Goal: Task Accomplishment & Management: Complete application form

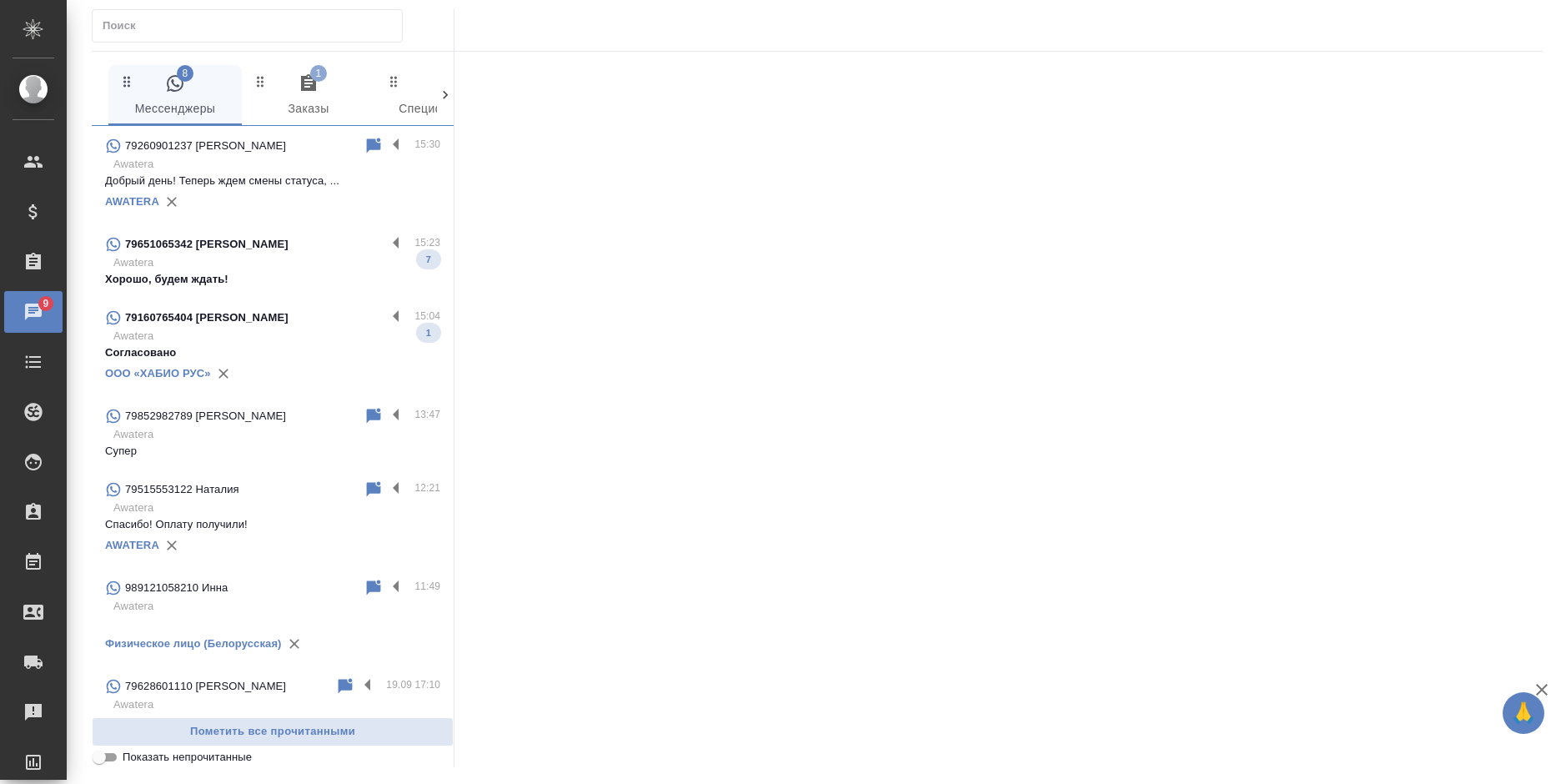
click at [266, 272] on p "Хорошо, будем ждать!" at bounding box center [272, 279] width 335 height 16
click at [386, 240] on label at bounding box center [399, 244] width 28 height 19
click at [0, 0] on input "checkbox" at bounding box center [0, 0] width 0 height 0
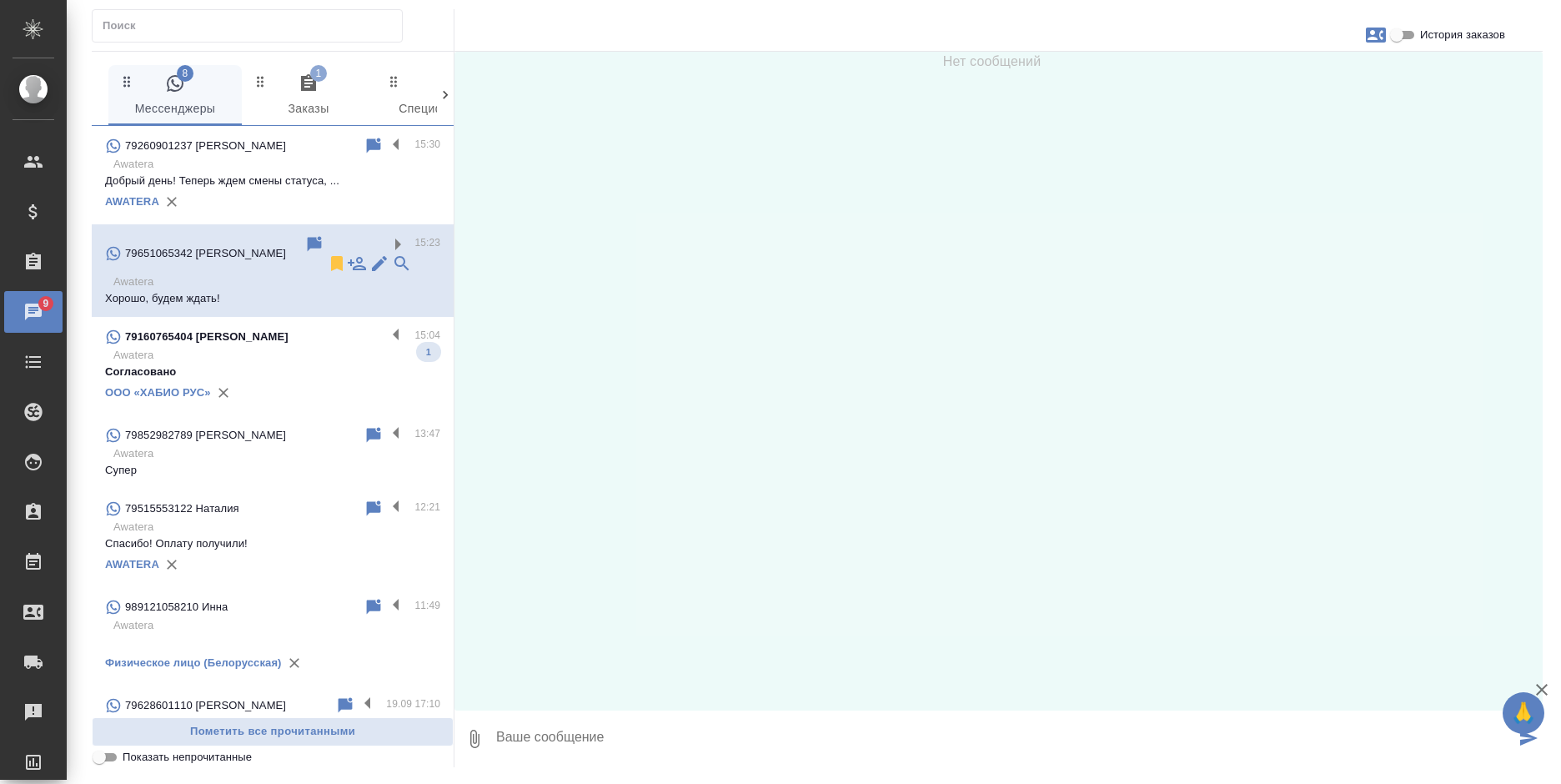
click at [331, 256] on icon at bounding box center [337, 264] width 12 height 15
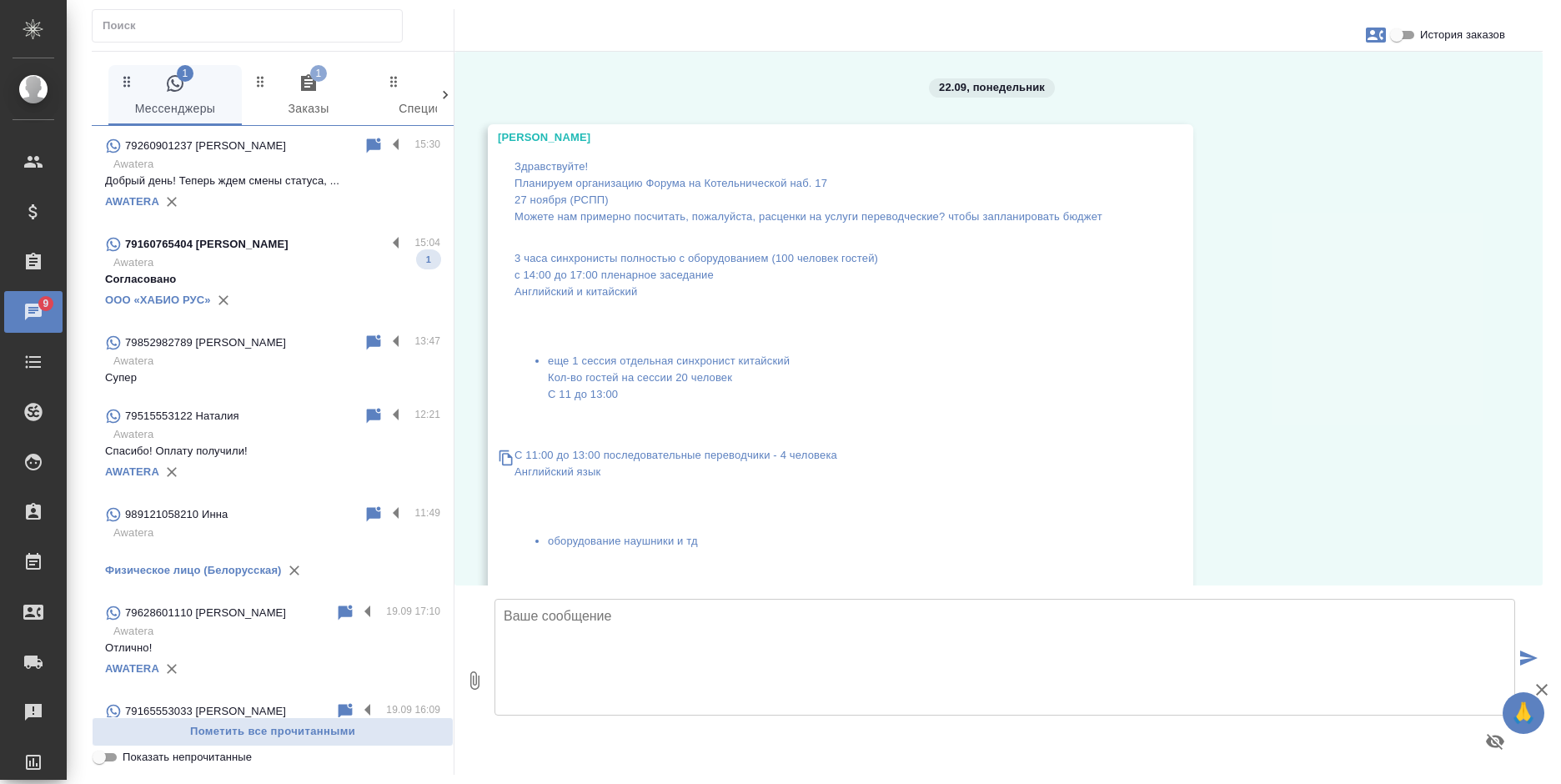
scroll to position [1976, 0]
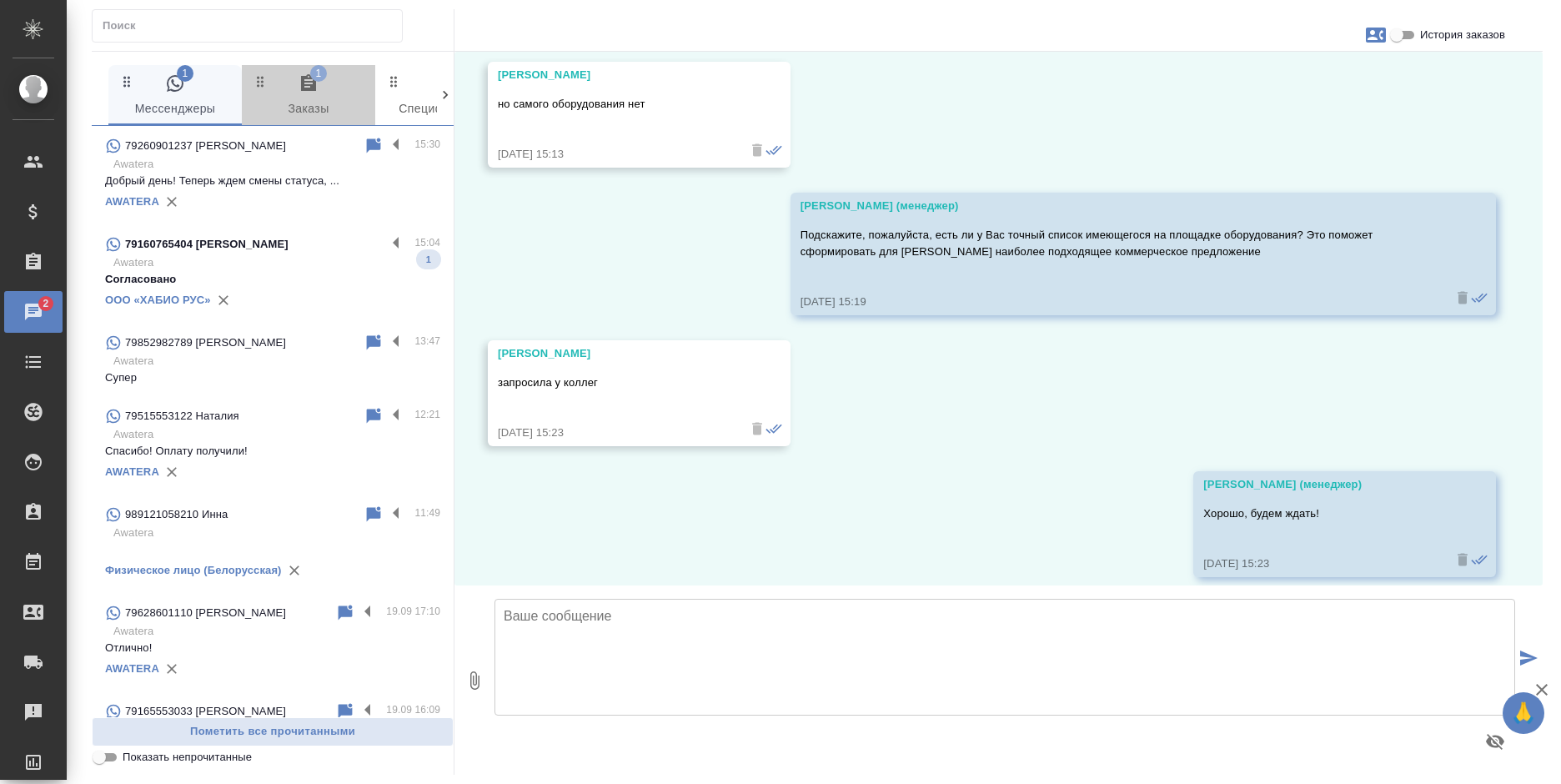
click at [283, 89] on span "1 Заказы" at bounding box center [309, 96] width 114 height 46
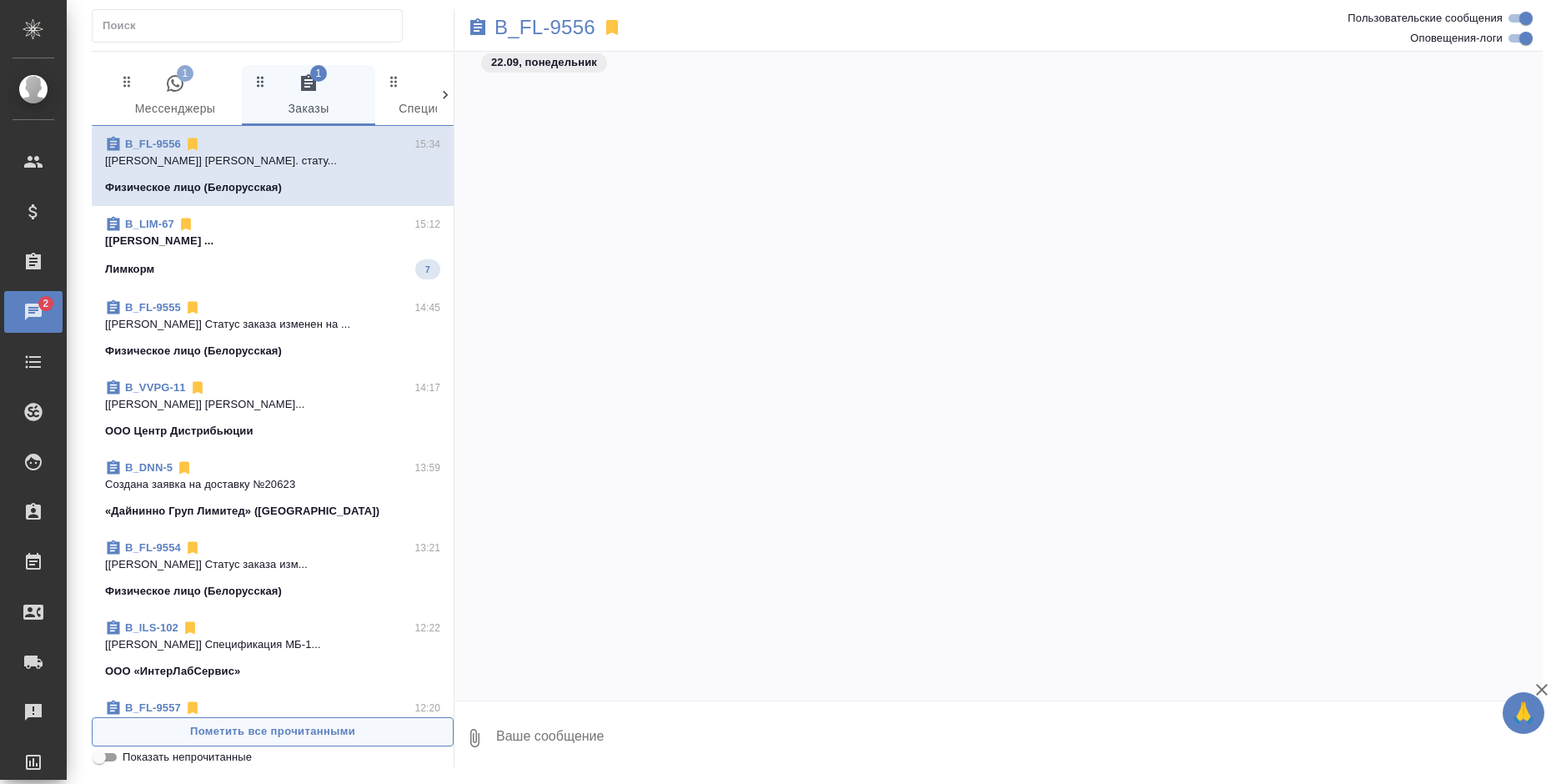
scroll to position [8018, 0]
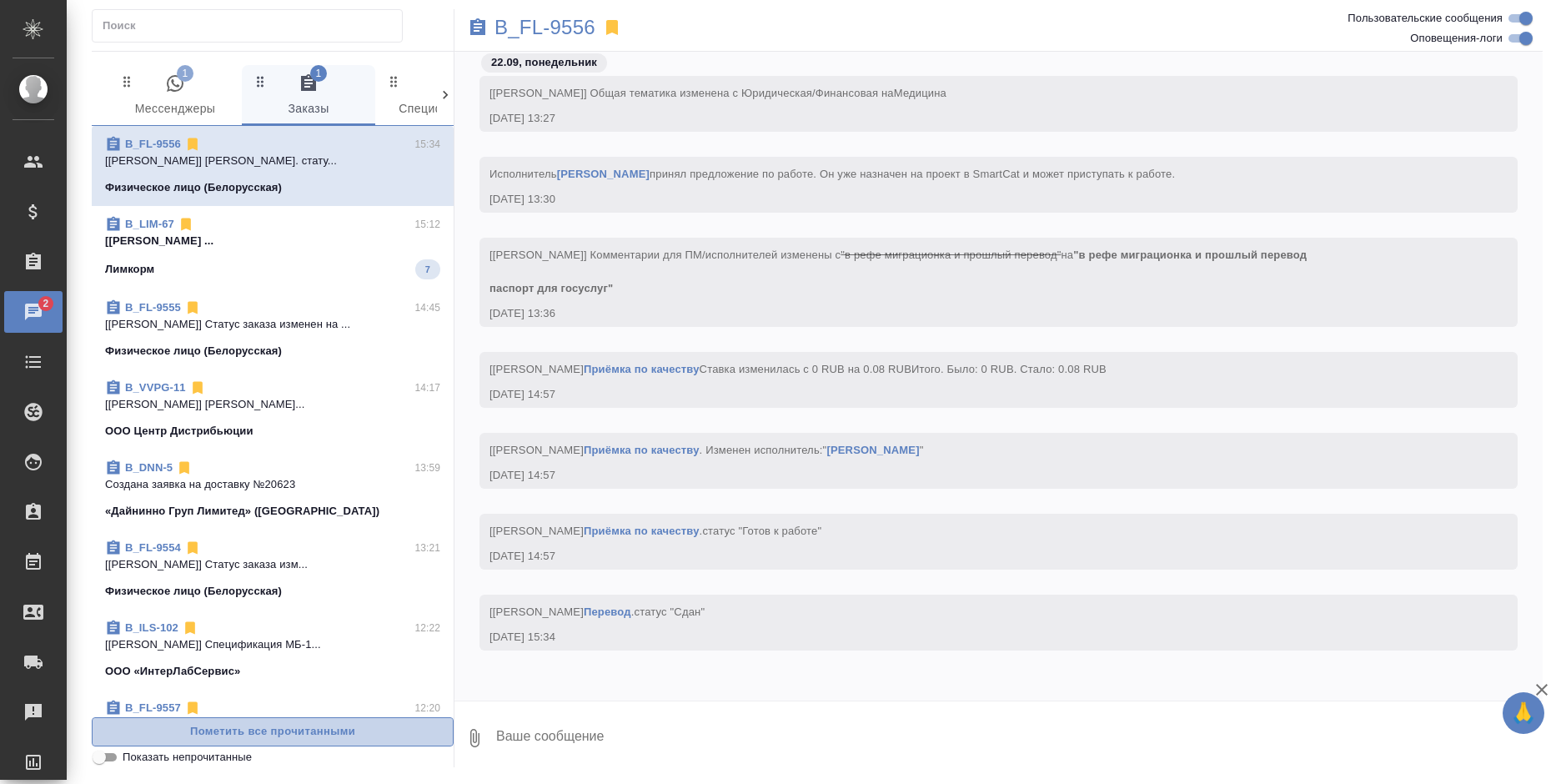
click at [361, 722] on span "Пометить все прочитанными" at bounding box center [272, 731] width 344 height 19
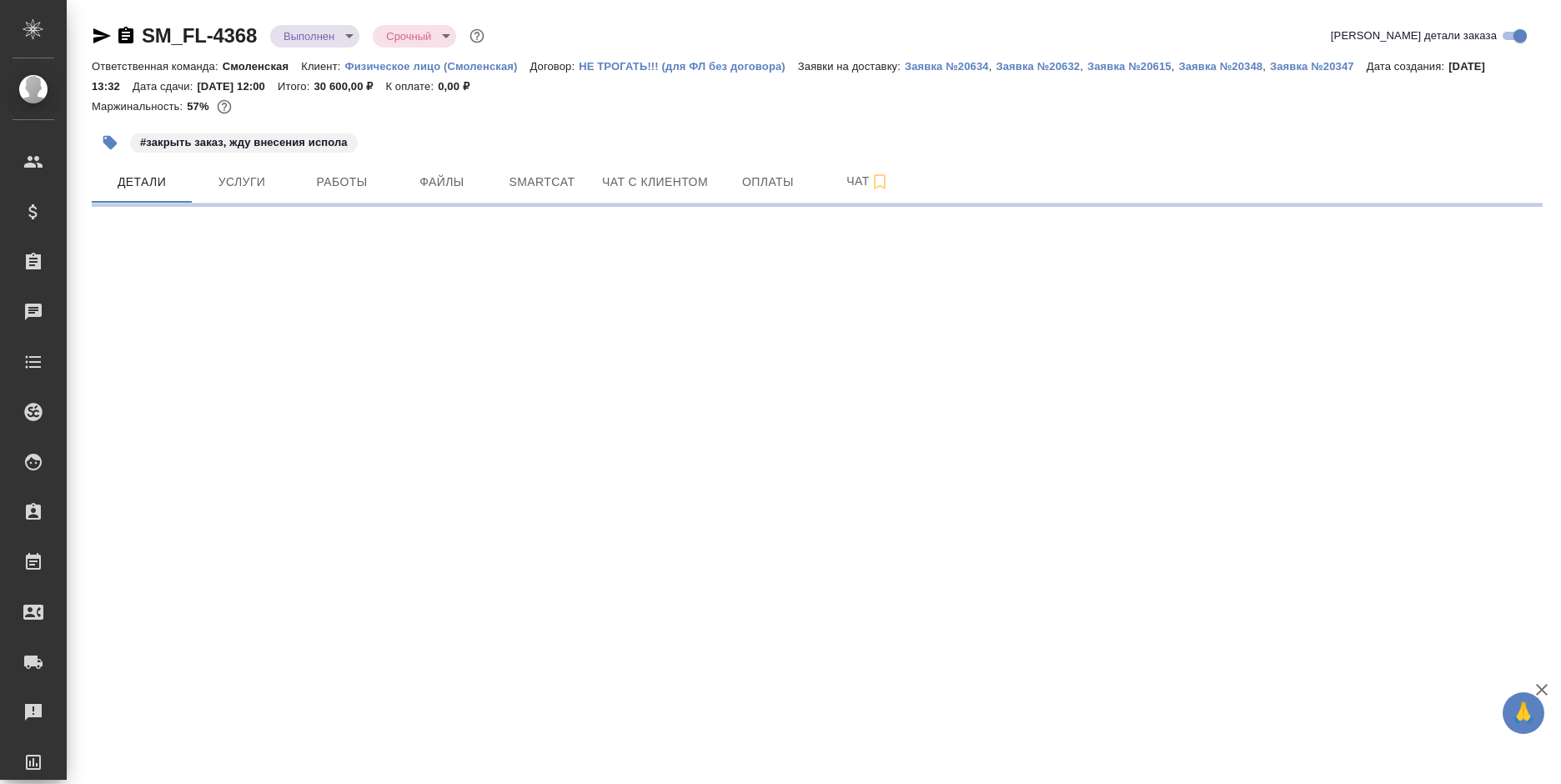
select select "RU"
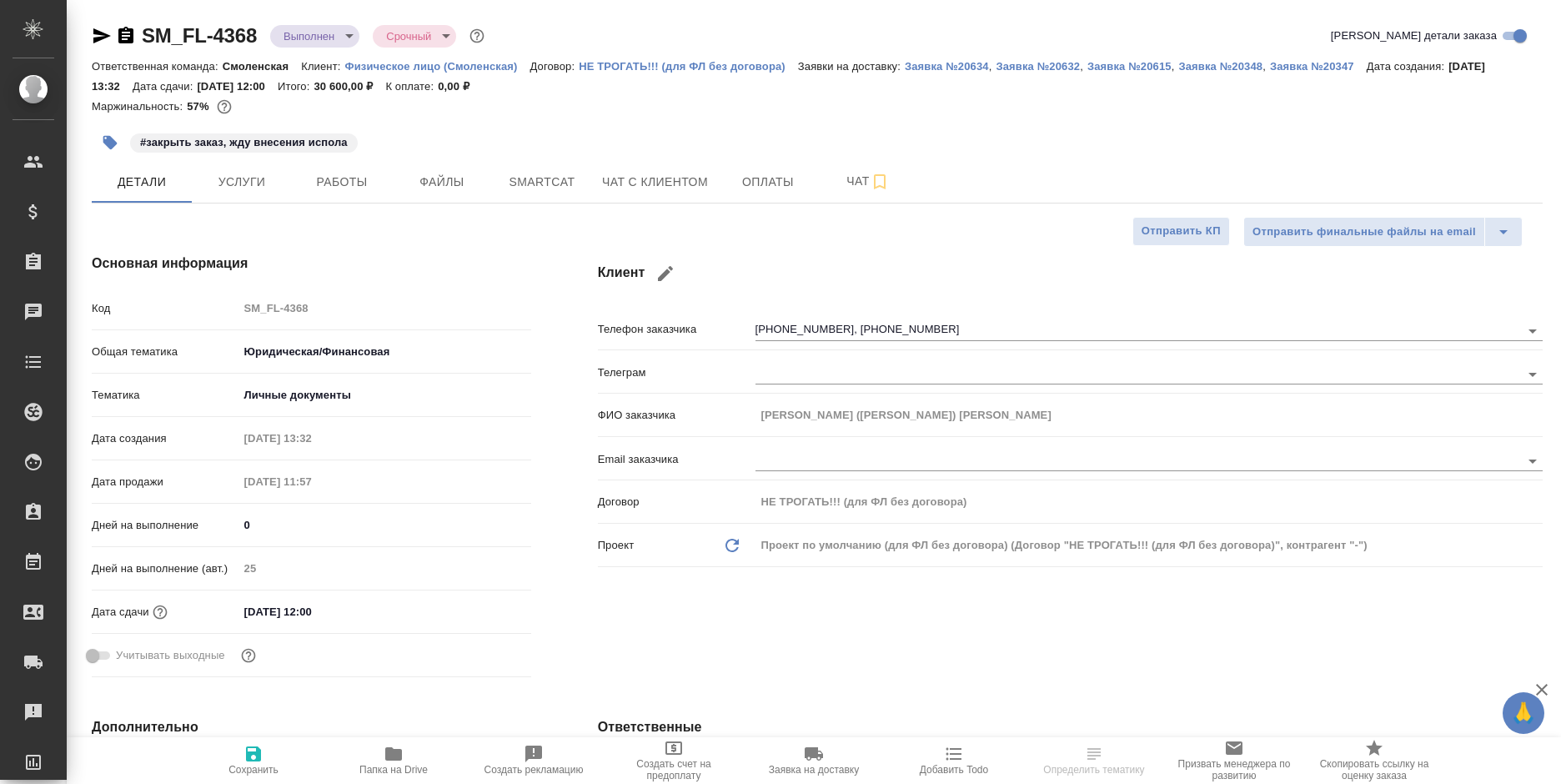
type textarea "x"
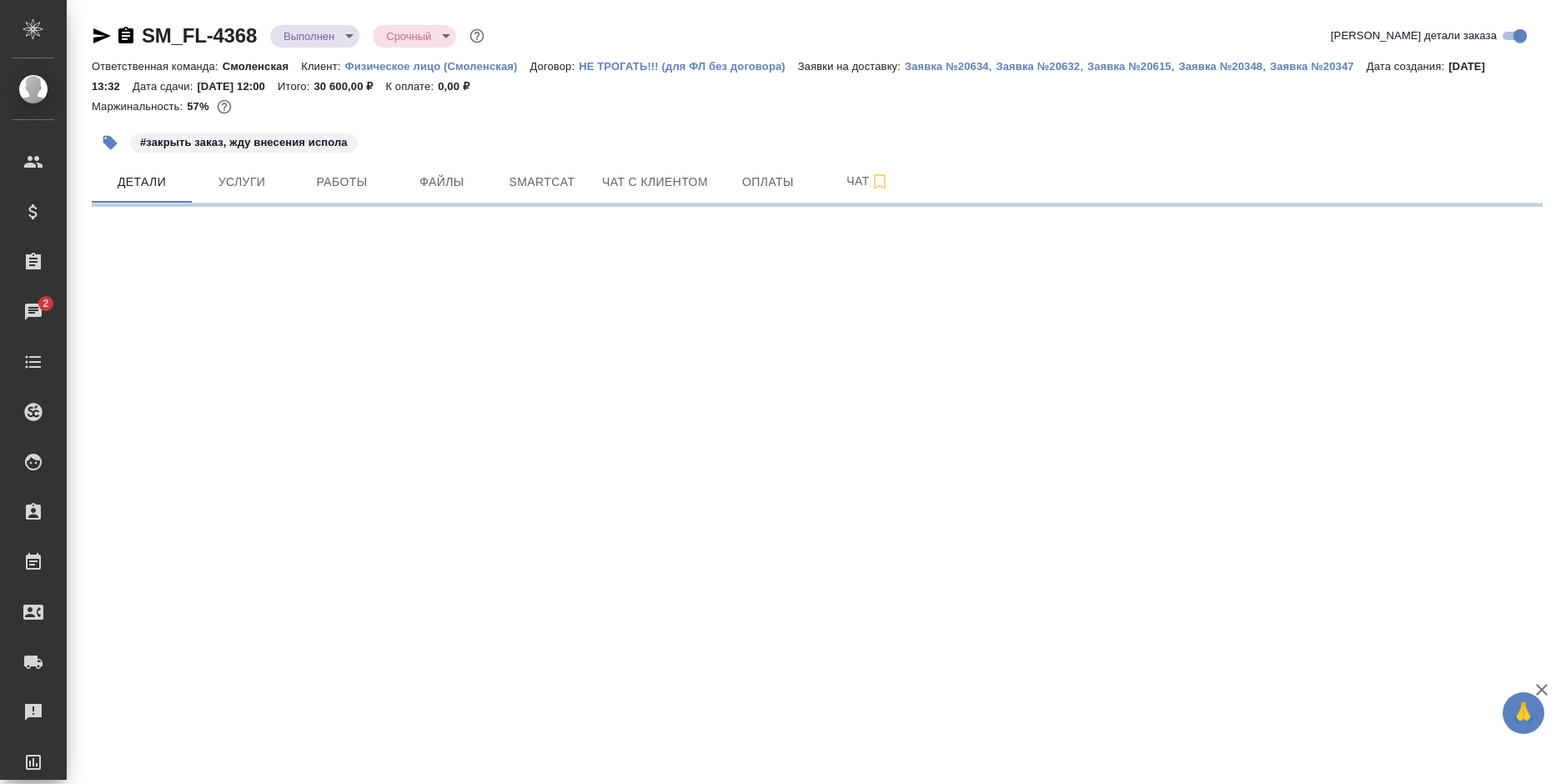
select select "RU"
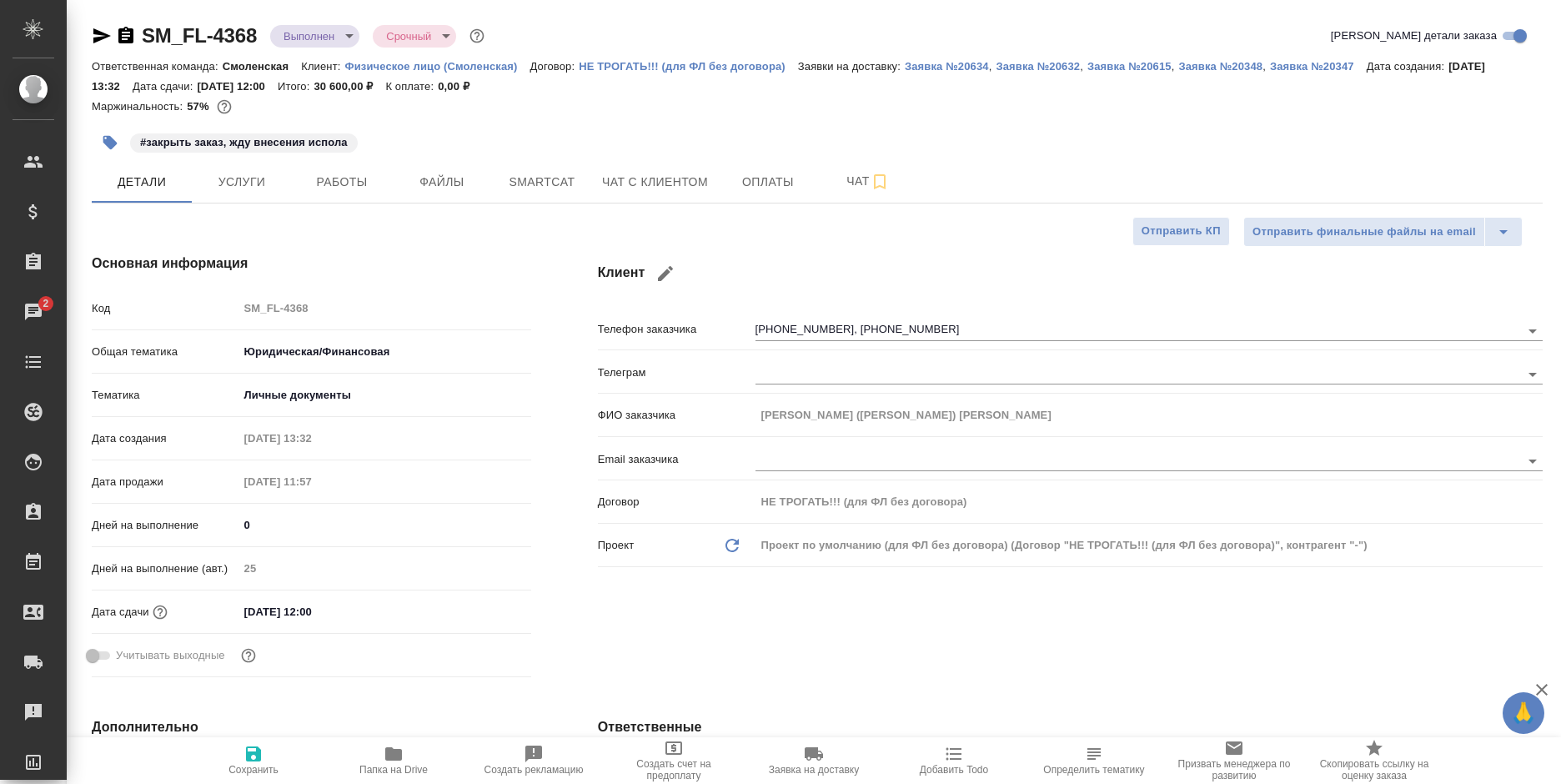
type textarea "x"
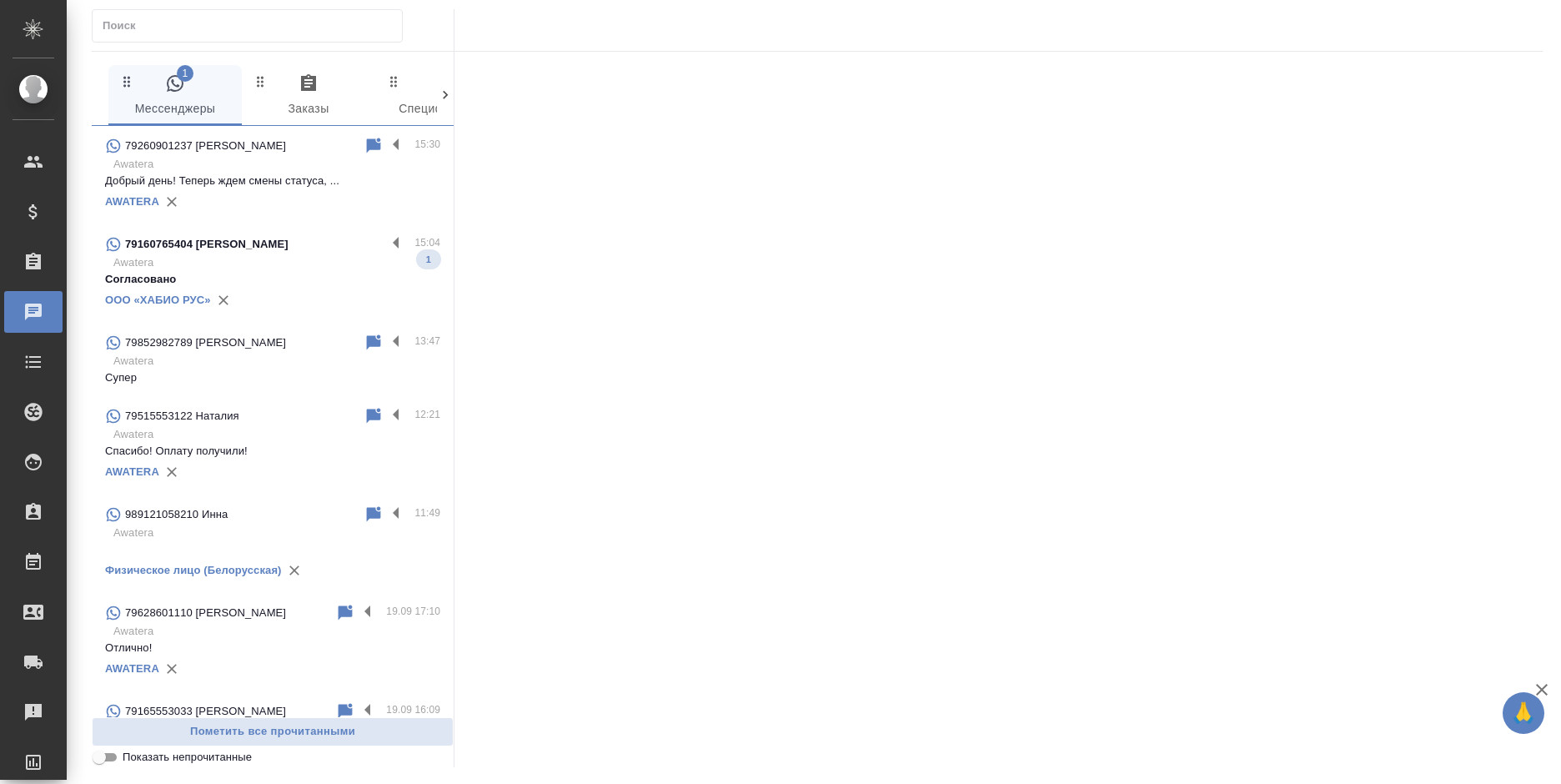
click at [289, 250] on p "79160765404 [PERSON_NAME]" at bounding box center [207, 243] width 164 height 16
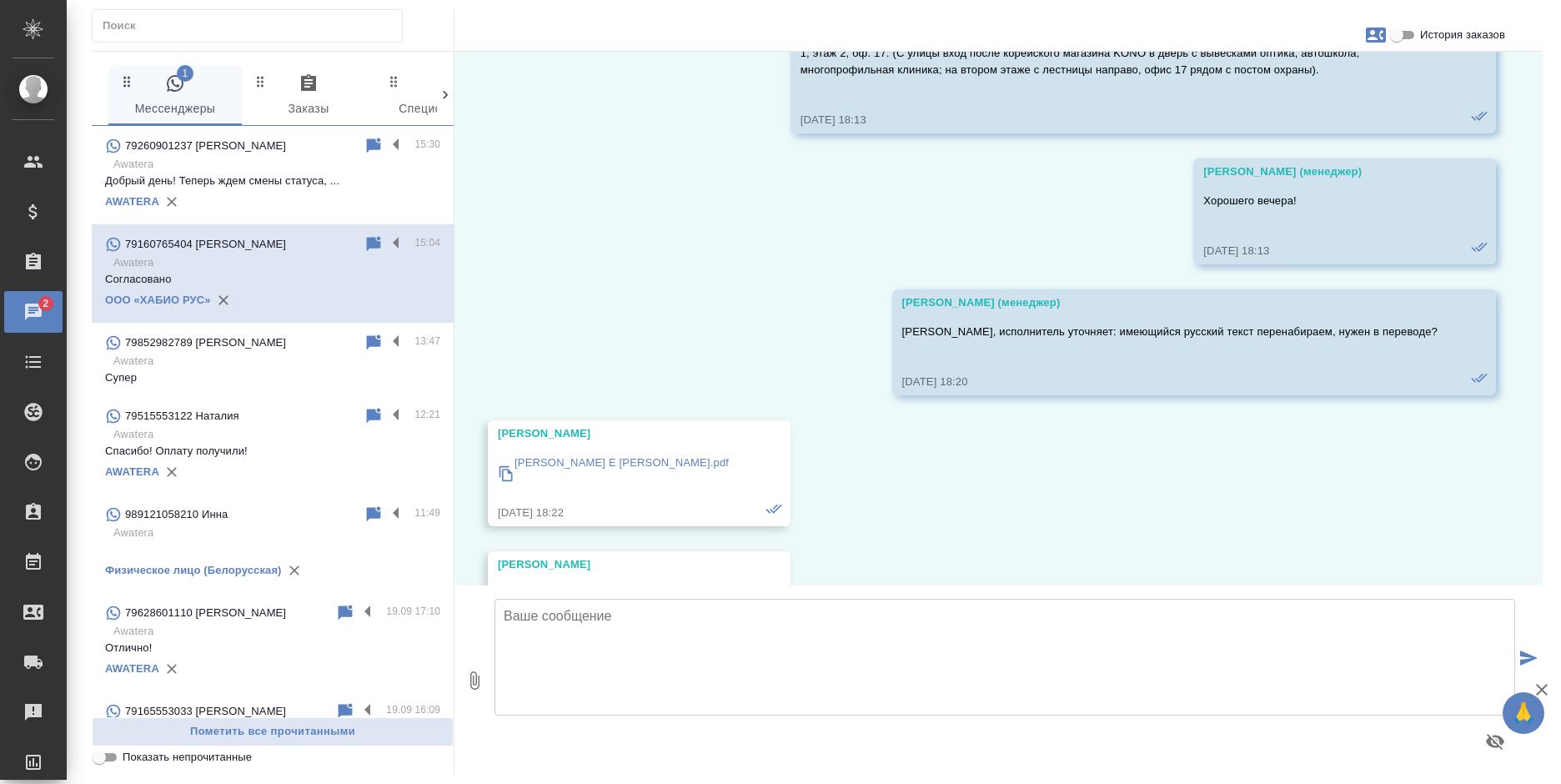
scroll to position [2461, 0]
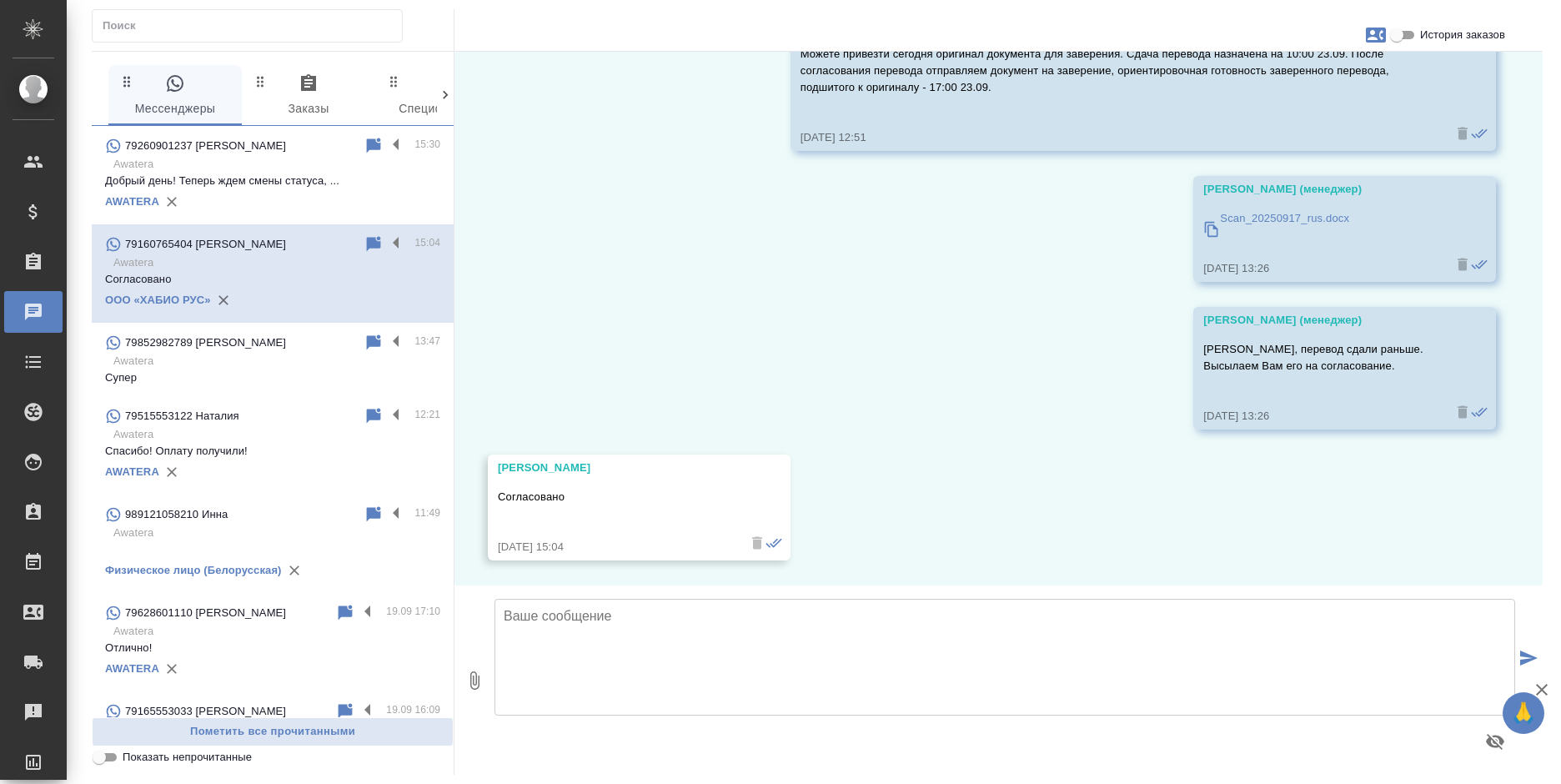
click at [616, 644] on textarea at bounding box center [1005, 656] width 1021 height 116
click at [613, 600] on textarea at bounding box center [1005, 656] width 1021 height 116
paste textarea "Есть коммент от испола: "в рефе этого заказа предыдущий перевод содержит ошибки…"
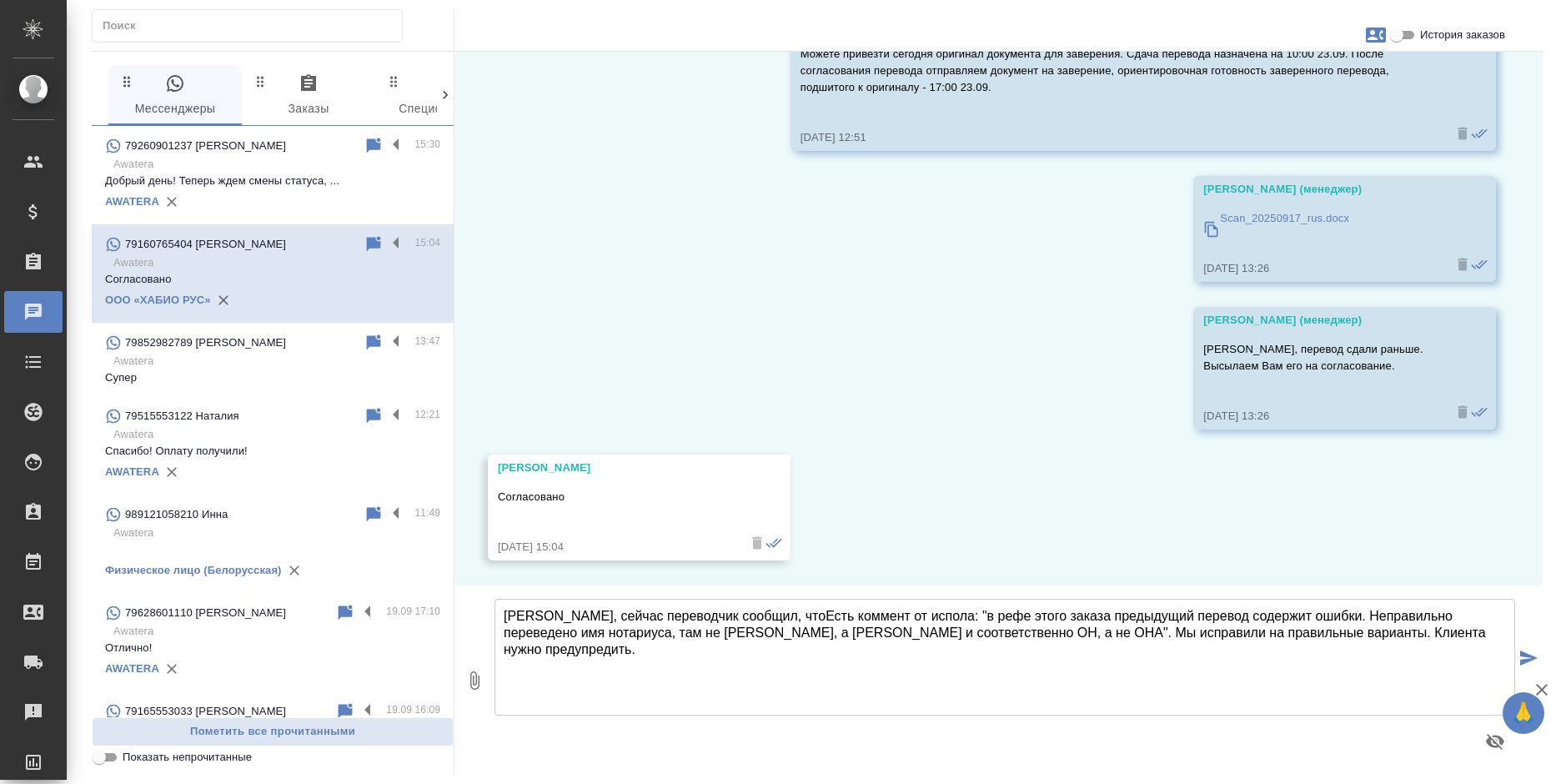
drag, startPoint x: 945, startPoint y: 615, endPoint x: 924, endPoint y: 610, distance: 21.6
click at [924, 610] on textarea "Вероника, сейчас переводчик сообщил, чтоЕсть коммент от испола: "в рефе этого з…" at bounding box center [1005, 656] width 1021 height 116
drag, startPoint x: 1058, startPoint y: 612, endPoint x: 775, endPoint y: 621, distance: 283.1
click at [775, 621] on textarea "Вероника, сейчас переводчик сообщил, чтоЕсть коммент от испола: "в рефе этого з…" at bounding box center [1005, 656] width 1021 height 116
click at [867, 616] on textarea "Вероника, сейчас переводчик сообщил, что в предыдущий перевод содержит ошибки. …" at bounding box center [1005, 656] width 1021 height 116
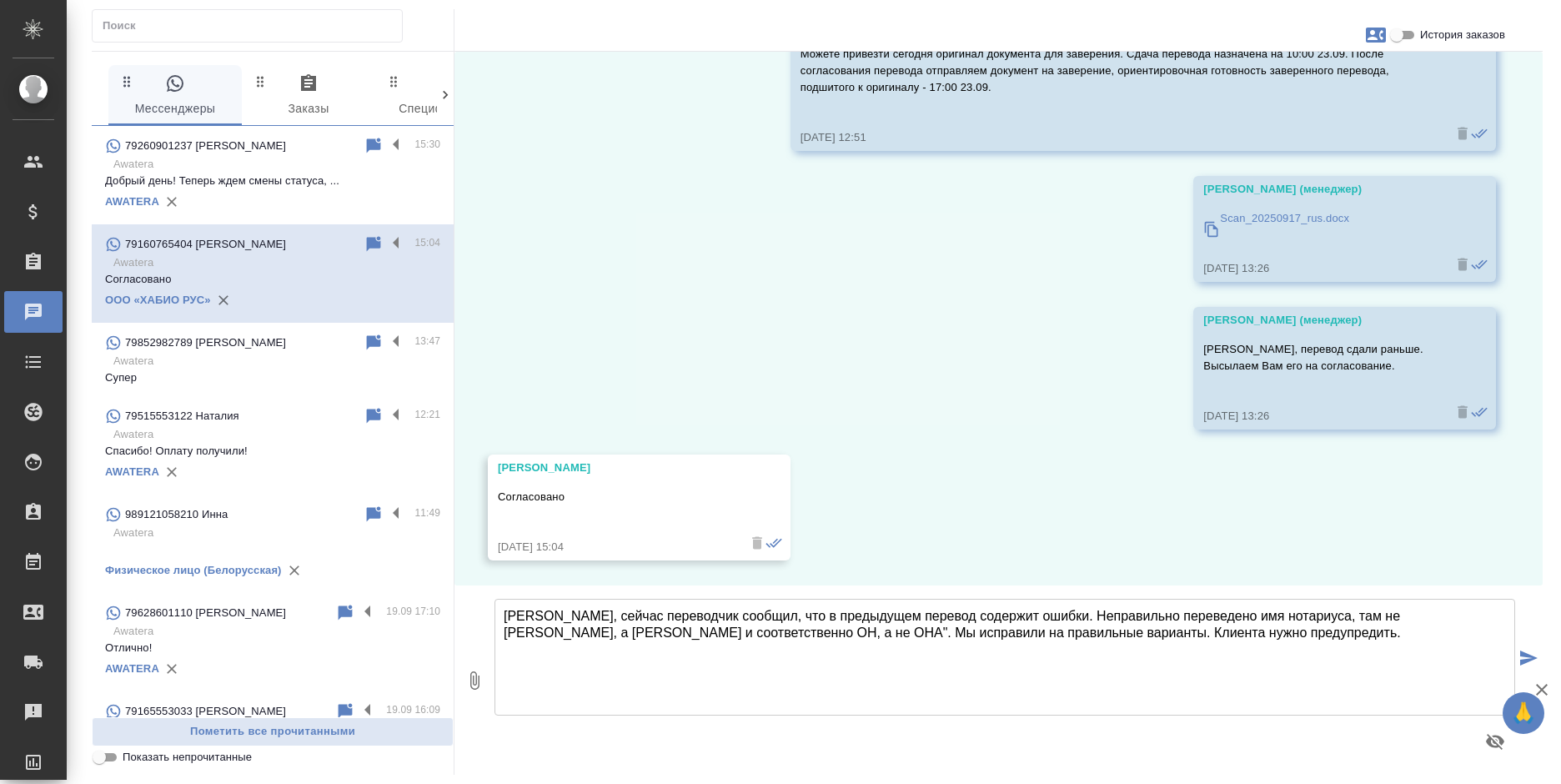
click at [924, 616] on textarea "Вероника, сейчас переводчик сообщил, что в предыдущем перевод содержит ошибки. …" at bounding box center [1005, 656] width 1021 height 116
type textarea "Вероника, сейчас переводчик сообщил, что в предыдущем переводе содержит ошибки.…"
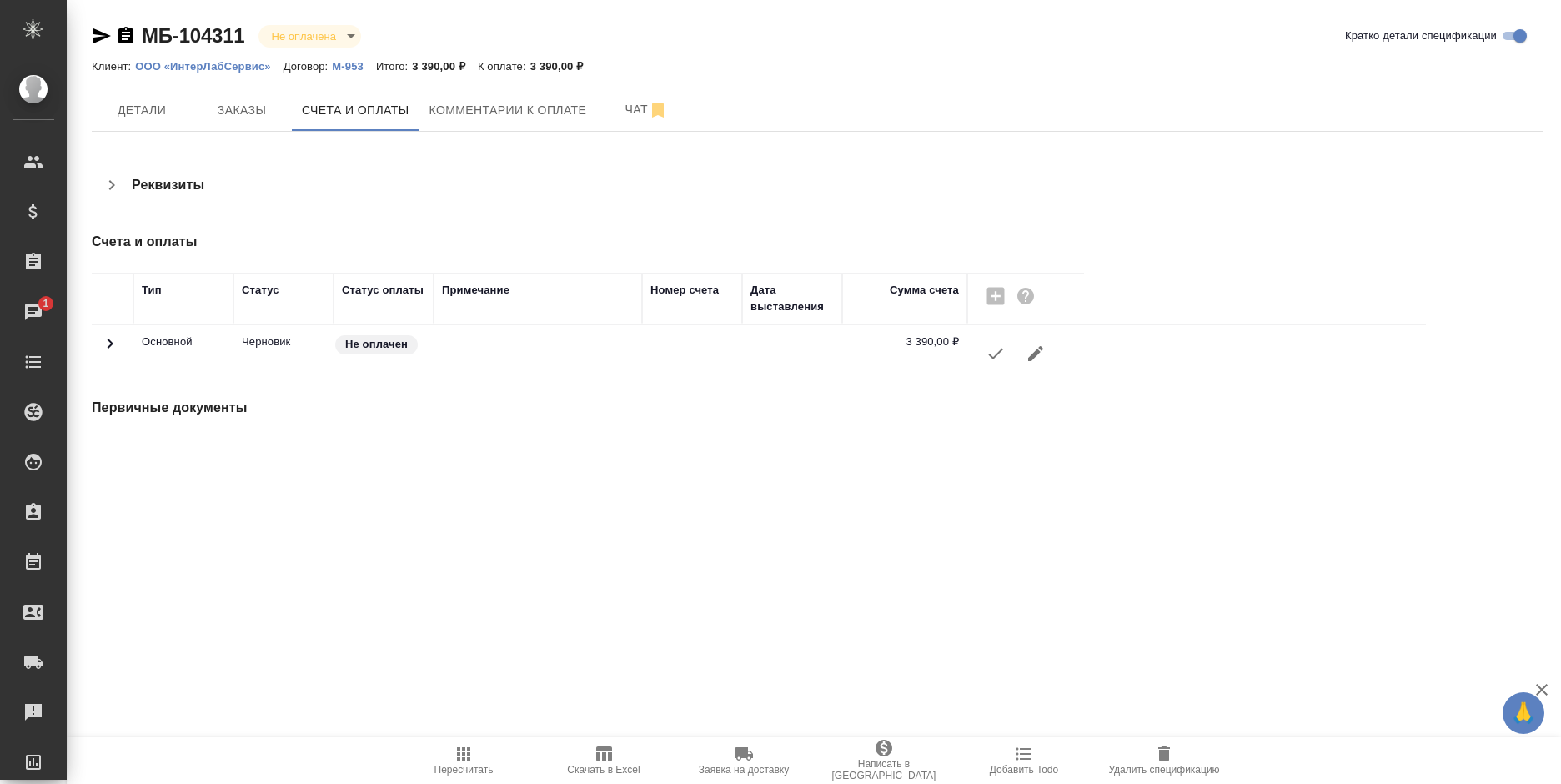
click at [988, 355] on icon "button" at bounding box center [995, 353] width 20 height 20
click at [993, 353] on icon "button" at bounding box center [995, 353] width 20 height 20
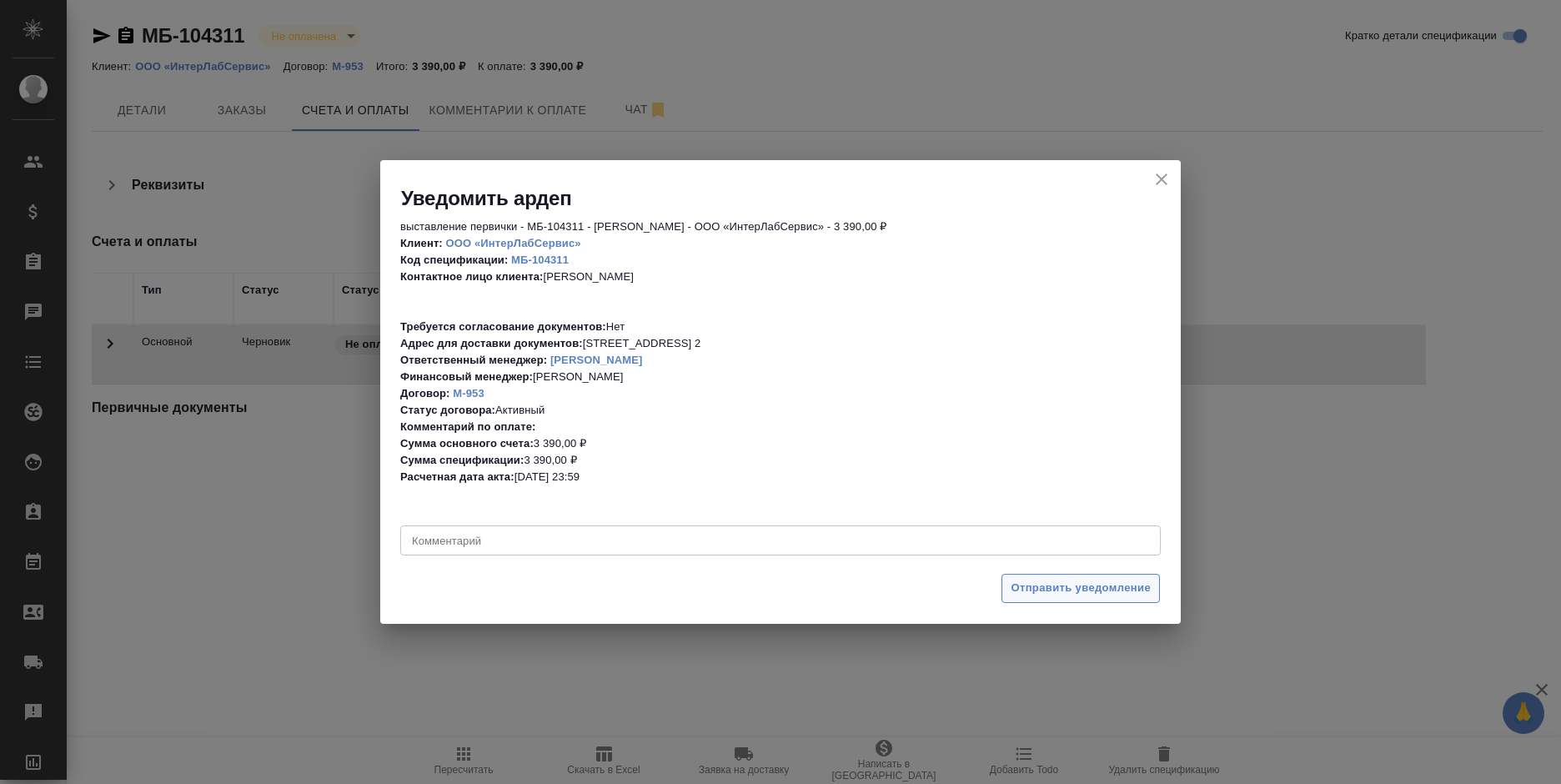
click at [1003, 593] on button "Отправить уведомление" at bounding box center [1081, 588] width 159 height 29
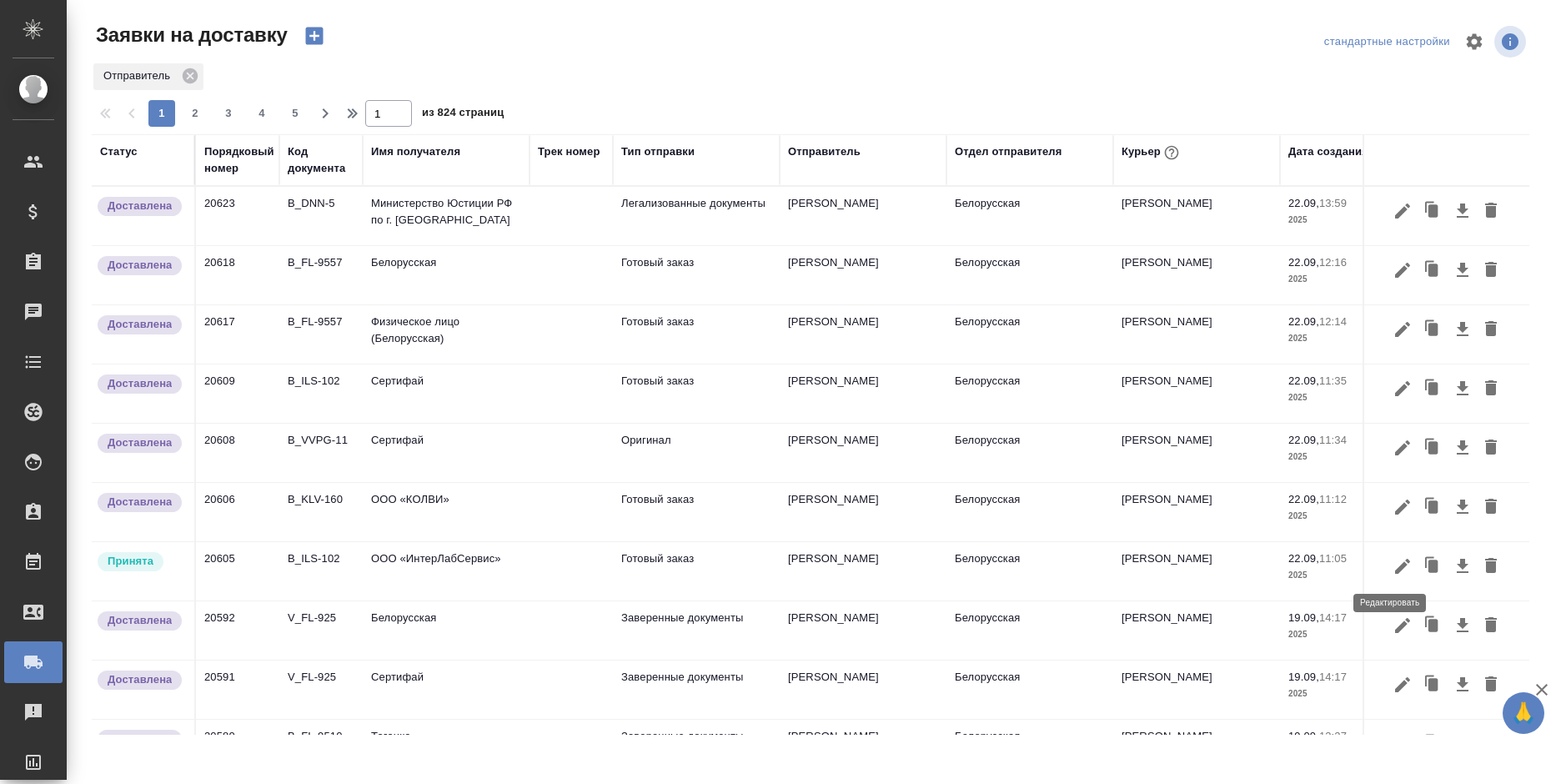
click at [1393, 564] on icon "button" at bounding box center [1402, 566] width 20 height 20
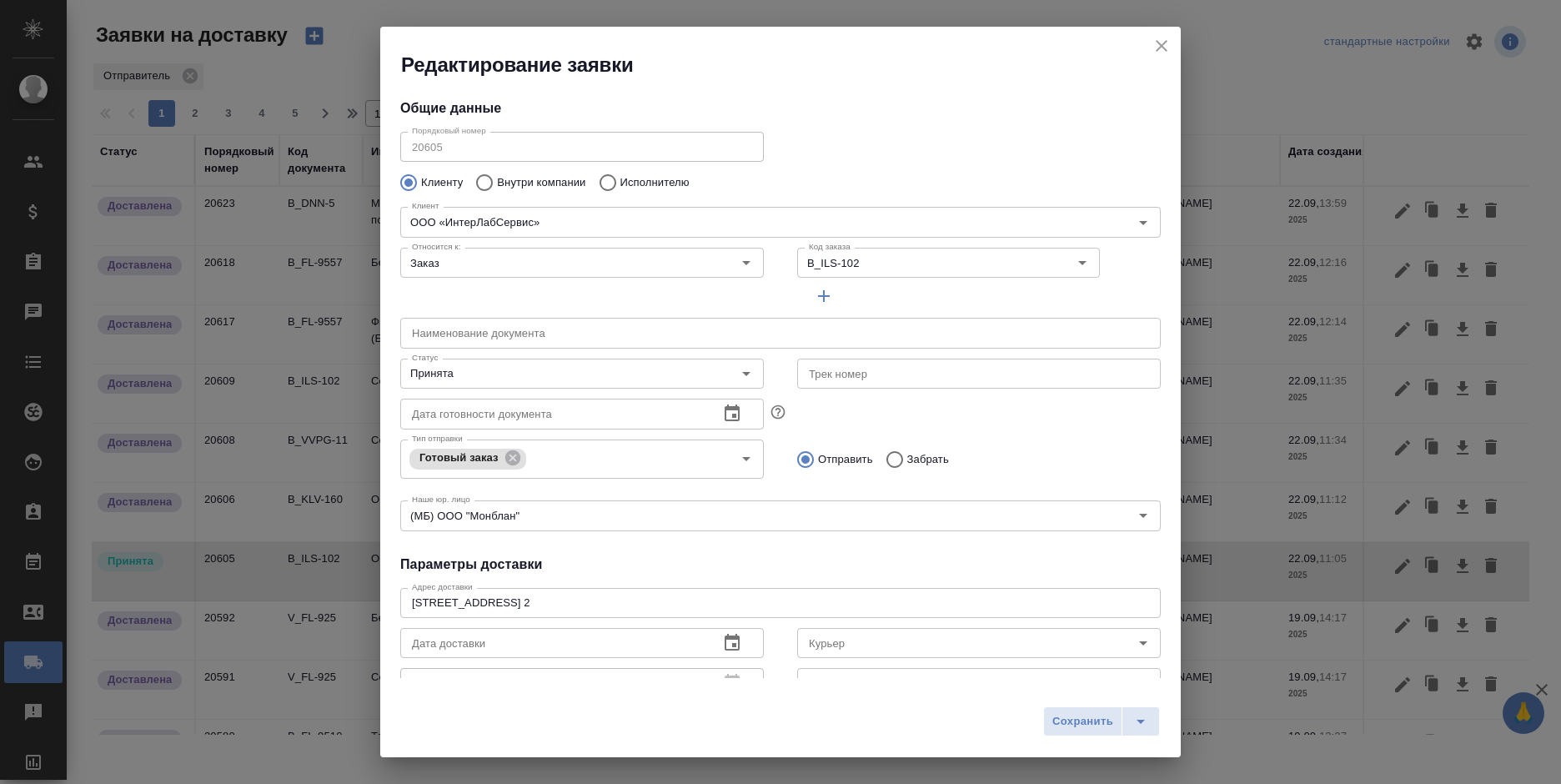
type input "[PERSON_NAME]"
type input "[PHONE_NUMBER]"
click at [468, 376] on input "Принята" at bounding box center [553, 373] width 297 height 20
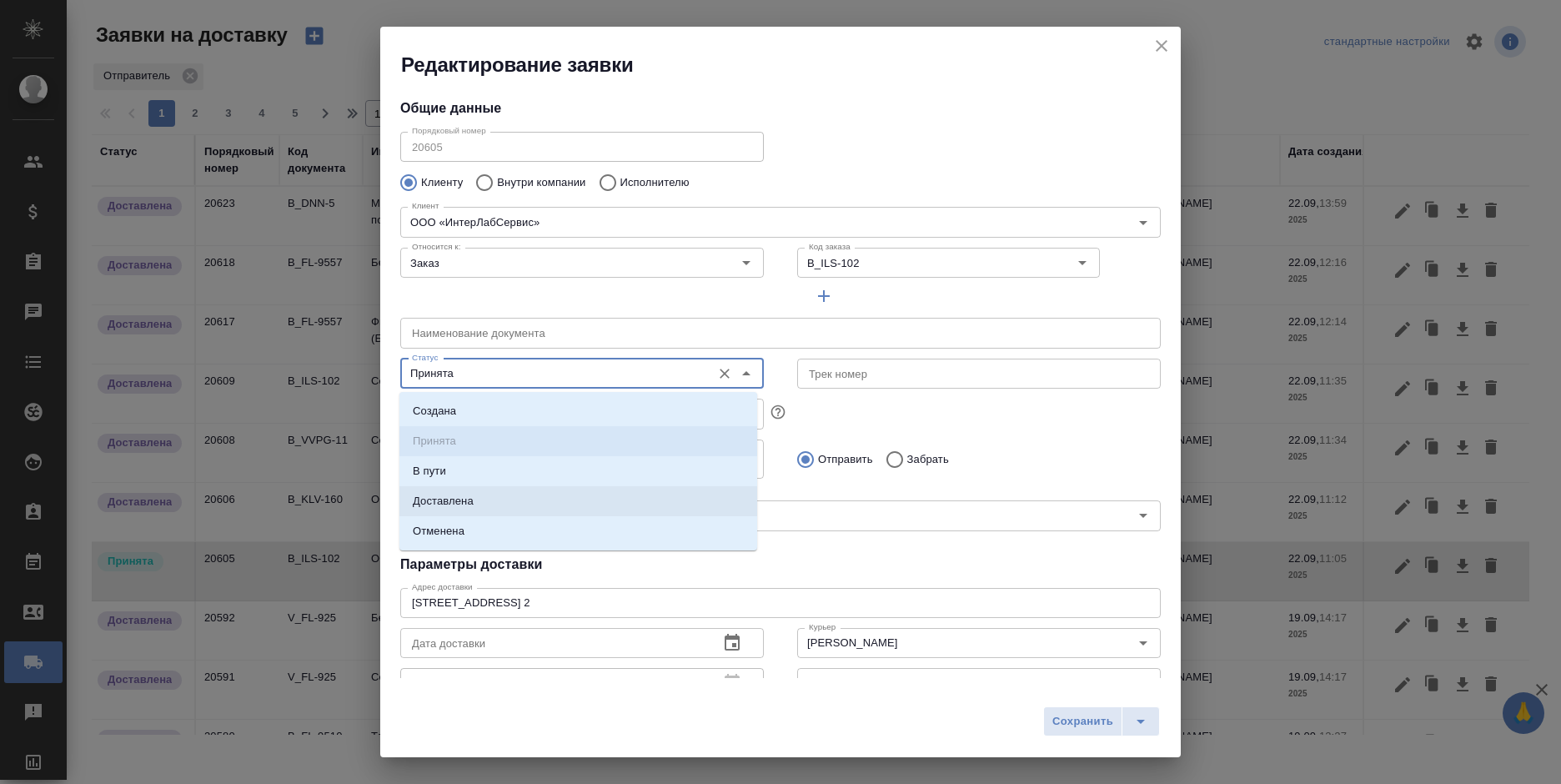
click at [487, 503] on li "Доставлена" at bounding box center [578, 500] width 358 height 30
type input "Доставлена"
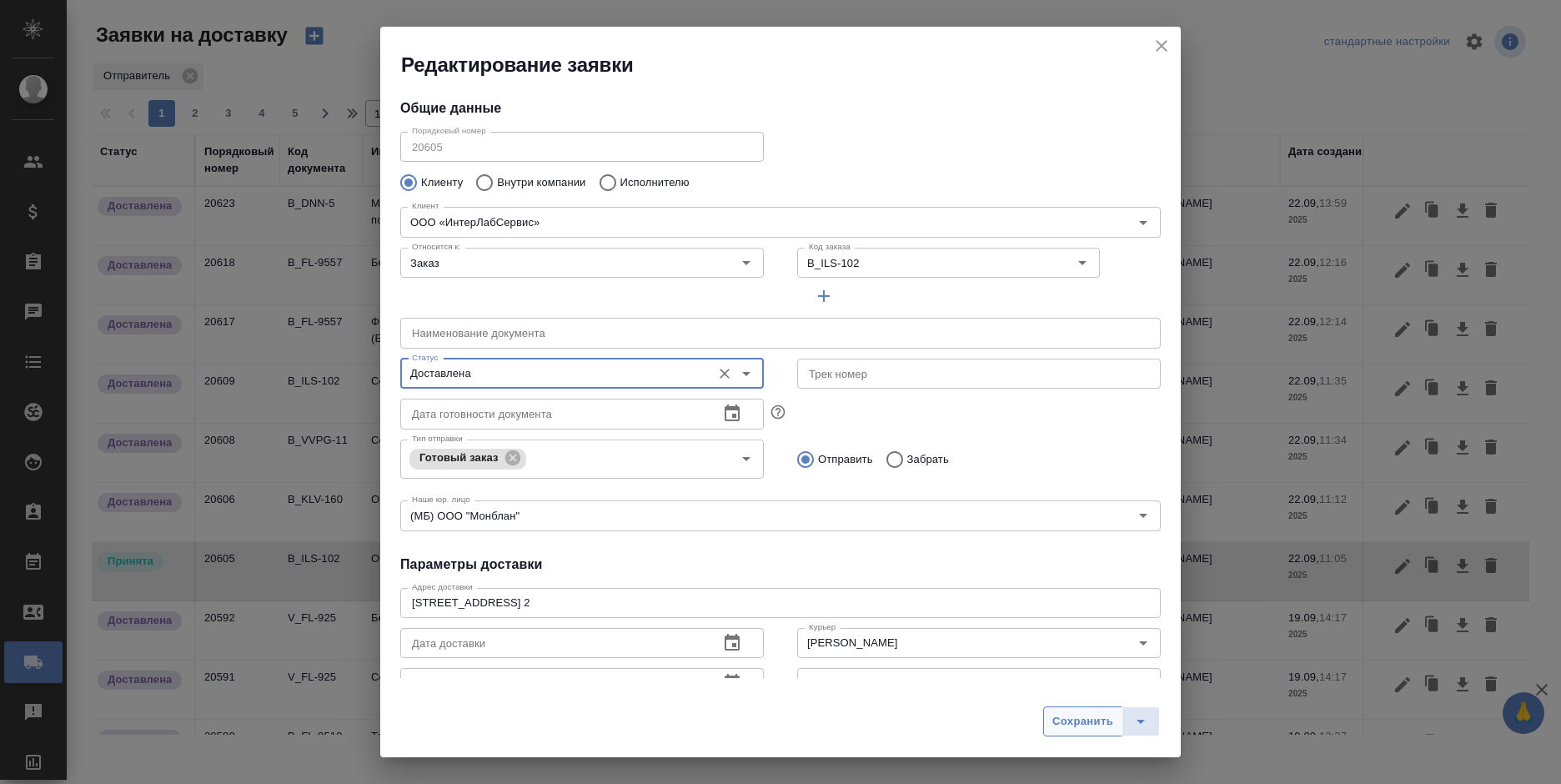
click at [1072, 724] on span "Сохранить" at bounding box center [1083, 721] width 61 height 19
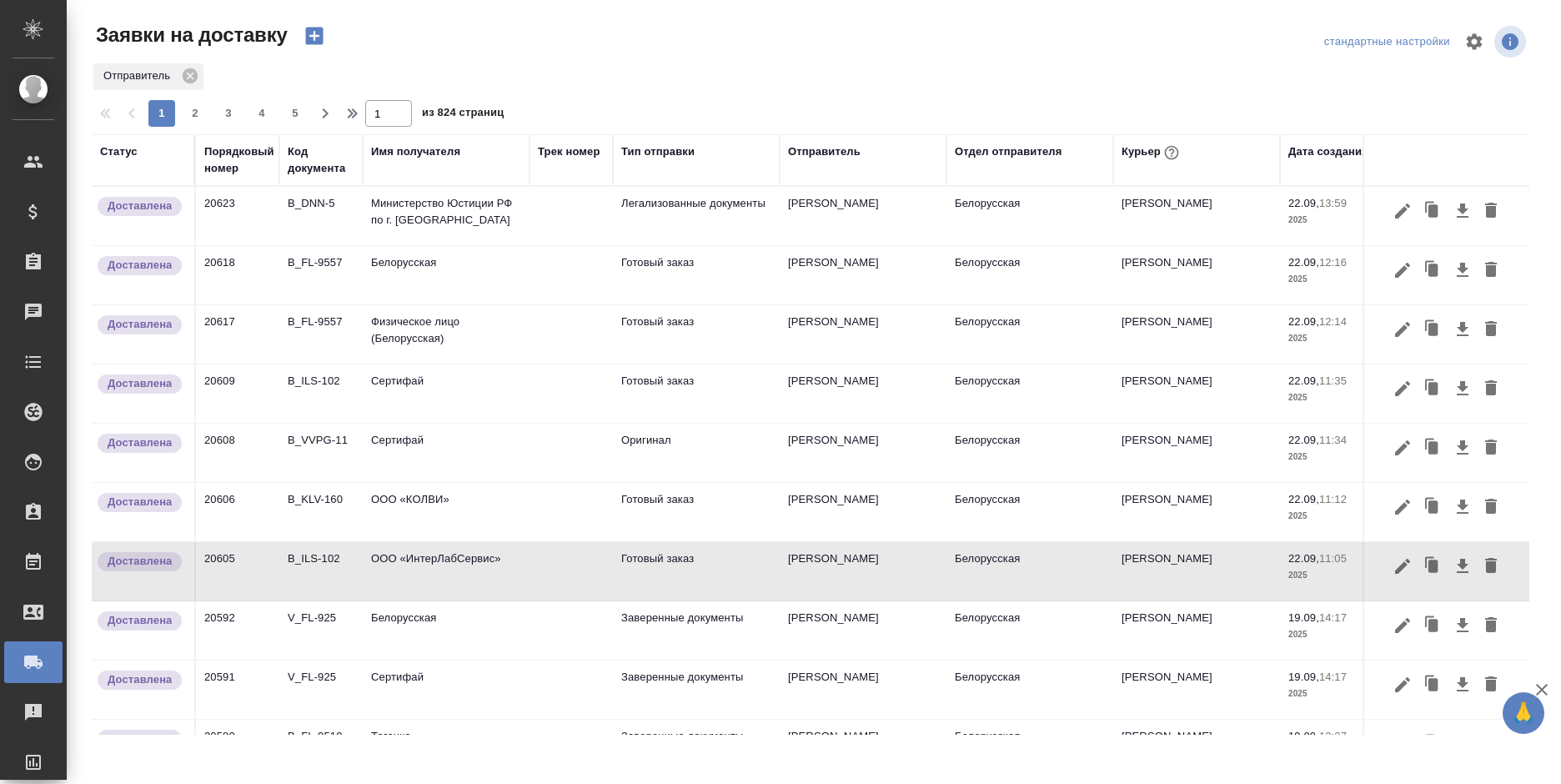
click at [304, 41] on icon "button" at bounding box center [315, 36] width 23 height 23
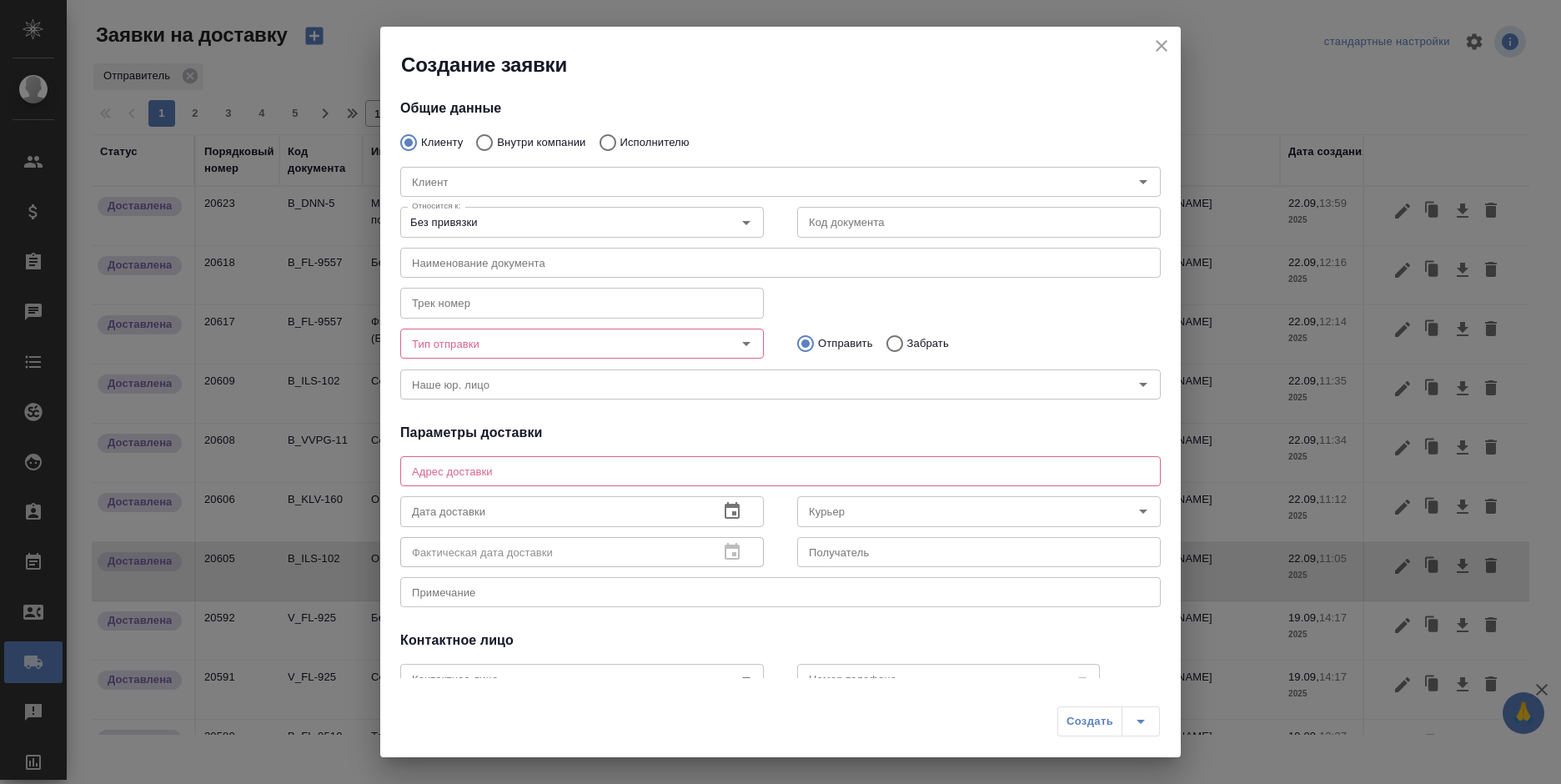
click at [517, 143] on div "Клиент Клиент" at bounding box center [780, 180] width 794 height 73
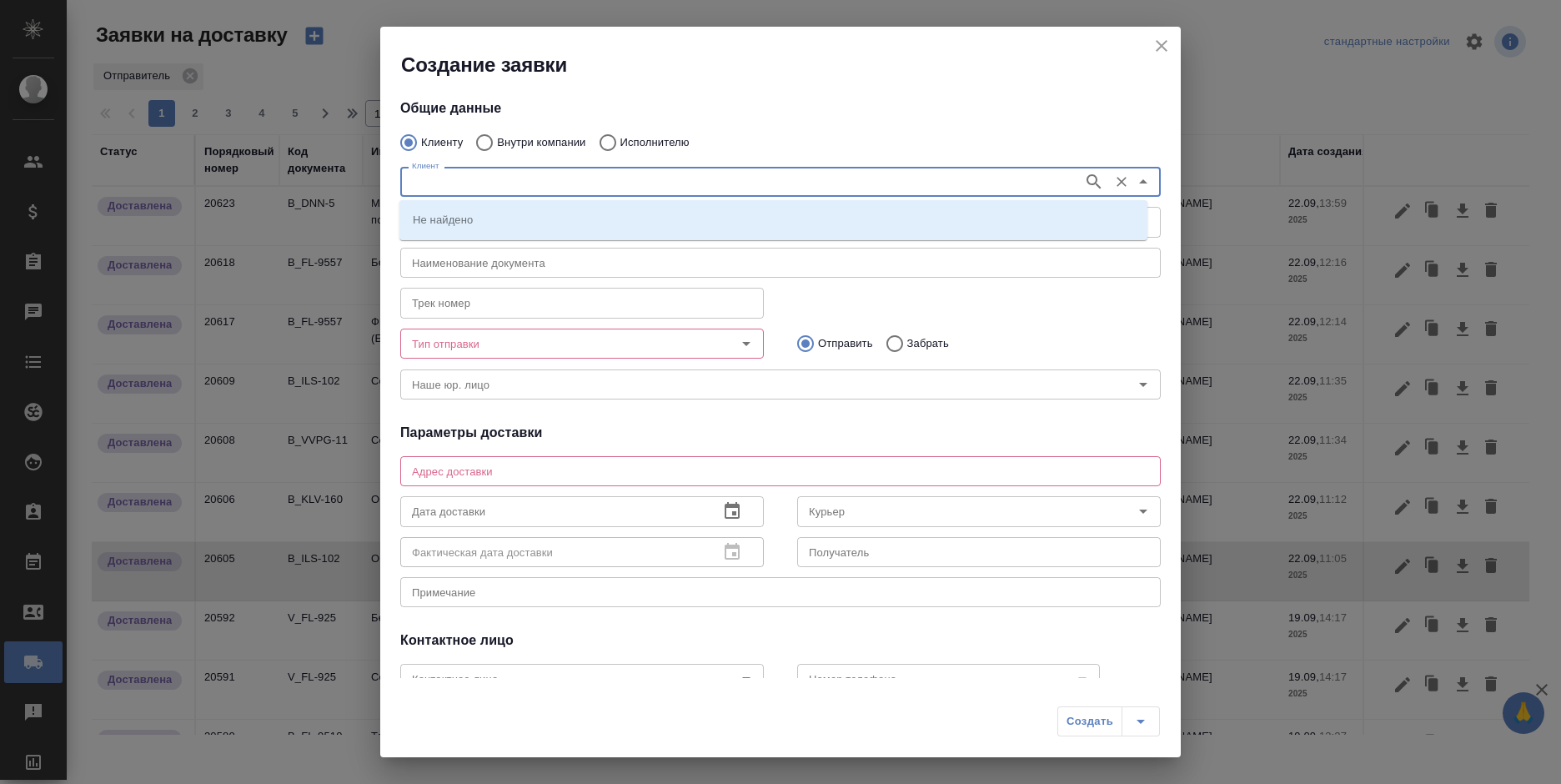
click at [512, 176] on input "Клиент" at bounding box center [740, 182] width 670 height 20
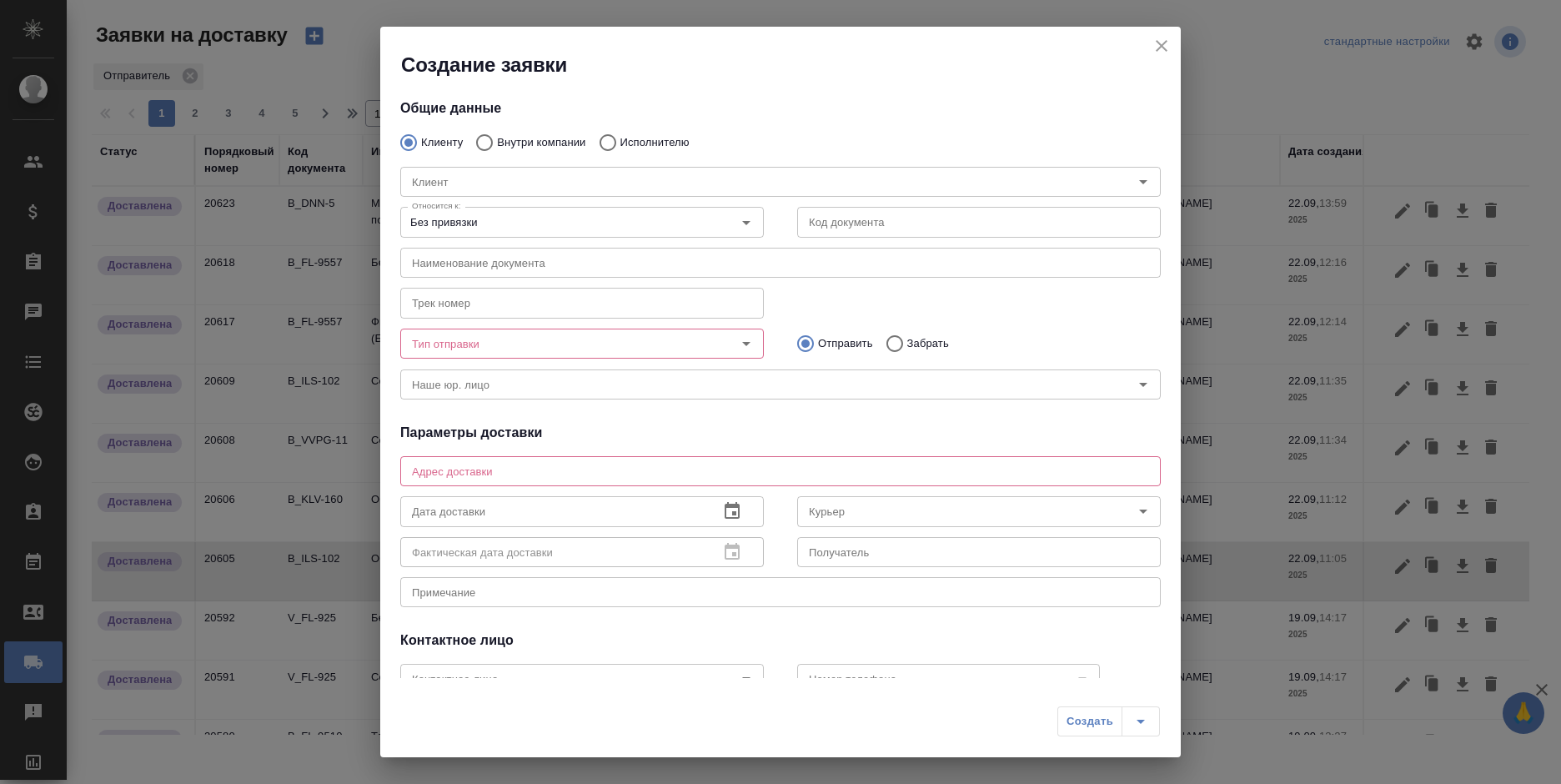
click at [500, 150] on div "Клиент Клиент" at bounding box center [780, 180] width 794 height 73
click at [497, 140] on input "Внутри компании" at bounding box center [481, 142] width 30 height 35
radio input "true"
click at [477, 178] on input "Команда" at bounding box center [753, 182] width 695 height 20
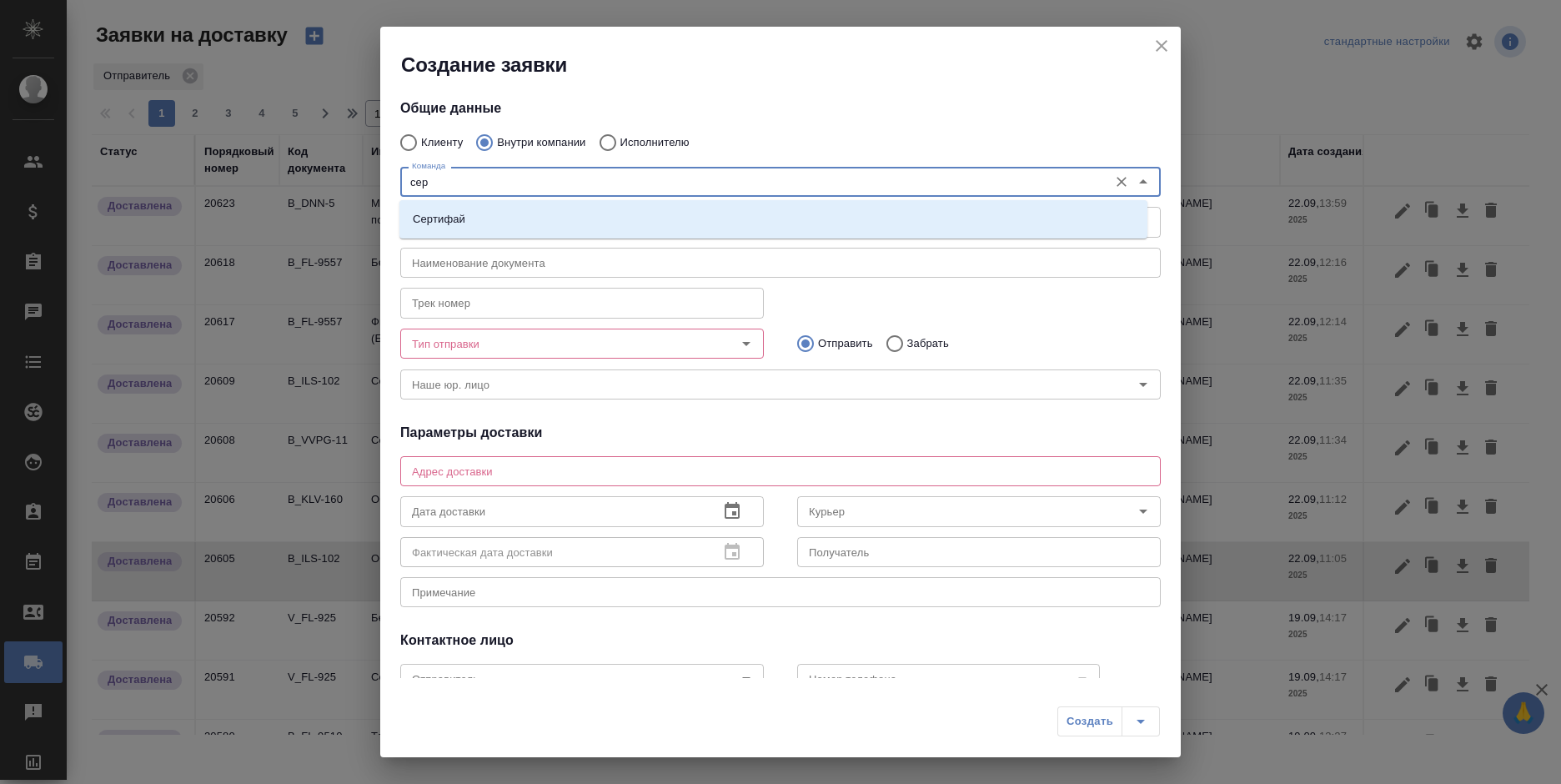
type input "серт"
click at [479, 215] on li "Сертифай" at bounding box center [773, 218] width 748 height 30
type textarea "Кузнецкий мост, д.7"
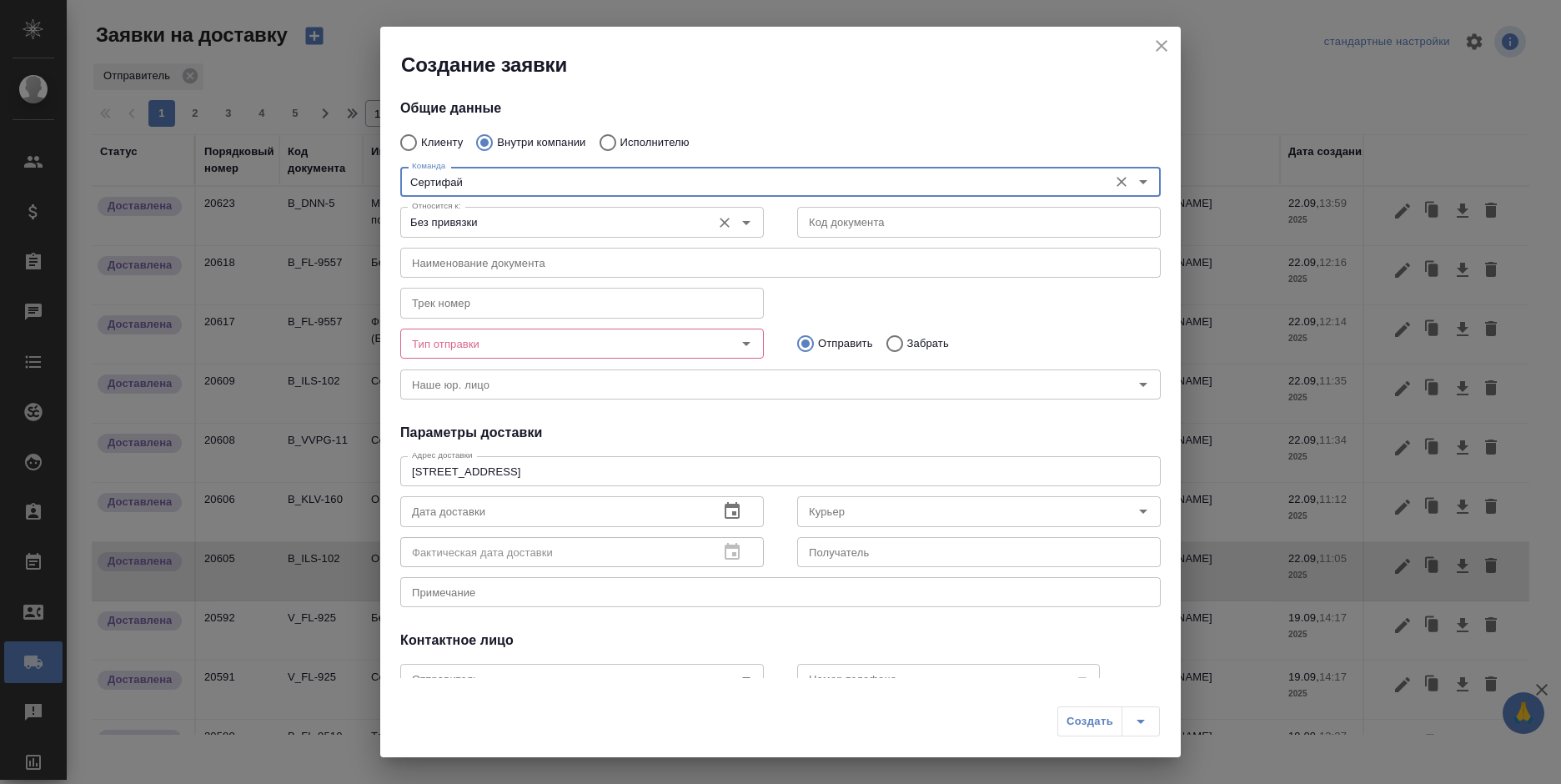
type input "Сертифай"
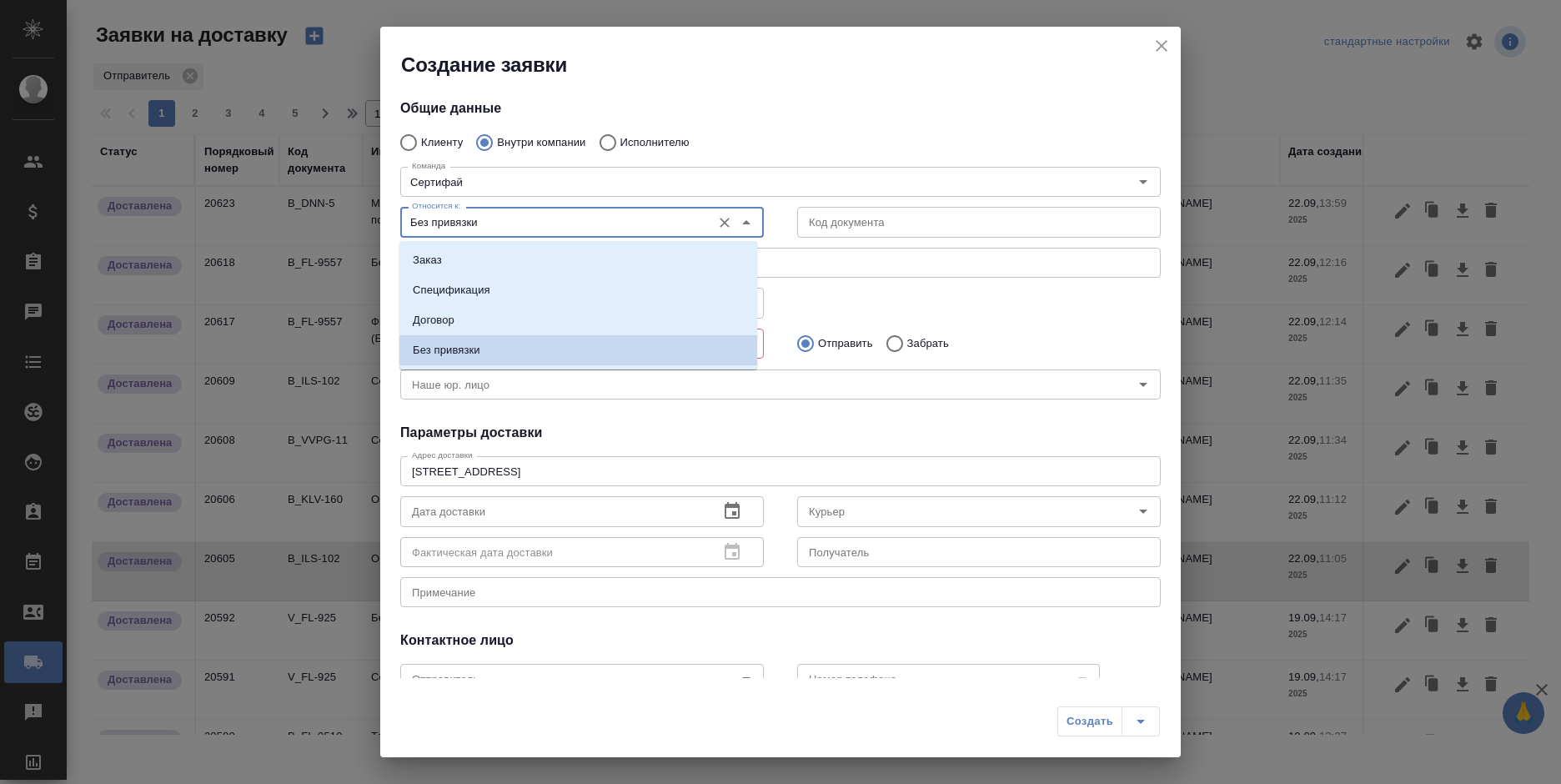
click at [518, 219] on input "Без привязки" at bounding box center [553, 221] width 297 height 20
click at [486, 262] on li "Заказ" at bounding box center [578, 260] width 358 height 30
type input "Заказ"
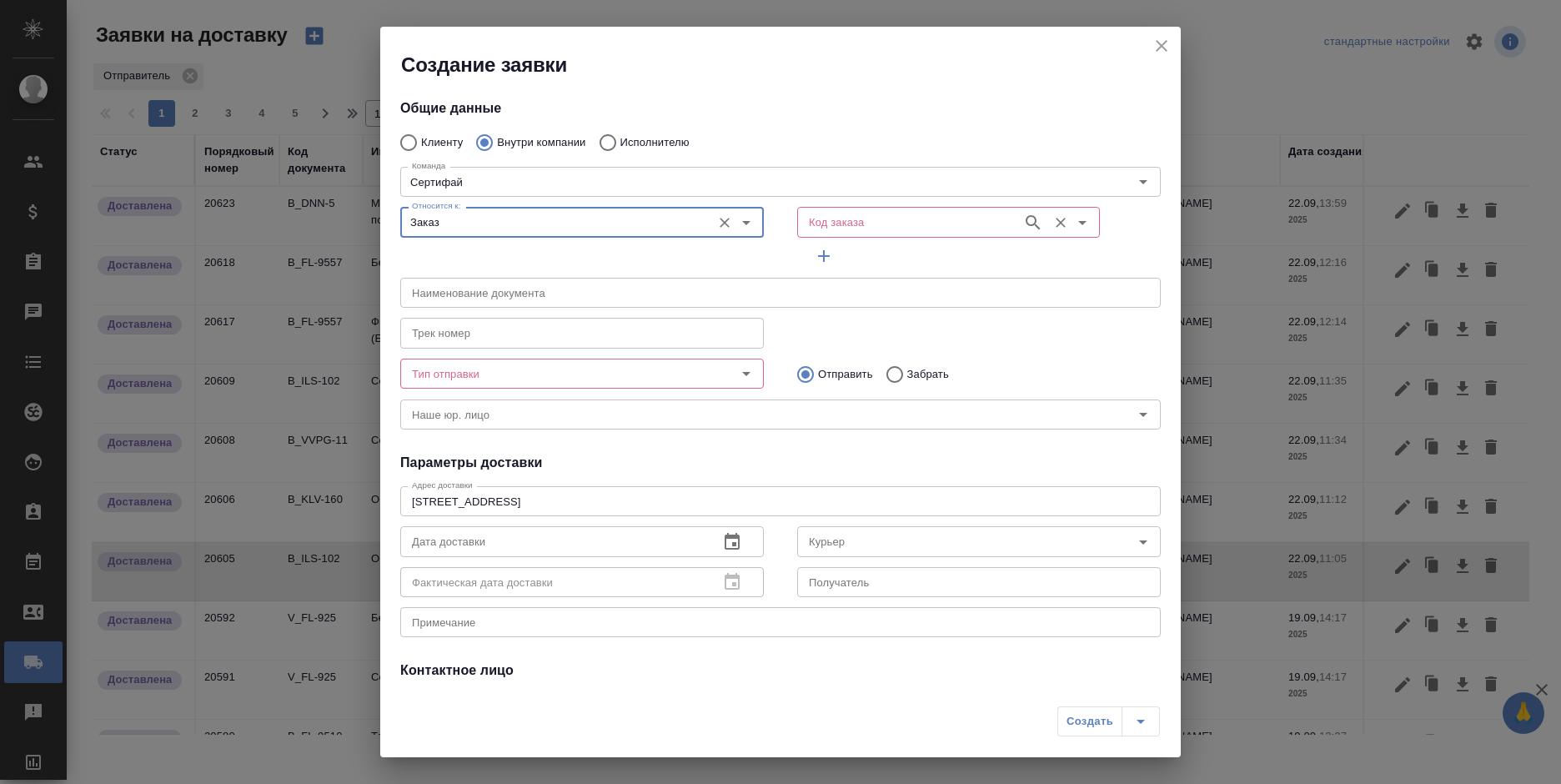
click at [834, 227] on input "Код заказа" at bounding box center [908, 221] width 212 height 20
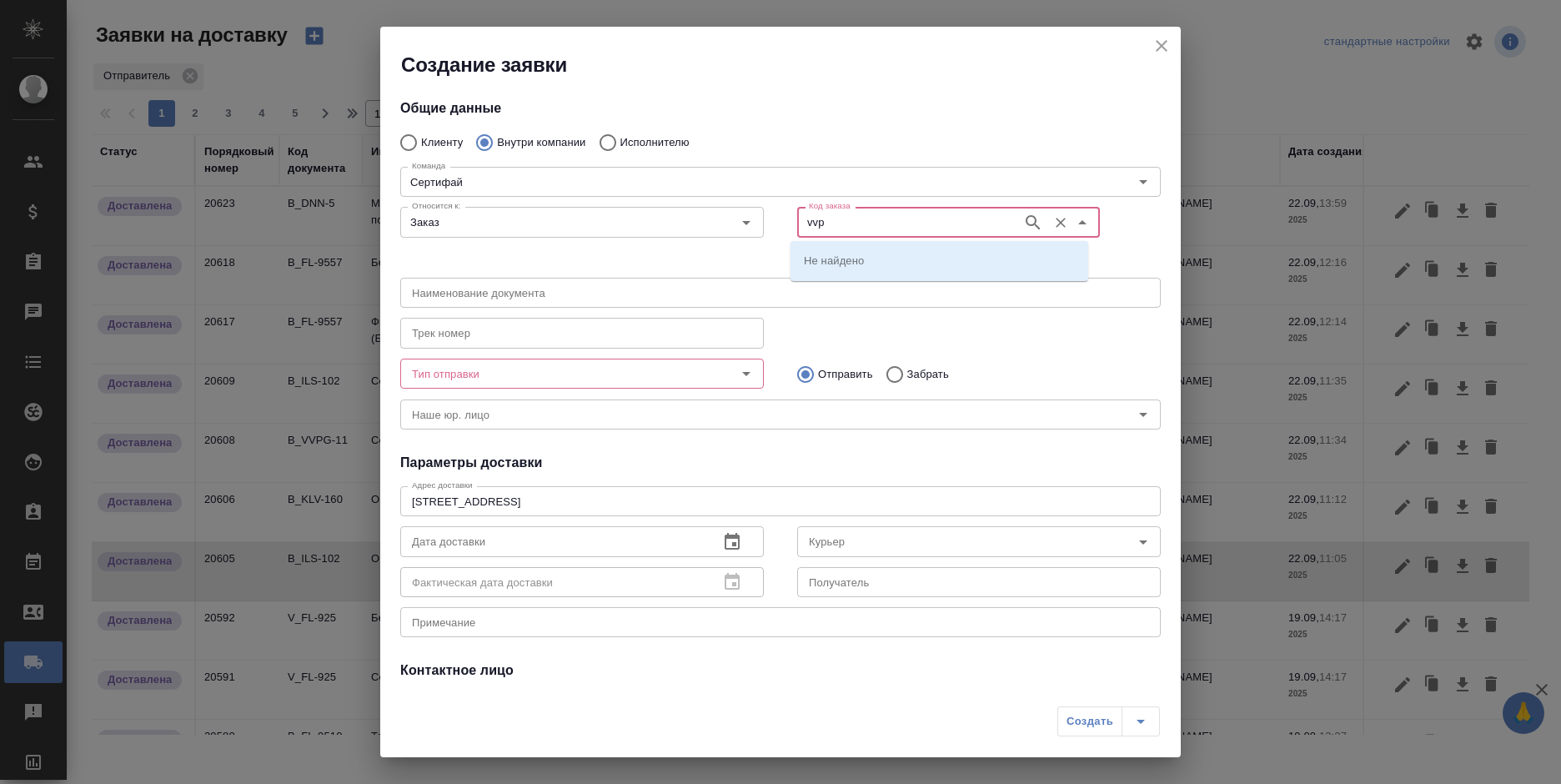
type input "vvp"
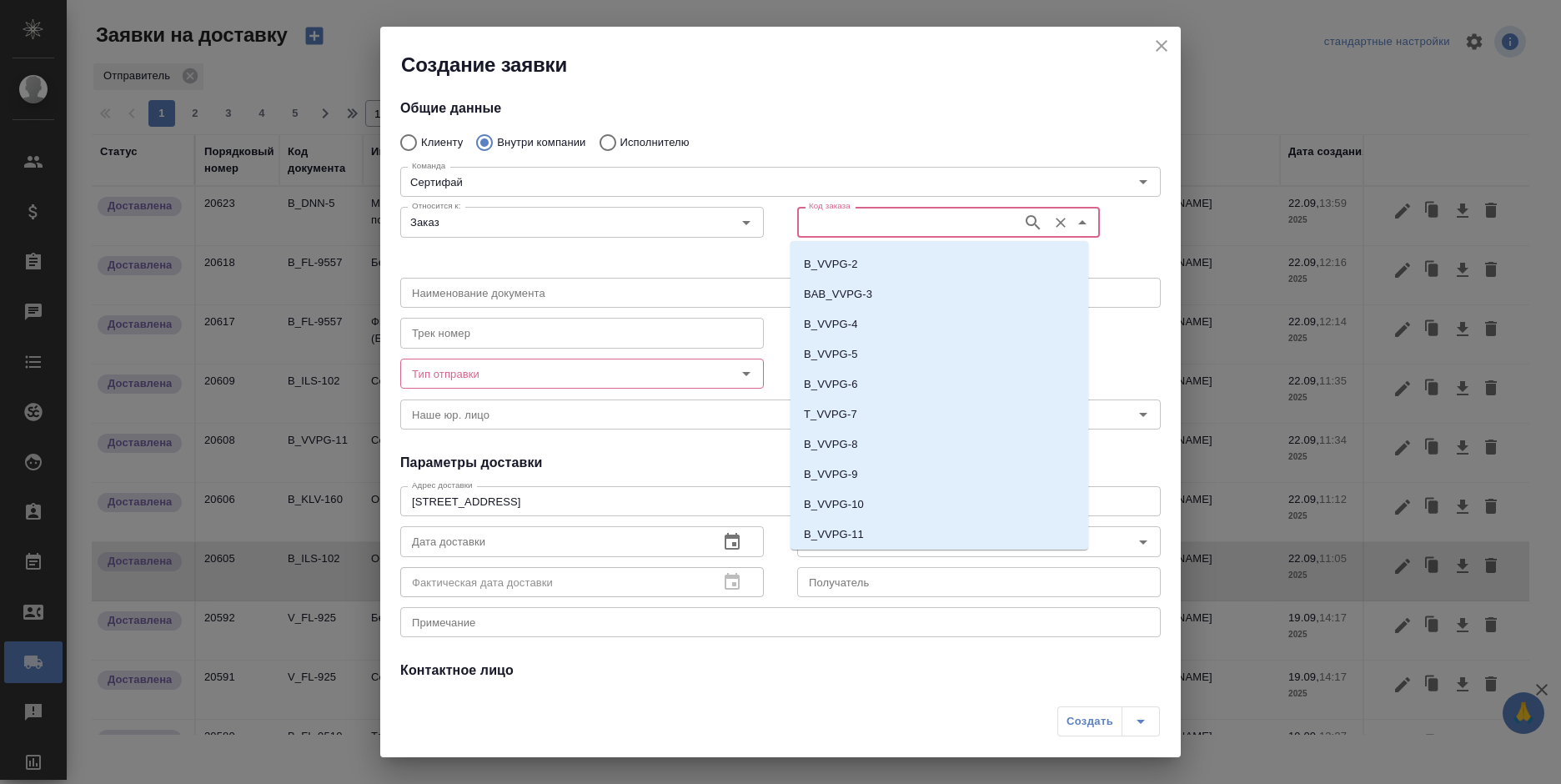
scroll to position [57, 0]
click at [952, 514] on li "B_VVPG-11" at bounding box center [939, 503] width 297 height 30
type input "(МБ) ООО "Монблан""
type input "B_VVPG-11"
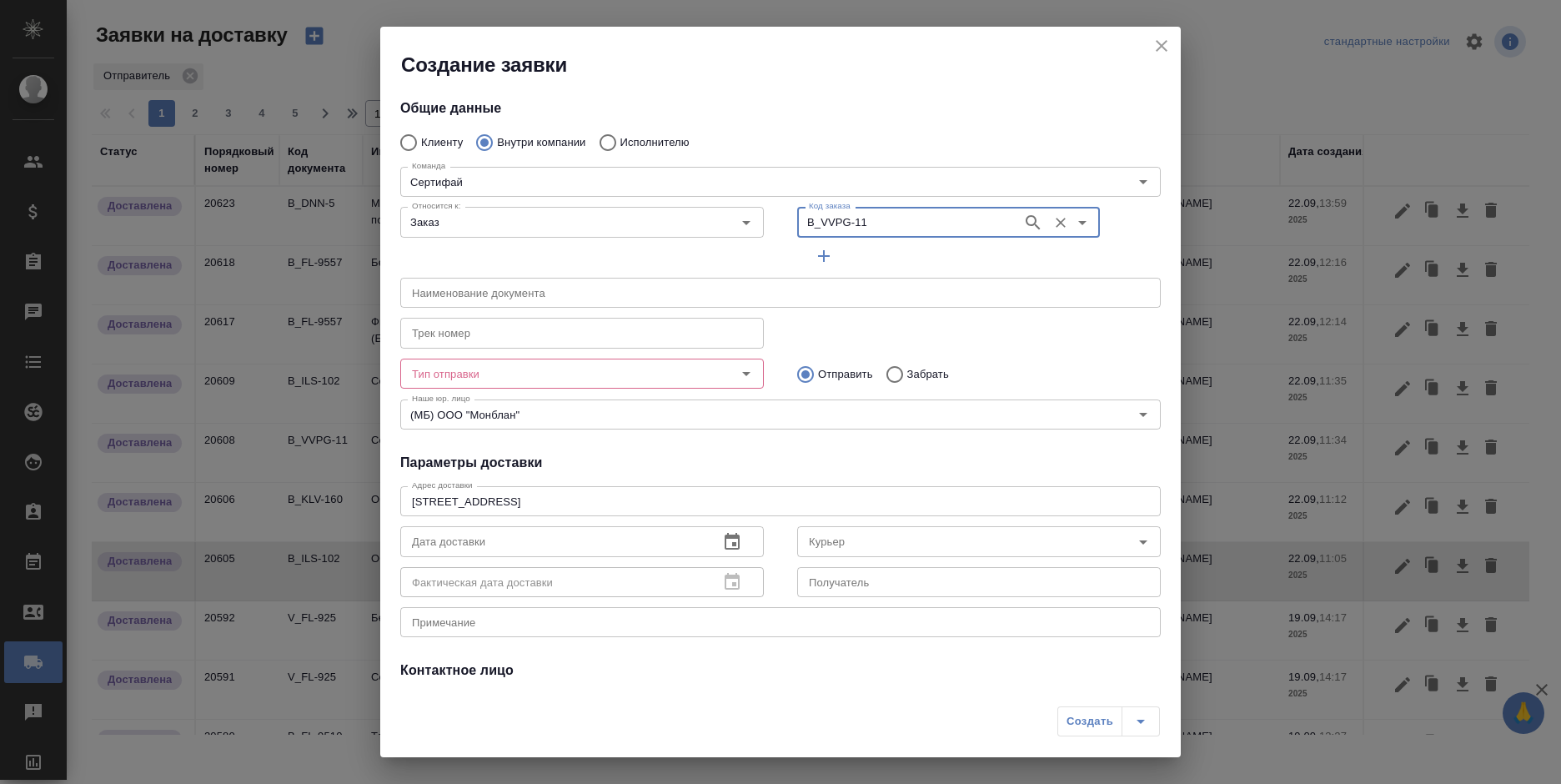
click at [550, 382] on input "Тип отправки" at bounding box center [553, 373] width 297 height 20
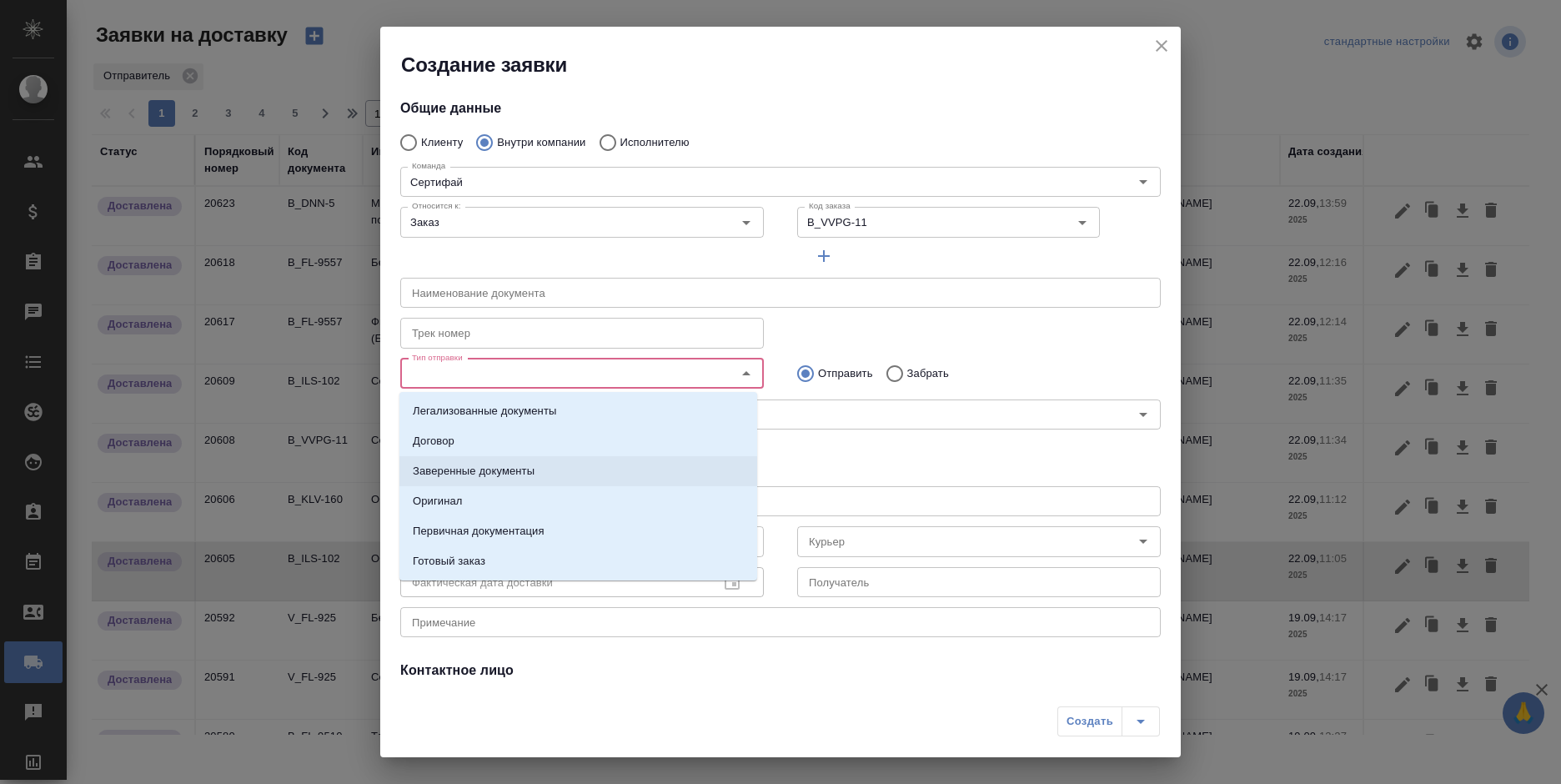
click at [538, 481] on li "Заверенные документы" at bounding box center [578, 470] width 358 height 30
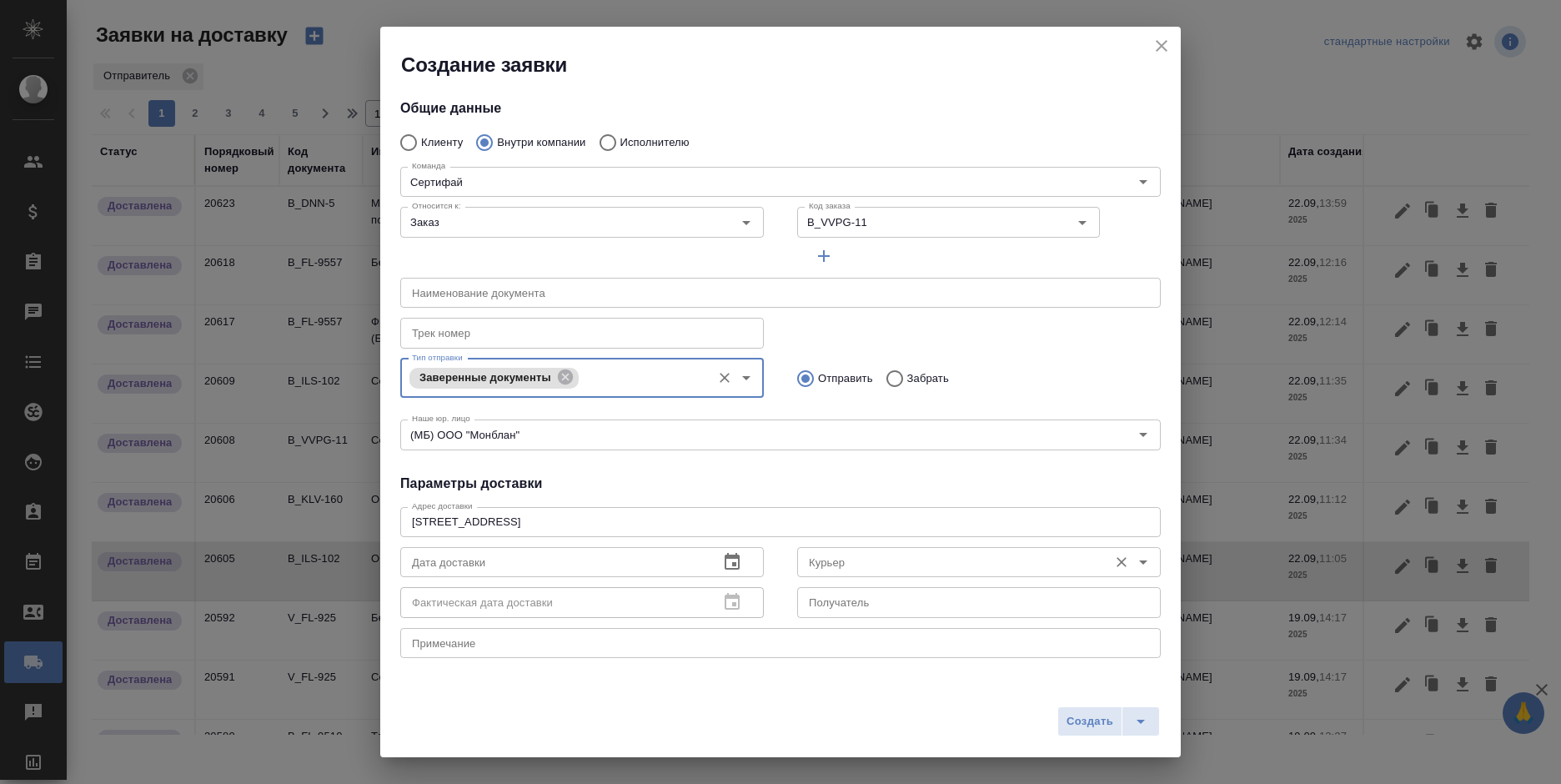
click at [832, 553] on input "Курьер" at bounding box center [951, 562] width 297 height 20
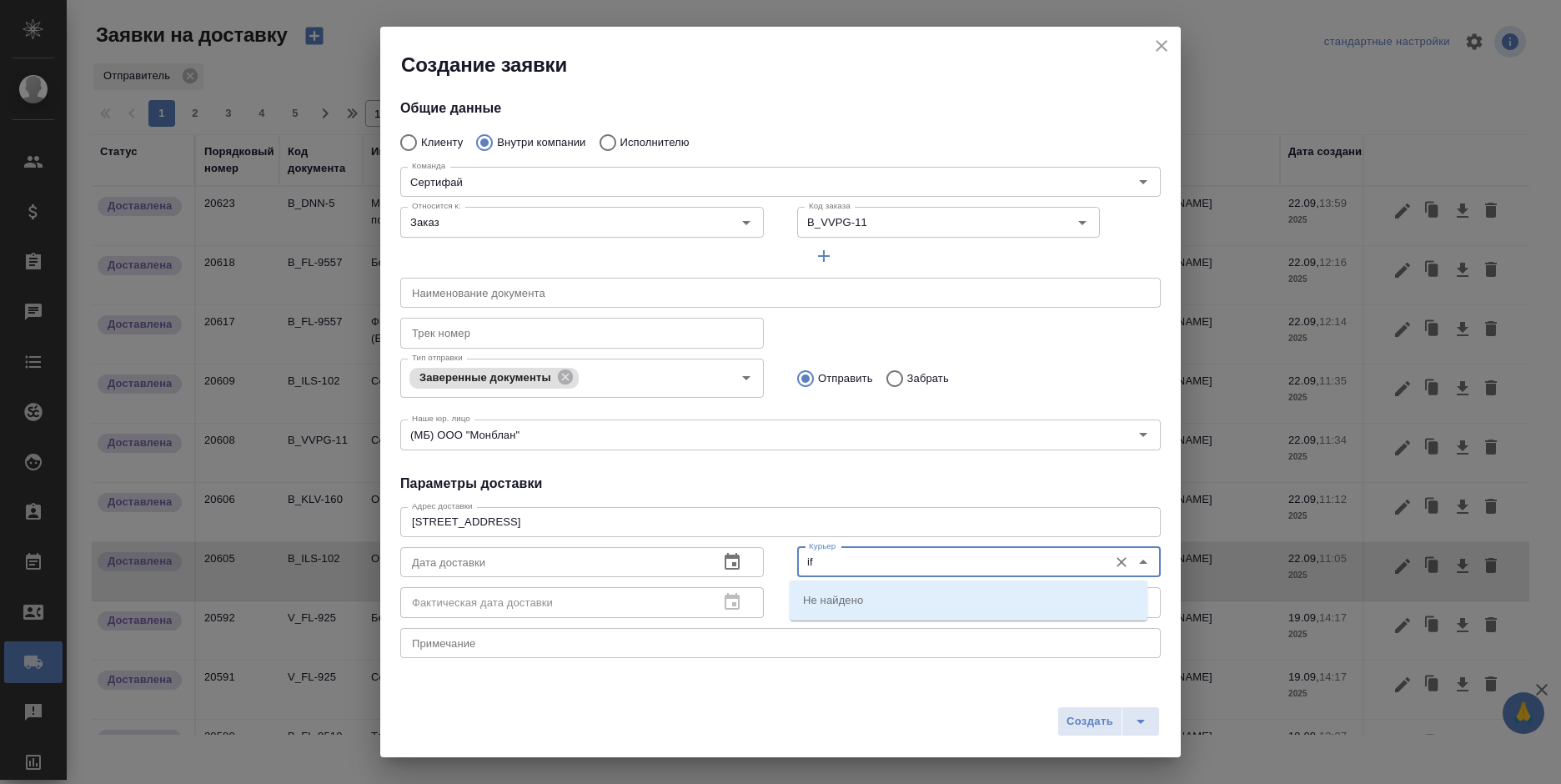
type input "i"
click at [818, 600] on p "Шаабан Эльмира" at bounding box center [849, 598] width 90 height 16
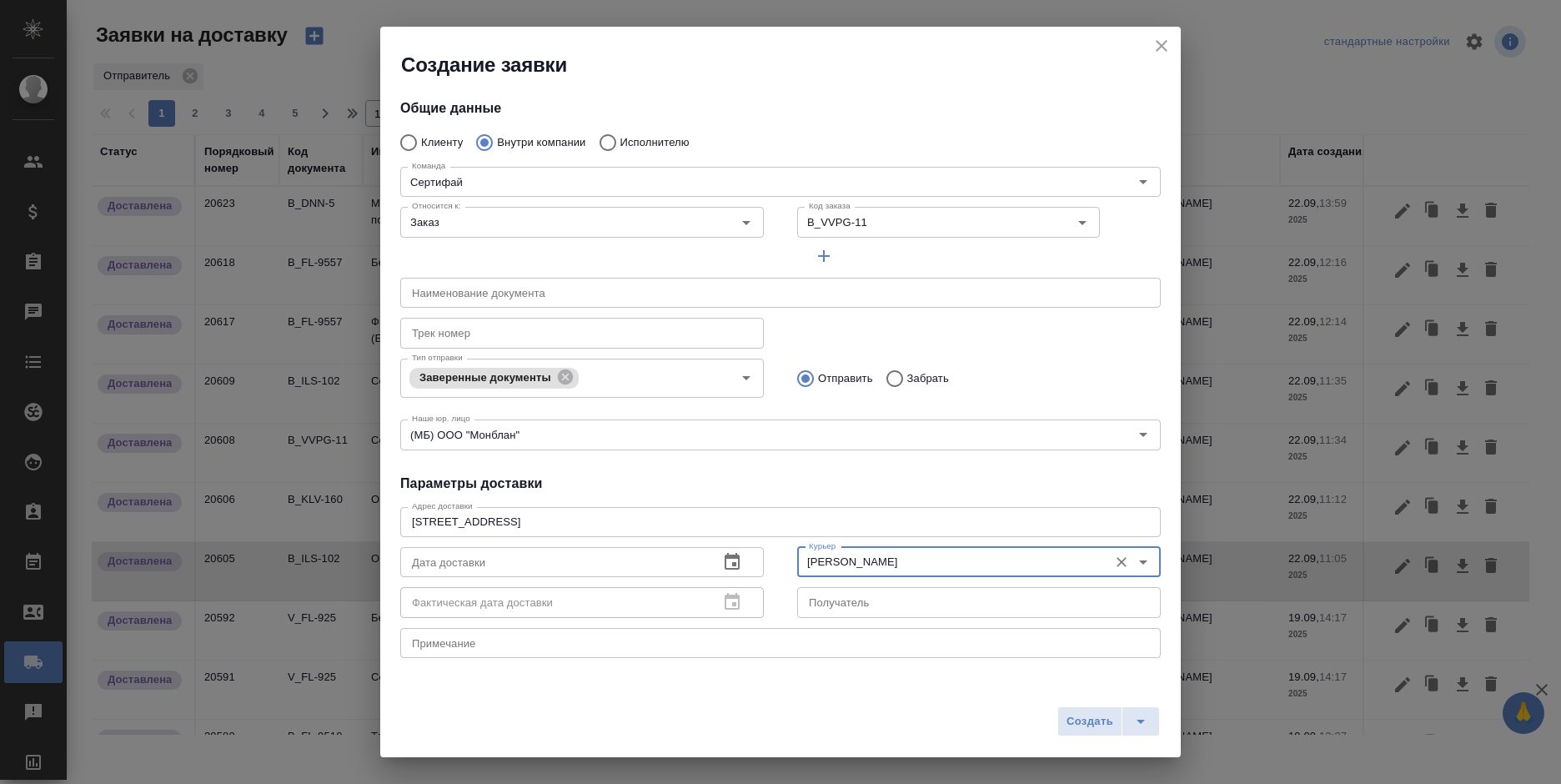
type input "Шаабан Эльмира"
click at [768, 634] on div "x Примечание" at bounding box center [780, 643] width 760 height 30
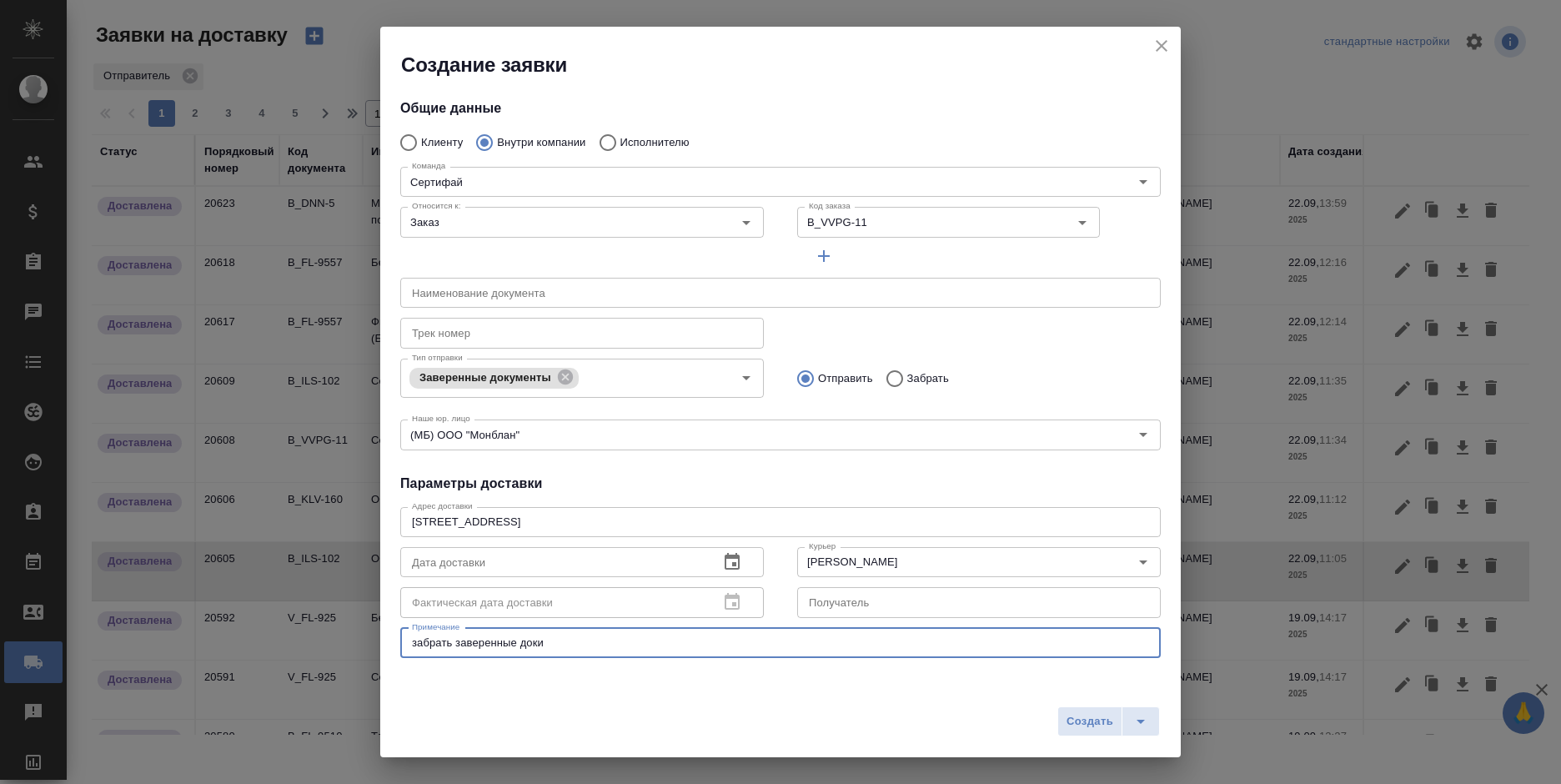
type textarea "забрать заверенные доки"
click at [899, 374] on input "Забрать" at bounding box center [892, 378] width 30 height 35
radio input "true"
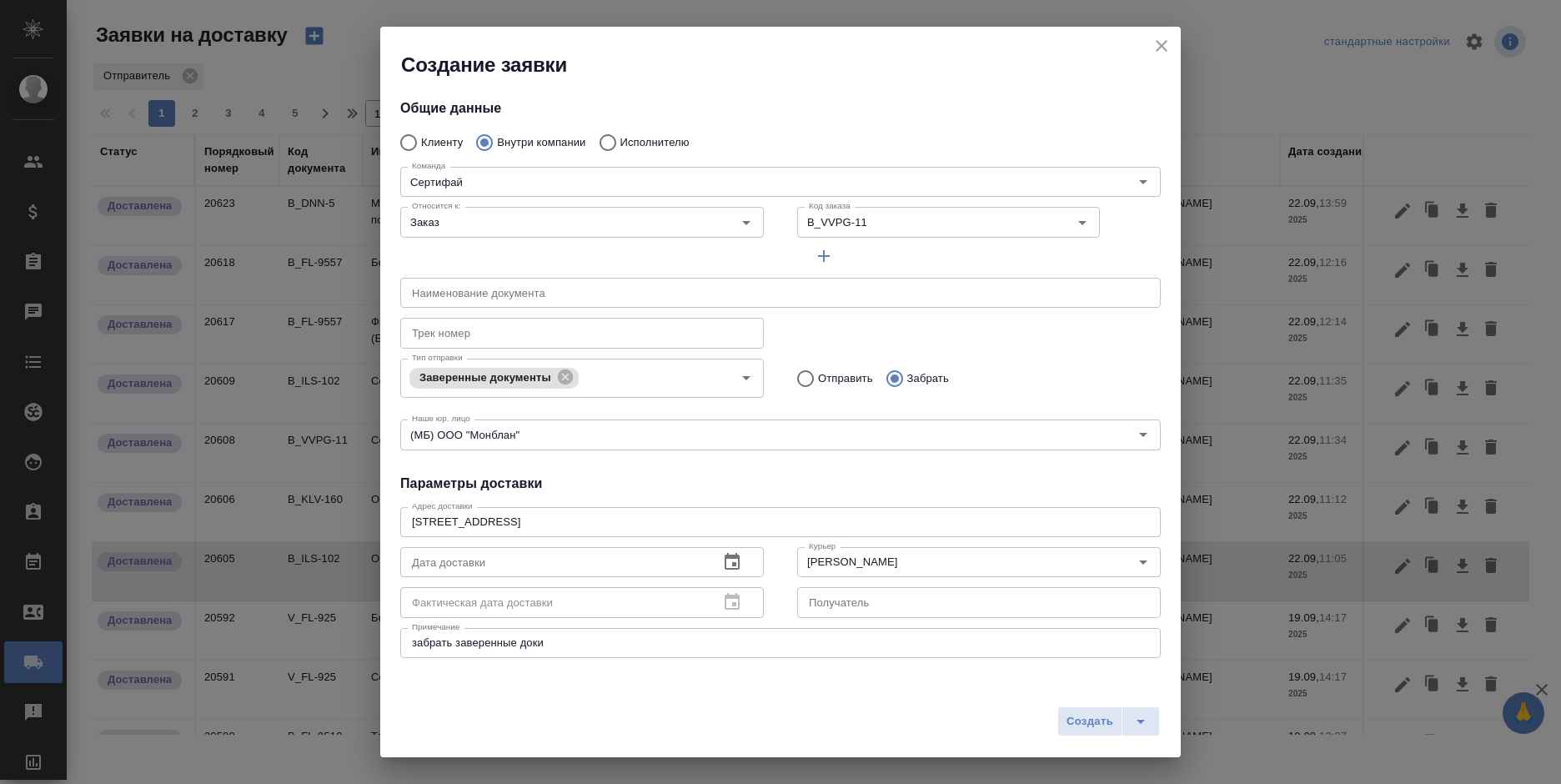
click at [1078, 723] on span "Создать" at bounding box center [1089, 721] width 47 height 19
radio input "true"
type input "Без привязки"
radio input "true"
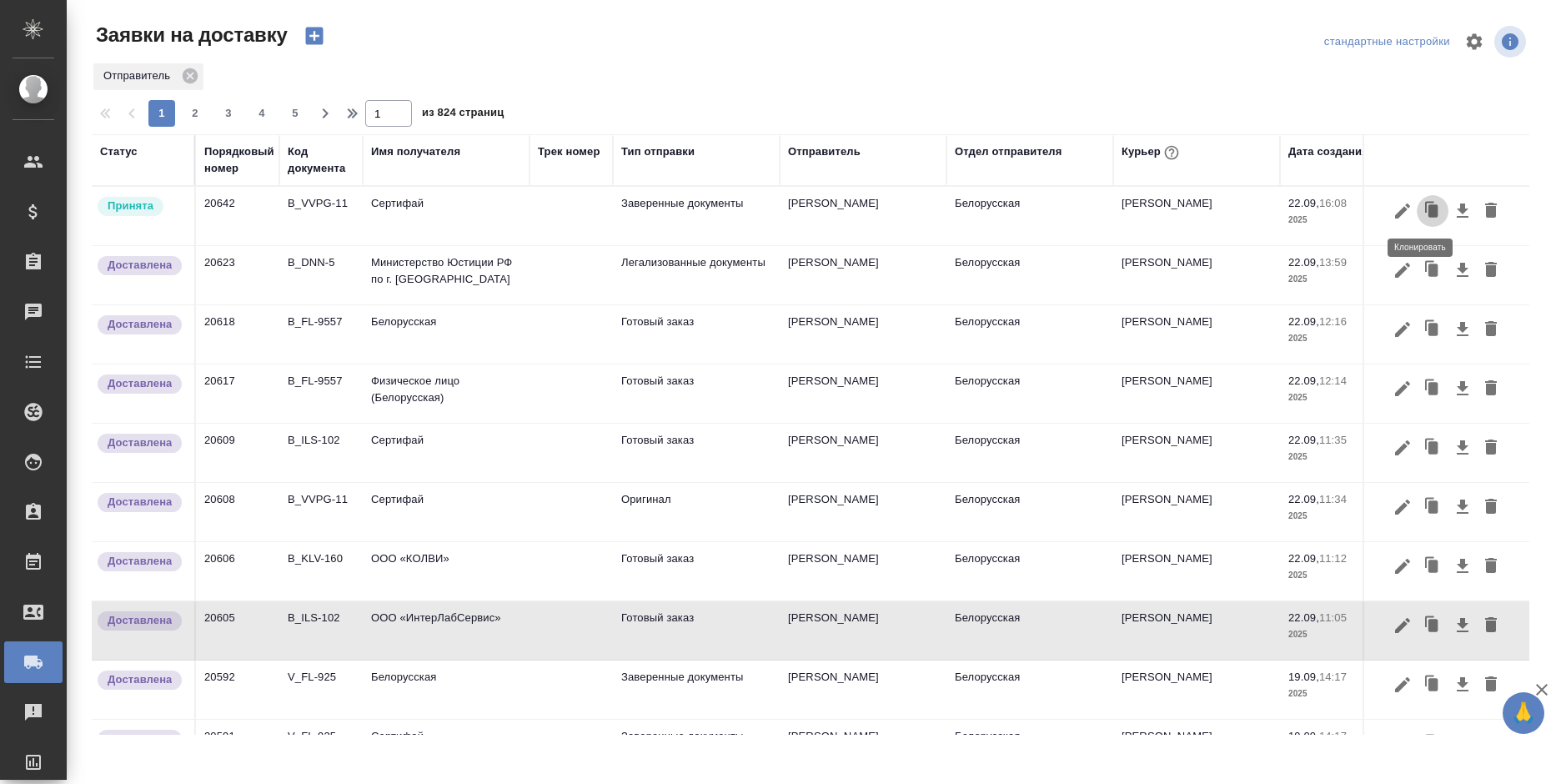
click at [1421, 212] on icon "button" at bounding box center [1433, 211] width 23 height 23
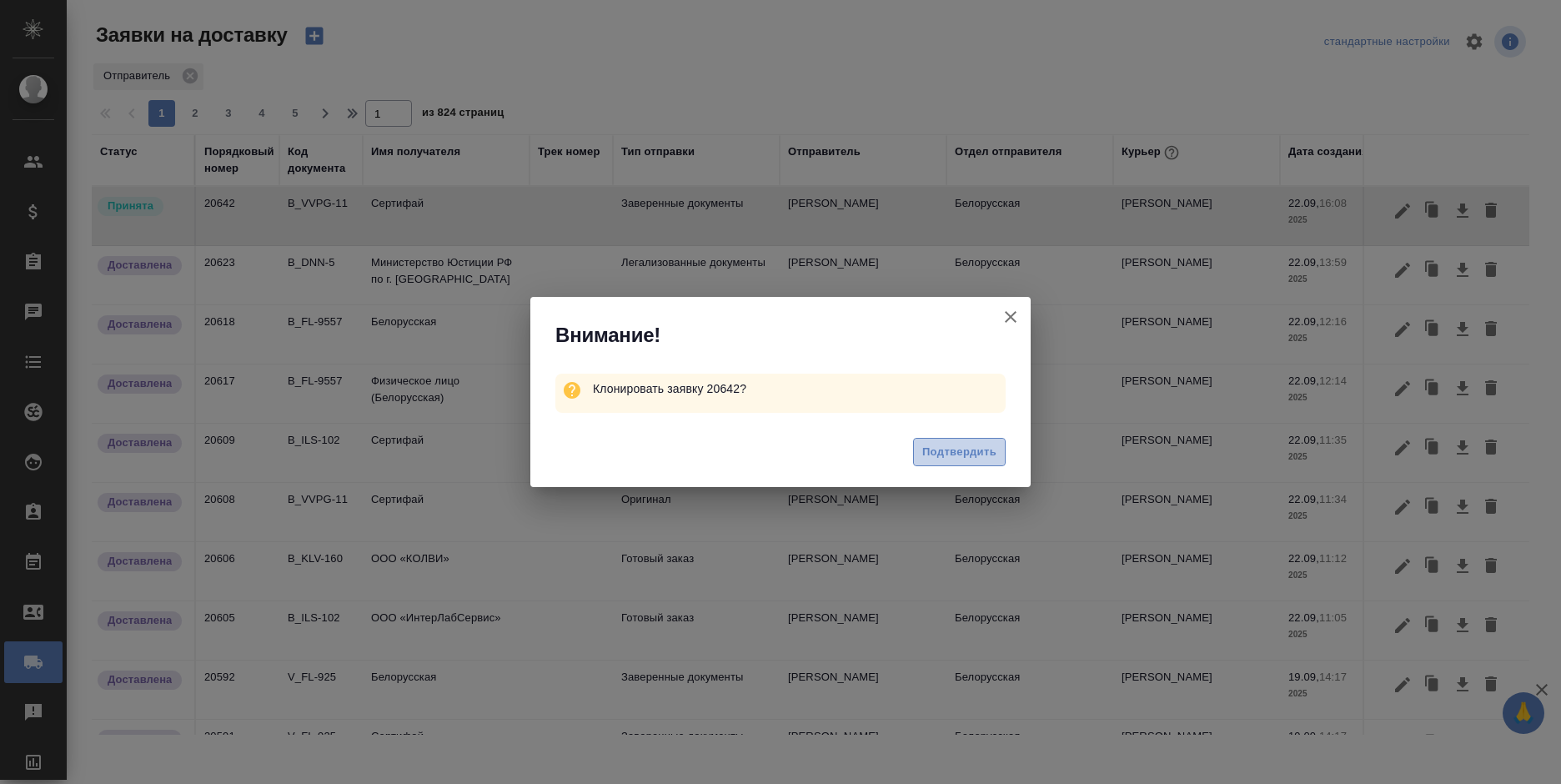
click at [961, 451] on span "Подтвердить" at bounding box center [959, 452] width 74 height 19
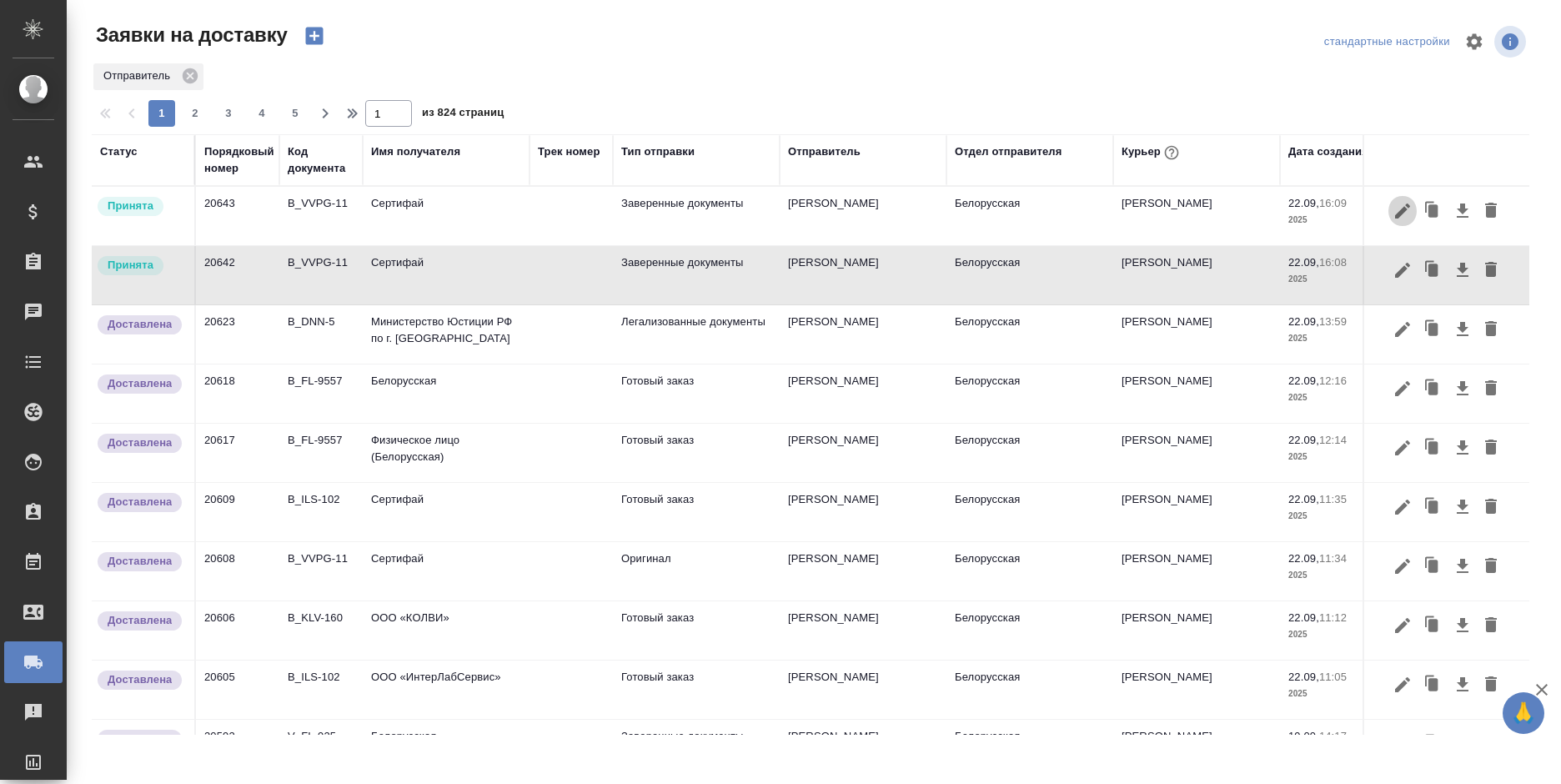
click at [1393, 213] on icon "button" at bounding box center [1402, 211] width 20 height 20
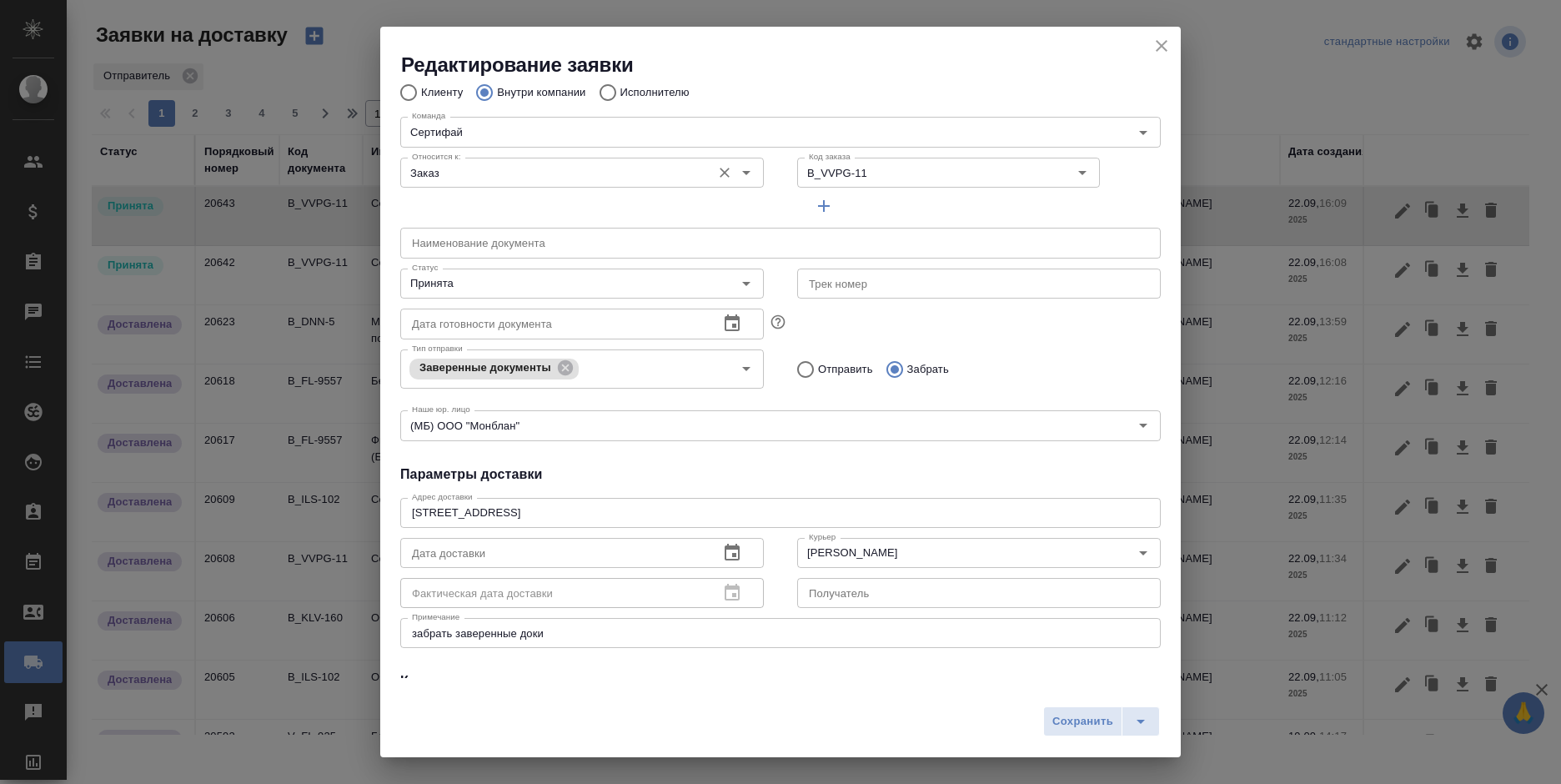
scroll to position [84, 0]
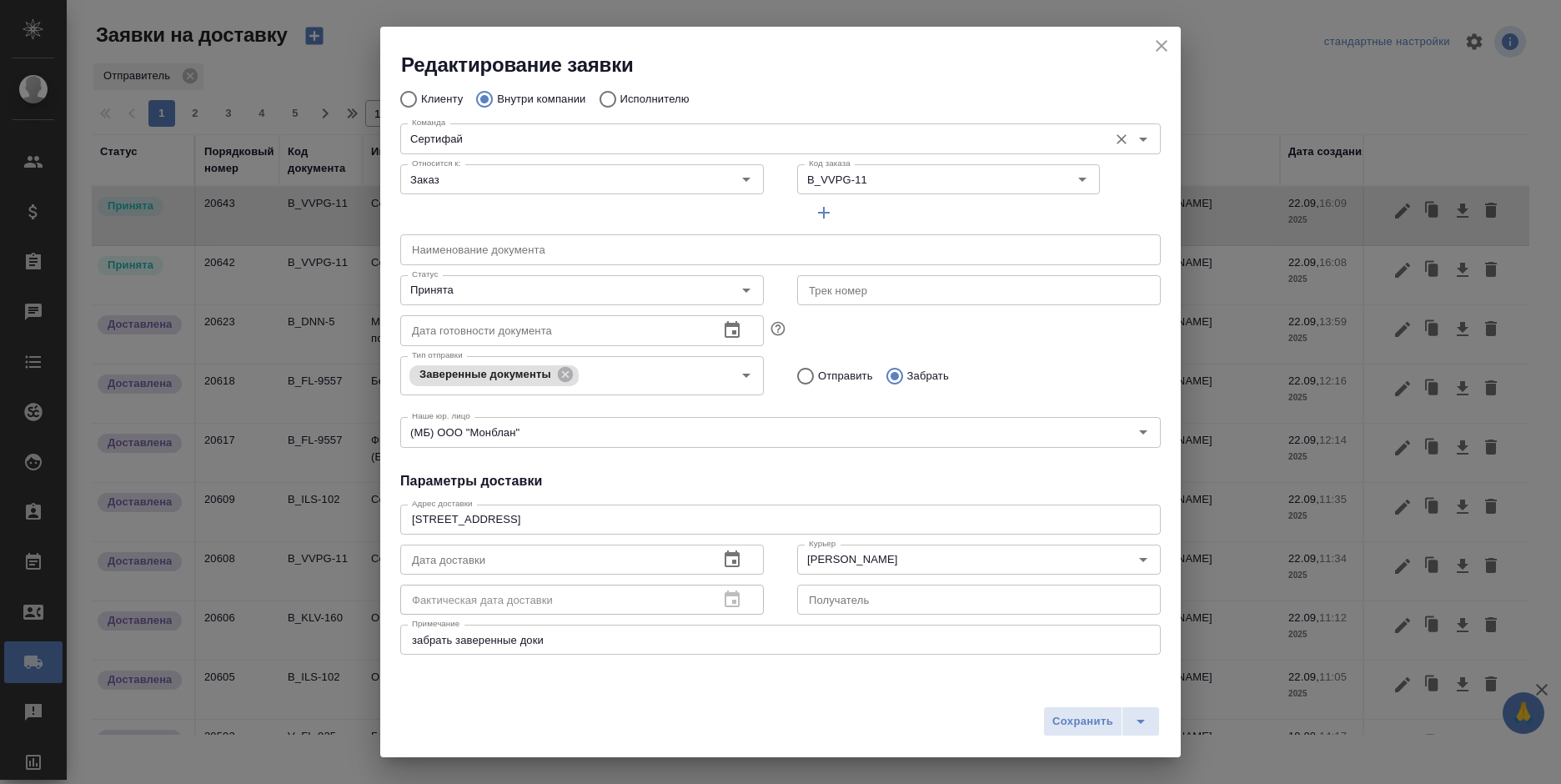
click at [509, 136] on input "Сертифай" at bounding box center [753, 138] width 695 height 20
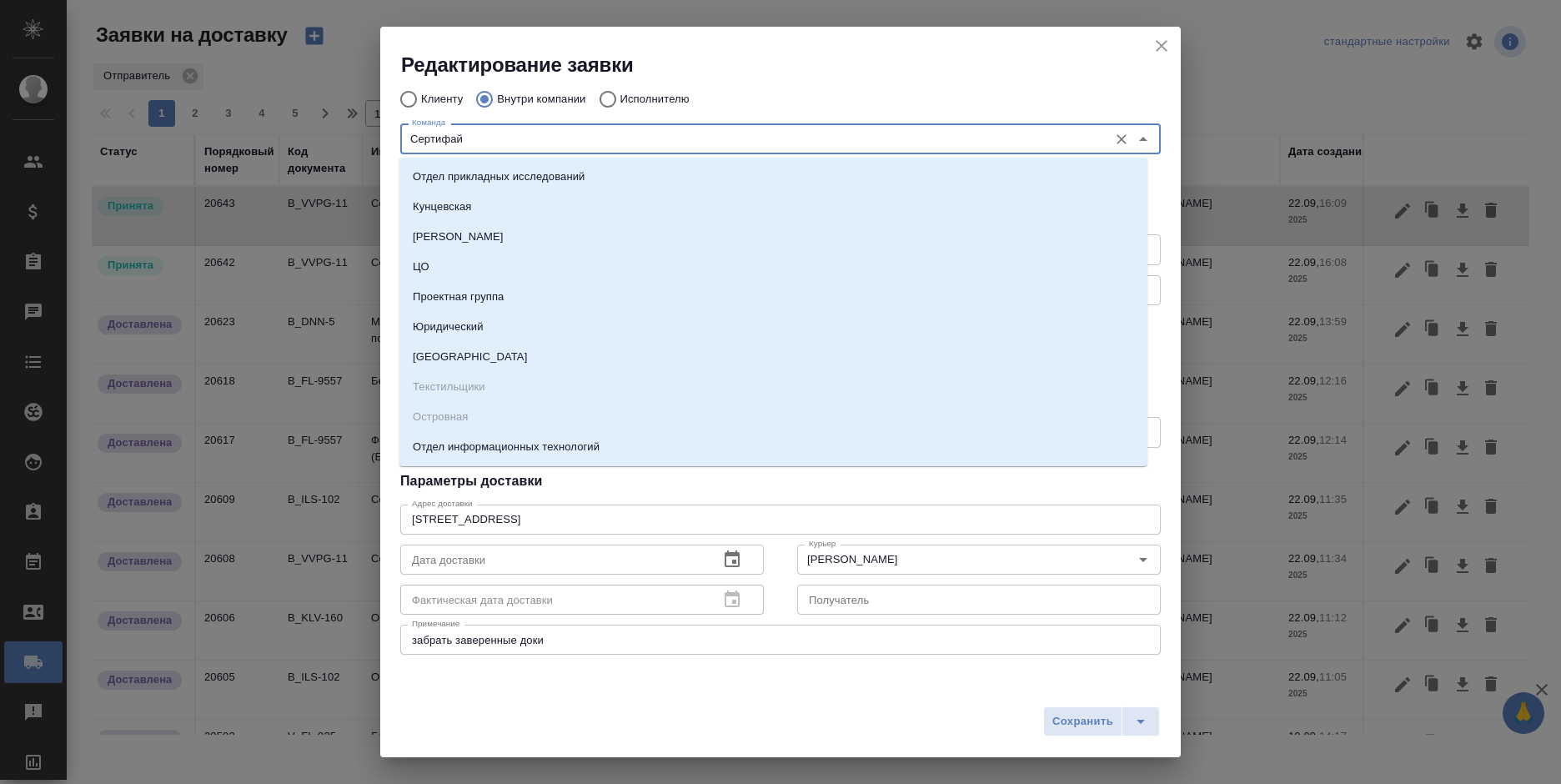
type input "ь"
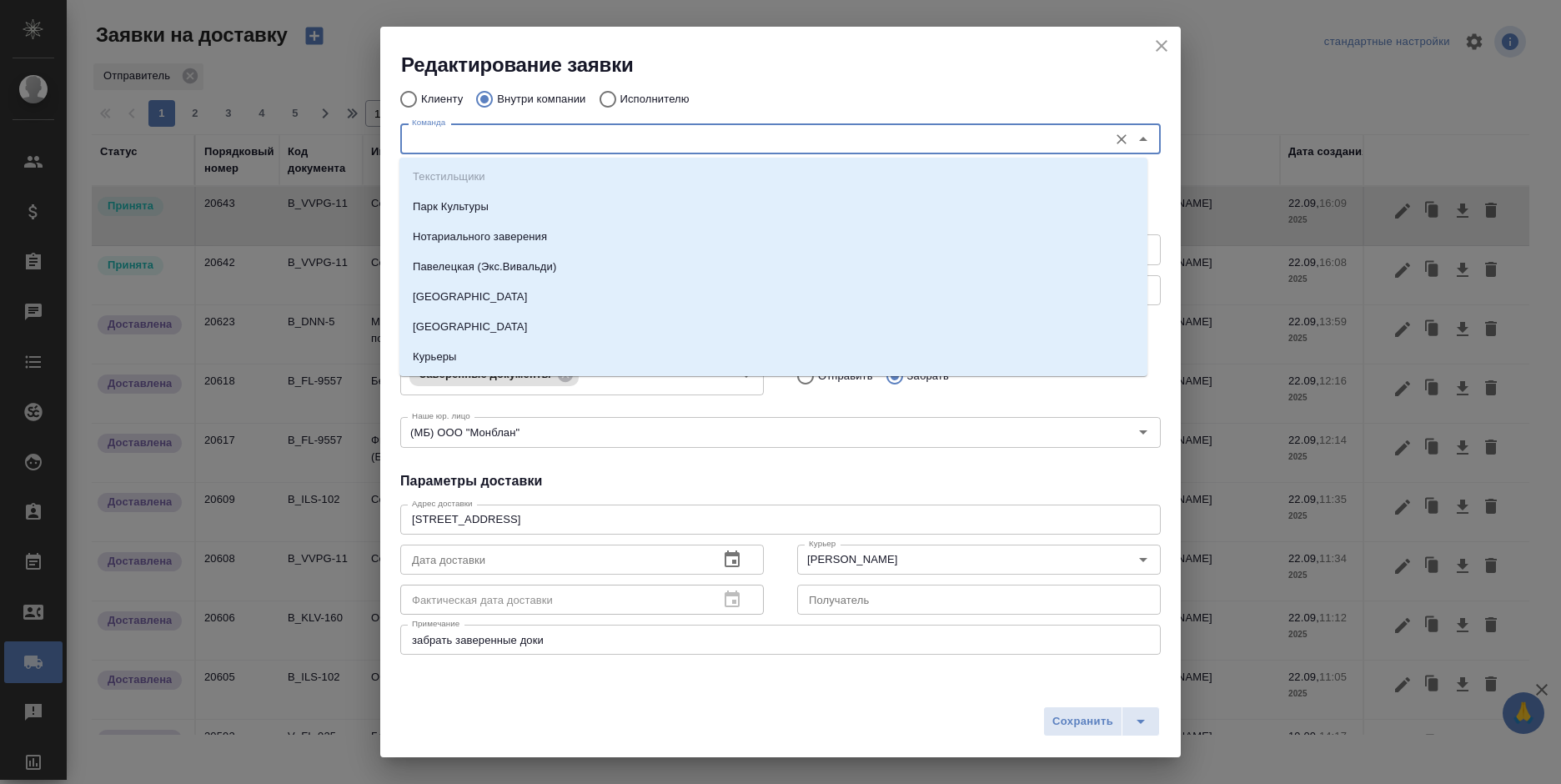
type input "б"
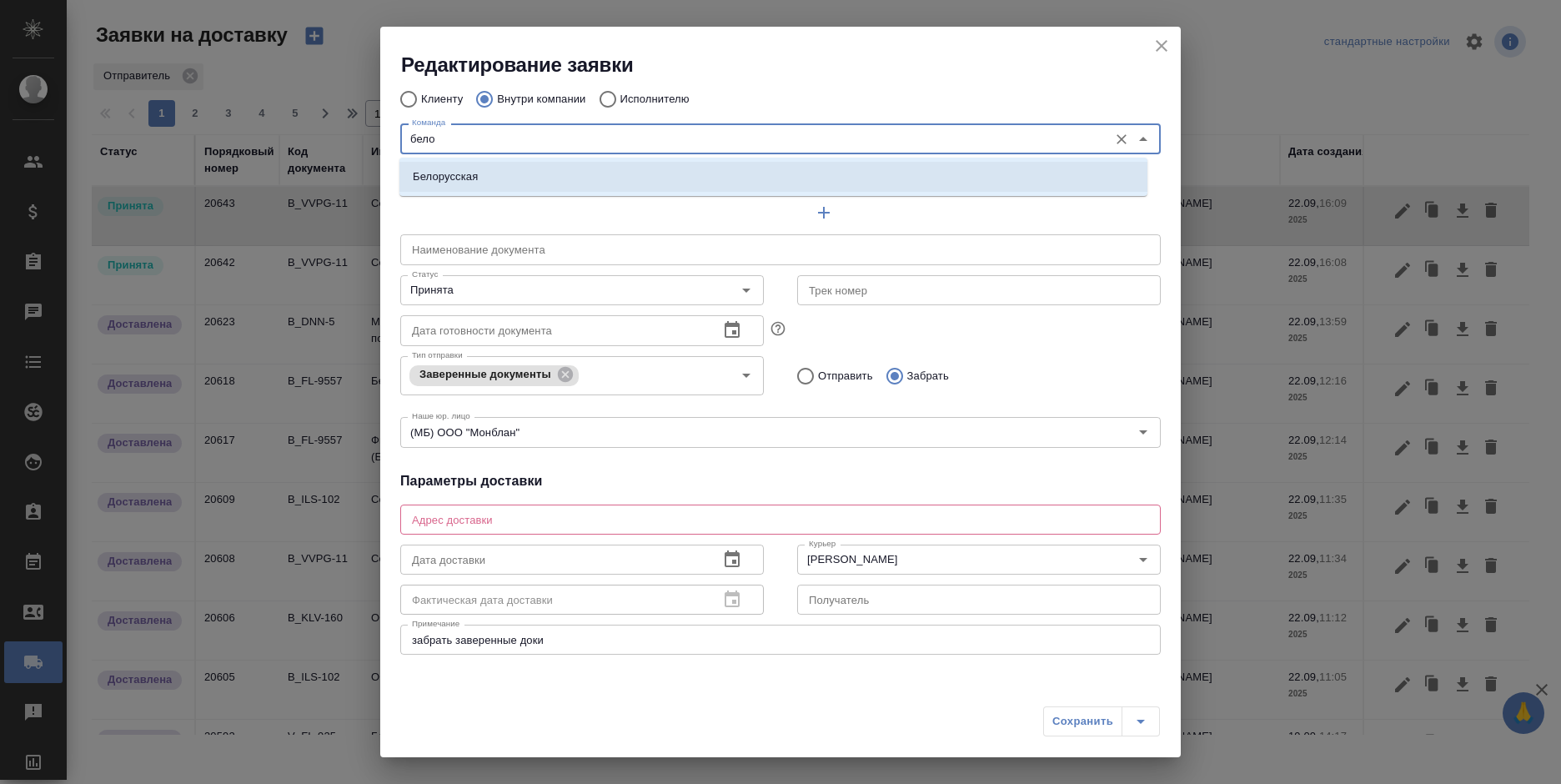
click at [529, 179] on li "Белорусская" at bounding box center [773, 176] width 748 height 30
type input "Белорусская"
type textarea "1-ая Тверская-Ямская, д. 29 стр. 1, этаж 2, офис 17"
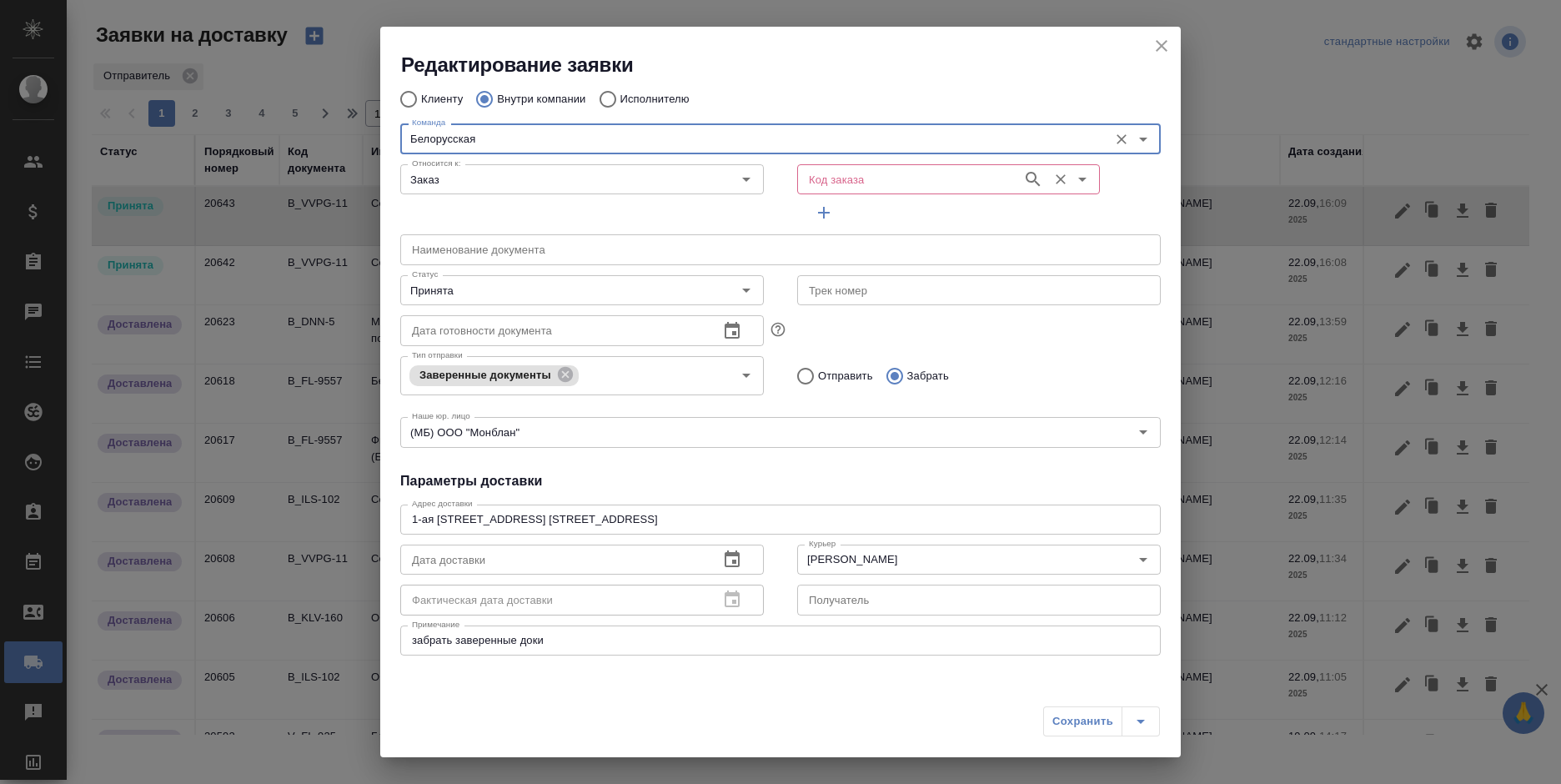
type input "Белорусская"
click at [865, 190] on input "Код заказа" at bounding box center [908, 179] width 212 height 20
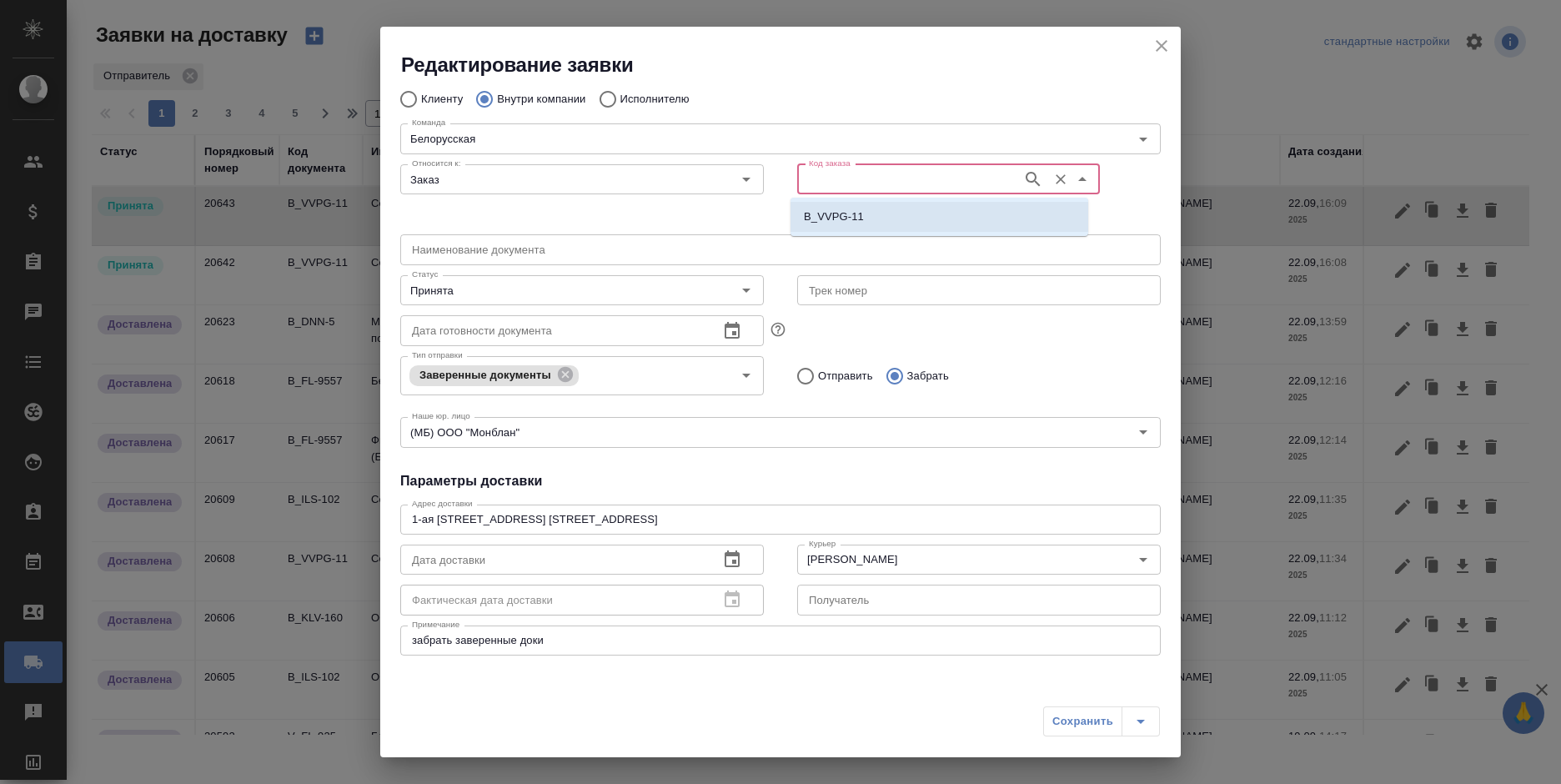
click at [866, 226] on li "B_VVPG-11" at bounding box center [939, 216] width 297 height 30
type input "B_VVPG-11"
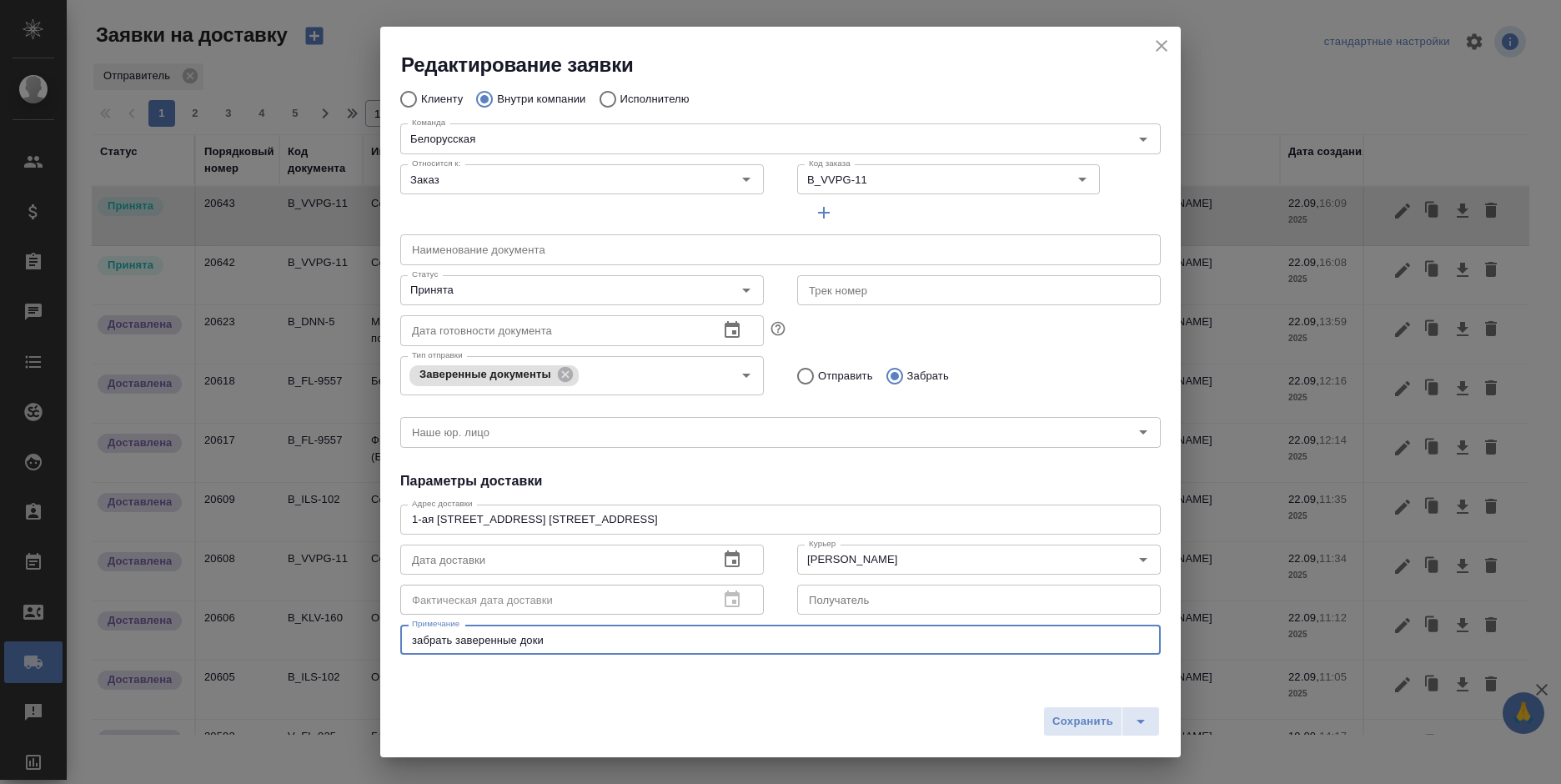
drag, startPoint x: 571, startPoint y: 645, endPoint x: 396, endPoint y: 644, distance: 175.0
click at [396, 644] on div "Общие данные Порядковый номер 20643 Порядковый номер Клиенту Внутри компании Ис…" at bounding box center [780, 377] width 801 height 599
type textarea "привезти доки с серта и забрать доки на серт"
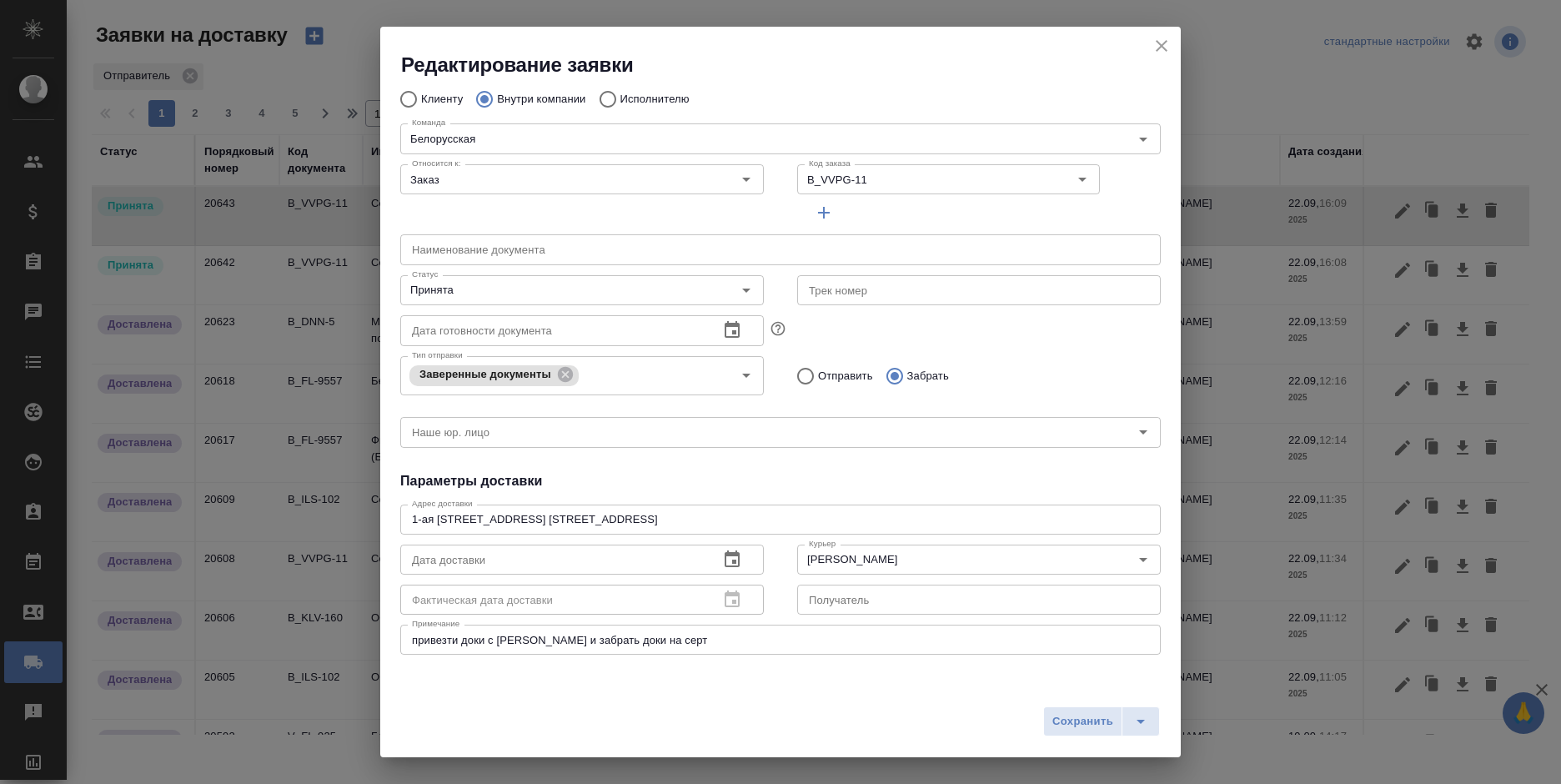
click at [818, 215] on icon "button" at bounding box center [824, 213] width 12 height 12
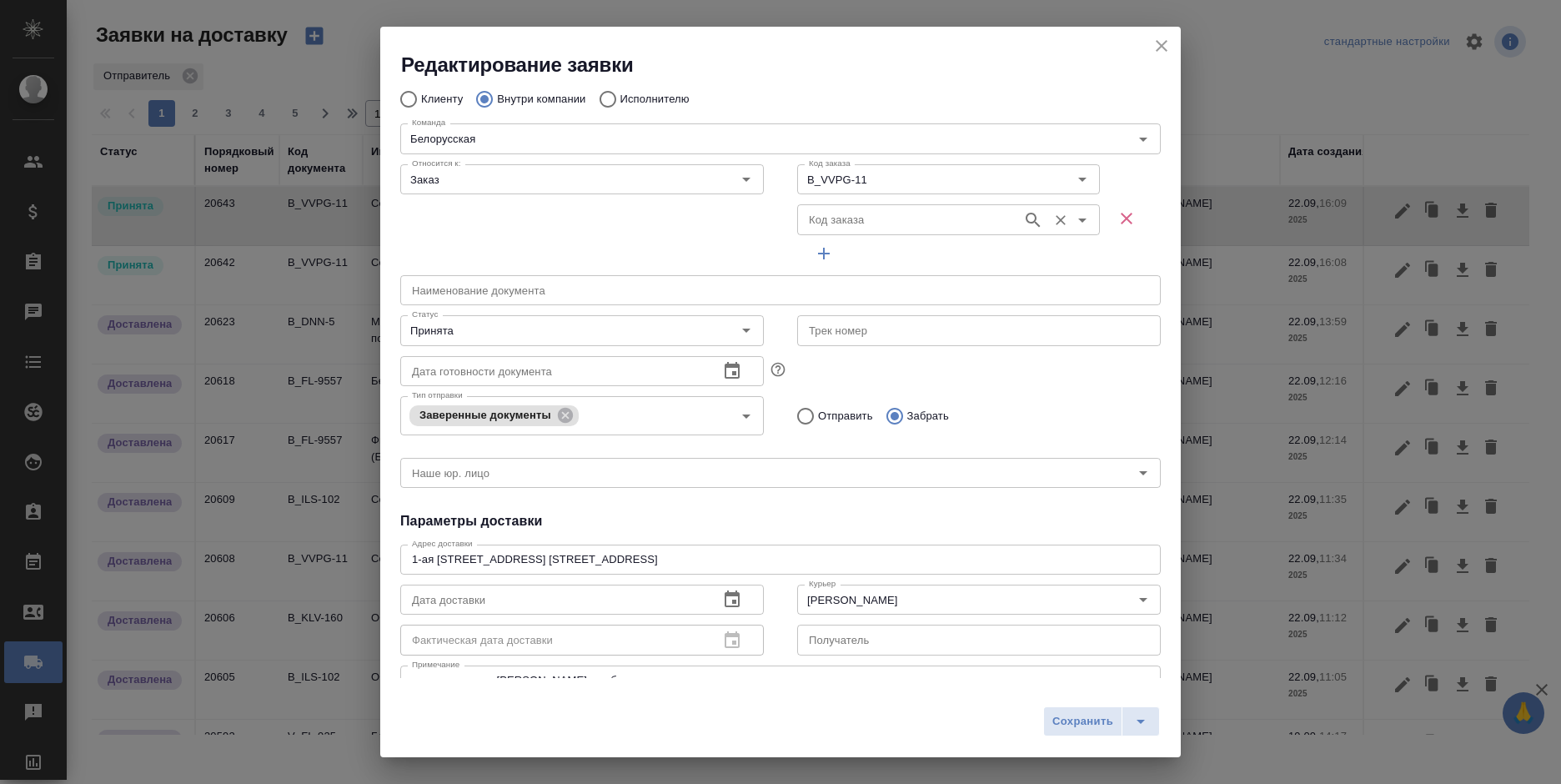
click at [827, 210] on input "Код заказа" at bounding box center [908, 219] width 212 height 20
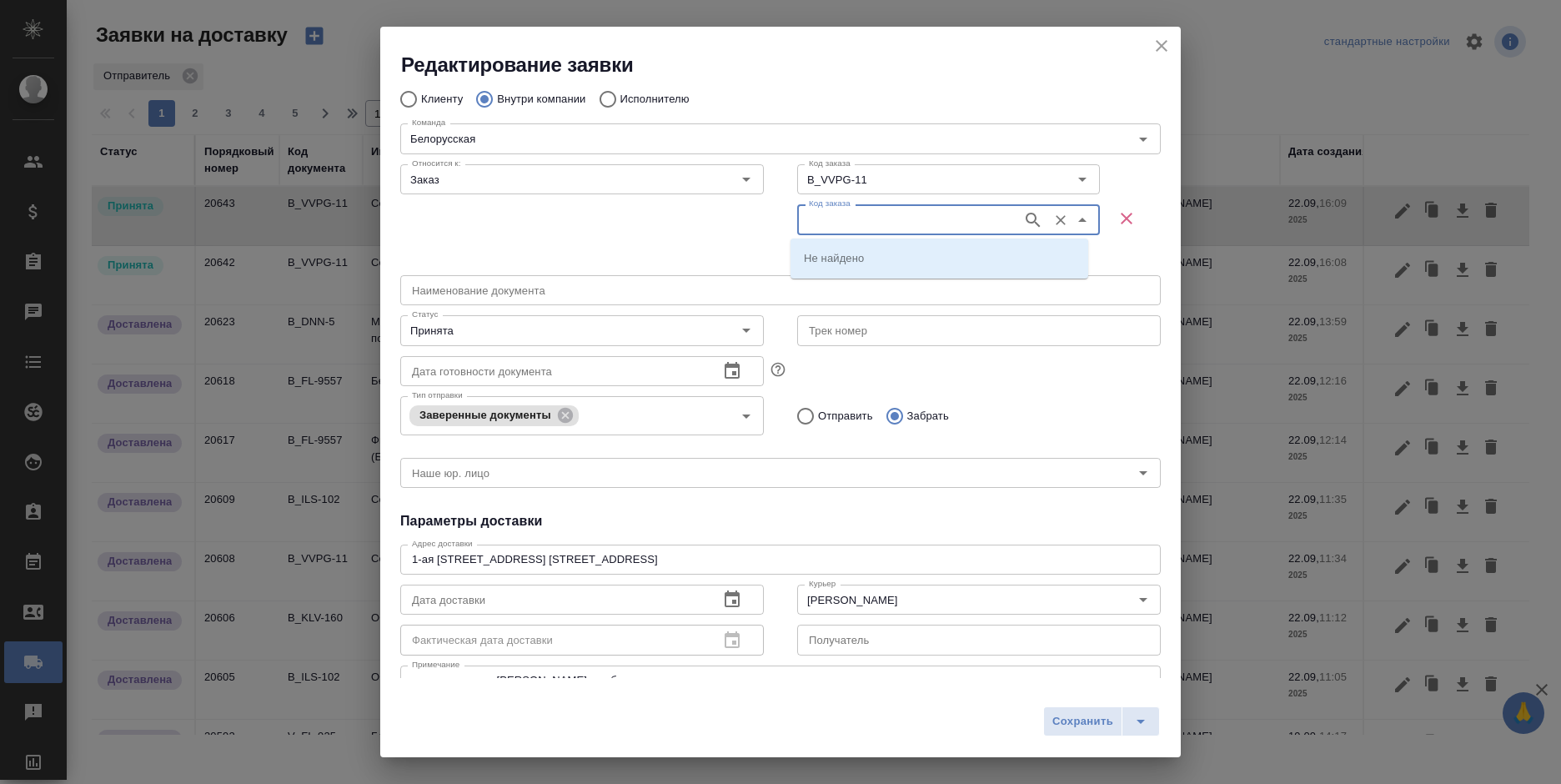
paste input "B_FL-9555"
type input "B_FL-9555"
click at [875, 288] on li "B_FL-9555" at bounding box center [939, 287] width 297 height 30
type input "B_FL-9555"
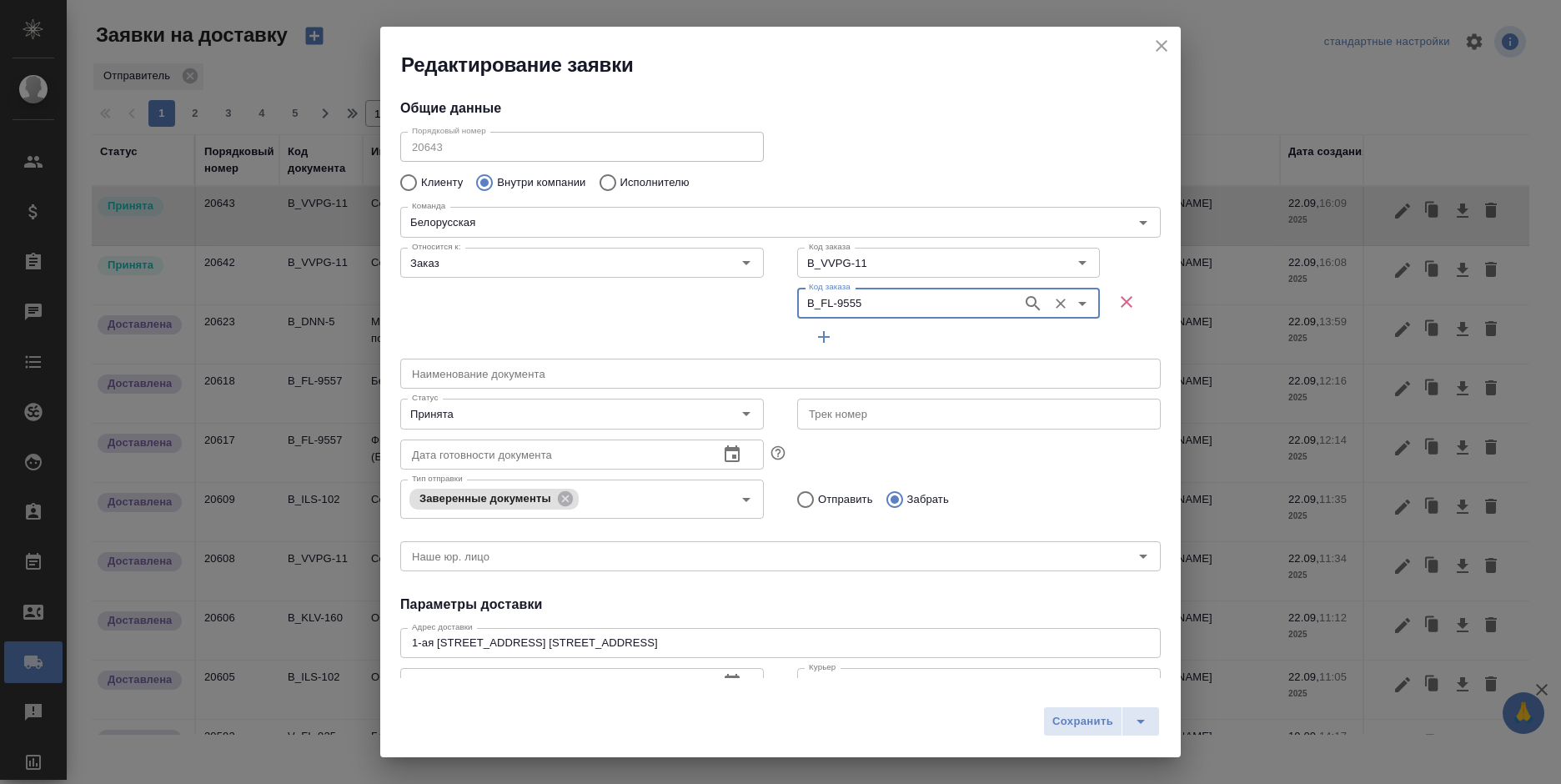
scroll to position [250, 0]
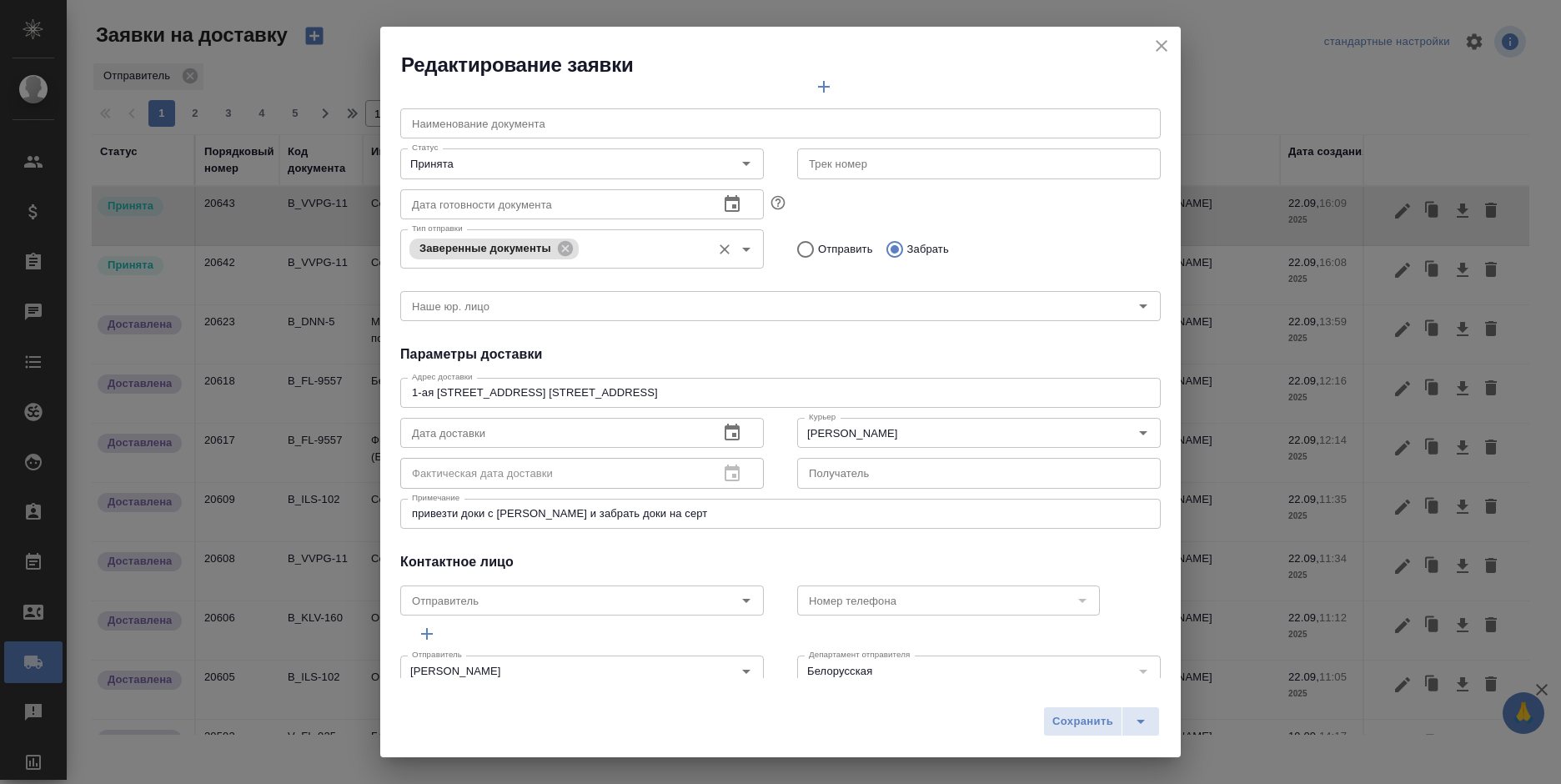
click at [587, 231] on div "Заверенные документы Тип отправки" at bounding box center [582, 248] width 364 height 39
click at [588, 249] on input "Тип отправки" at bounding box center [643, 248] width 120 height 20
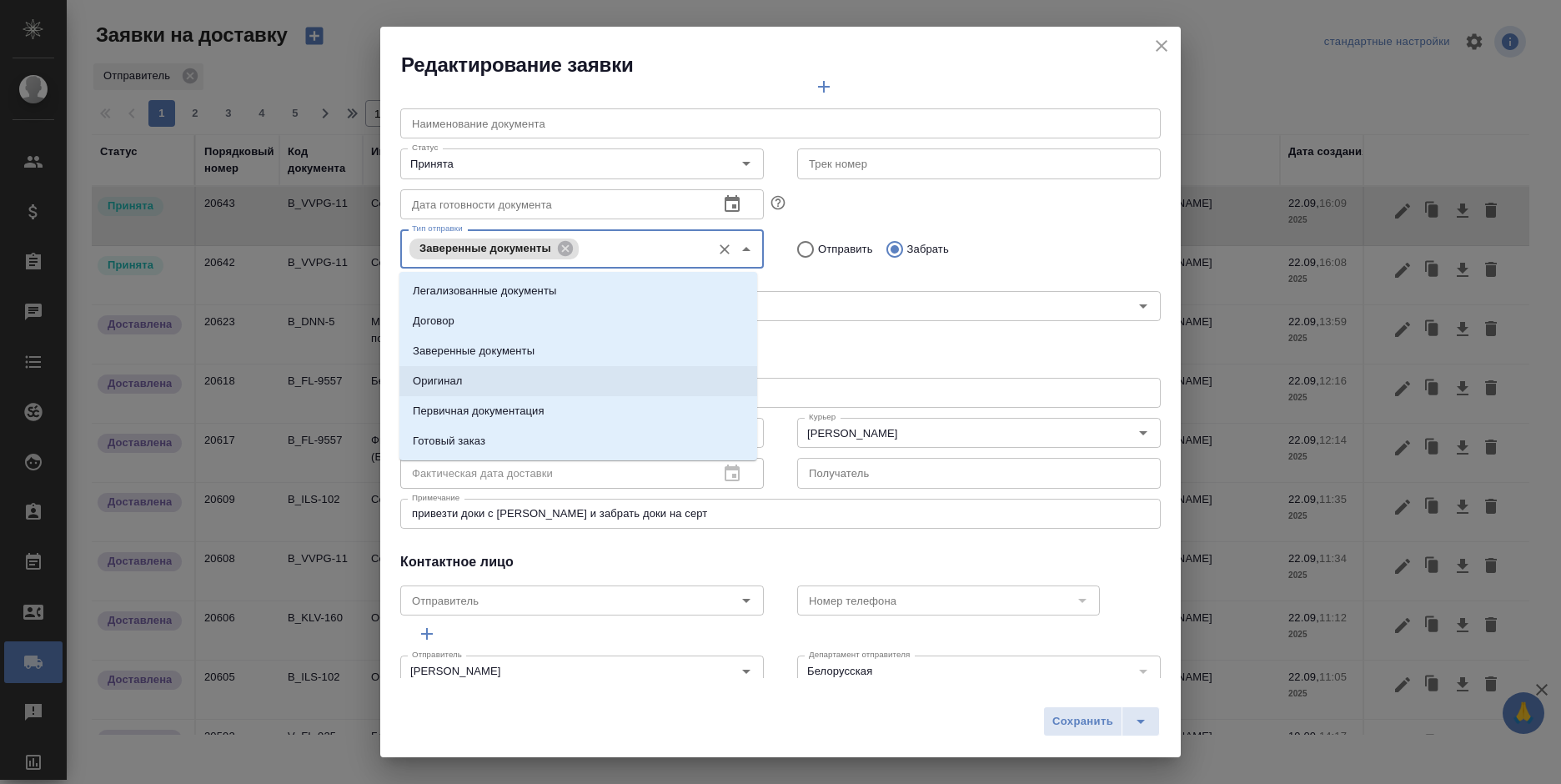
click at [478, 374] on li "Оригинал" at bounding box center [578, 380] width 358 height 30
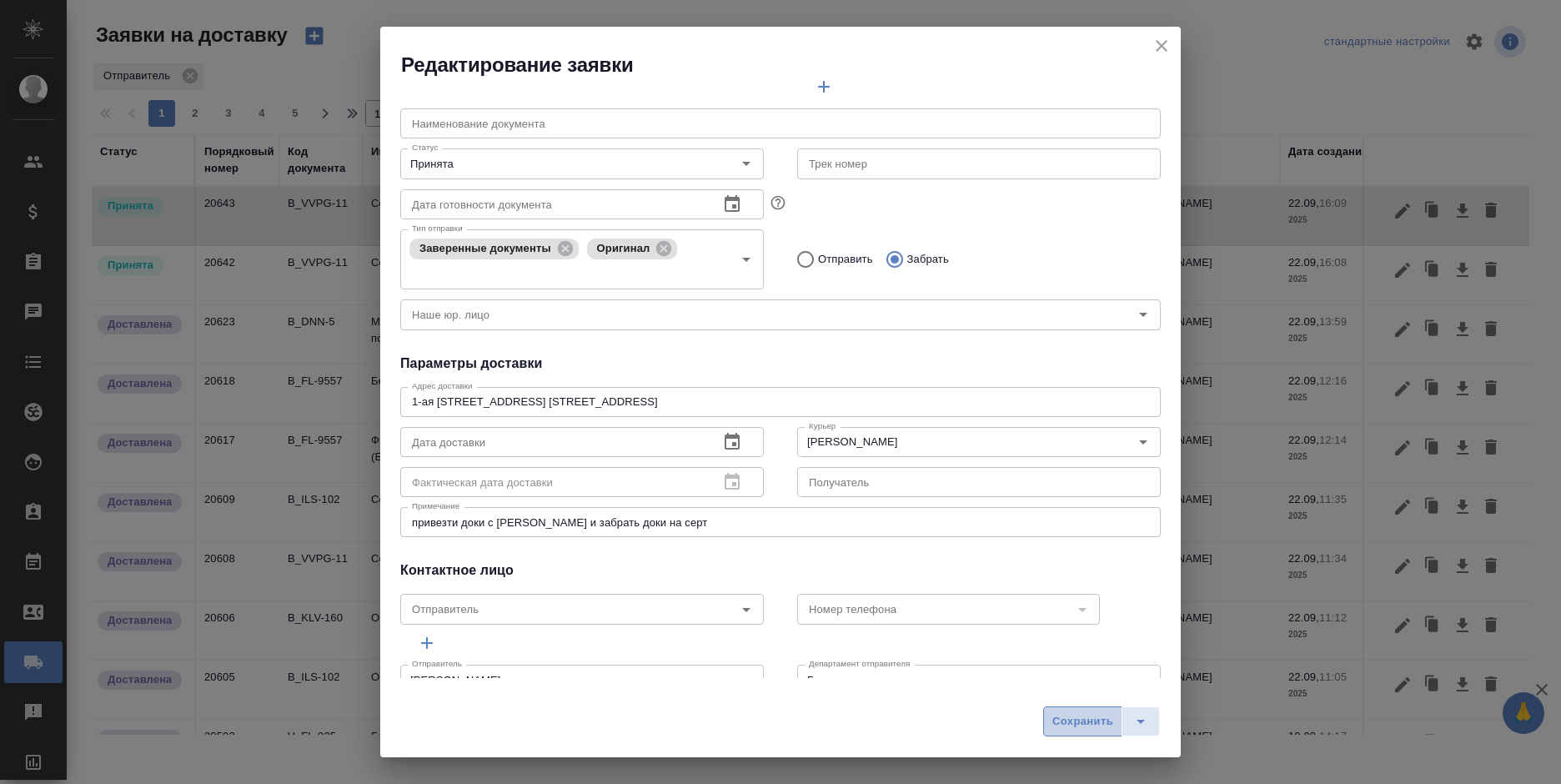
click at [1079, 707] on button "Сохранить" at bounding box center [1083, 721] width 79 height 30
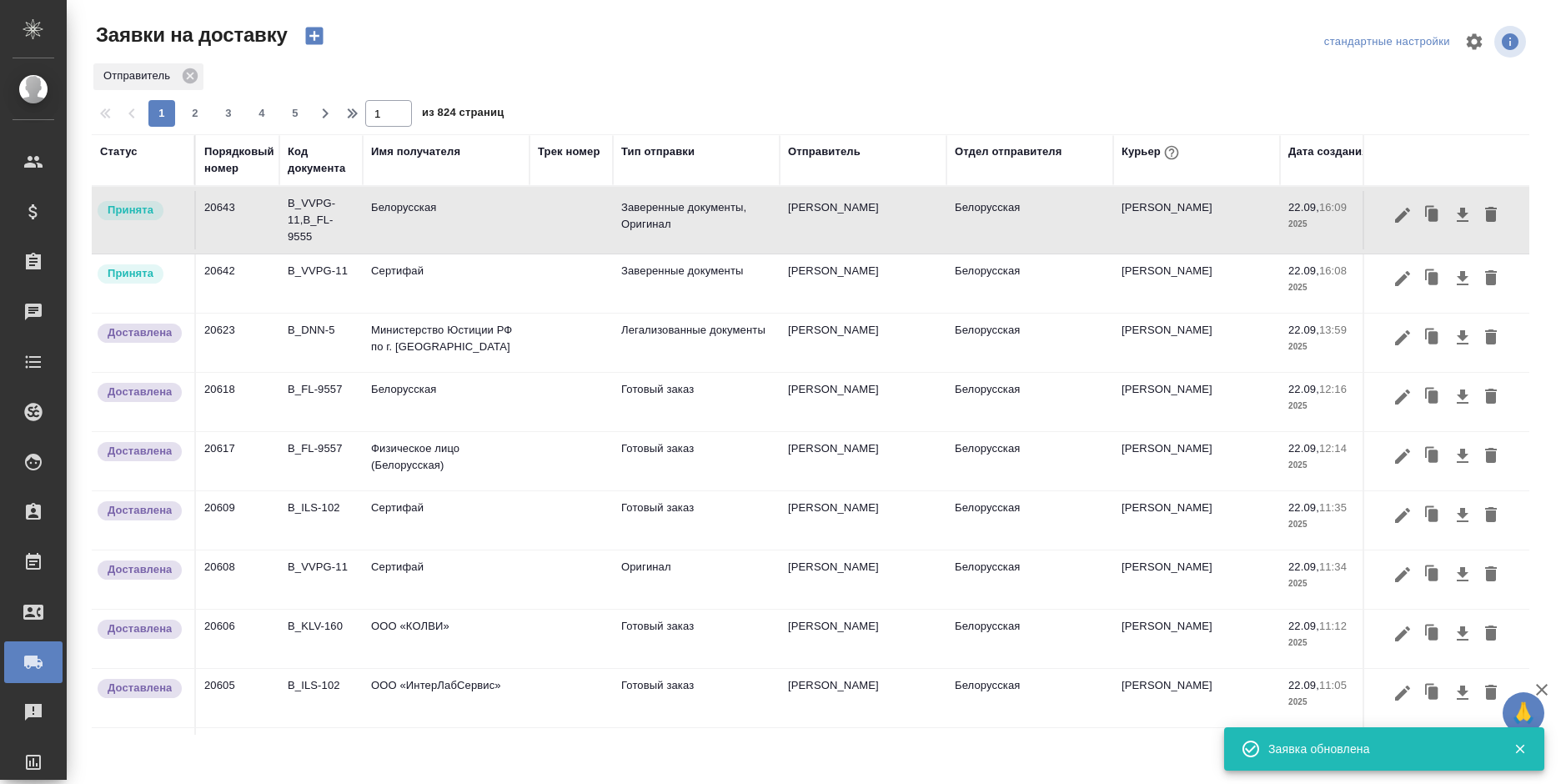
drag, startPoint x: 1410, startPoint y: 278, endPoint x: 935, endPoint y: 483, distance: 517.3
click at [1421, 278] on icon "button" at bounding box center [1433, 278] width 23 height 23
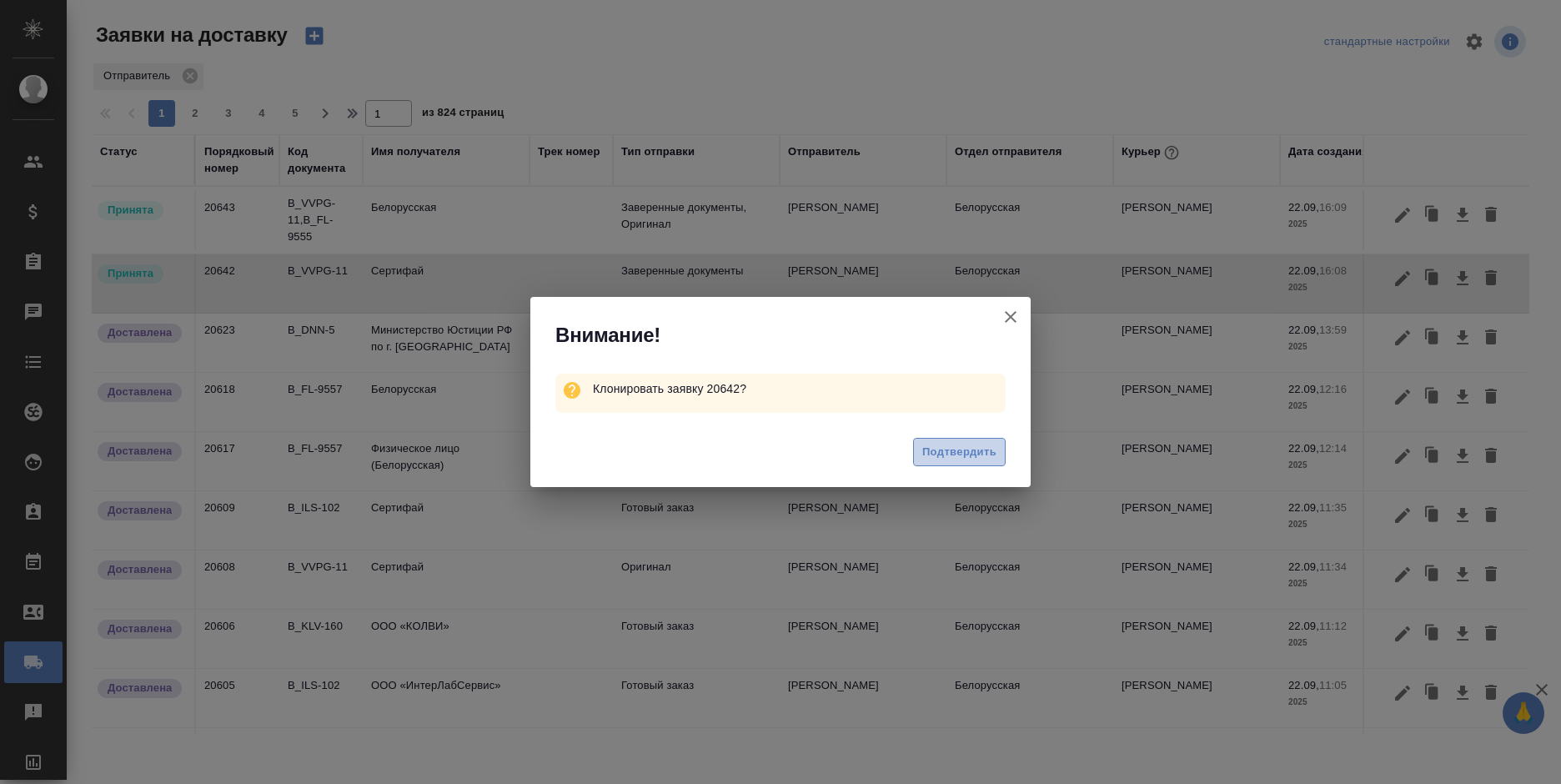
click at [933, 453] on span "Подтвердить" at bounding box center [959, 452] width 74 height 19
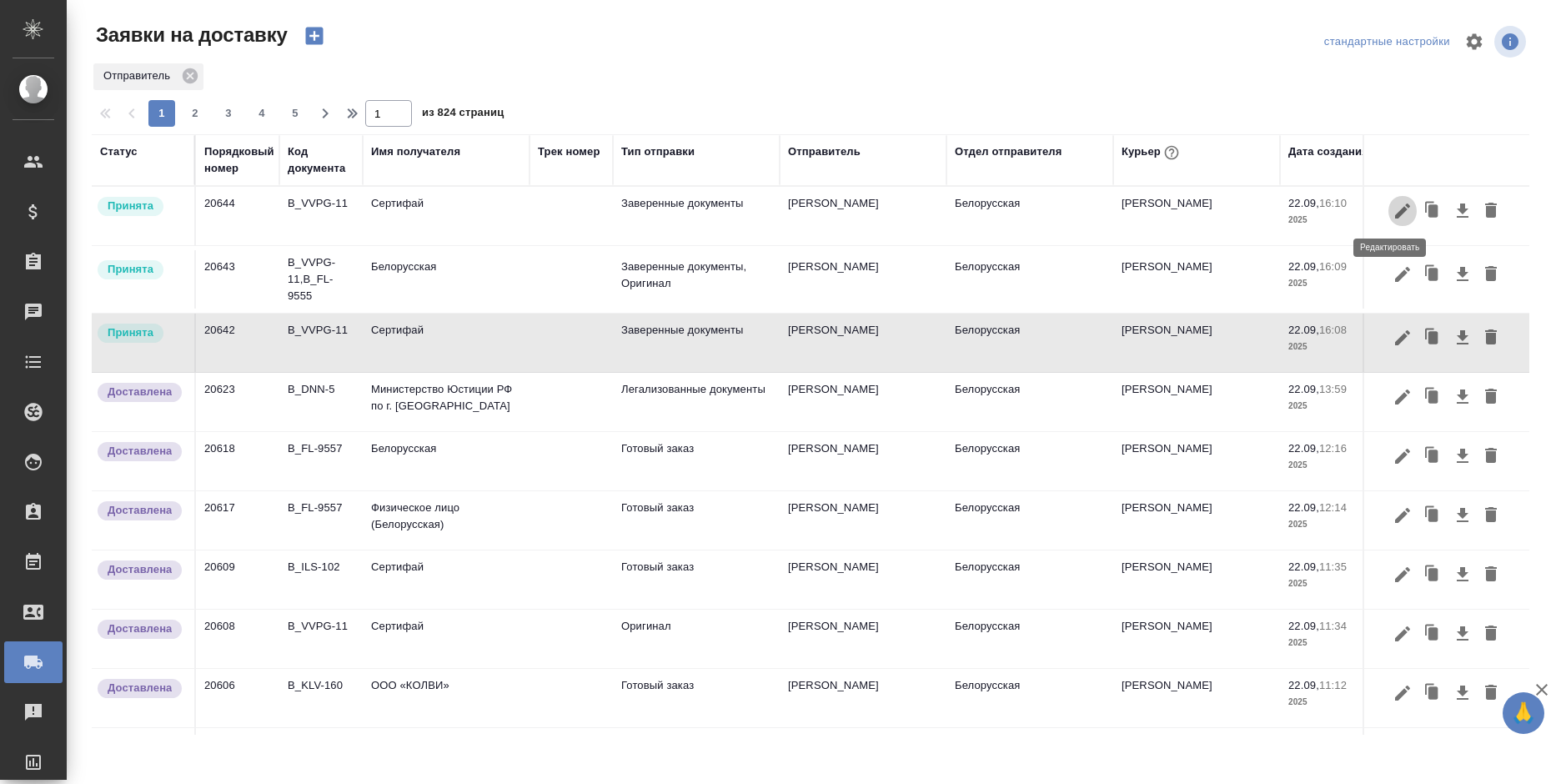
click at [1393, 212] on icon "button" at bounding box center [1402, 211] width 20 height 20
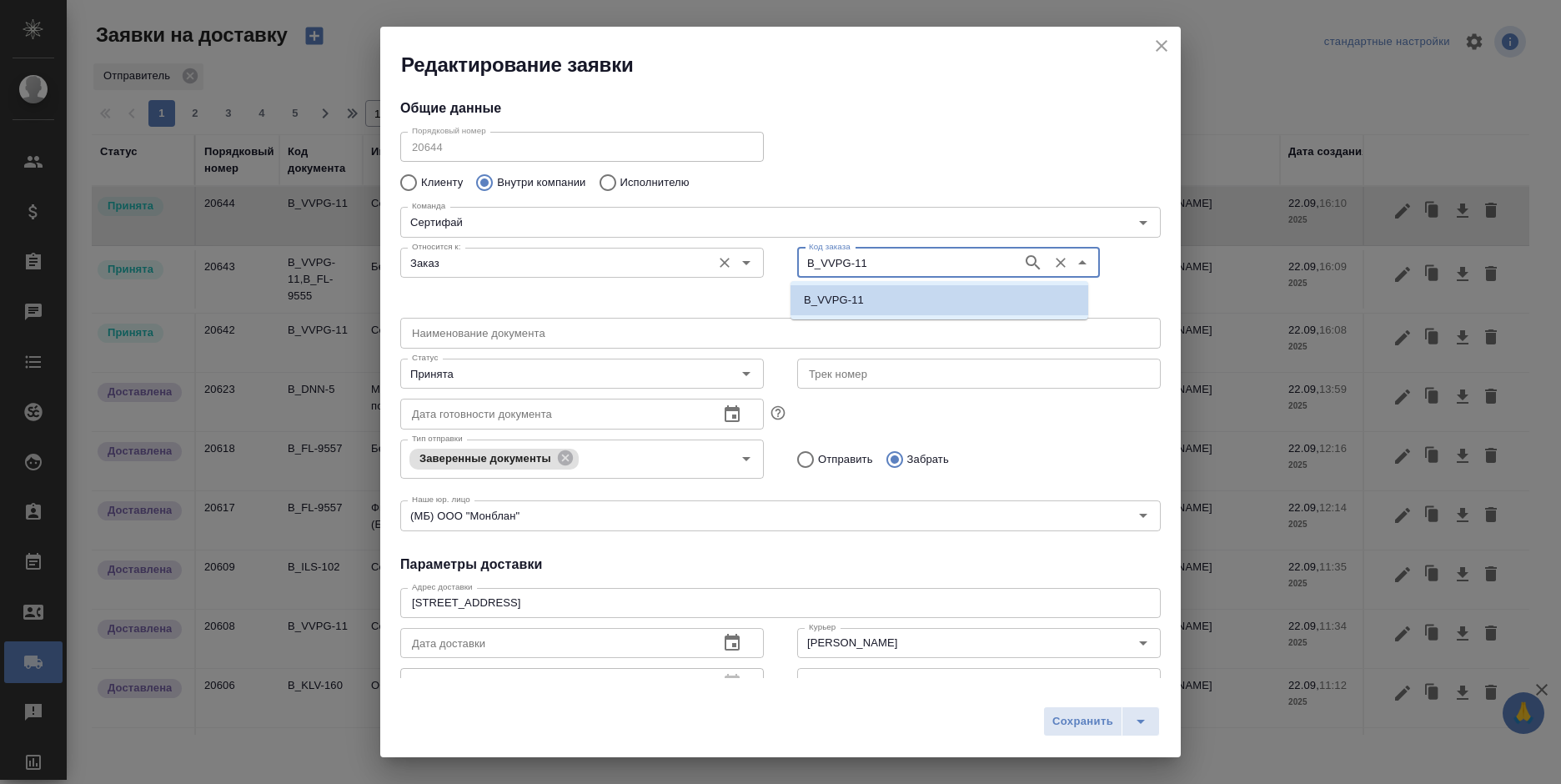
drag, startPoint x: 875, startPoint y: 265, endPoint x: 754, endPoint y: 276, distance: 121.5
click at [754, 276] on div "Относится к: Заказ Относится к: Код заказа B_VVPG-11 Код заказа" at bounding box center [780, 275] width 794 height 103
paste input "FL-9555"
type input "B_FL-9555"
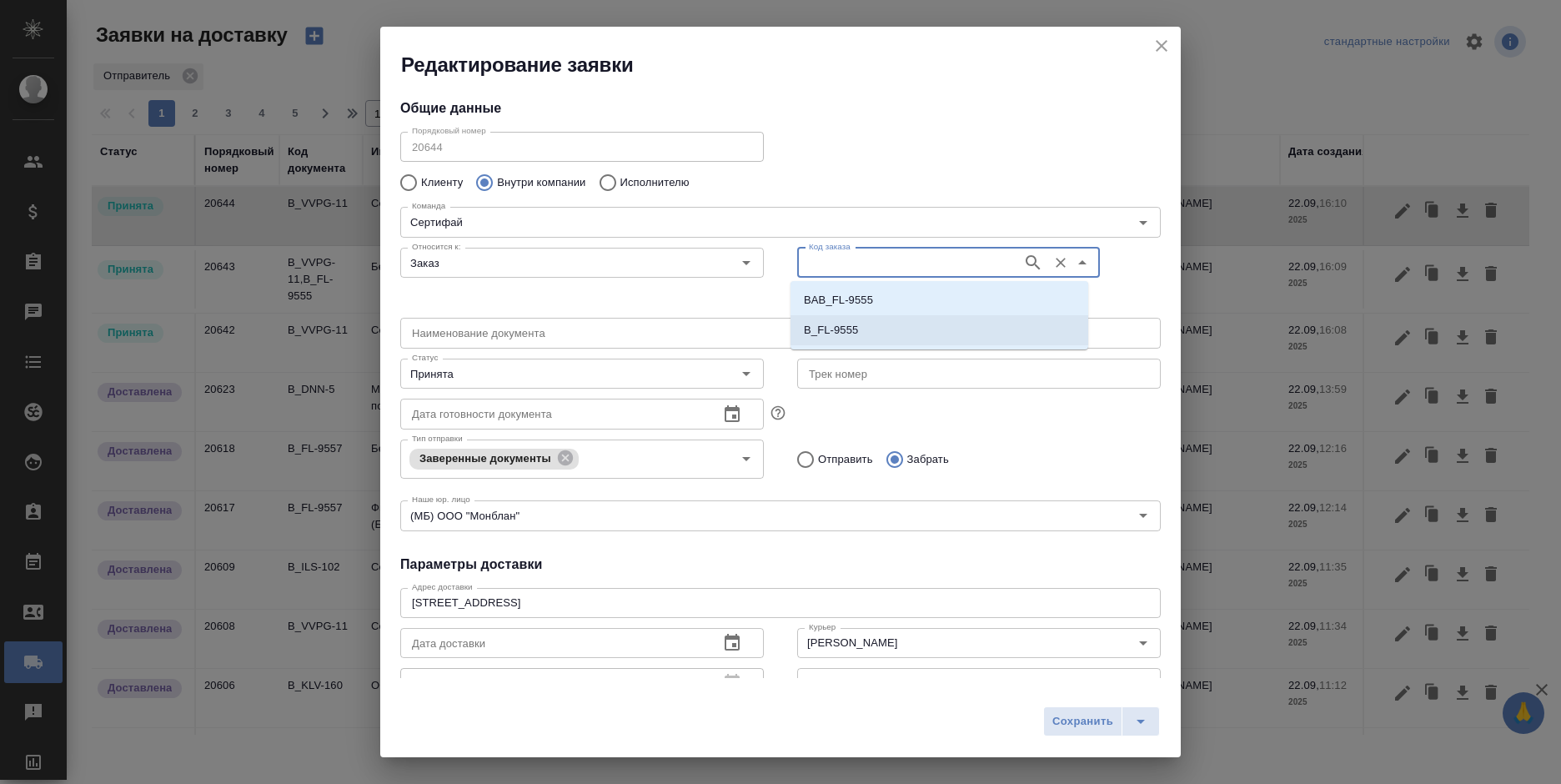
click at [833, 331] on p "B_FL-9555" at bounding box center [831, 330] width 54 height 16
type input "B_FL-9555"
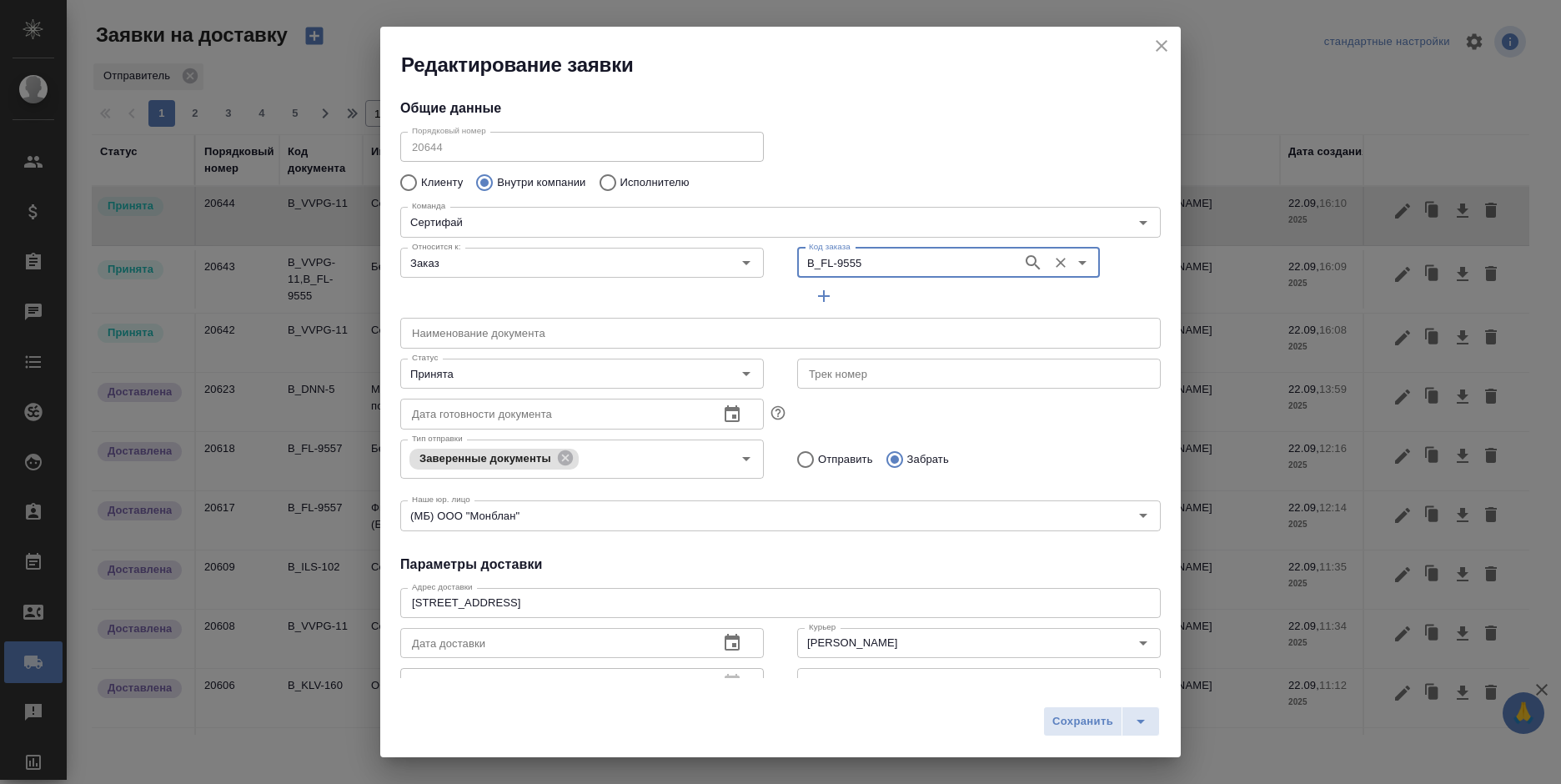
click at [818, 461] on p "Отправить" at bounding box center [845, 459] width 55 height 16
click at [818, 461] on input "Отправить" at bounding box center [803, 459] width 30 height 35
radio input "true"
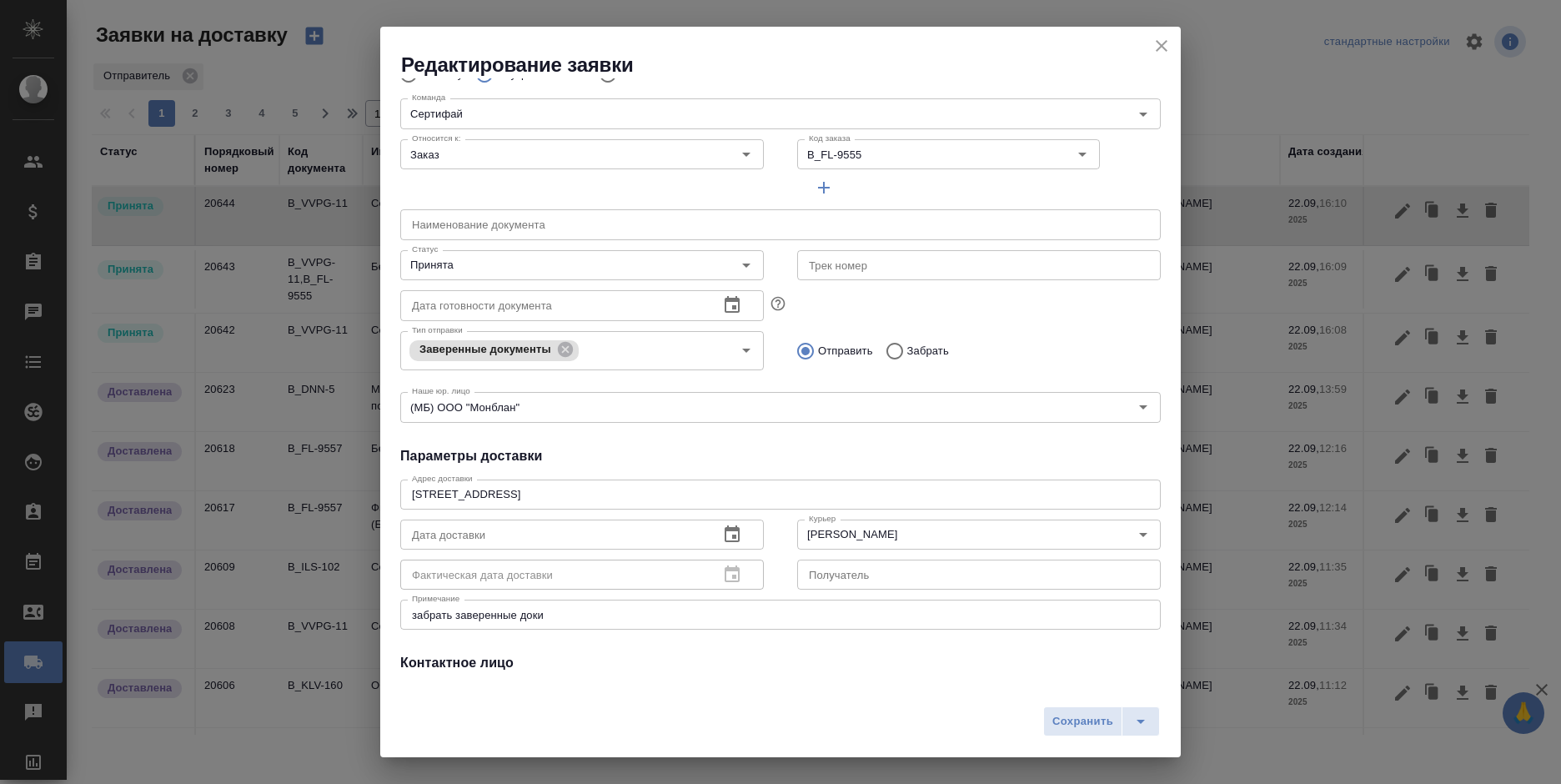
scroll to position [238, 0]
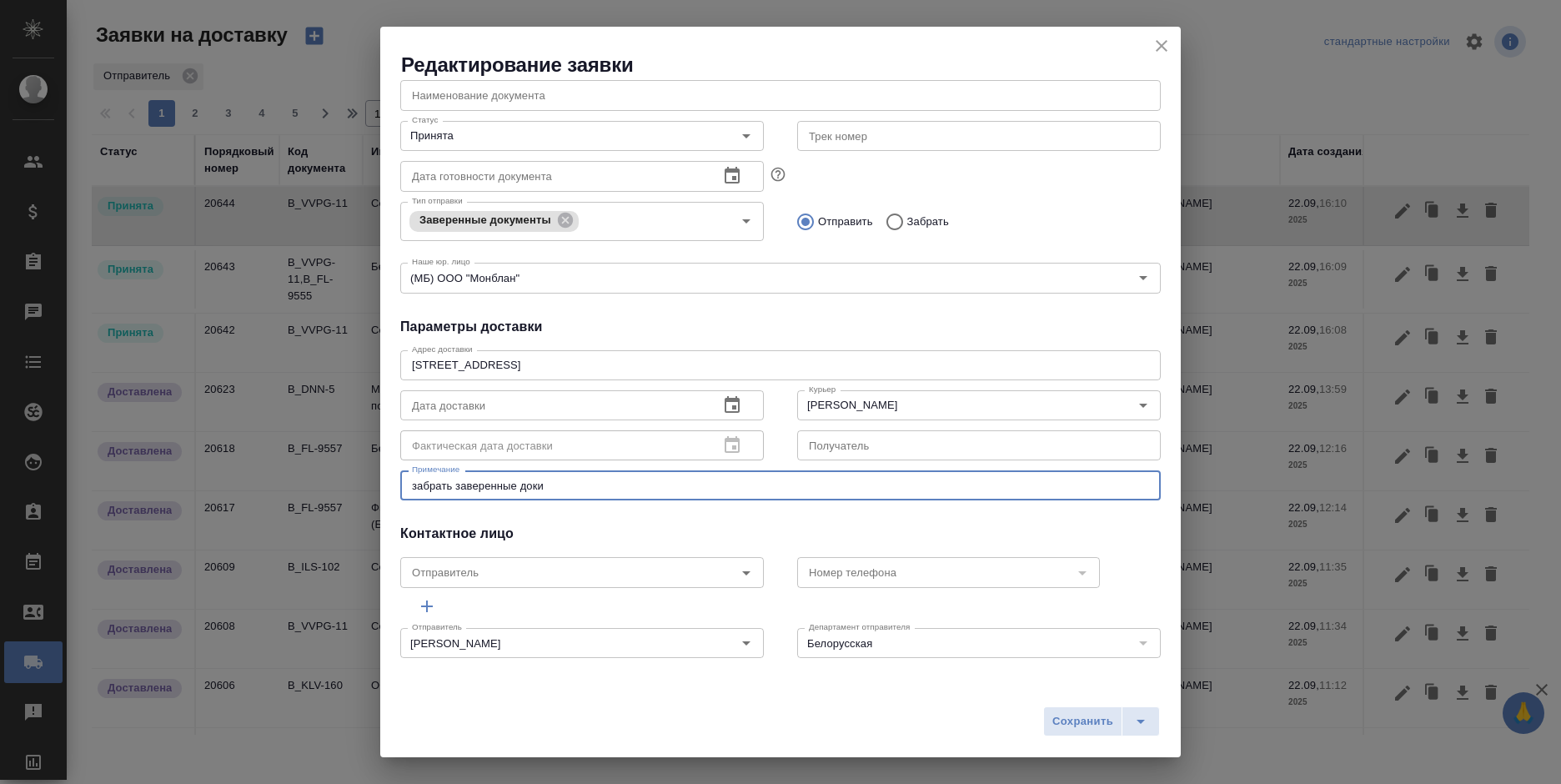
drag, startPoint x: 560, startPoint y: 491, endPoint x: 263, endPoint y: 466, distance: 298.1
click at [263, 466] on div "Редактирование заявки Общие данные Порядковый номер 20644 Порядковый номер Клие…" at bounding box center [780, 392] width 1561 height 784
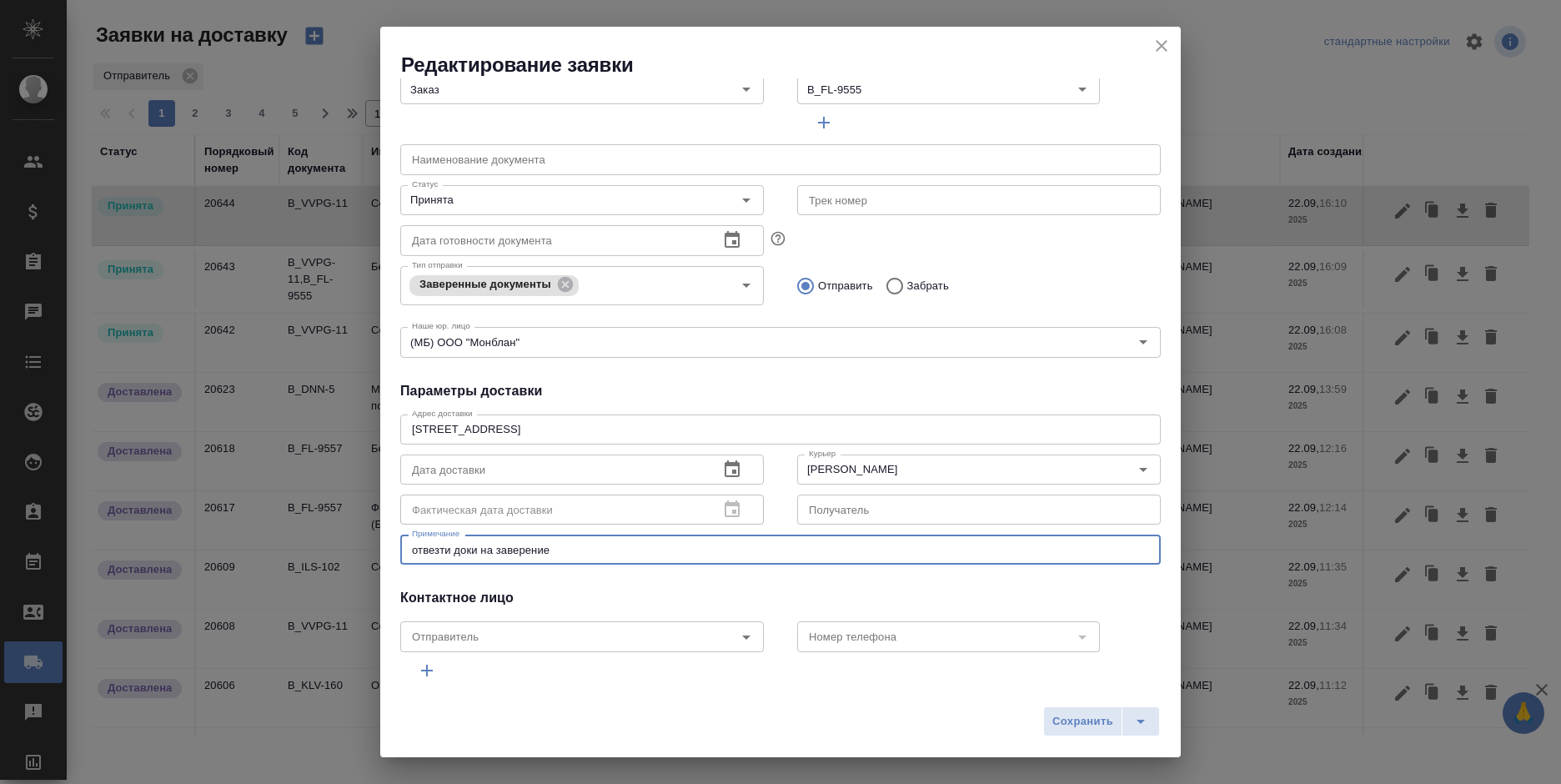
scroll to position [71, 0]
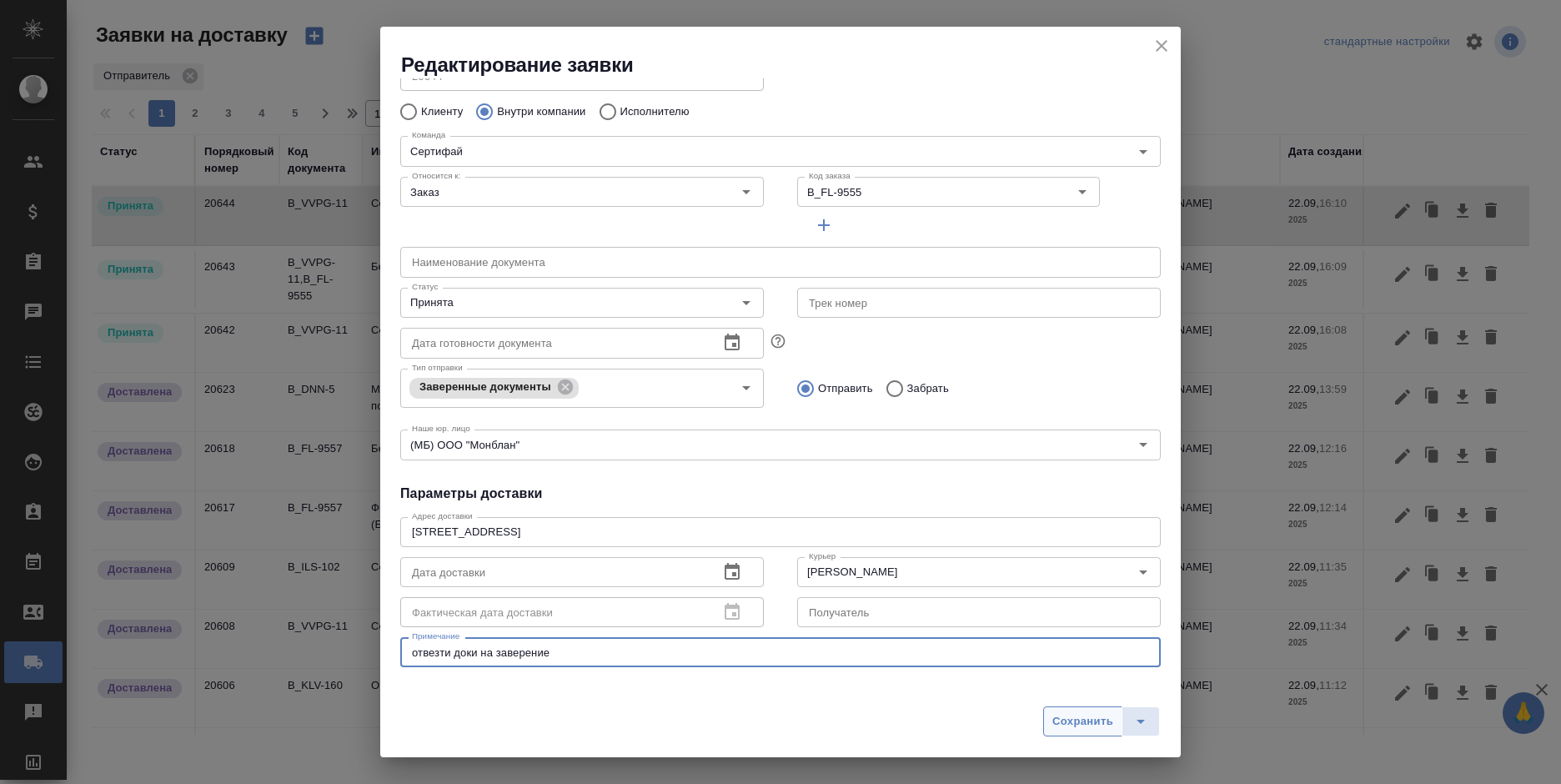
type textarea "отвезти доки на заверение"
click at [1064, 722] on span "Сохранить" at bounding box center [1083, 721] width 61 height 19
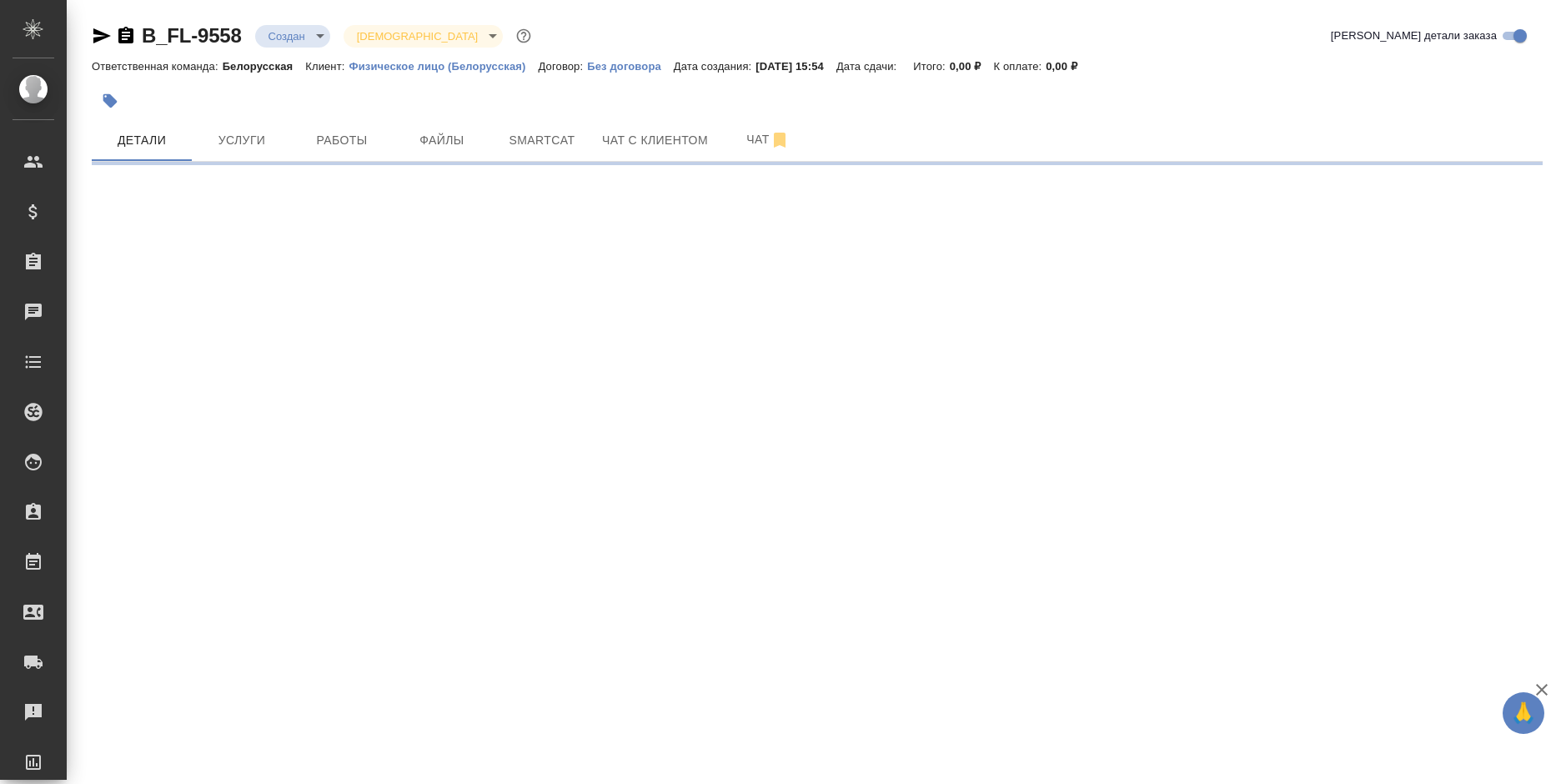
select select "RU"
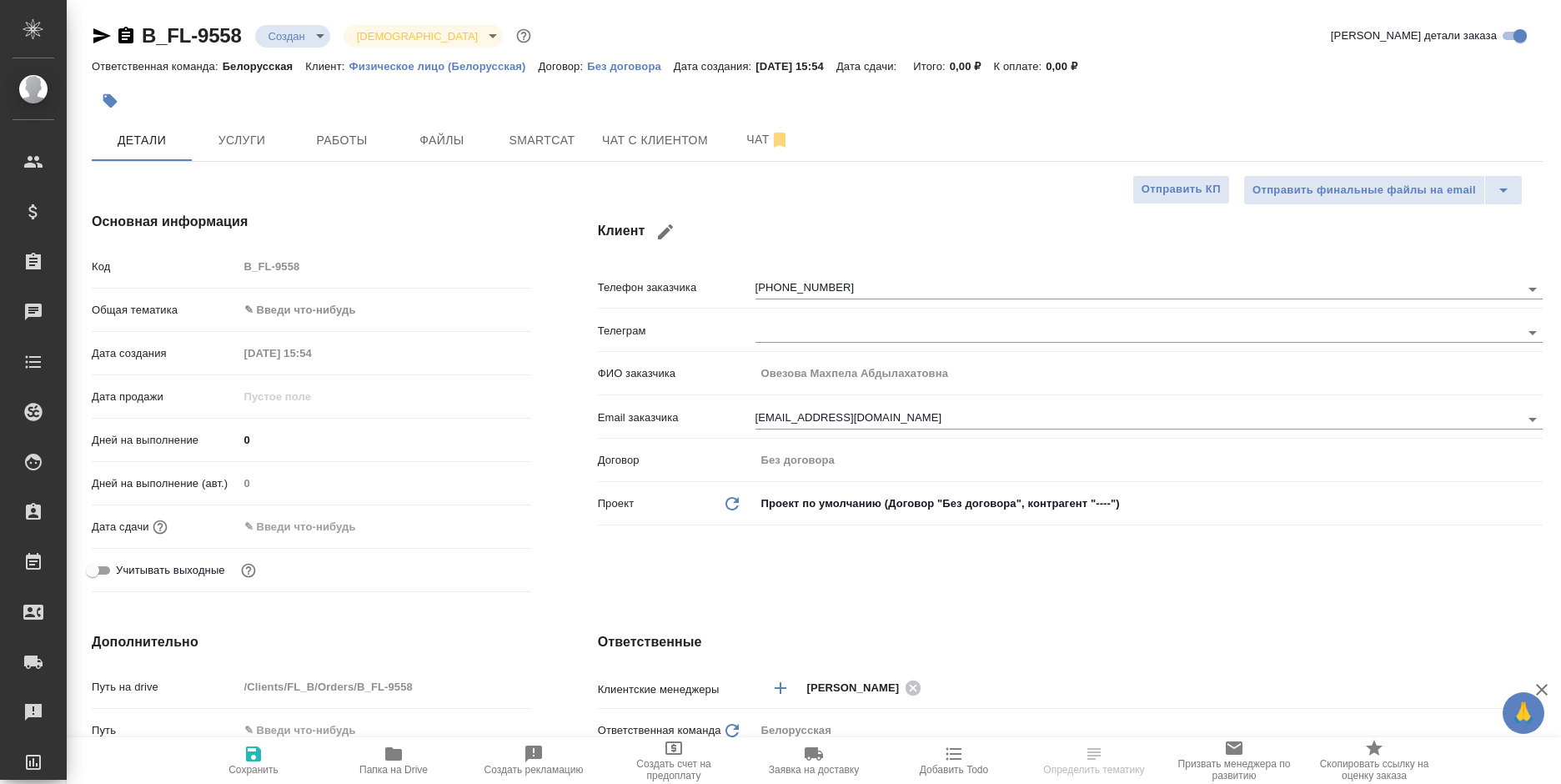
type textarea "x"
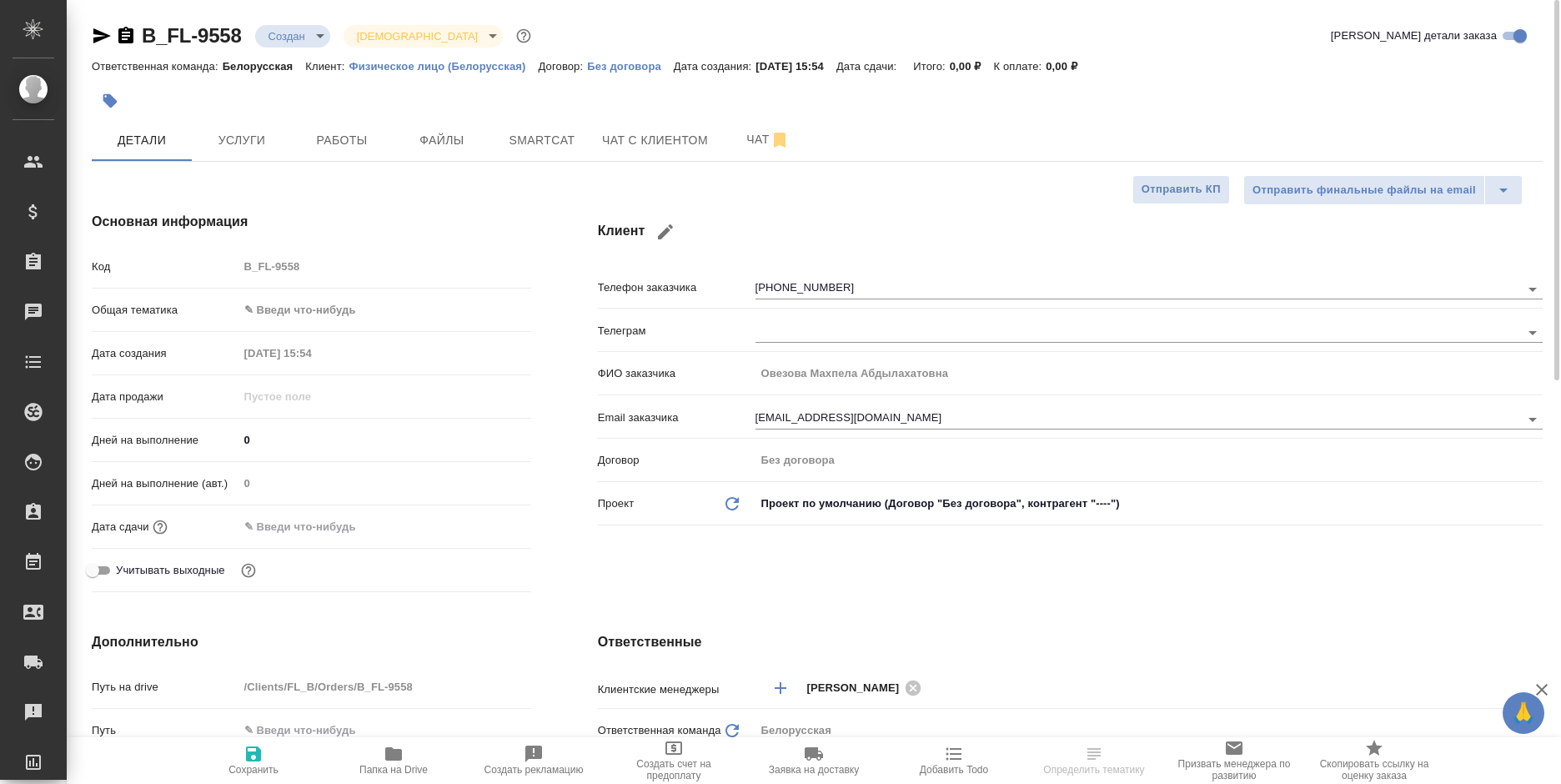
type textarea "x"
click at [280, 42] on body "🙏 .cls-1 fill:#fff; AWATERA Bogomolova Anastasiya Клиенты Спецификации Заказы 0…" at bounding box center [780, 392] width 1561 height 784
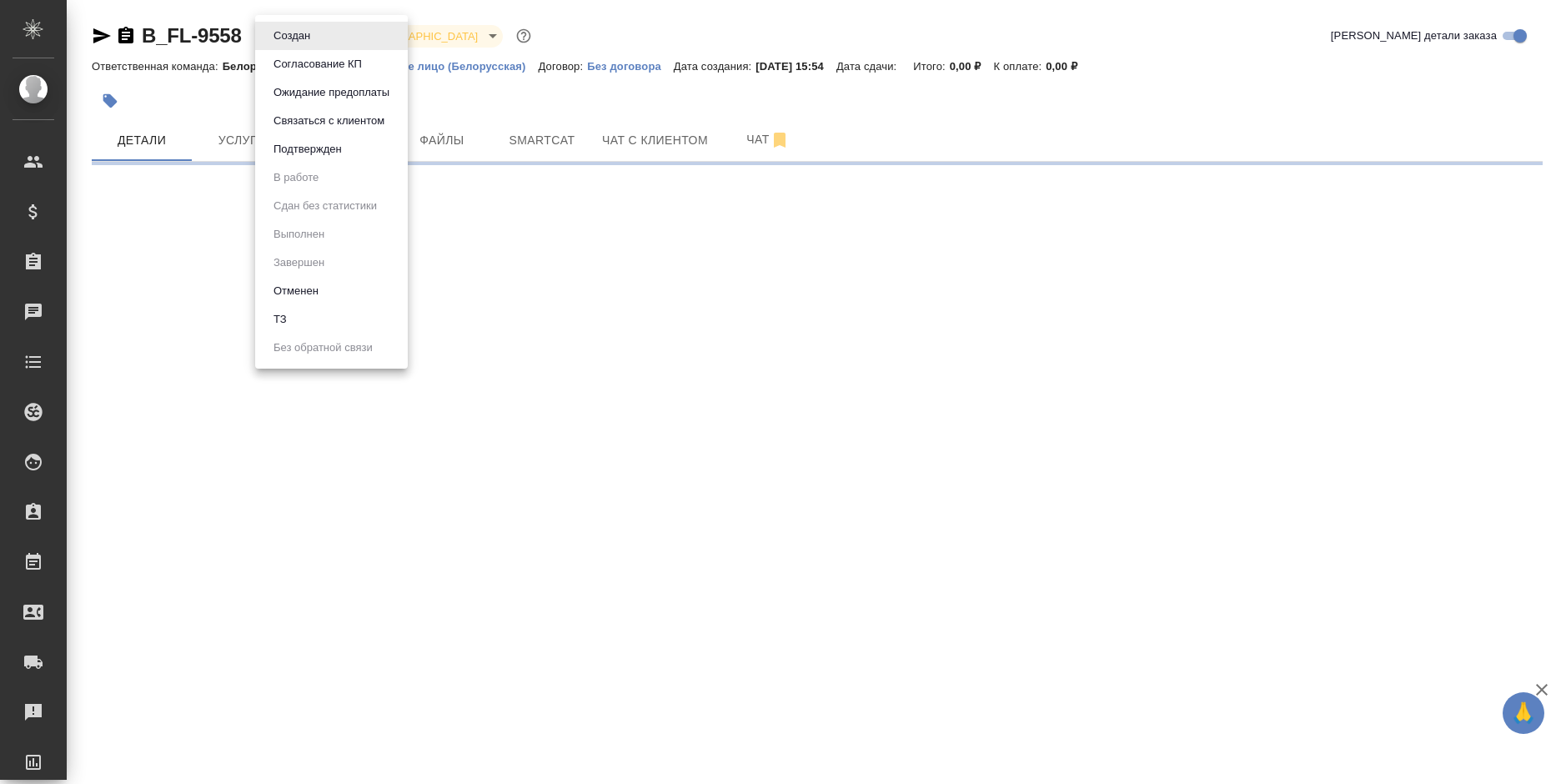
select select "RU"
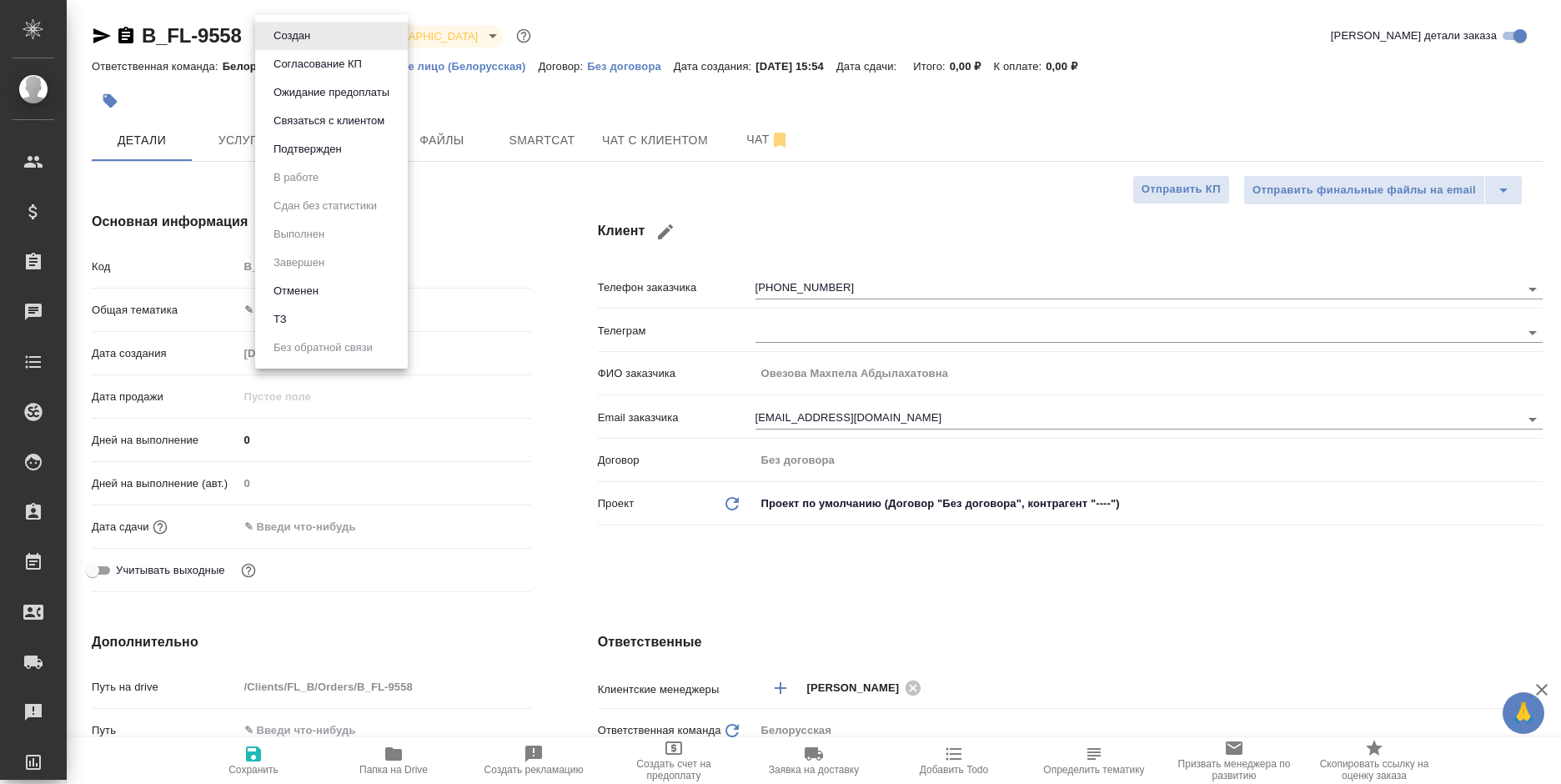
type textarea "x"
click at [352, 119] on button "Связаться с клиентом" at bounding box center [329, 120] width 121 height 18
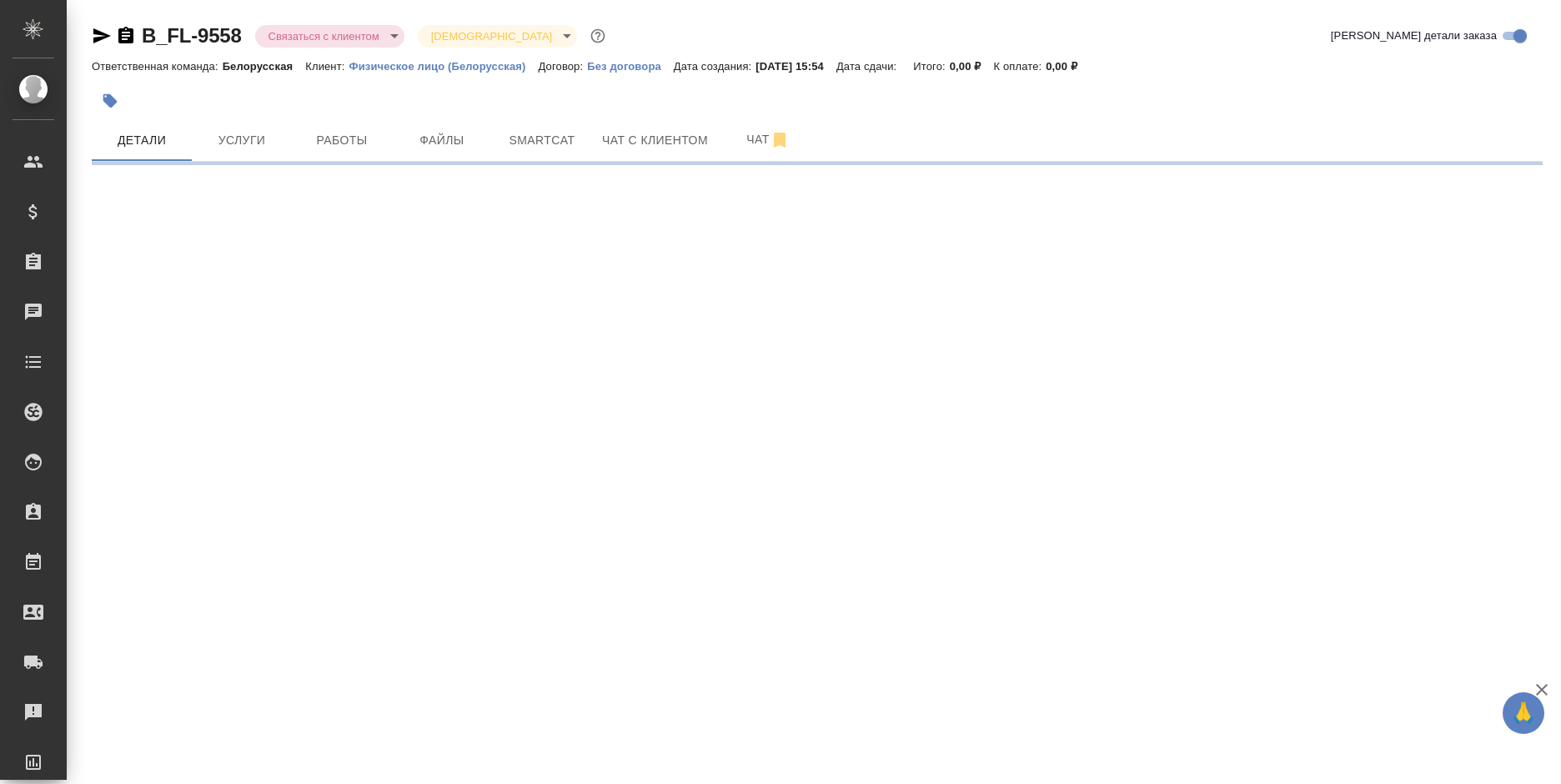
select select "RU"
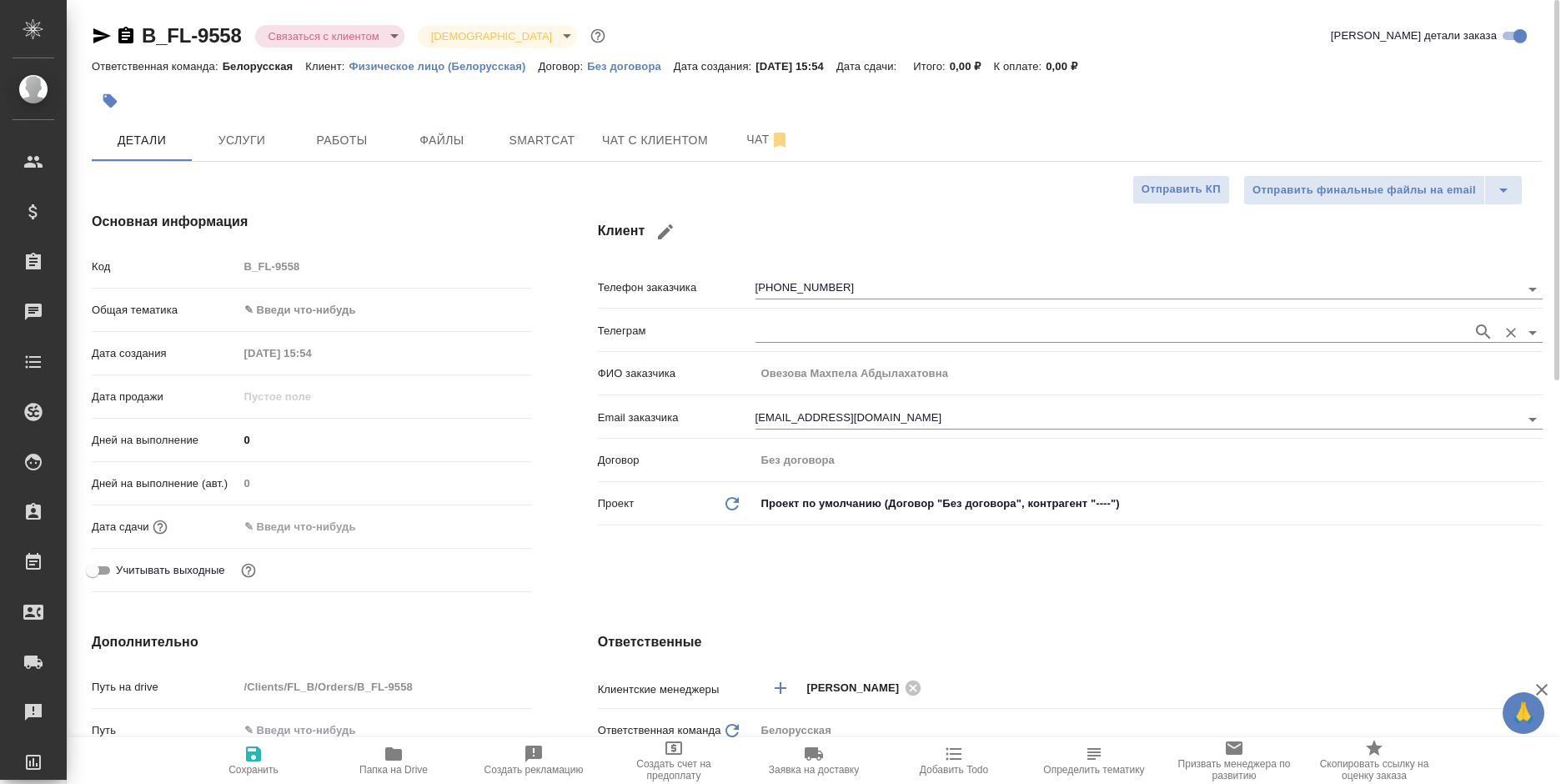
type textarea "x"
click at [749, 360] on div "ФИО заказчика Овезова Махпела Абдылахатовна" at bounding box center [1070, 373] width 945 height 29
type textarea "x"
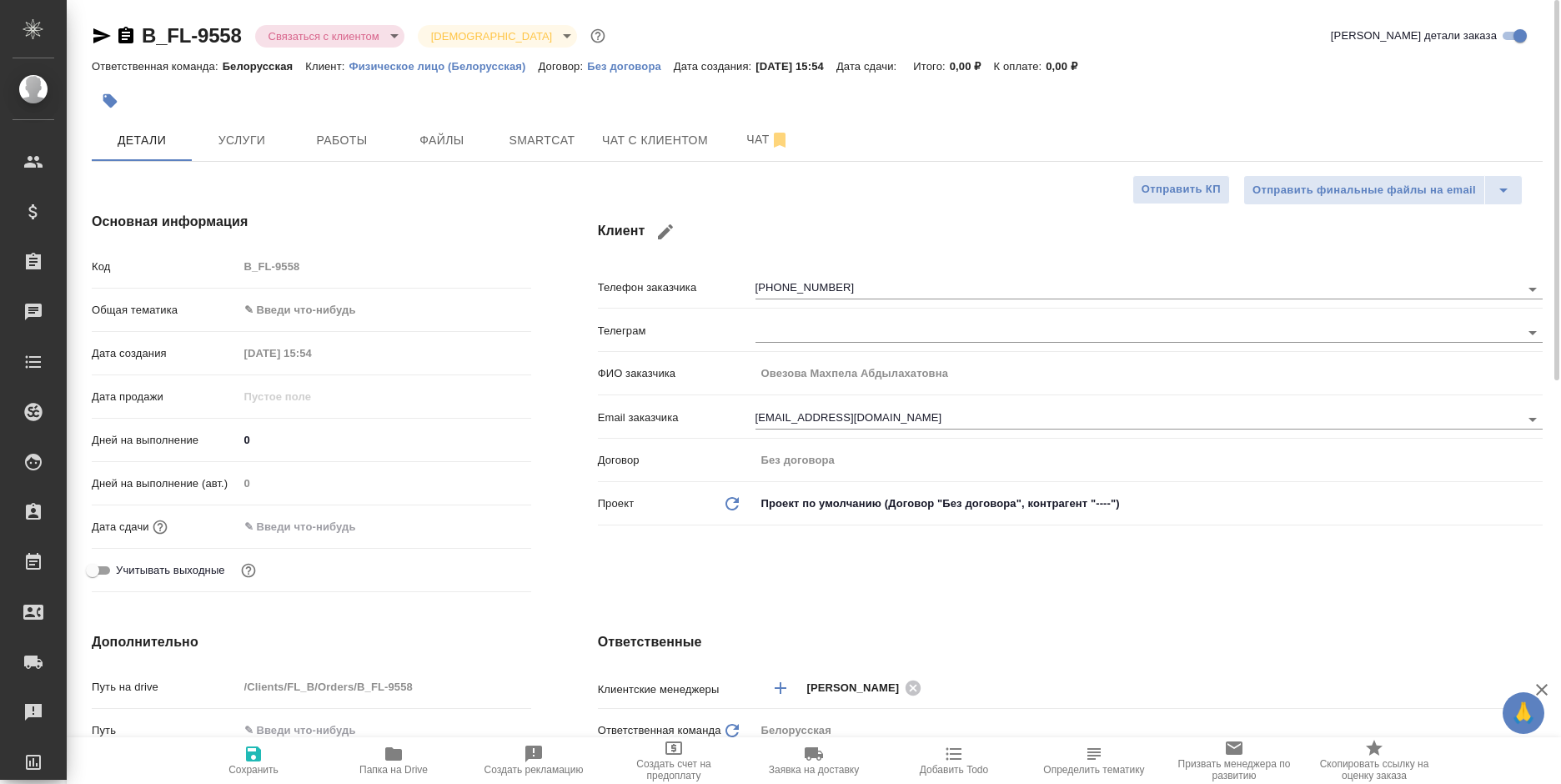
type textarea "x"
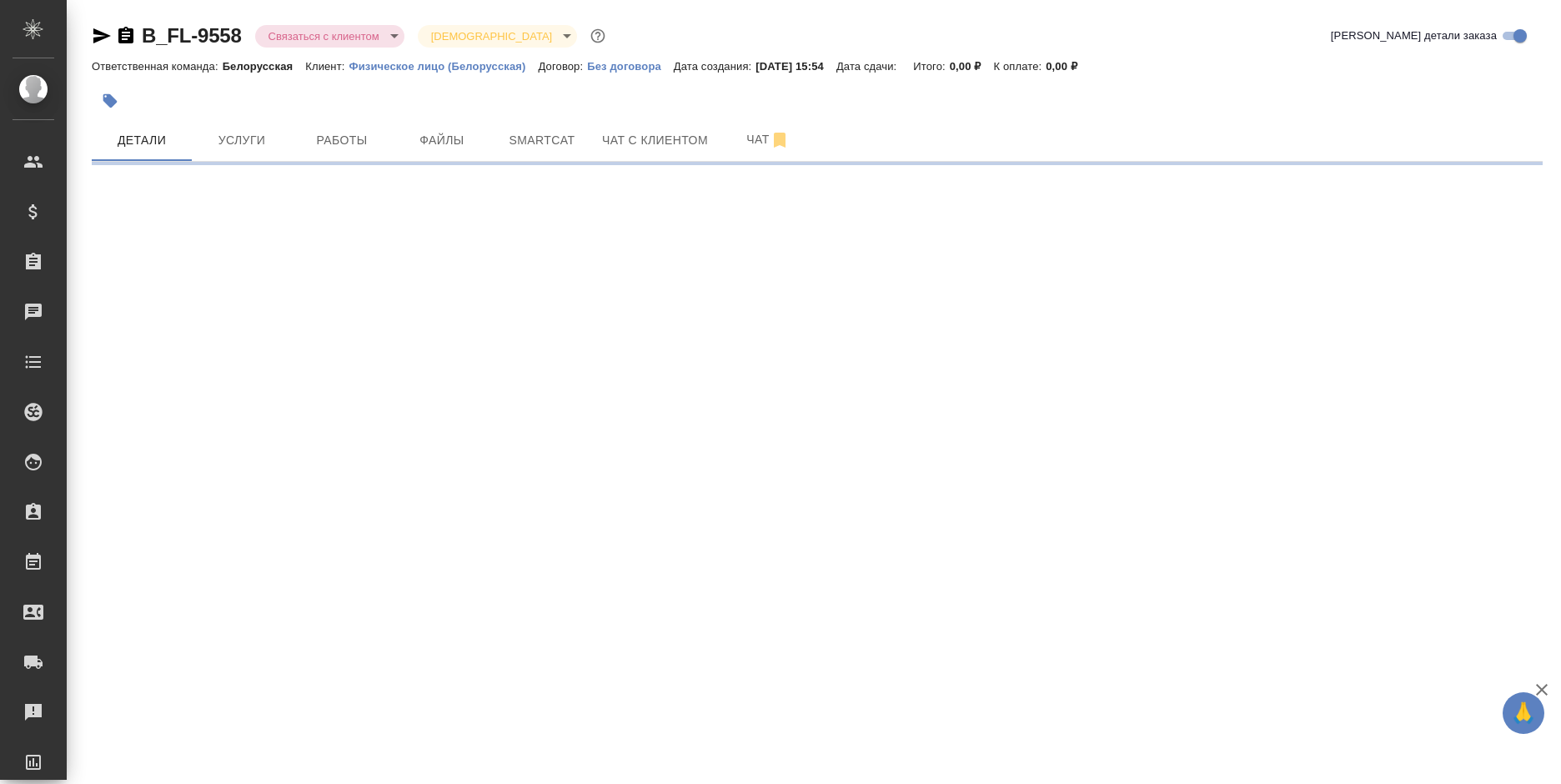
select select "RU"
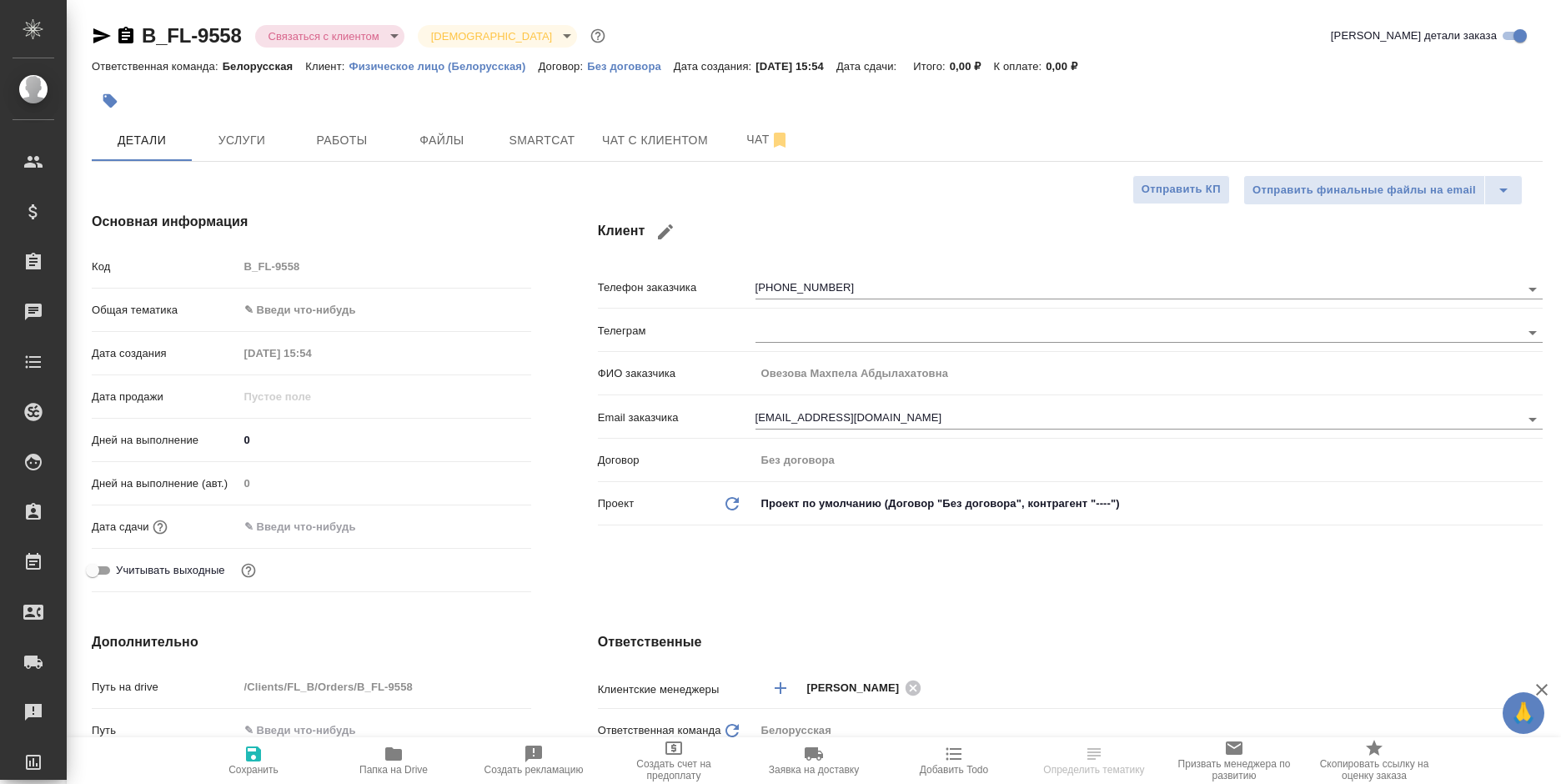
type textarea "x"
click at [362, 517] on input "text" at bounding box center [313, 526] width 146 height 24
click at [473, 519] on icon "button" at bounding box center [482, 525] width 20 height 20
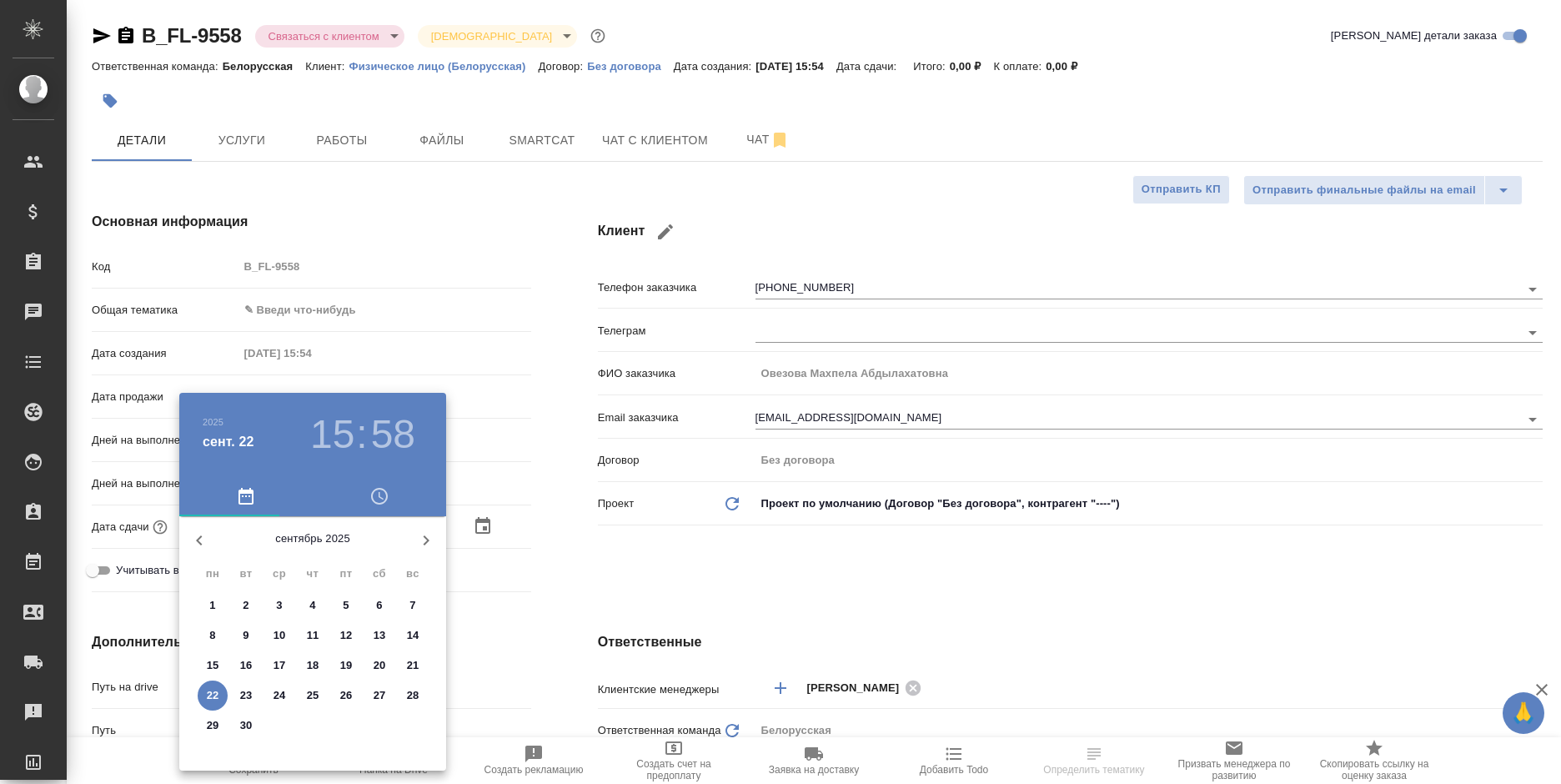
click at [428, 540] on icon "button" at bounding box center [426, 540] width 6 height 10
click at [334, 720] on span "31" at bounding box center [345, 724] width 30 height 16
type input "31.10.2025 15:58"
type textarea "x"
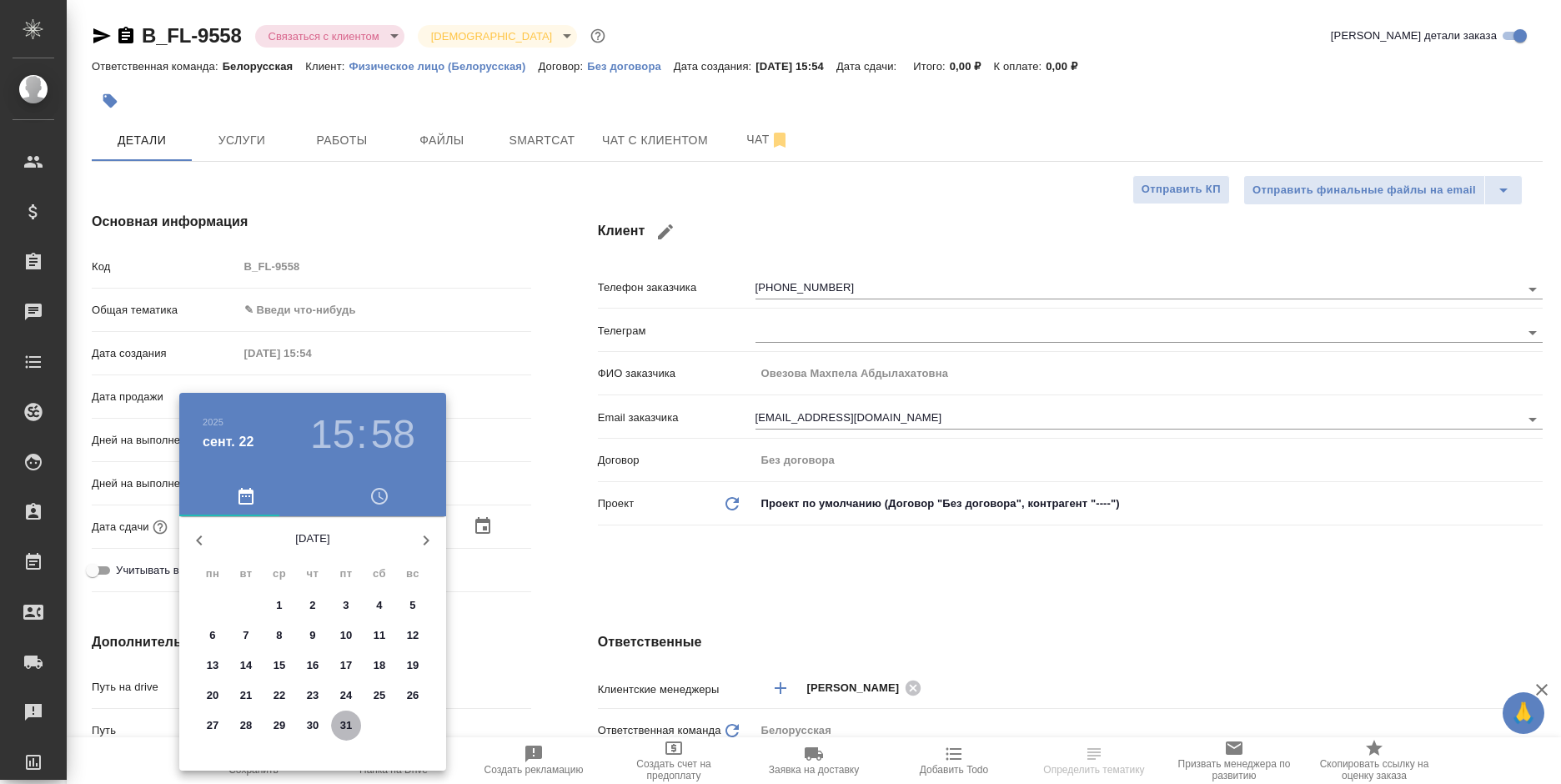
type textarea "x"
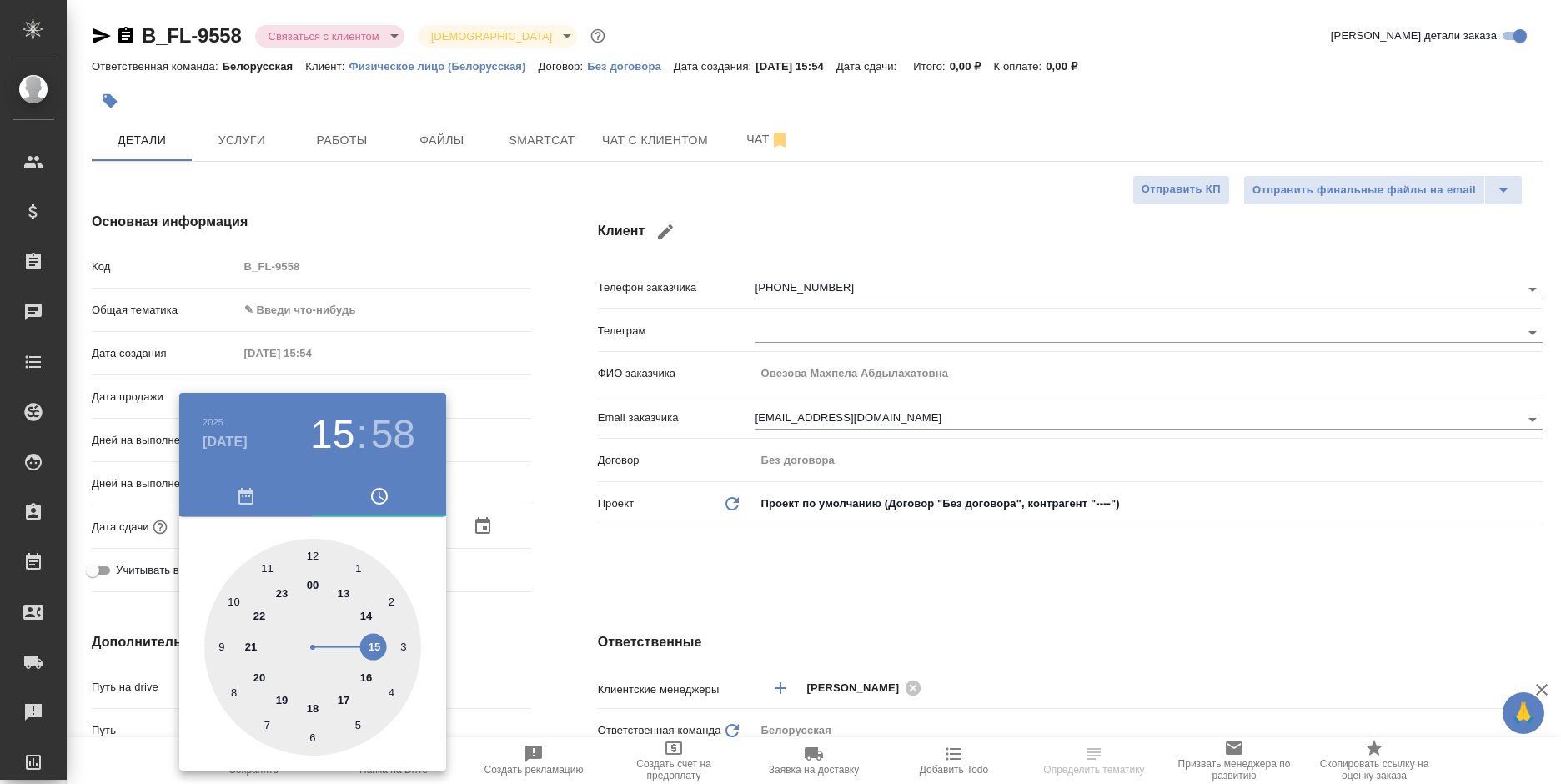
click at [310, 559] on div at bounding box center [312, 646] width 217 height 216
type input "31.10.2025 12:58"
type textarea "x"
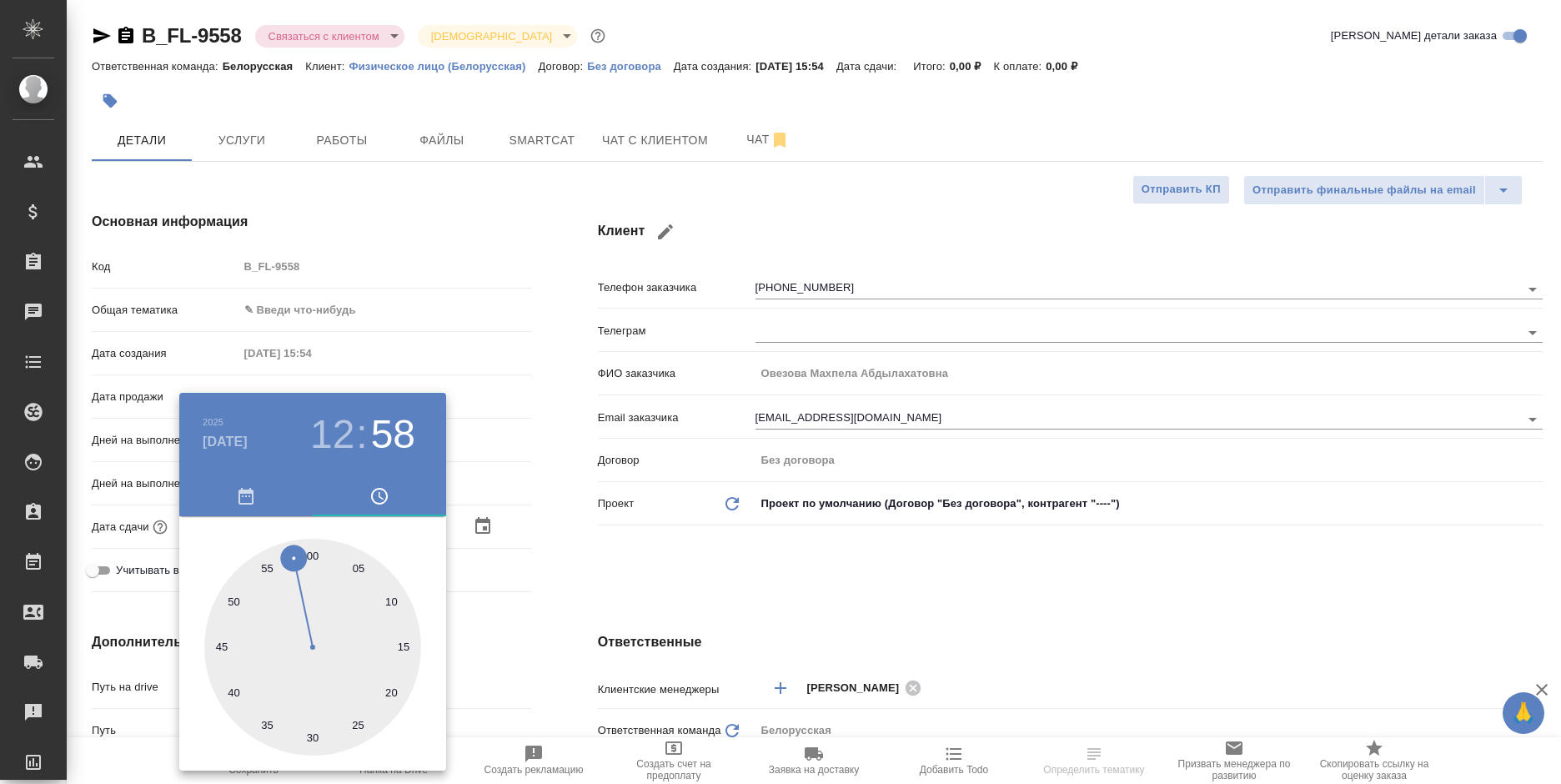
click at [310, 553] on div at bounding box center [312, 646] width 217 height 216
type input "31.10.2025 12:00"
type textarea "x"
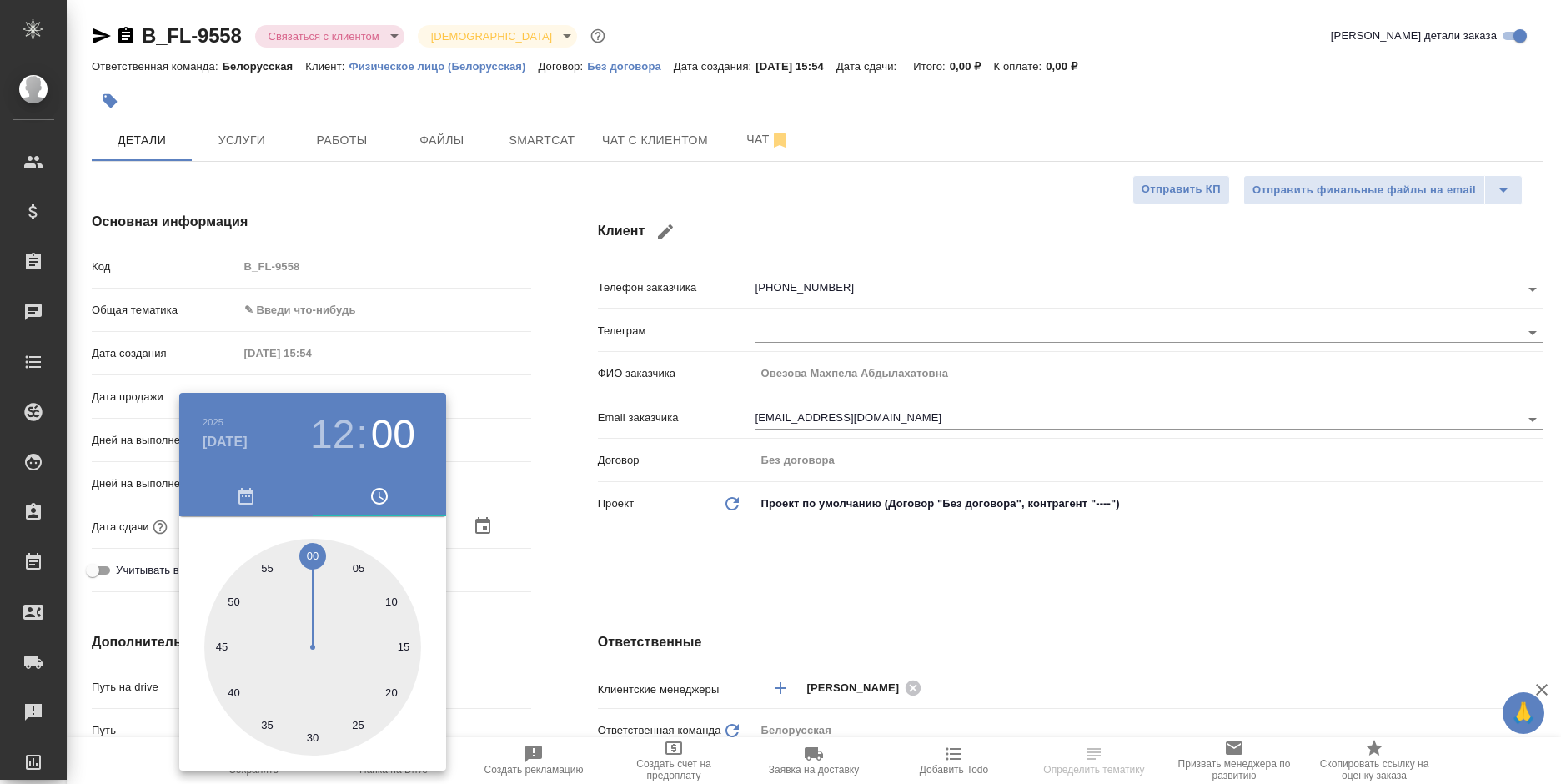
click at [796, 612] on div ".cls-1 fill:#fff; AWATERA Bogomolova Anastasiya Клиенты Спецификации Заказы 0 Ч…" at bounding box center [780, 392] width 1561 height 784
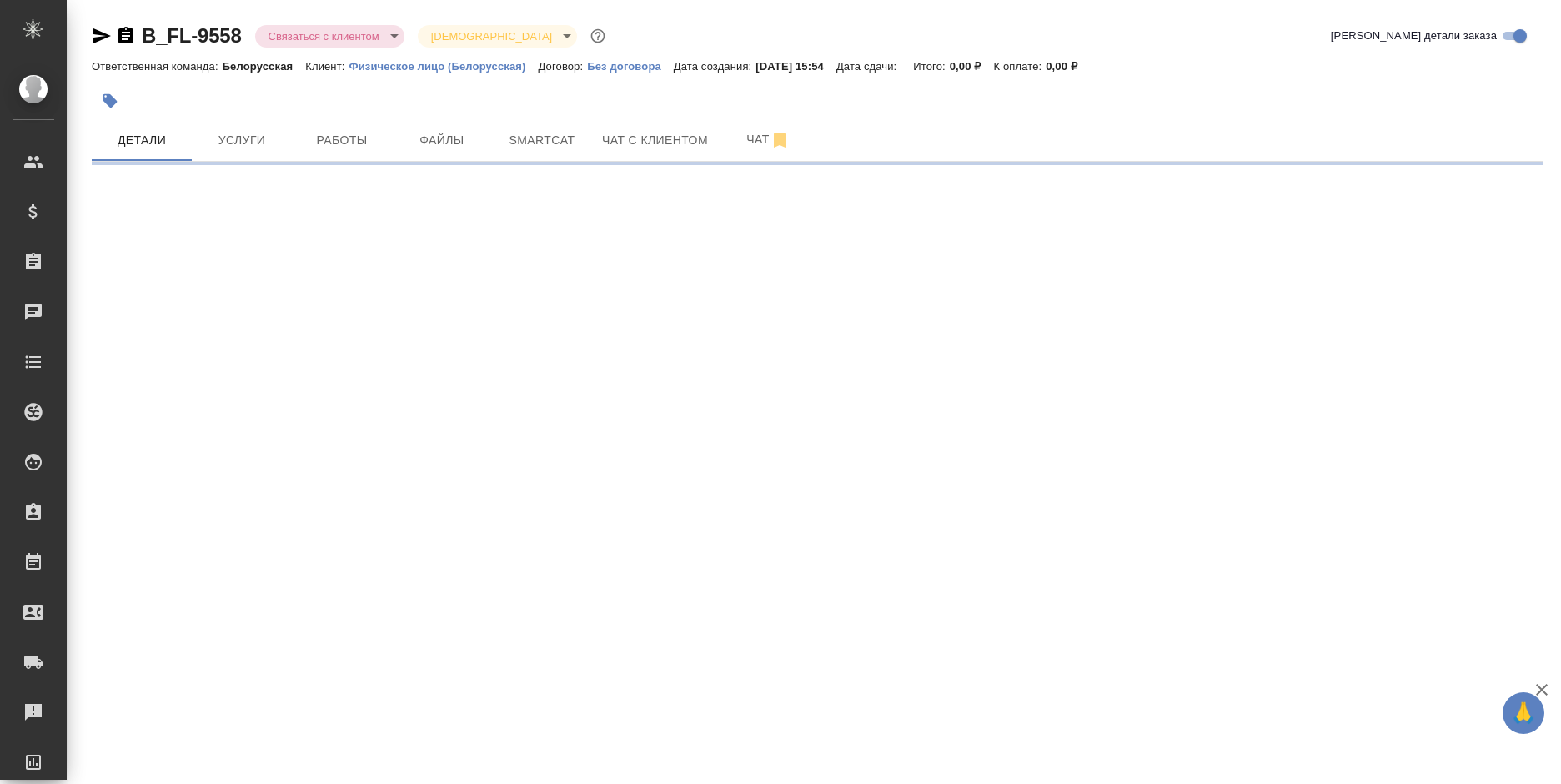
select select "RU"
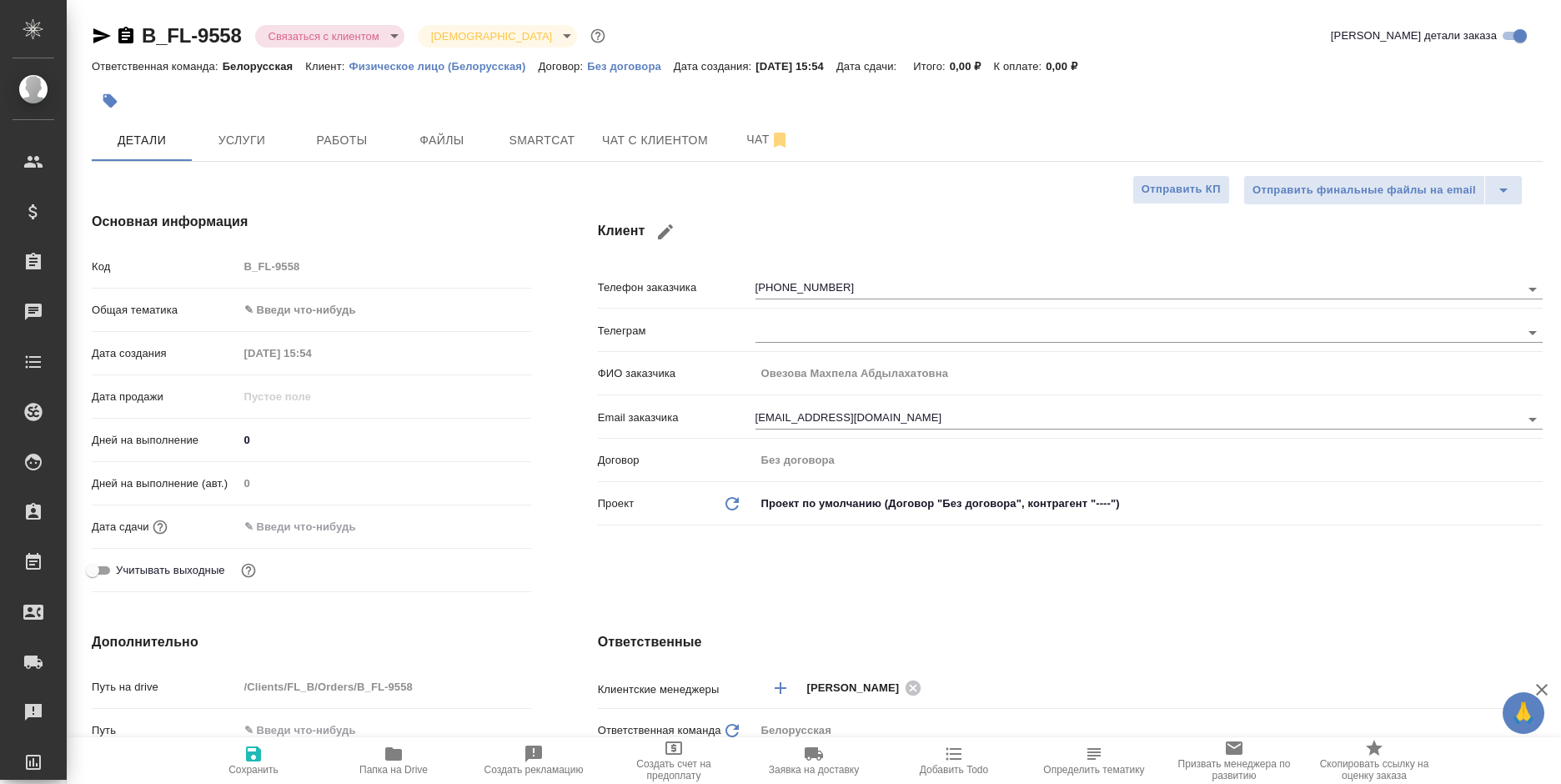
type textarea "x"
click at [361, 544] on div "Дата сдачи" at bounding box center [311, 533] width 440 height 43
click at [389, 521] on div at bounding box center [385, 526] width 293 height 24
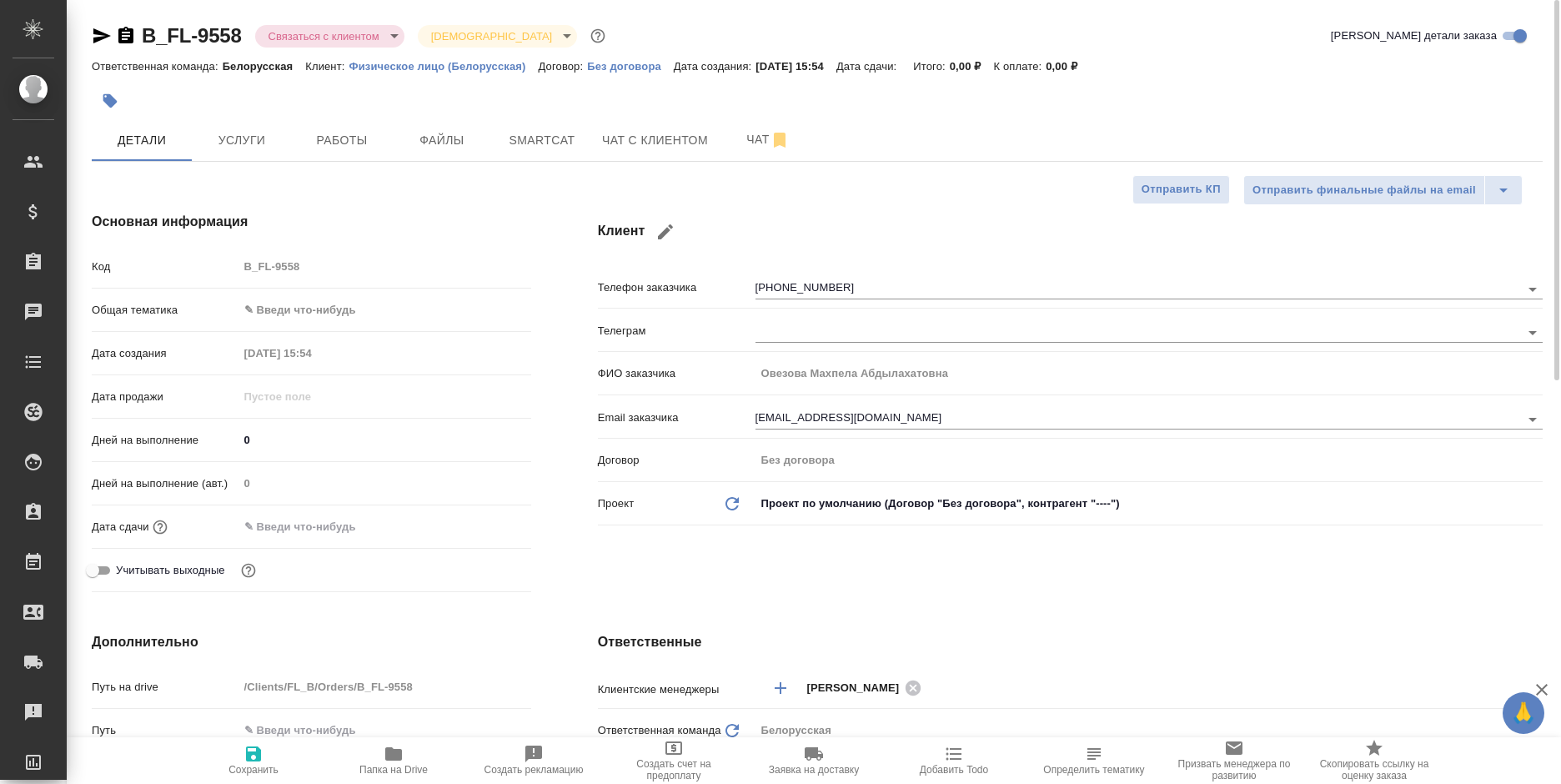
click at [345, 525] on input "text" at bounding box center [312, 526] width 146 height 24
click at [476, 522] on icon "button" at bounding box center [482, 525] width 20 height 20
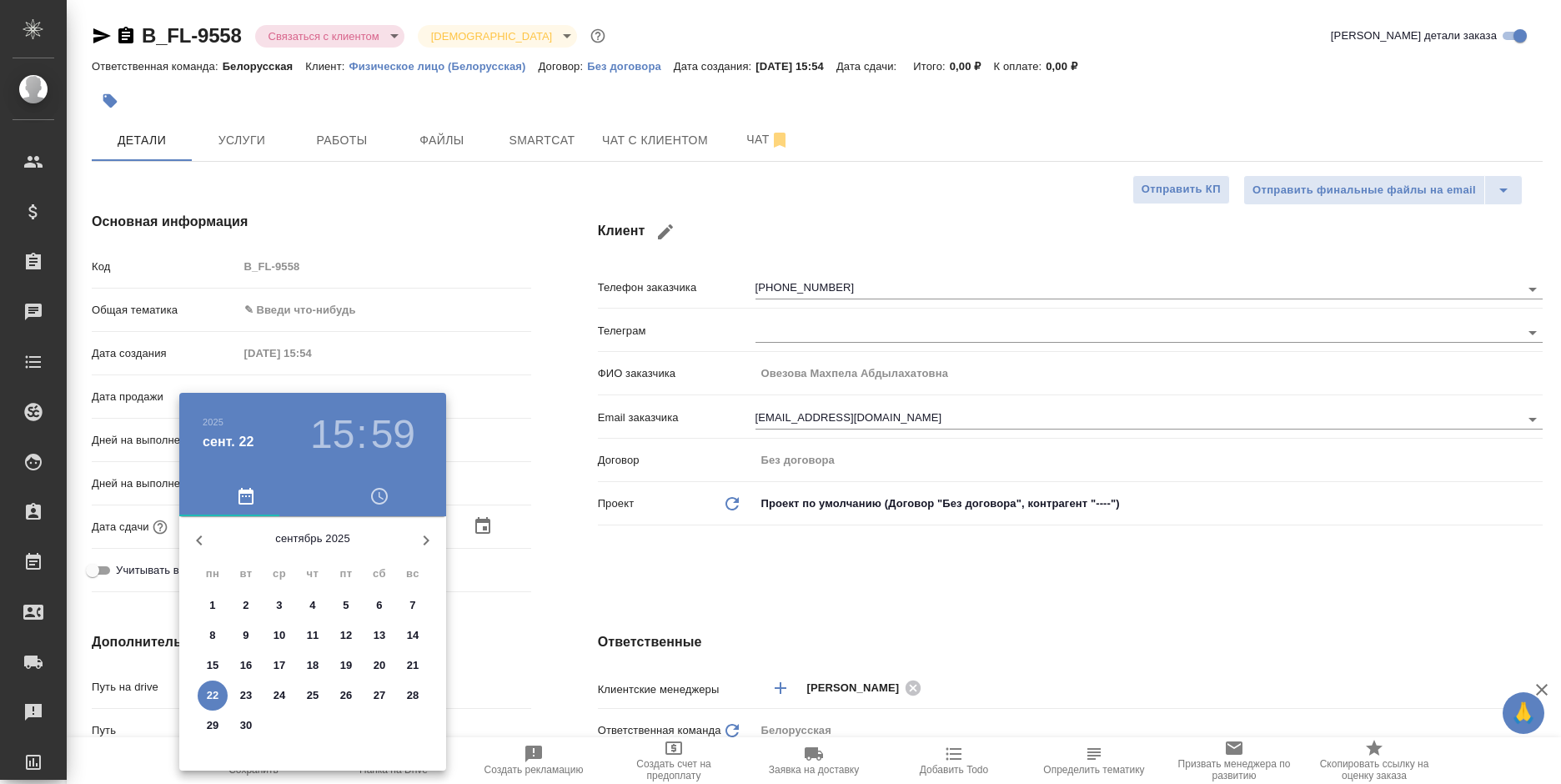
click at [421, 536] on icon "button" at bounding box center [425, 540] width 20 height 20
click at [333, 721] on span "31" at bounding box center [345, 724] width 30 height 16
type input "31.10.2025 15:59"
type textarea "x"
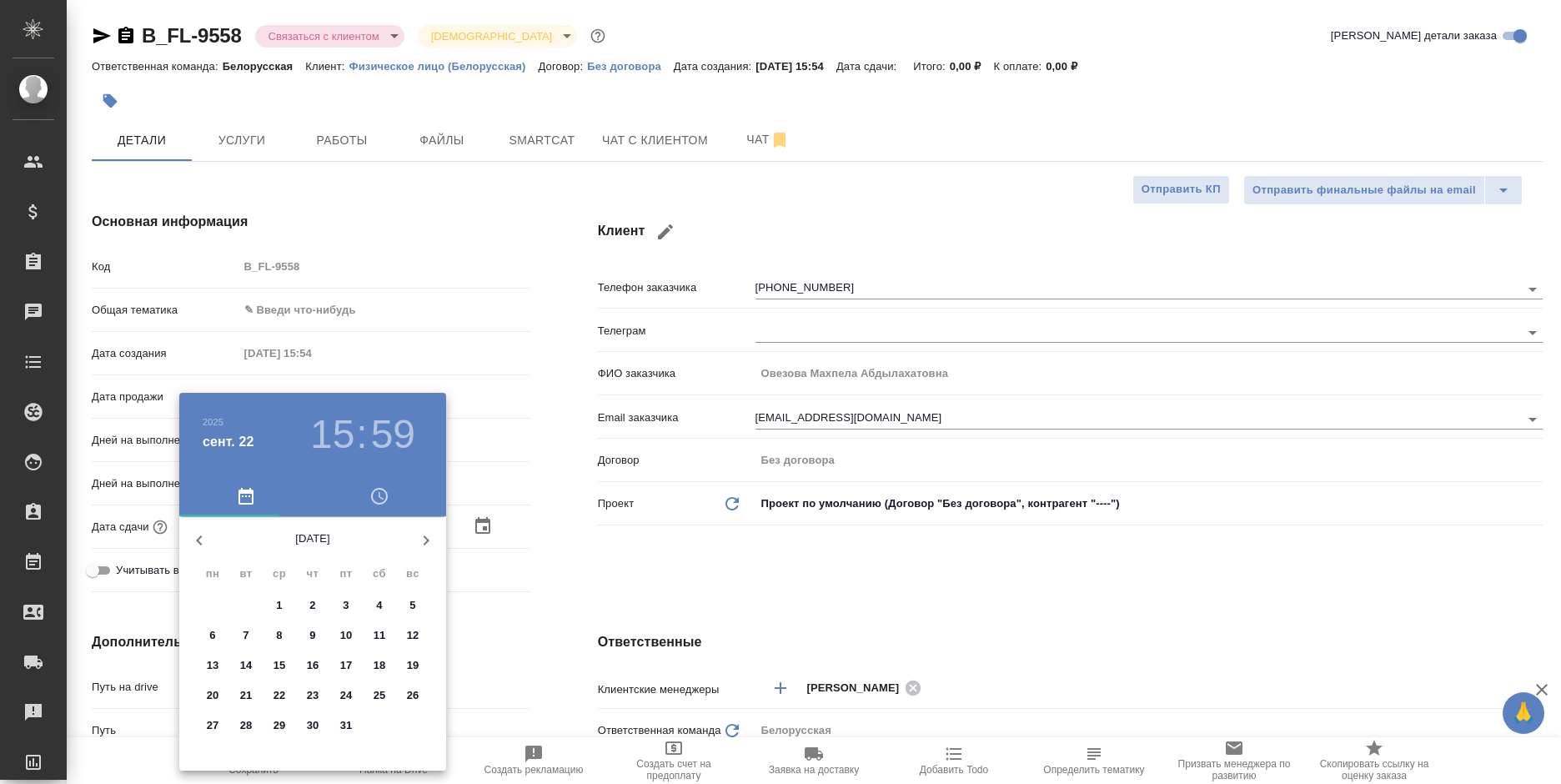
type textarea "x"
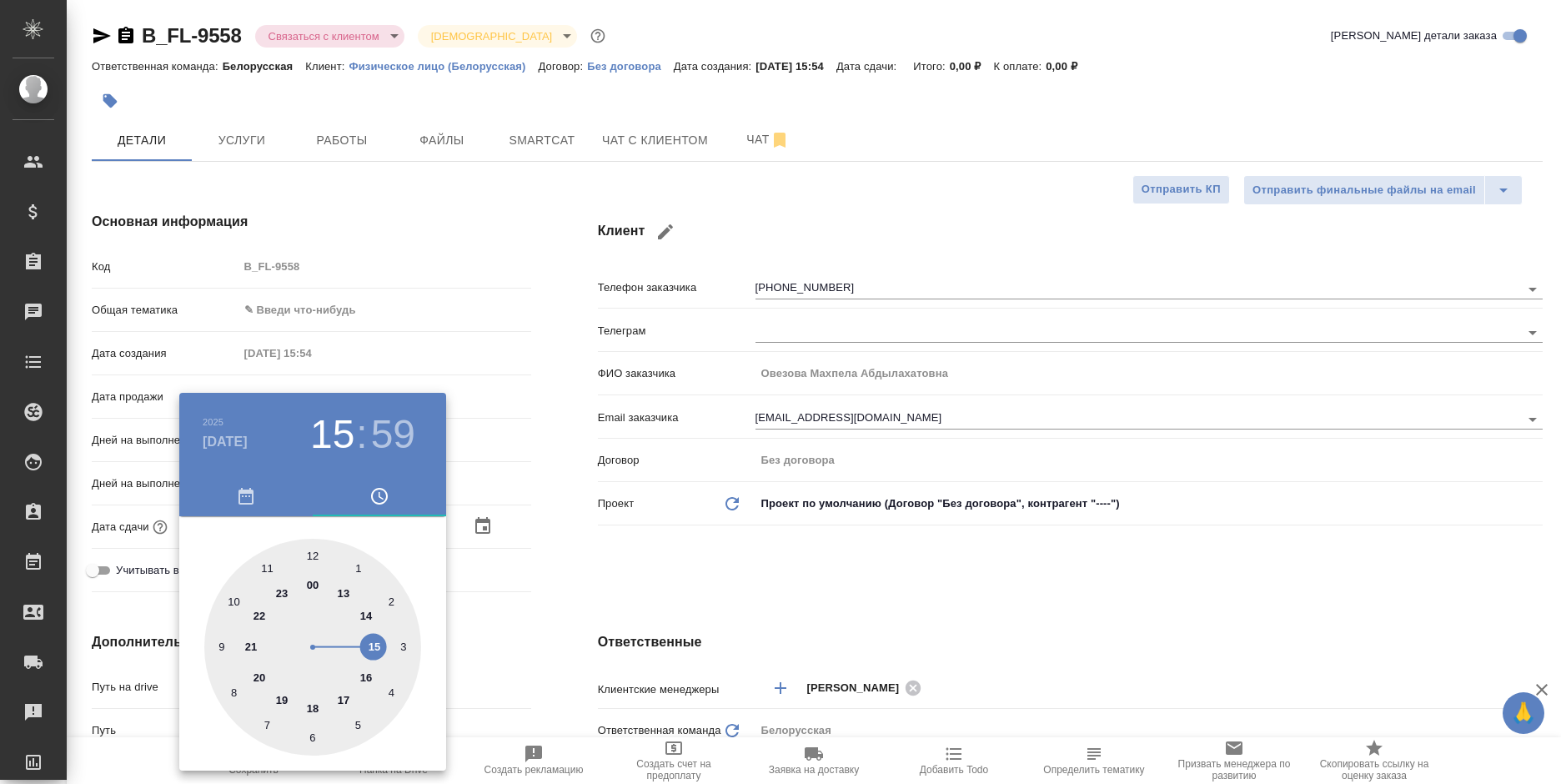
click at [310, 556] on div at bounding box center [312, 646] width 217 height 216
type input "31.10.2025 12:59"
type textarea "x"
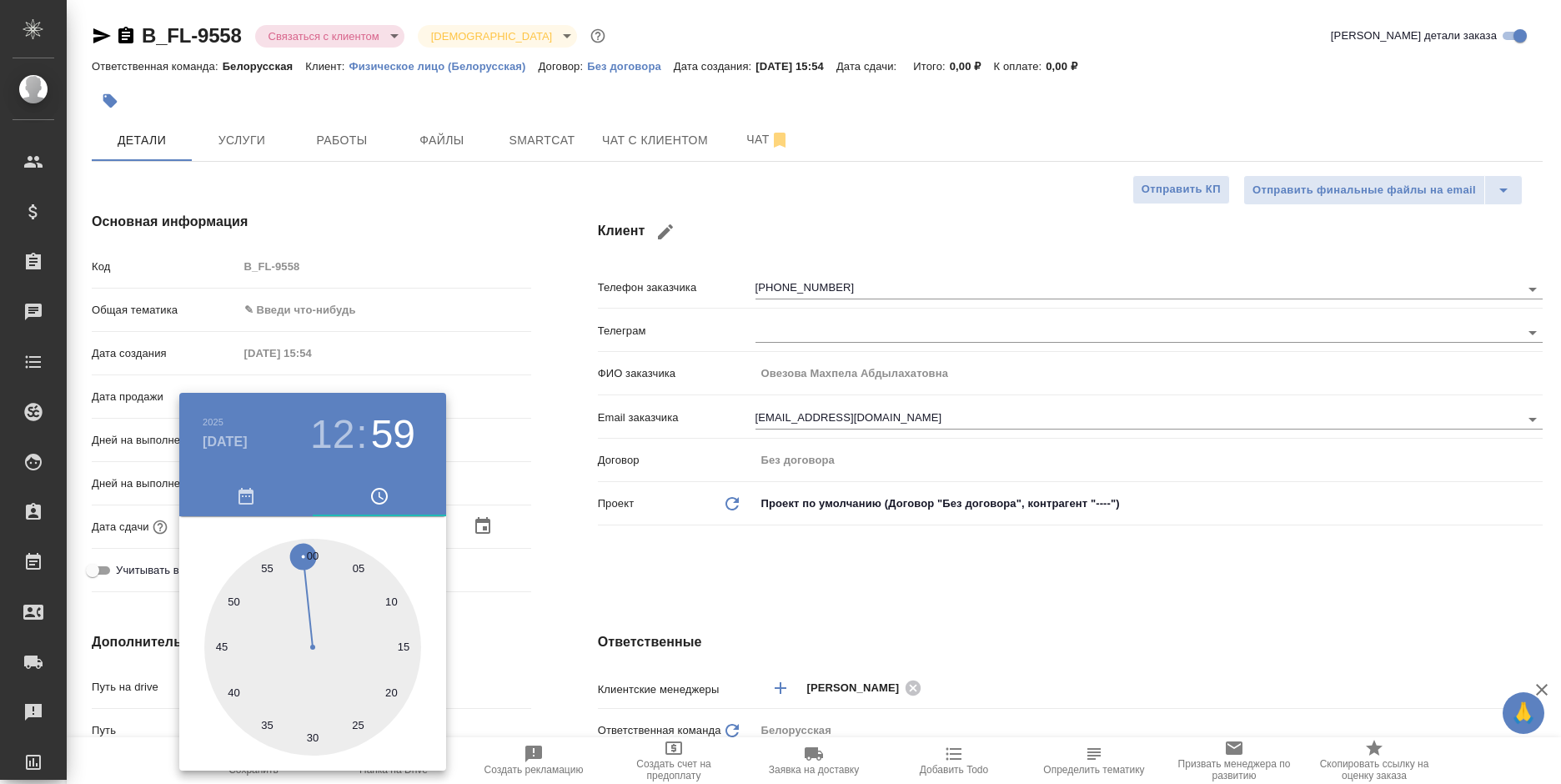
click at [314, 549] on div at bounding box center [312, 646] width 217 height 216
type input "31.10.2025 12:00"
type textarea "x"
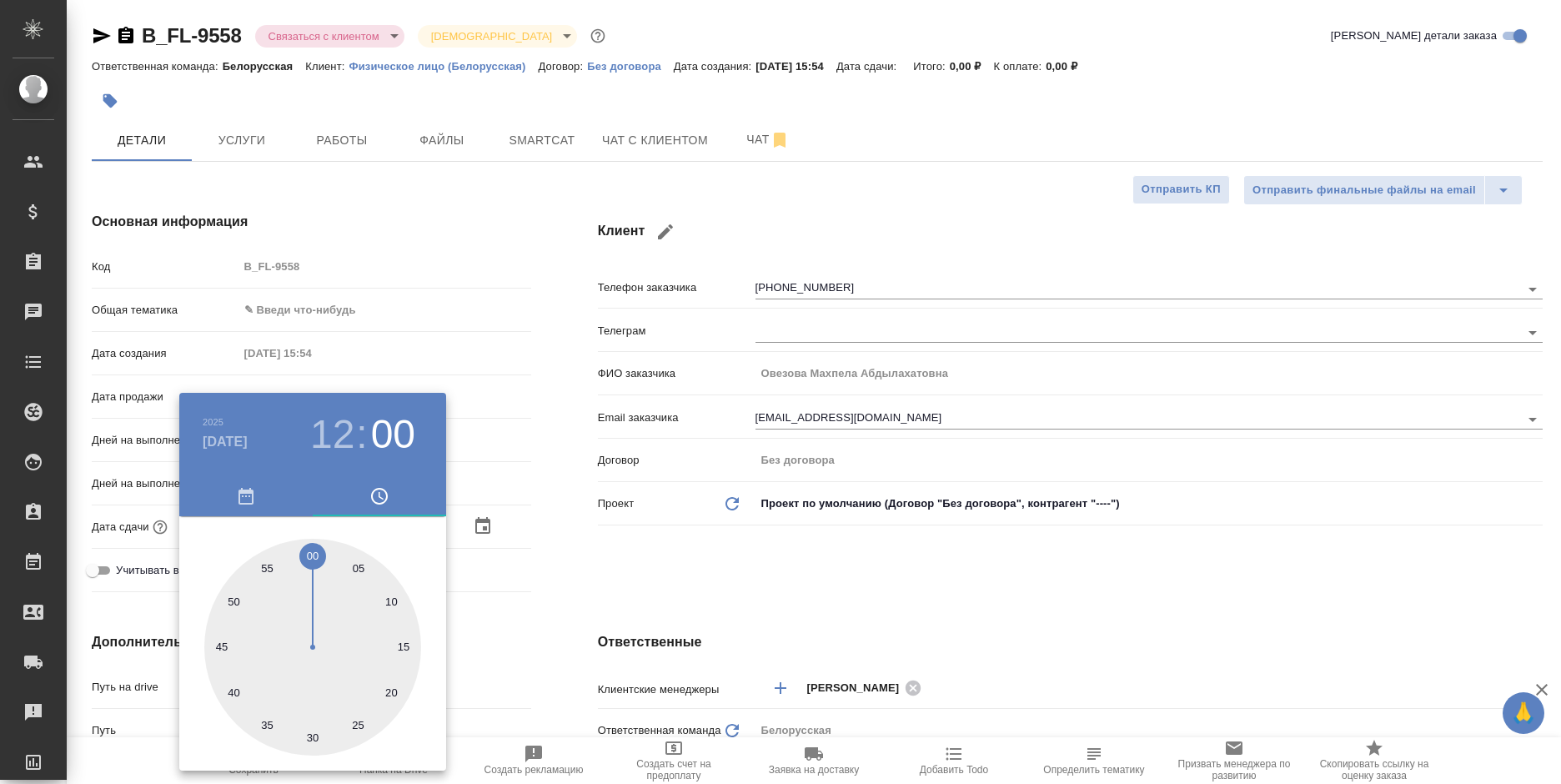
click at [561, 552] on div at bounding box center [780, 392] width 1561 height 784
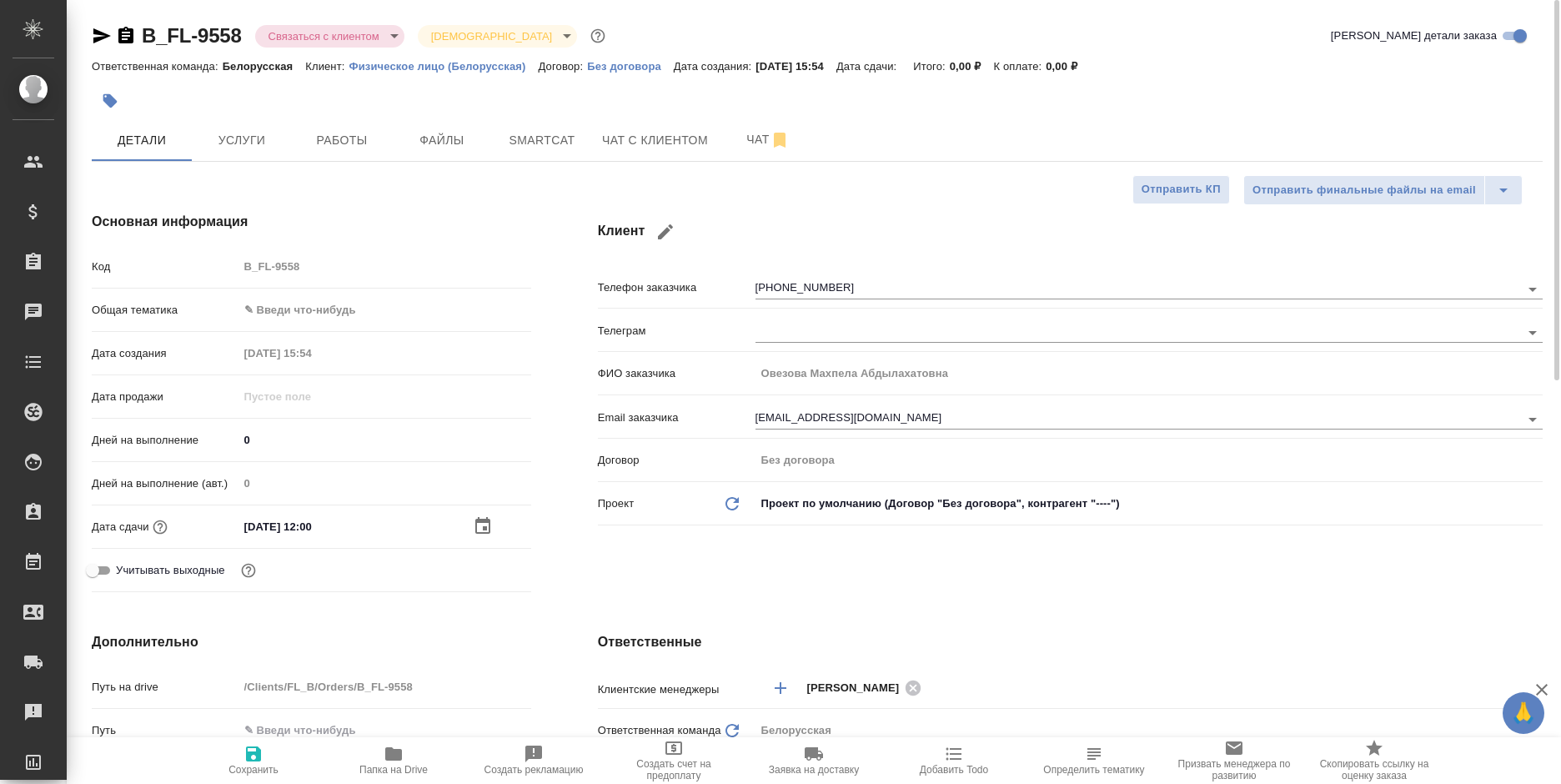
click at [260, 754] on icon "button" at bounding box center [254, 754] width 15 height 15
type textarea "x"
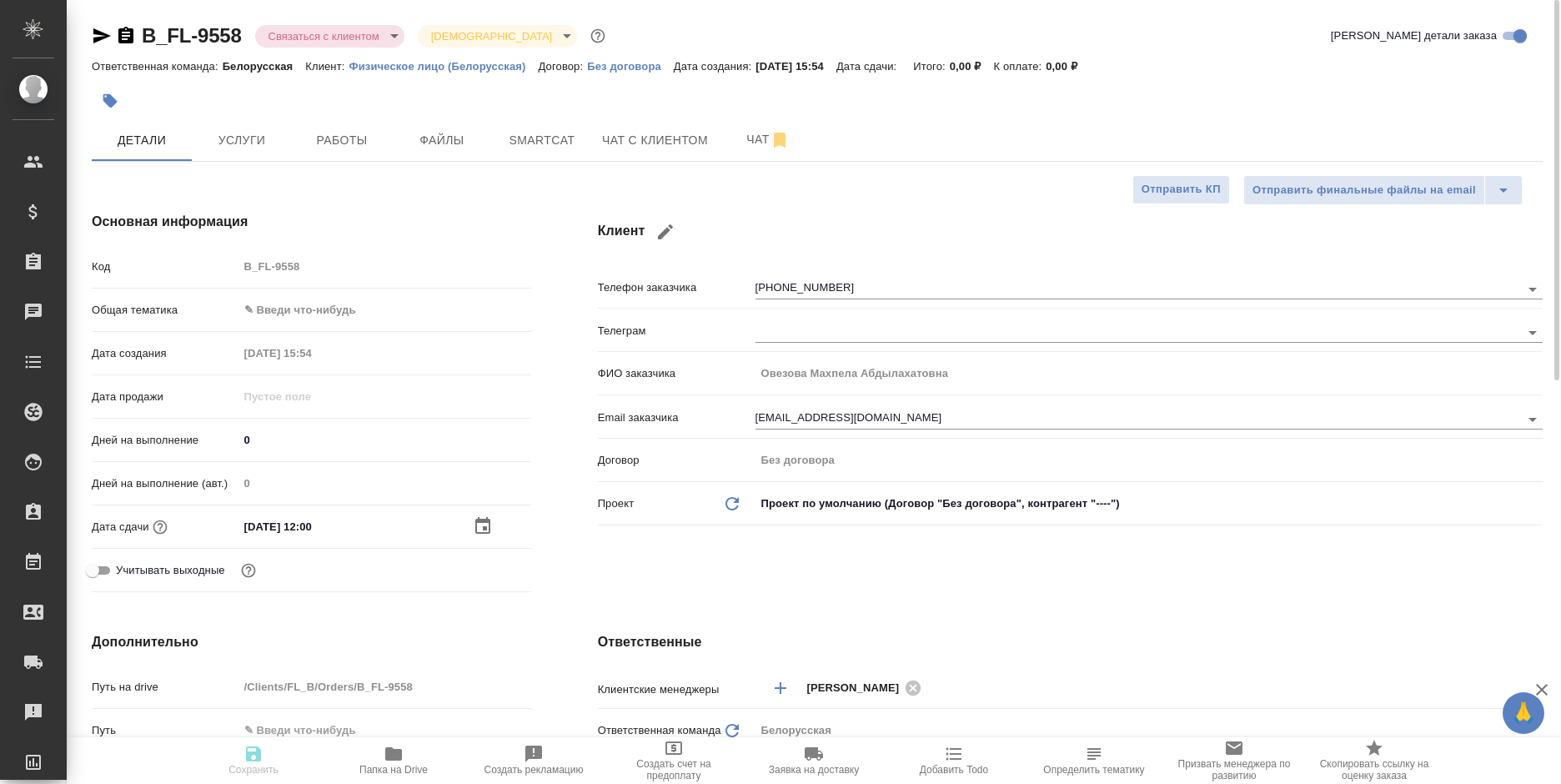
type textarea "x"
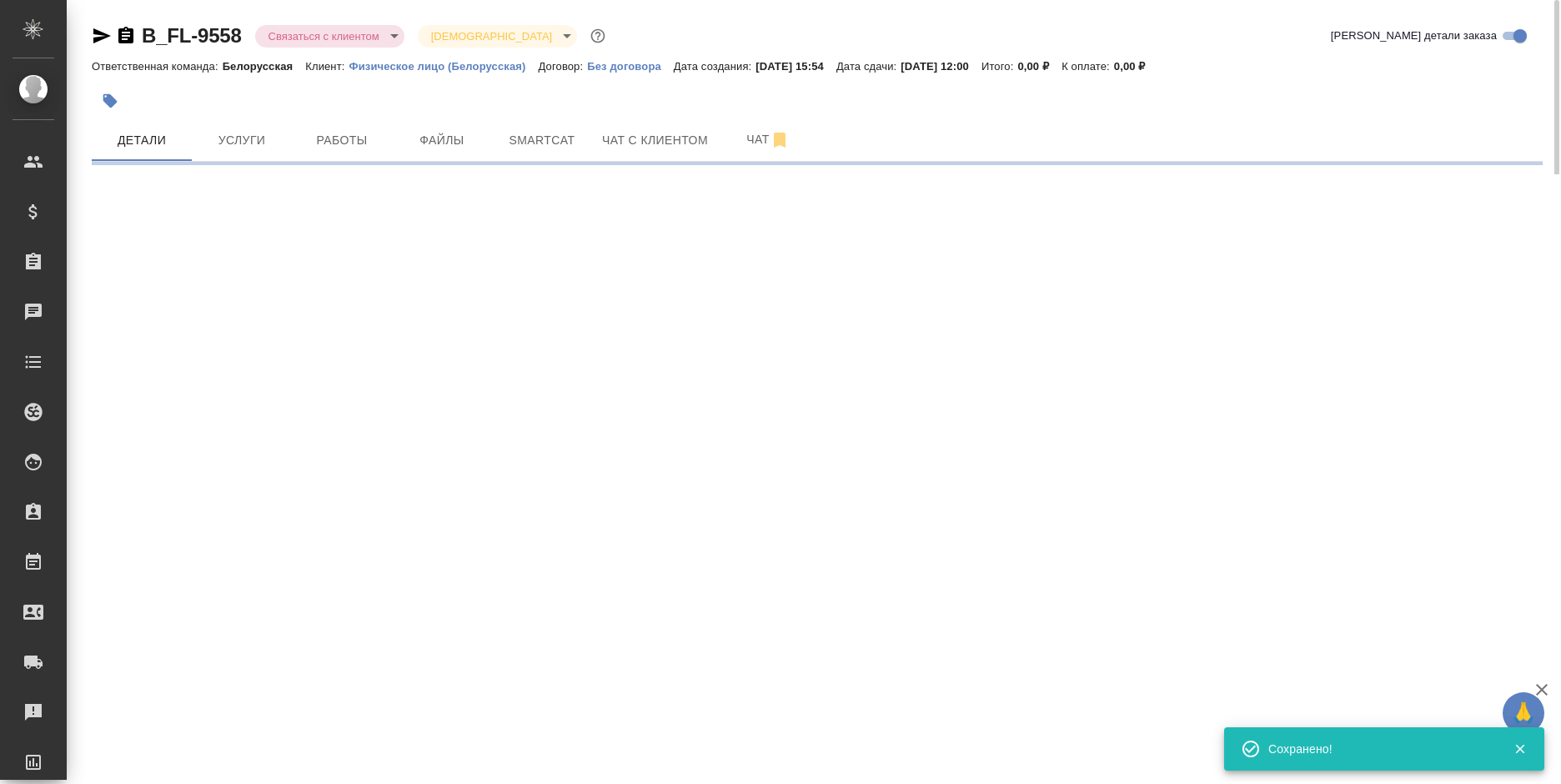
select select "RU"
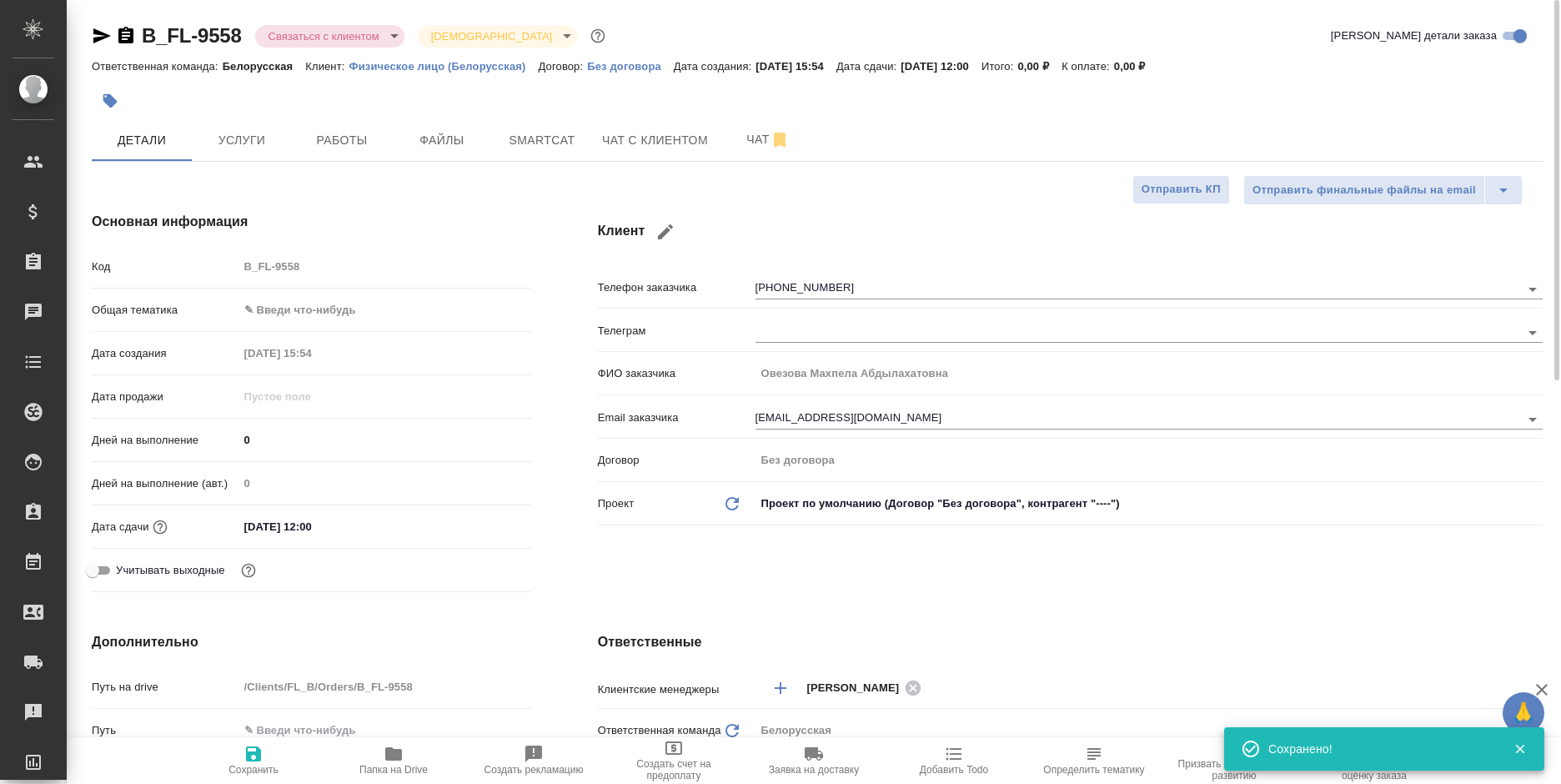
type textarea "x"
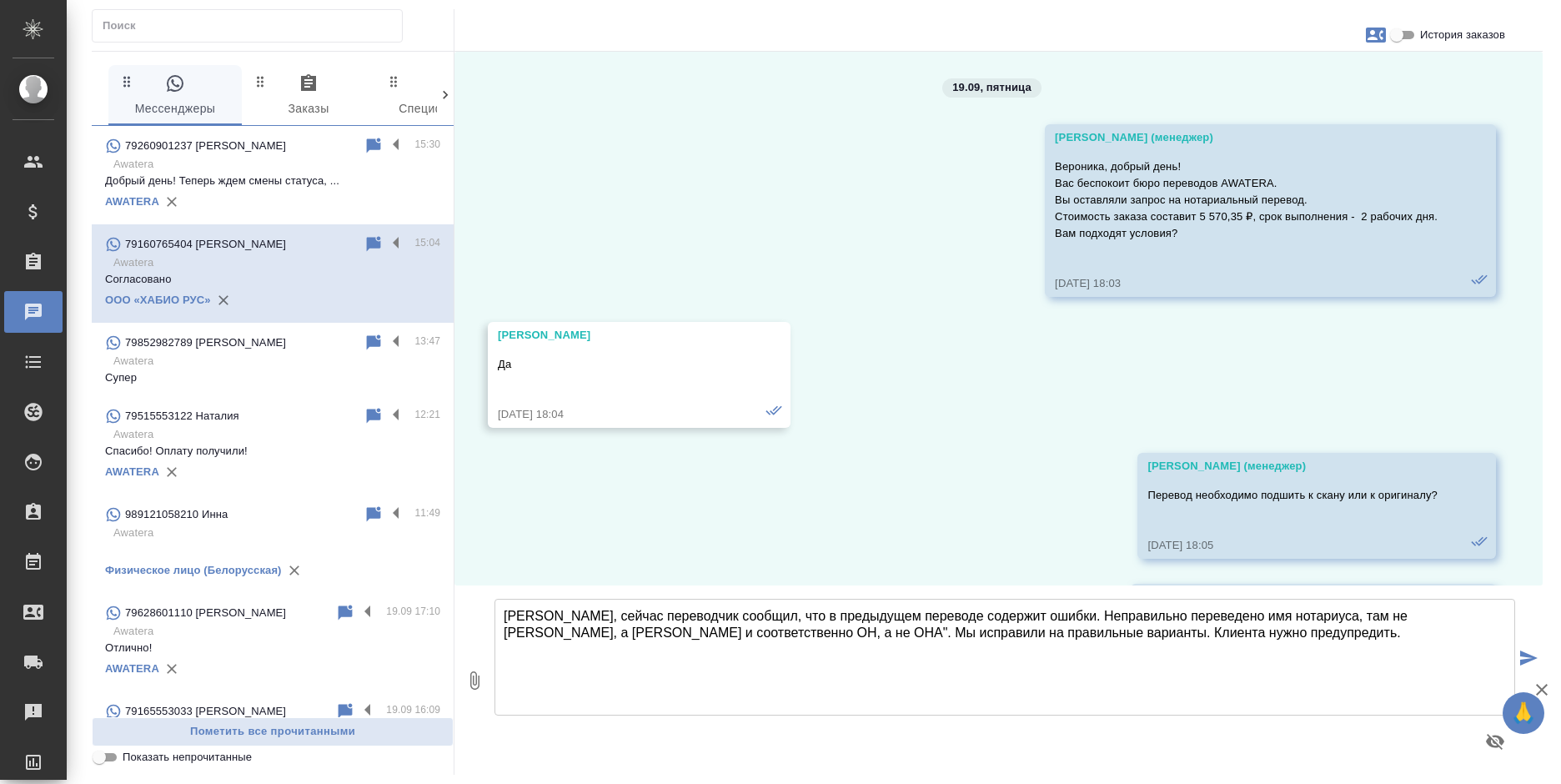
scroll to position [2461, 0]
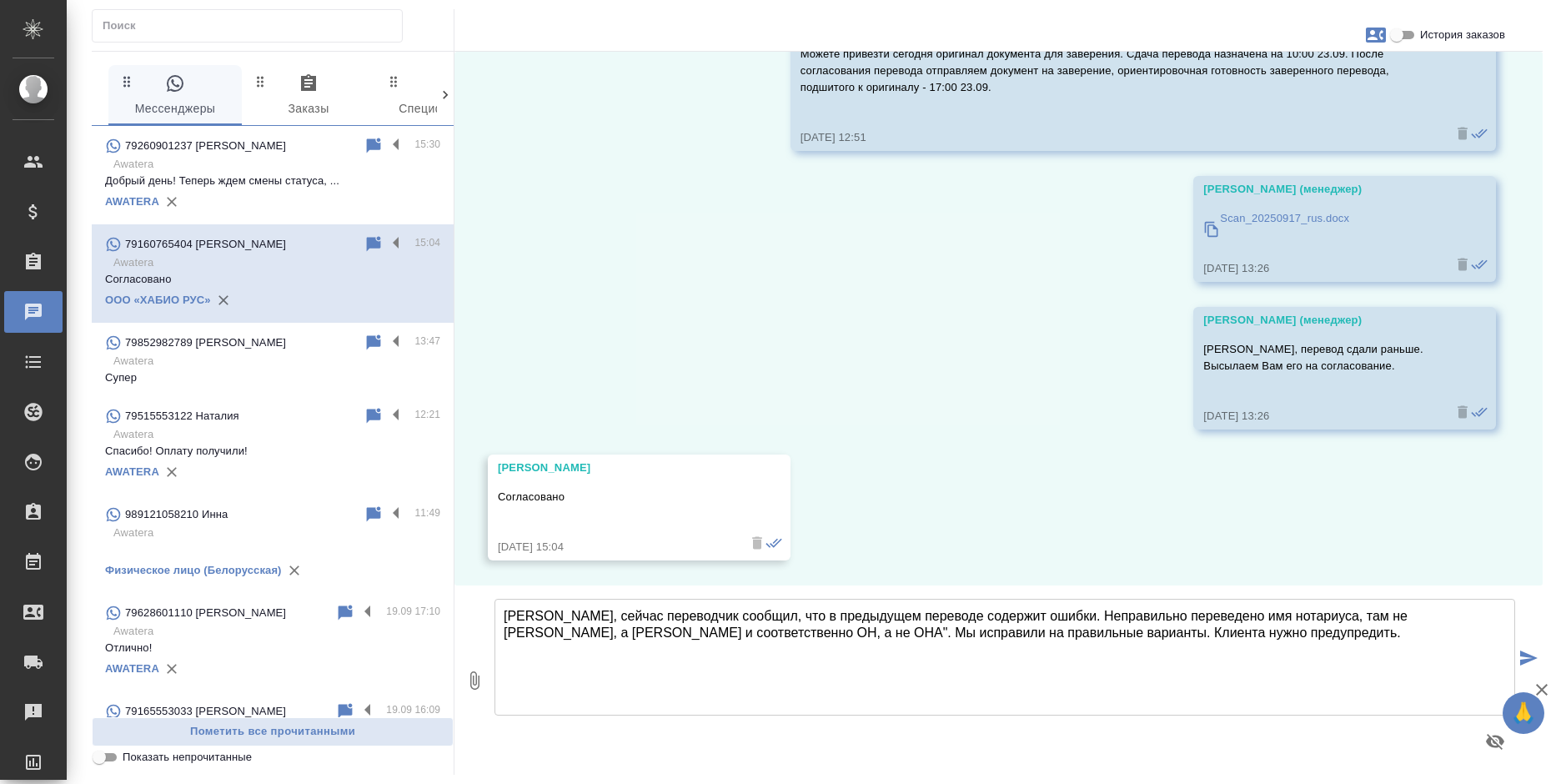
click at [1137, 617] on textarea "[PERSON_NAME], сейчас переводчик сообщил, что в предыдущем переводе содержит ош…" at bounding box center [1005, 656] width 1021 height 116
click at [679, 634] on textarea "[PERSON_NAME], сейчас переводчик сообщил, что в предыдущем переводе по другому …" at bounding box center [1005, 656] width 1021 height 116
click at [792, 633] on textarea "[PERSON_NAME], сейчас переводчик сообщил, что в предыдущем переводе по другому …" at bounding box center [1005, 656] width 1021 height 116
drag, startPoint x: 1004, startPoint y: 637, endPoint x: 788, endPoint y: 639, distance: 216.0
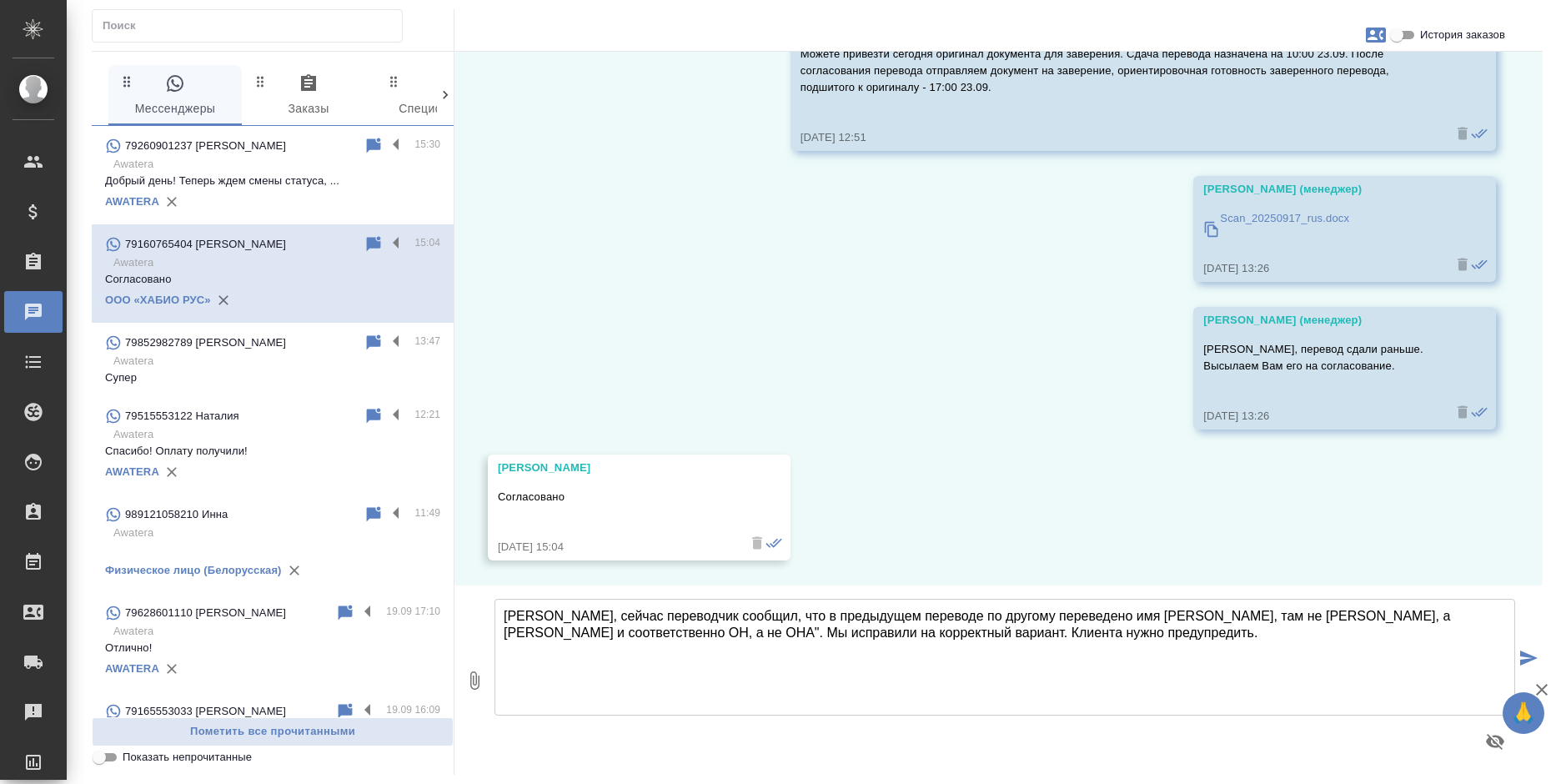
click at [788, 639] on textarea "[PERSON_NAME], сейчас переводчик сообщил, что в предыдущем переводе по другому …" at bounding box center [1005, 656] width 1021 height 116
type textarea "[PERSON_NAME], сейчас переводчик сообщил, что в предыдущем переводе по другому …"
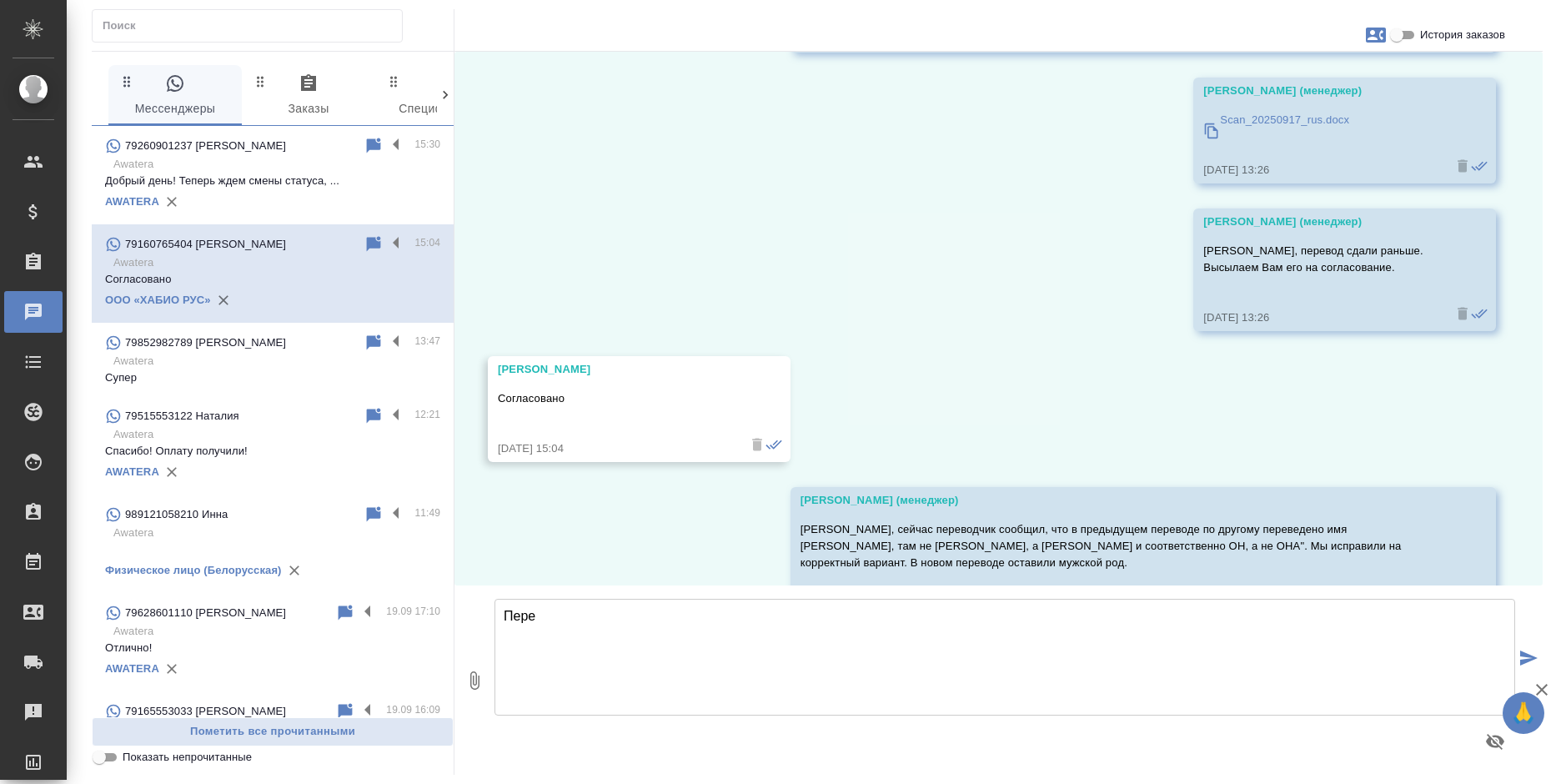
scroll to position [2625, 0]
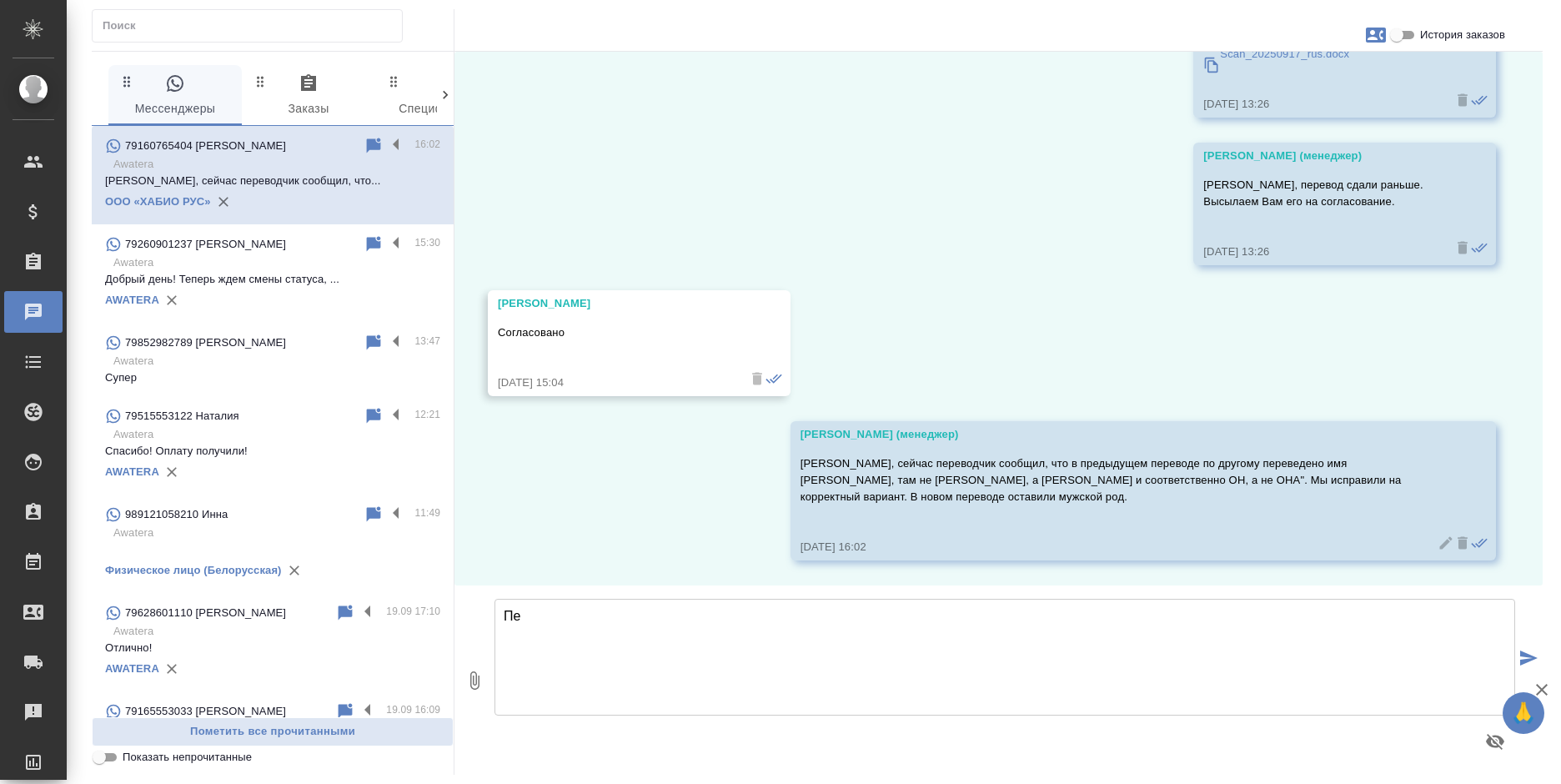
type textarea "П"
click at [848, 614] on textarea "Передаем в таком виде документ на заверение?" at bounding box center [1005, 656] width 1021 height 116
type textarea "Передаем в таком виде документ на заверение?"
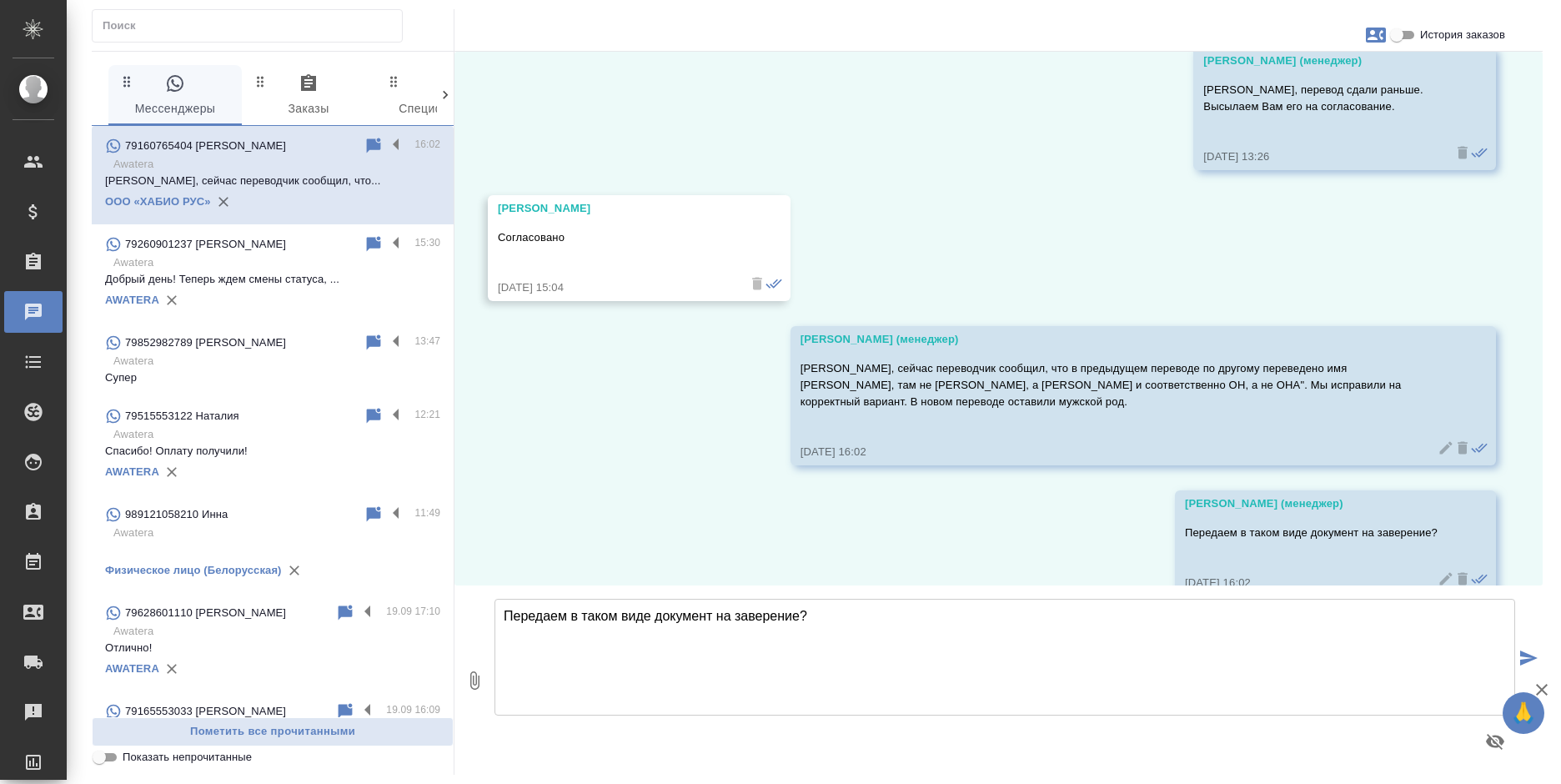
scroll to position [2756, 0]
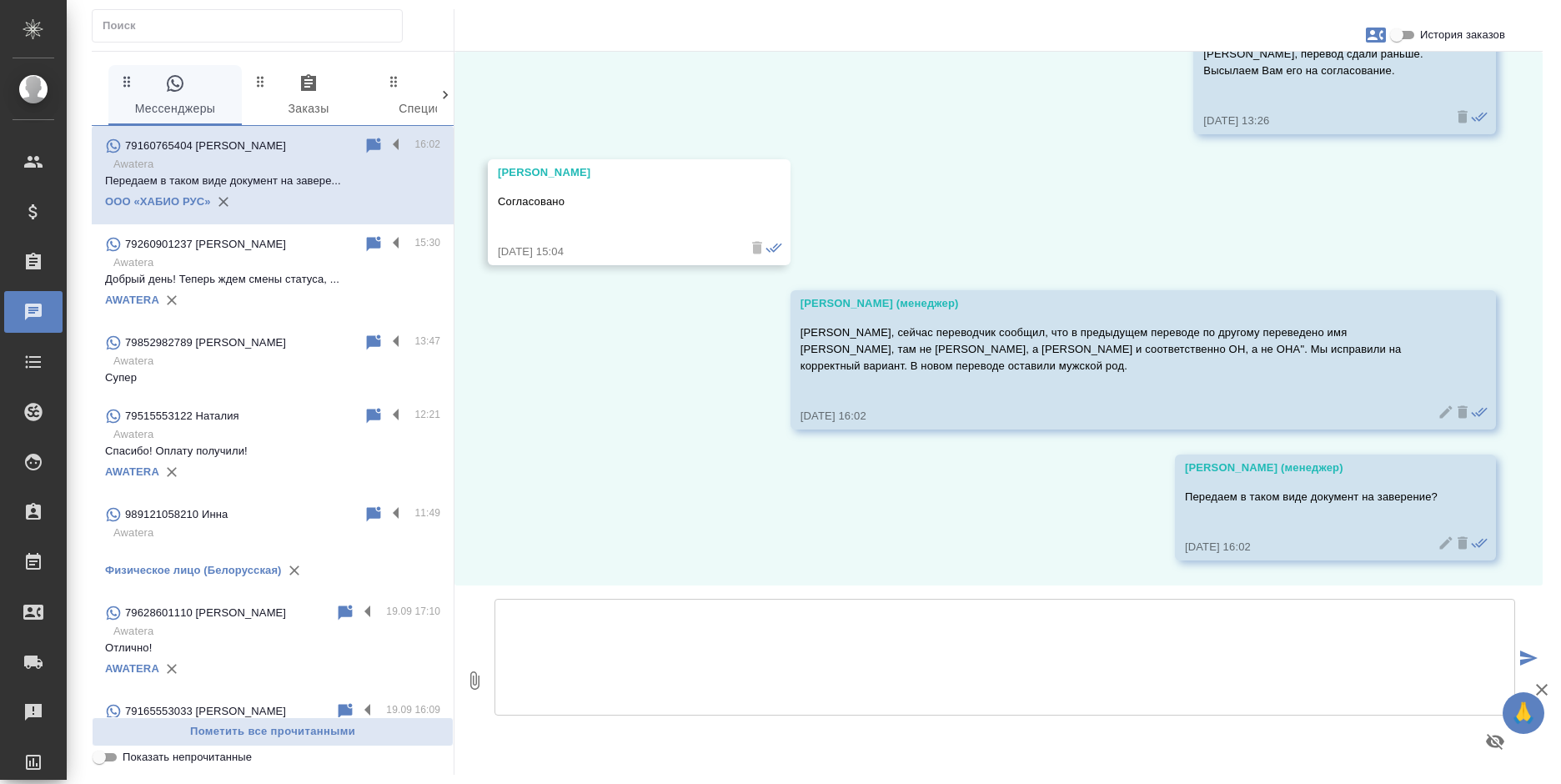
click at [1438, 543] on icon at bounding box center [1446, 543] width 16 height 16
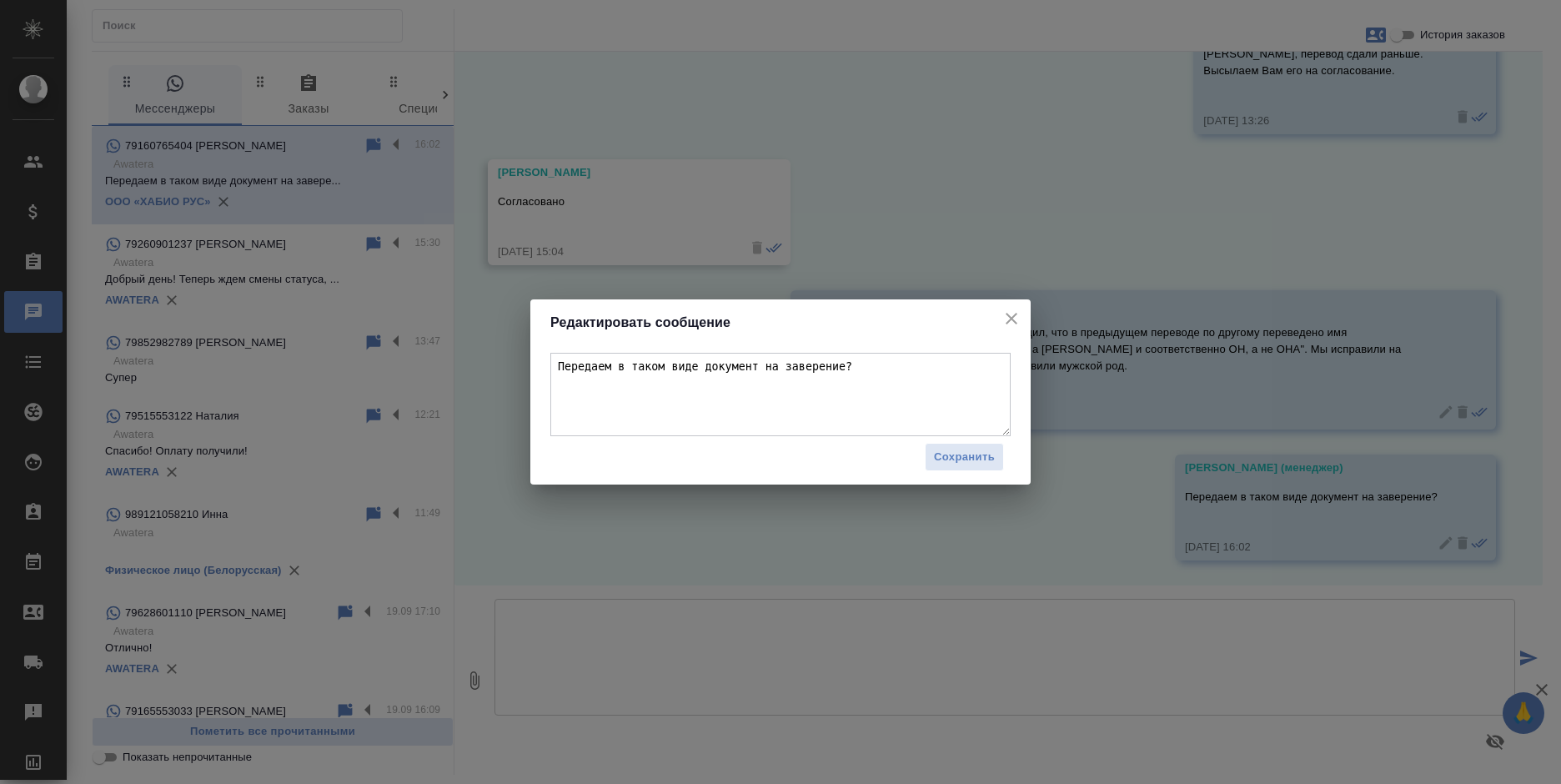
click at [817, 366] on textarea "Передаем в таком виде документ на заверение?" at bounding box center [780, 394] width 460 height 84
type textarea "Передаем в таком виде документ на заверение, верно?"
click at [972, 463] on span "Сохранить" at bounding box center [964, 457] width 61 height 19
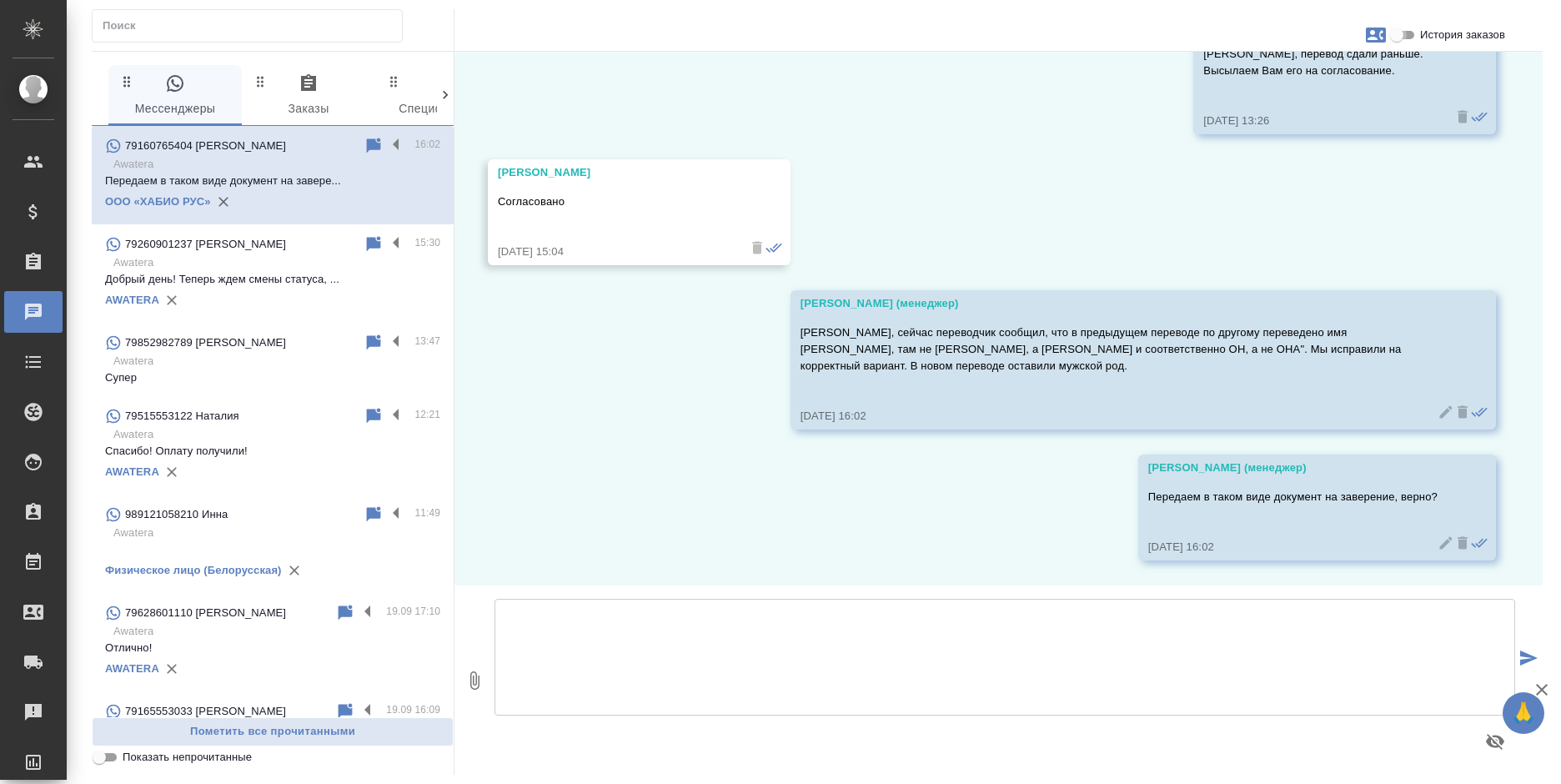
click at [1409, 35] on input "История заказов" at bounding box center [1396, 35] width 60 height 20
checkbox input "true"
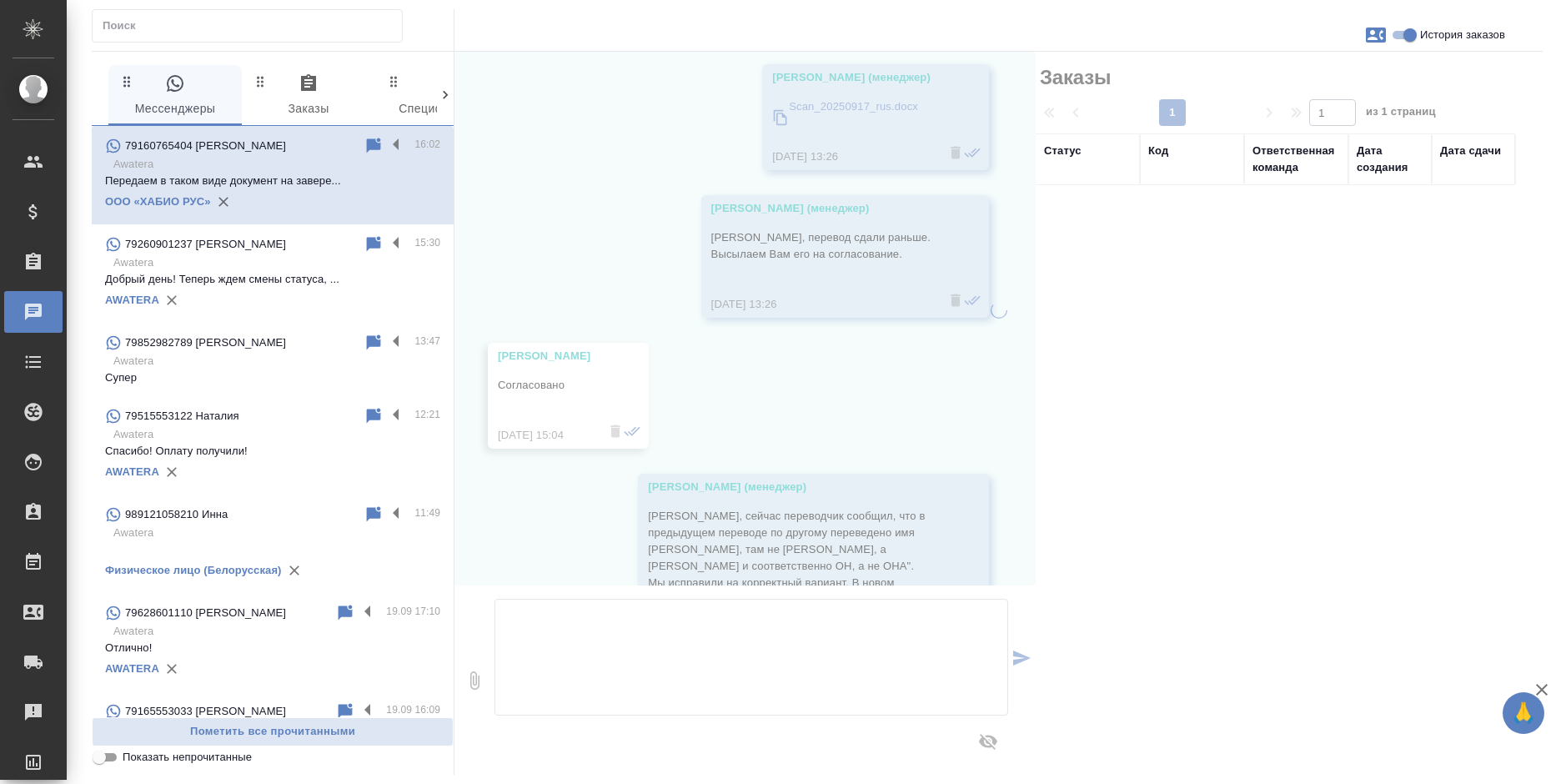
scroll to position [2972, 0]
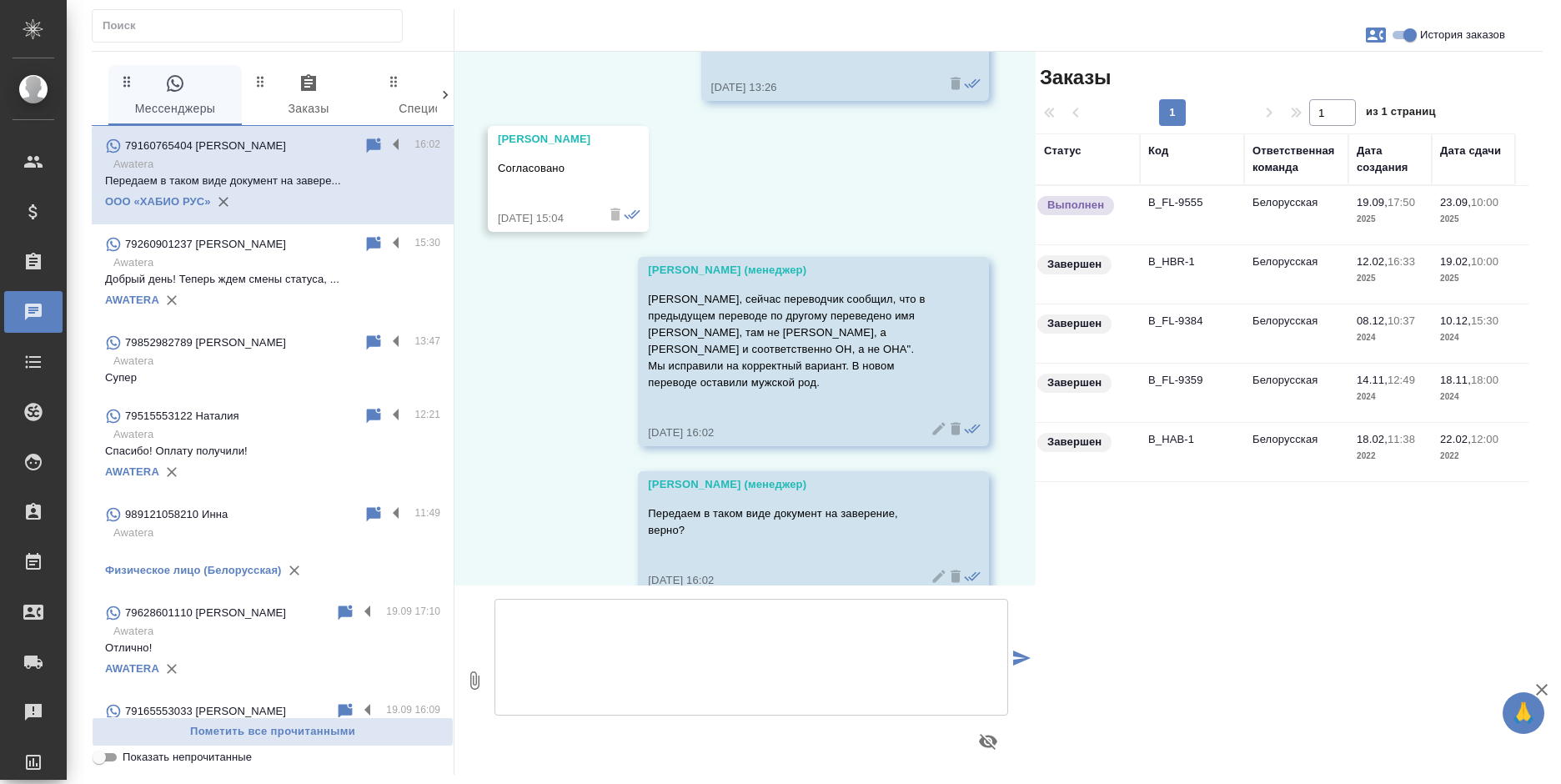
click at [1304, 211] on td "Белорусская" at bounding box center [1296, 215] width 104 height 59
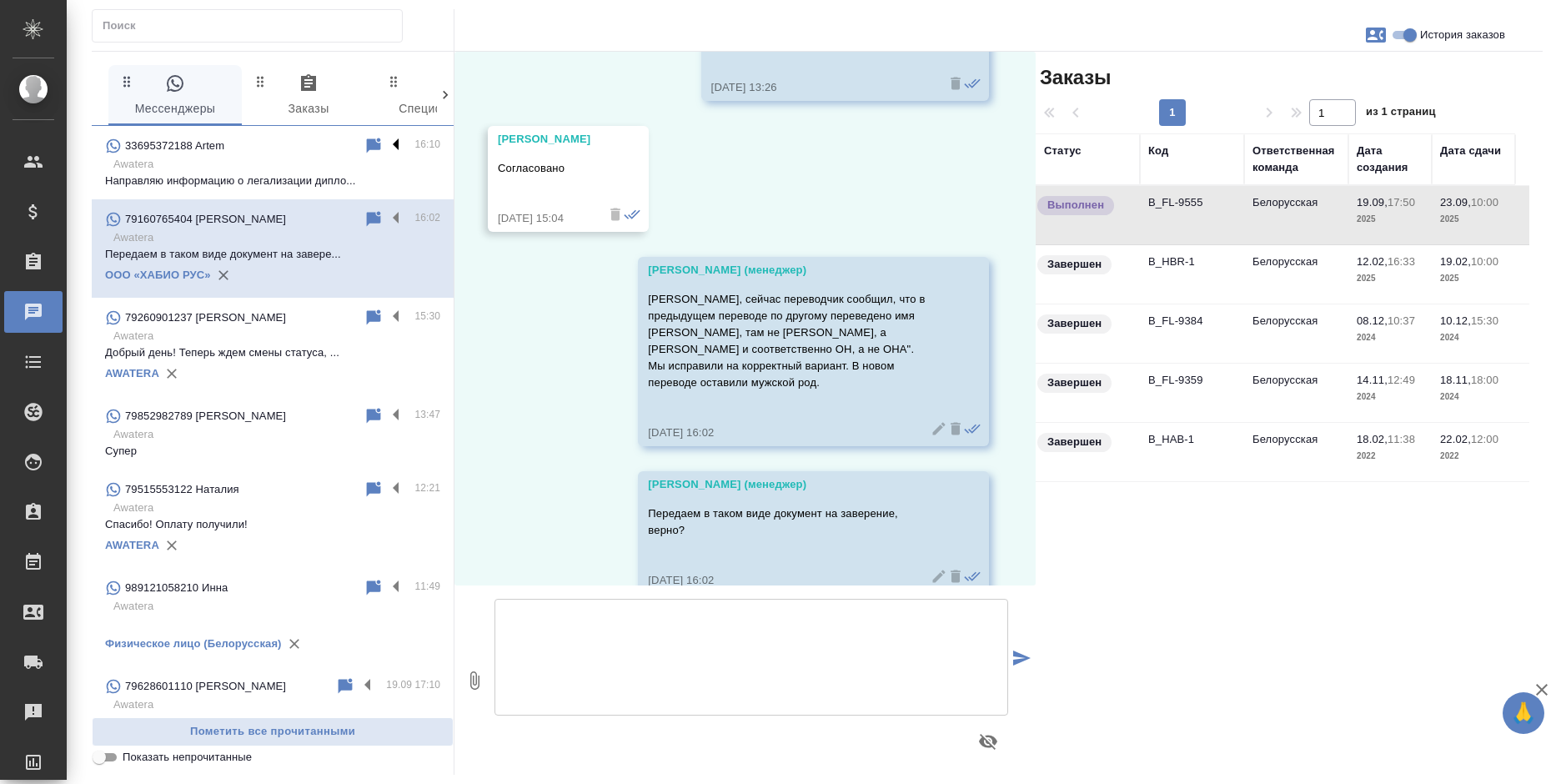
click at [386, 140] on label at bounding box center [399, 145] width 28 height 19
click at [0, 0] on input "checkbox" at bounding box center [0, 0] width 0 height 0
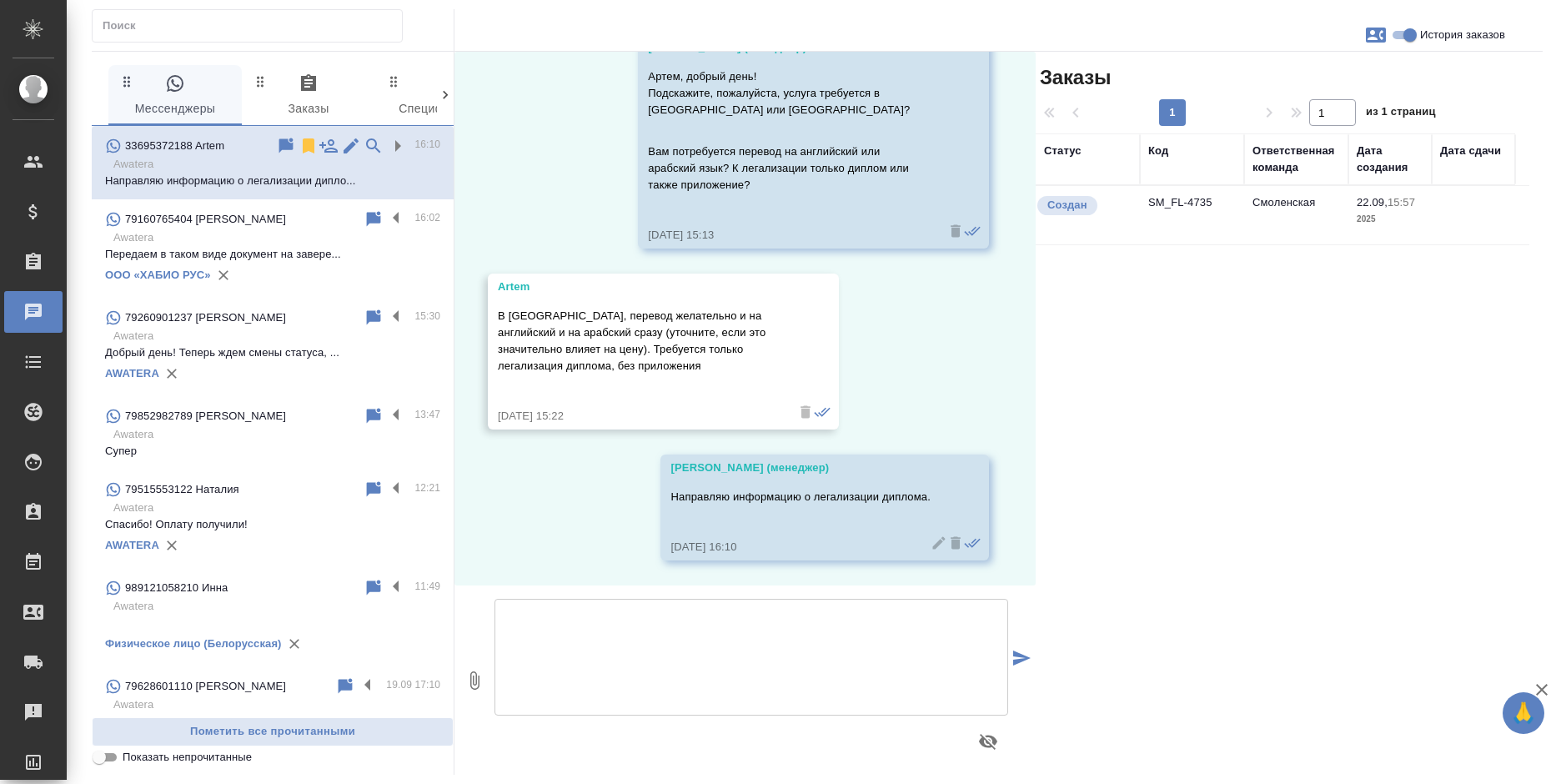
scroll to position [271, 0]
click at [303, 144] on icon at bounding box center [309, 146] width 12 height 15
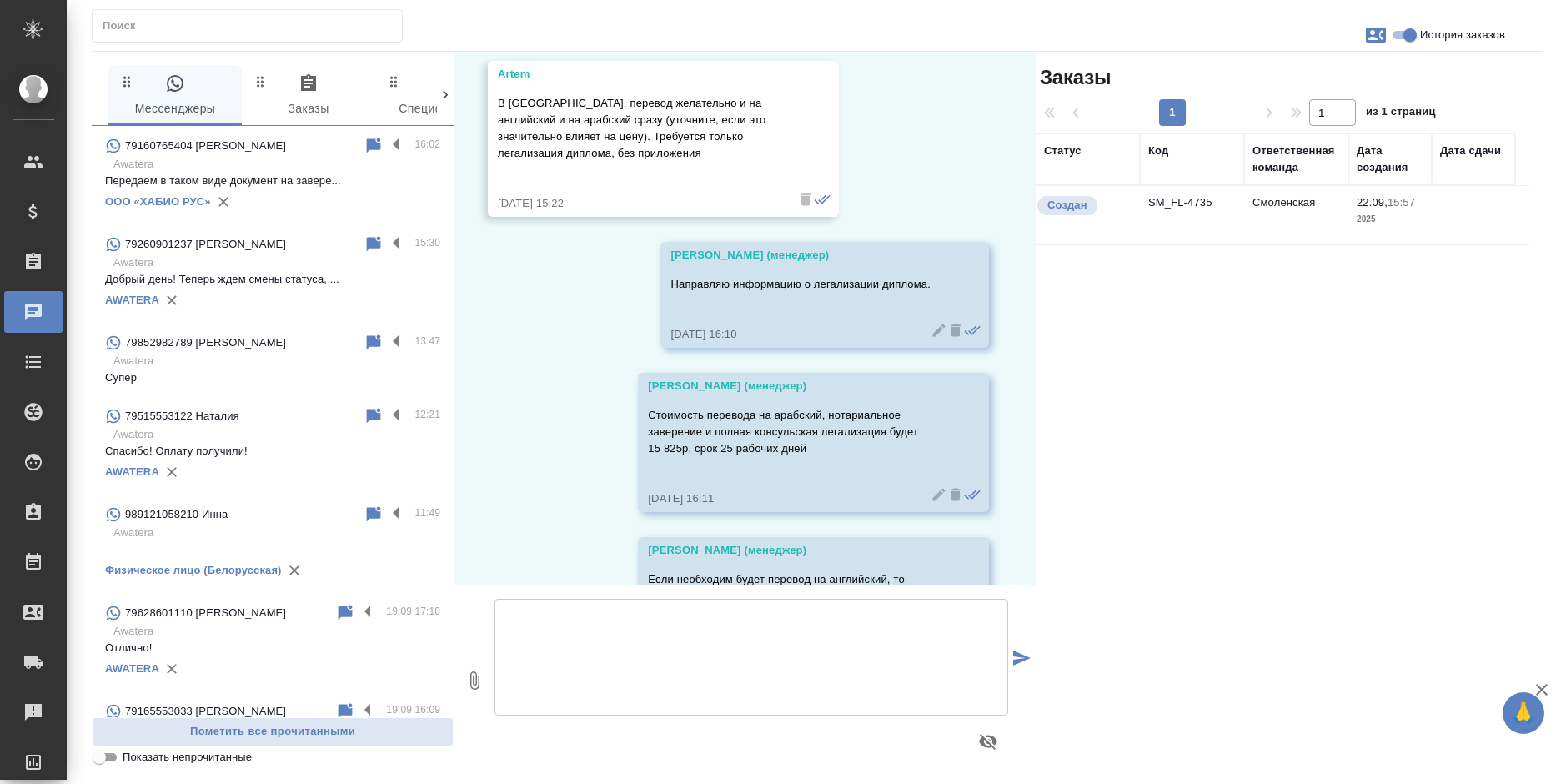
scroll to position [616, 0]
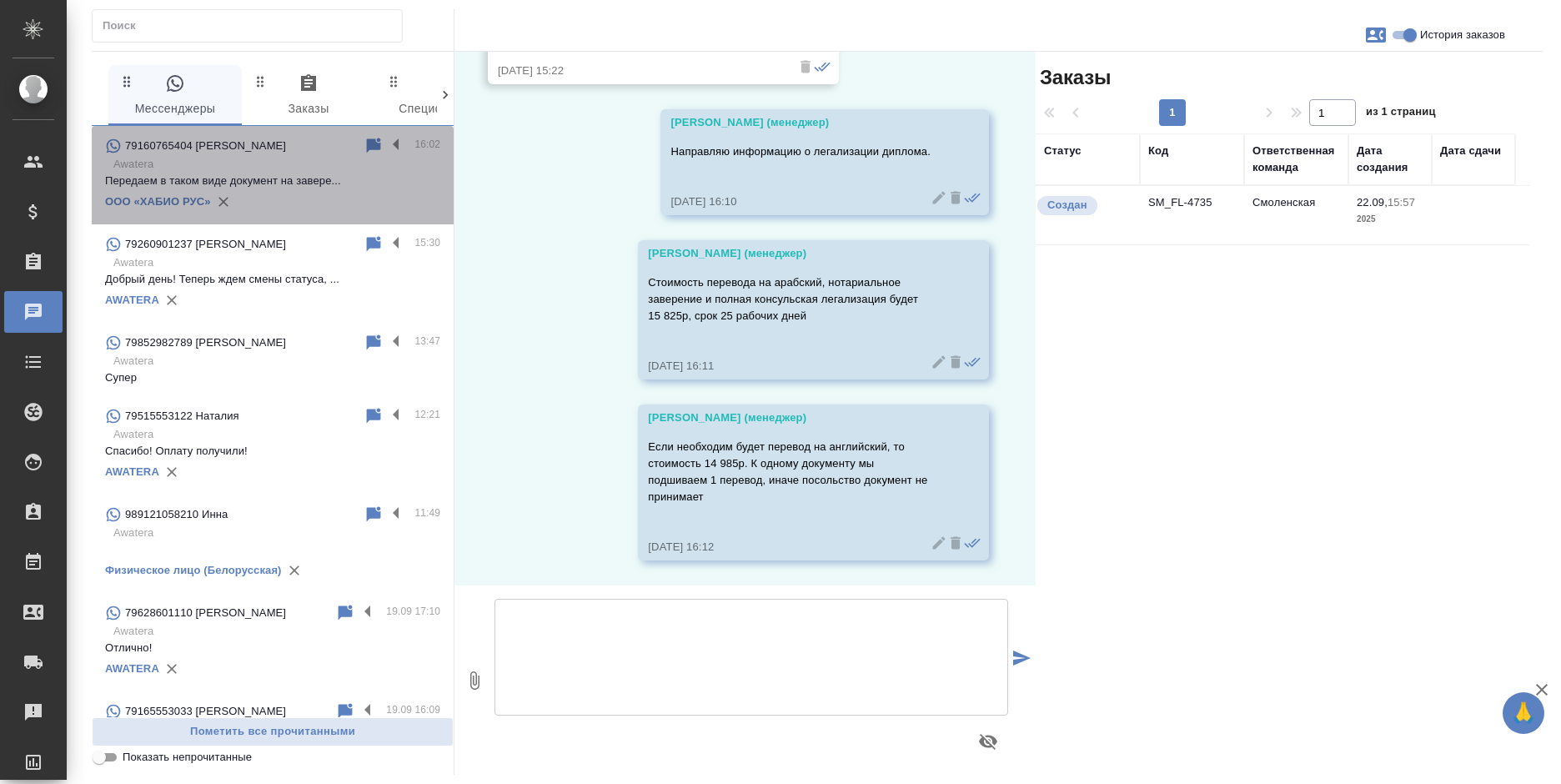
click at [281, 151] on p "79160765404 Максимова Вероника Юрьевна" at bounding box center [205, 145] width 161 height 16
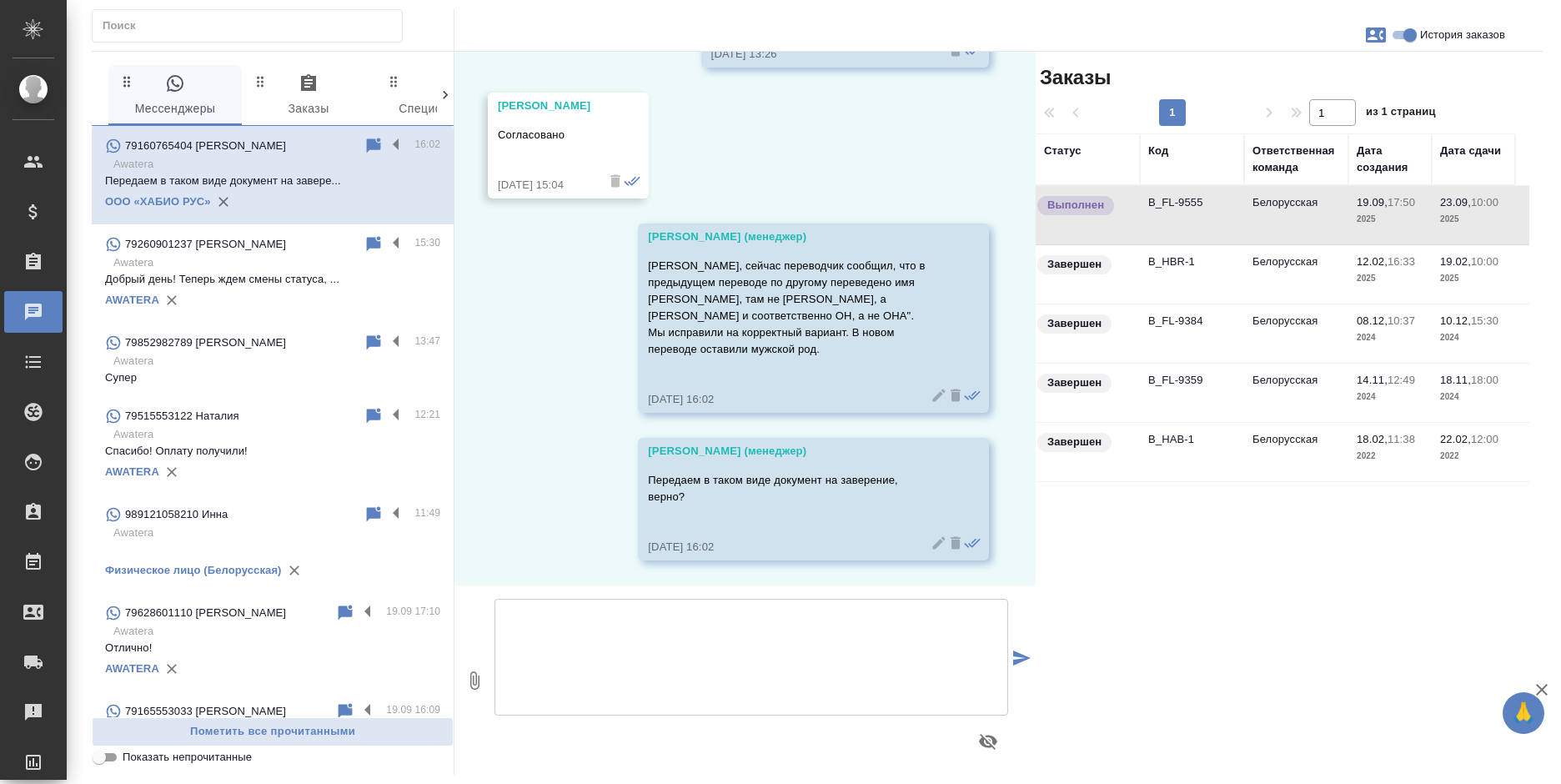
scroll to position [3022, 0]
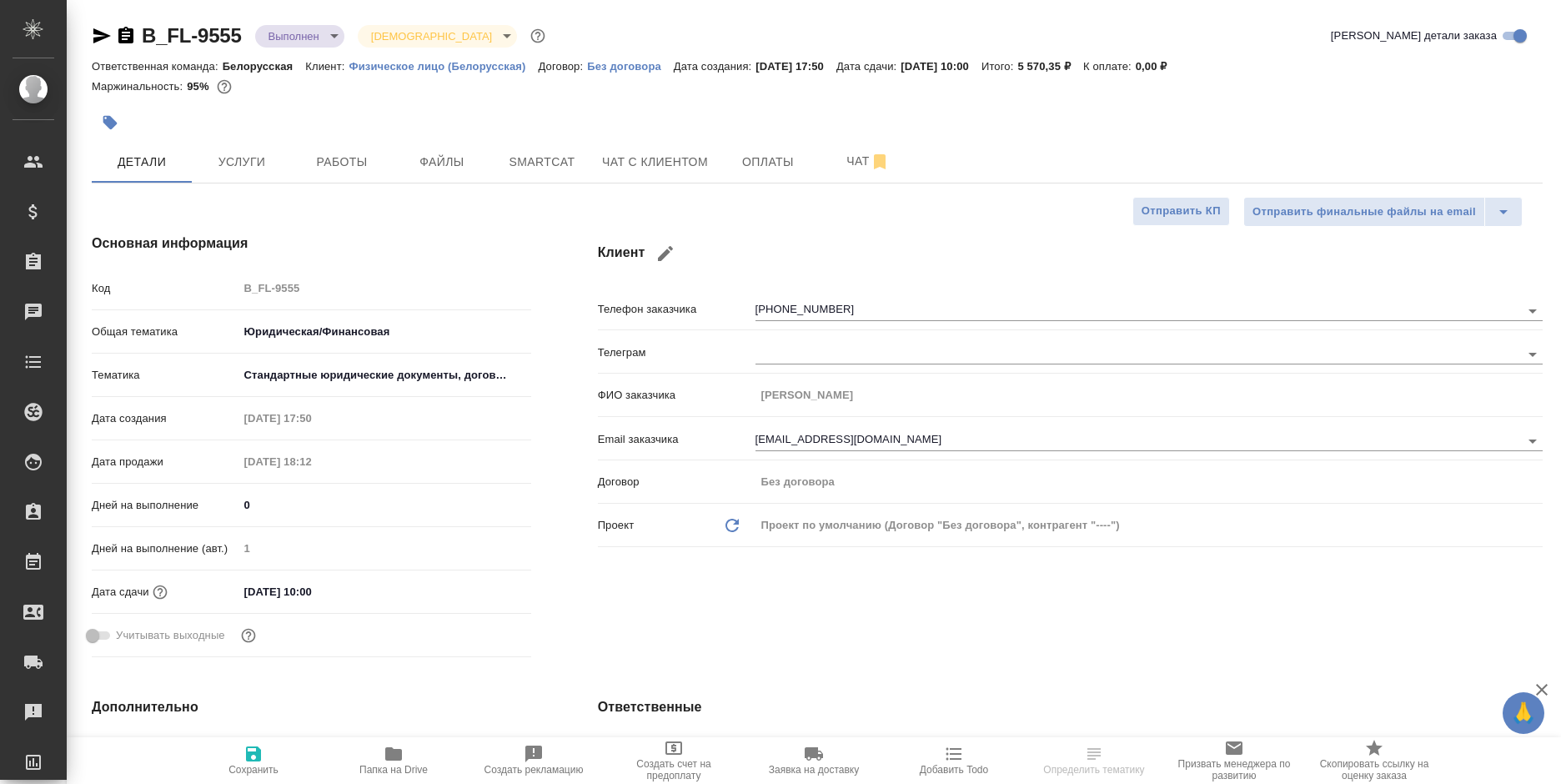
select select "RU"
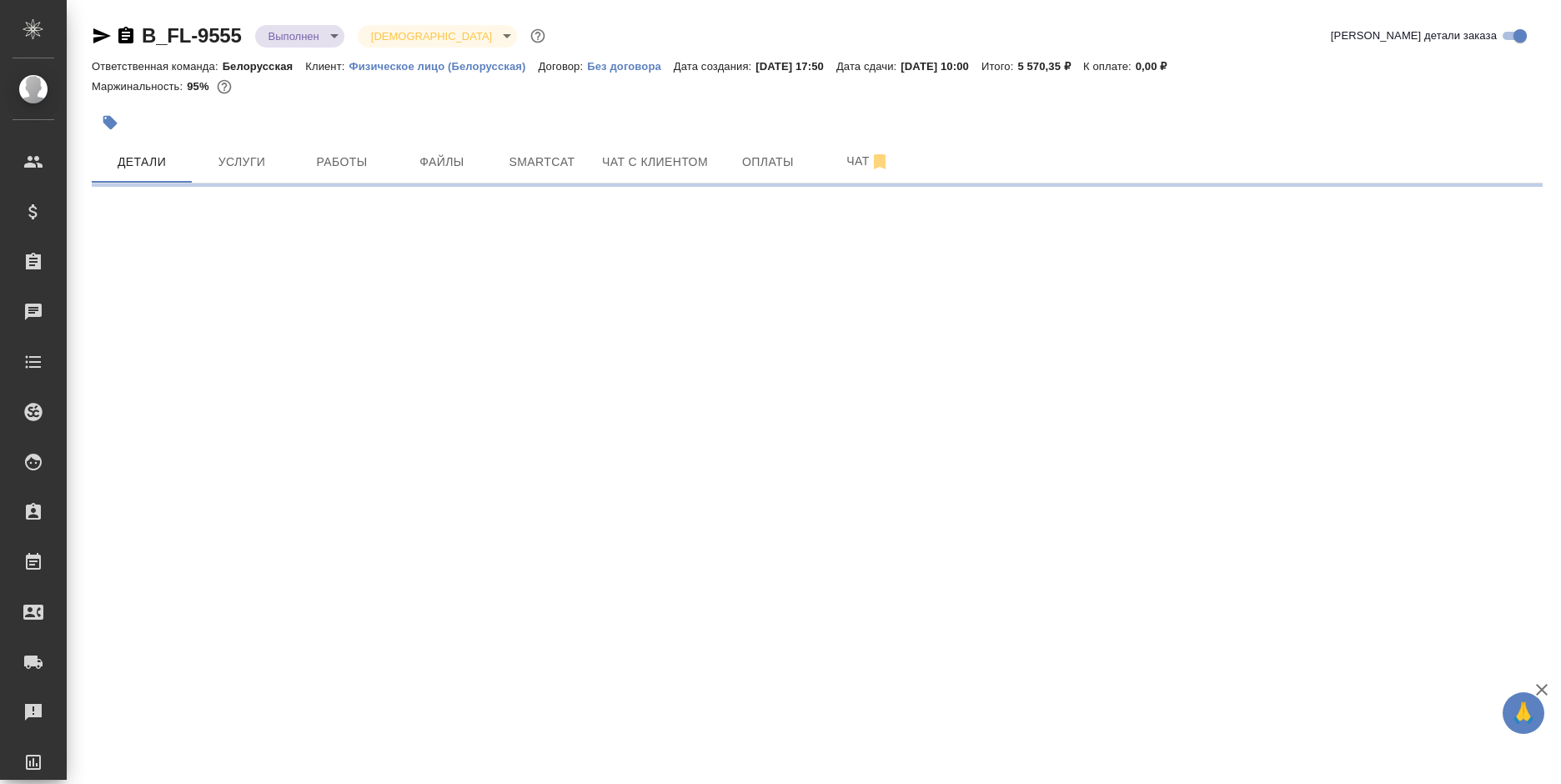
select select "RU"
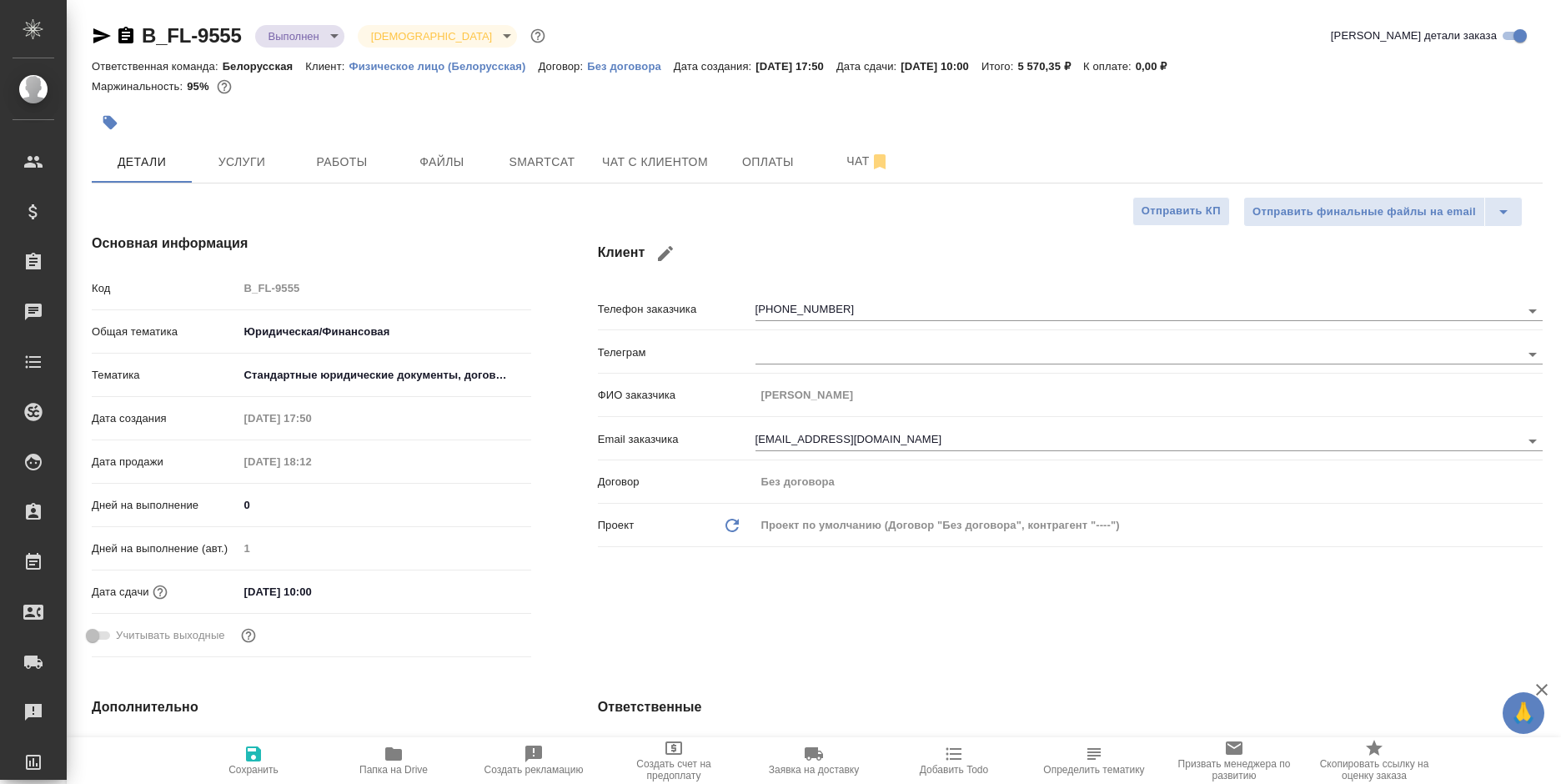
type textarea "x"
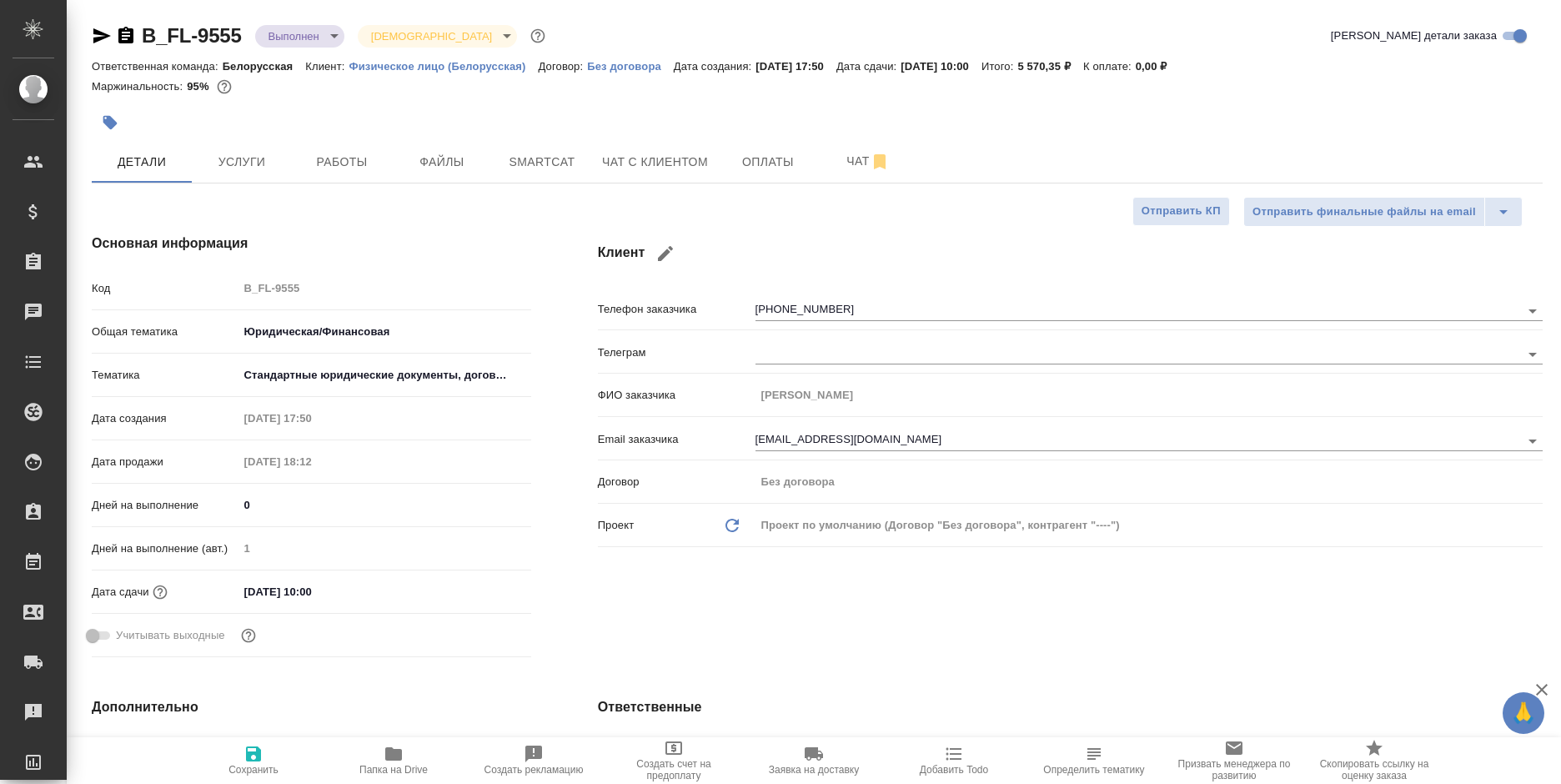
type textarea "x"
click at [121, 38] on icon "button" at bounding box center [126, 35] width 15 height 16
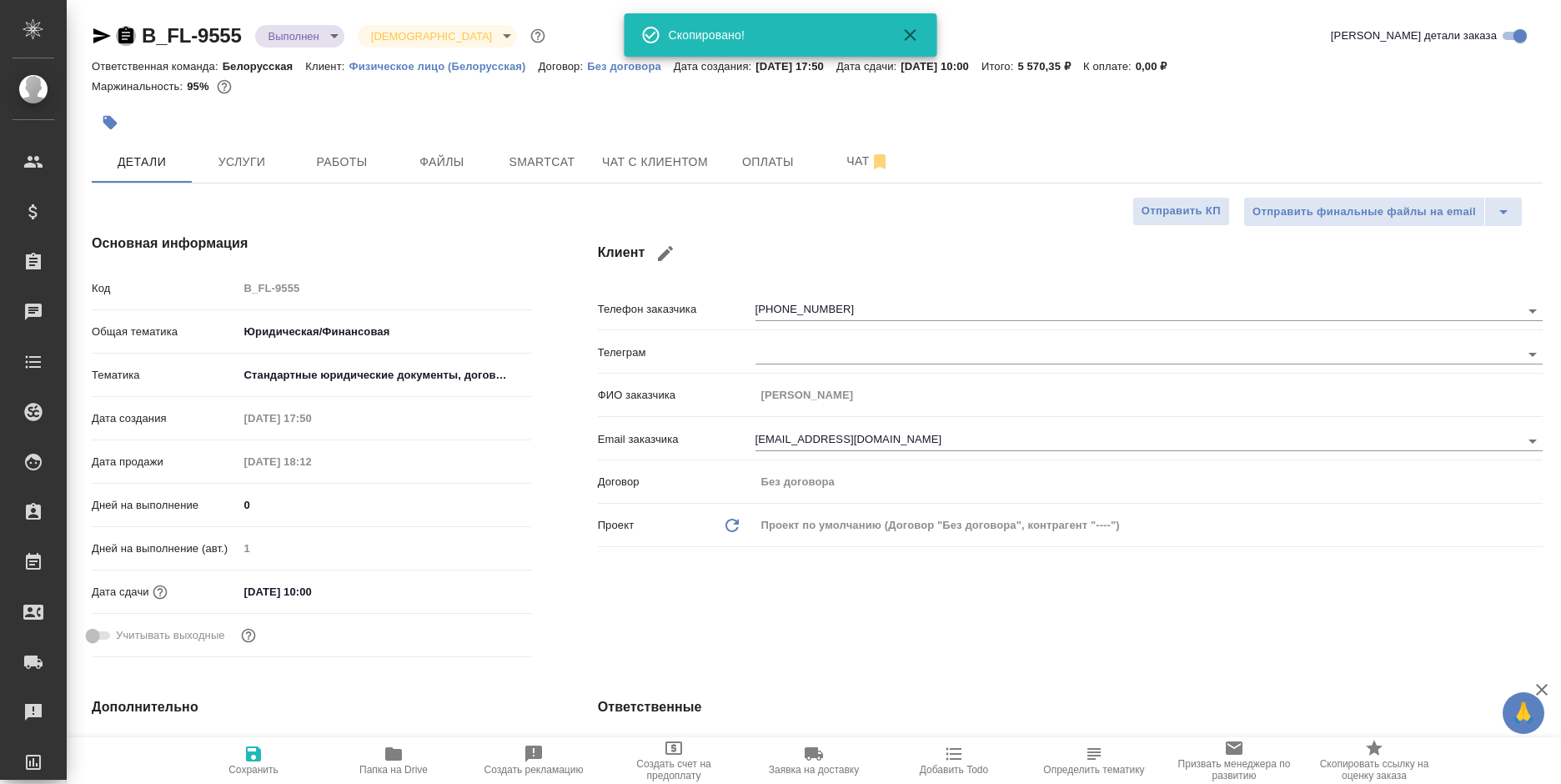
click at [121, 38] on icon "button" at bounding box center [126, 35] width 15 height 16
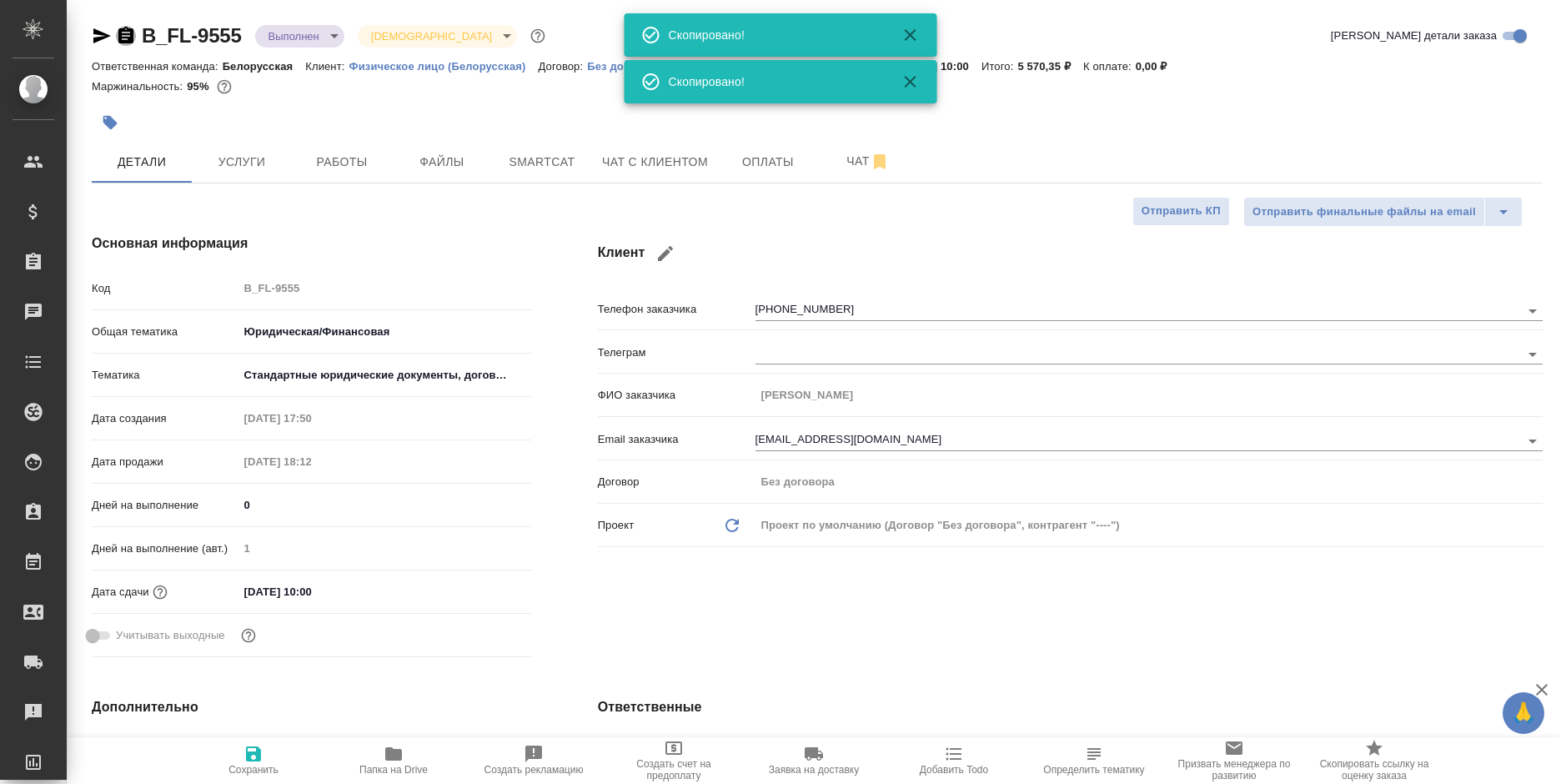
click at [122, 38] on icon "button" at bounding box center [126, 35] width 15 height 16
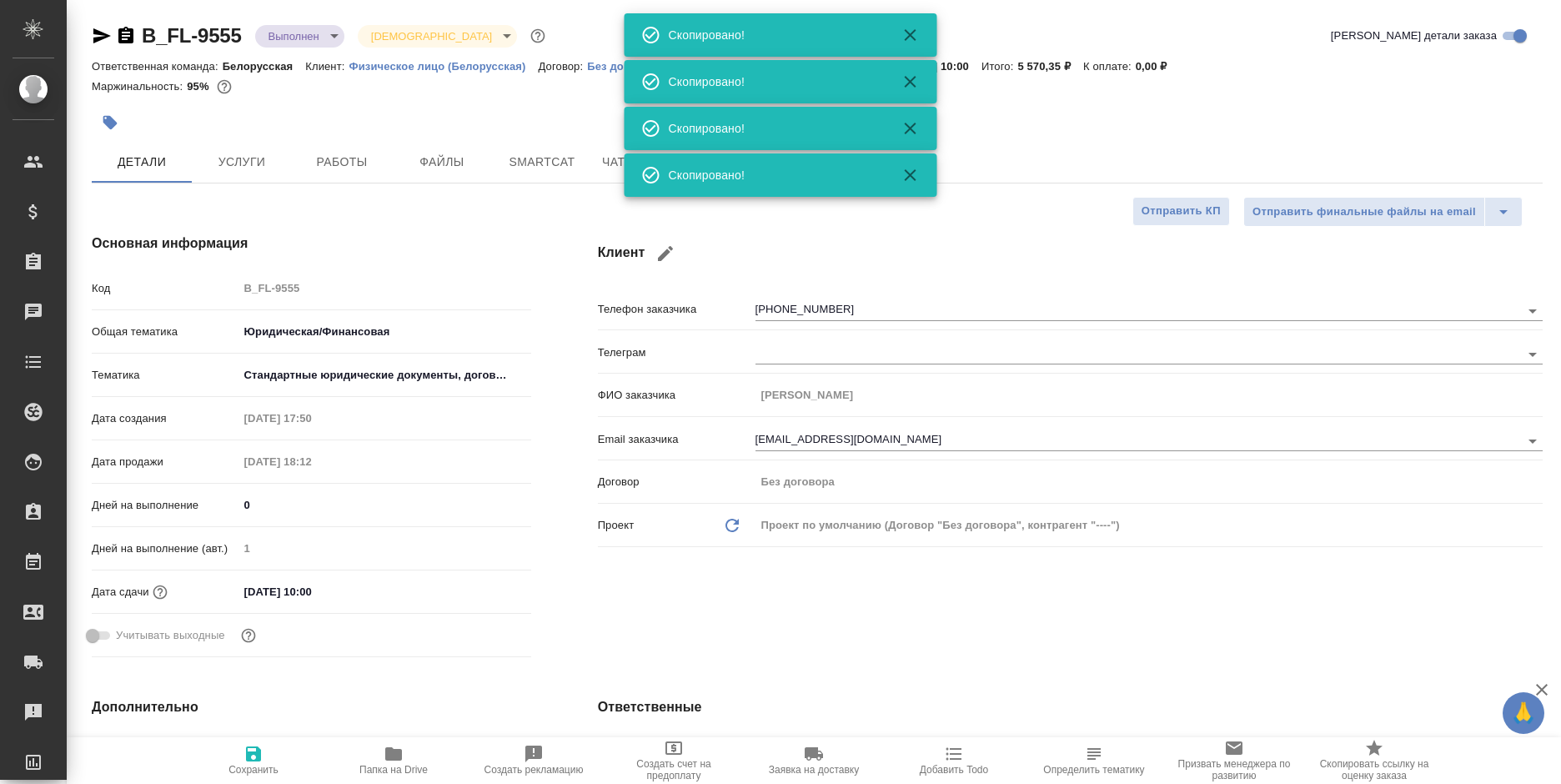
type textarea "x"
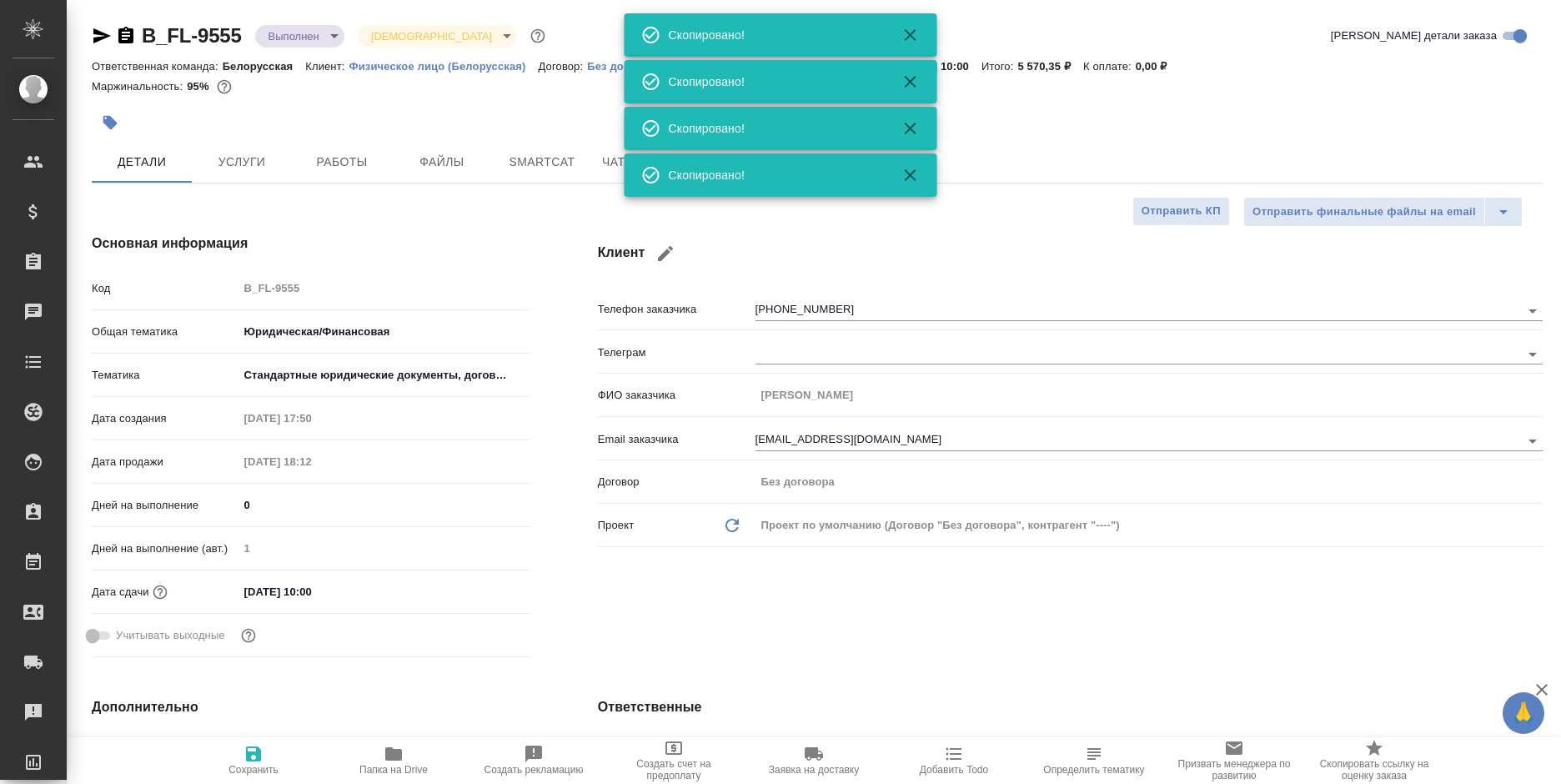
type textarea "x"
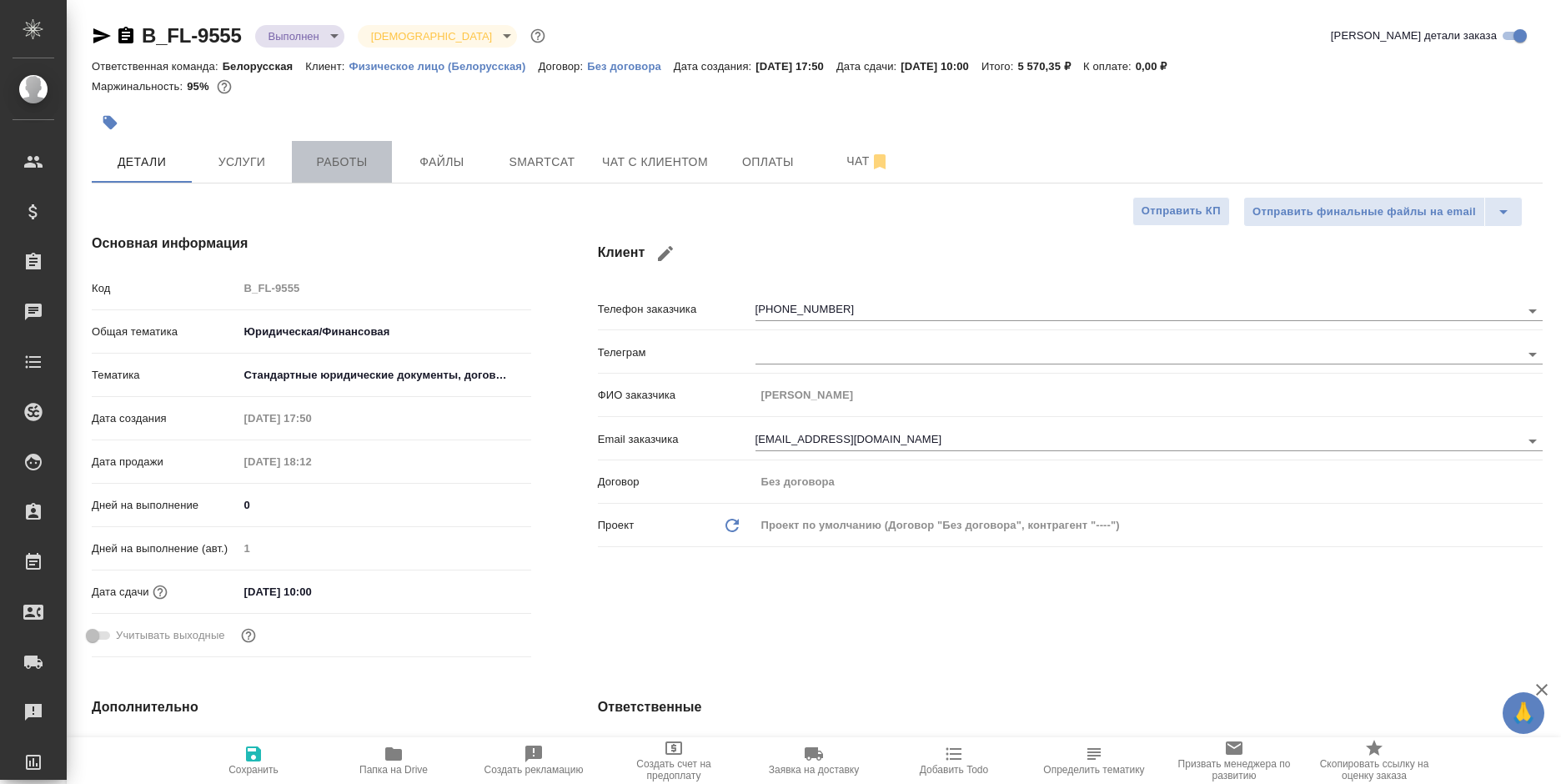
click at [326, 141] on button "Работы" at bounding box center [342, 161] width 100 height 41
